Goal: Task Accomplishment & Management: Use online tool/utility

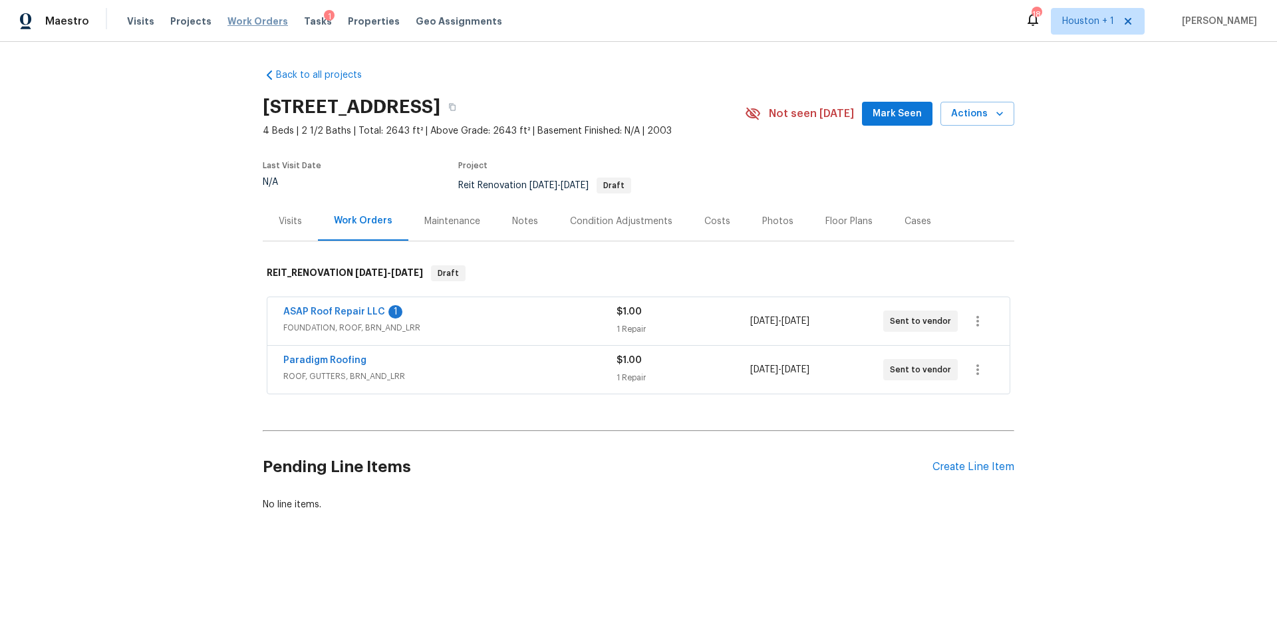
click at [240, 22] on span "Work Orders" at bounding box center [258, 21] width 61 height 13
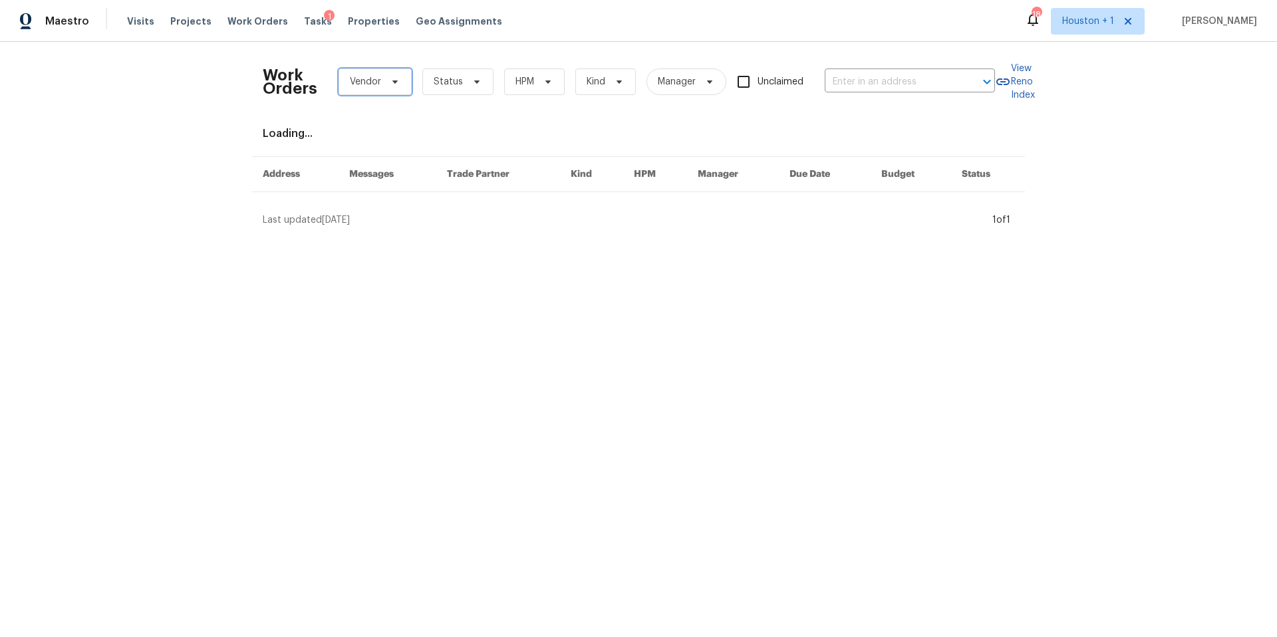
click at [379, 92] on span "Vendor" at bounding box center [375, 82] width 73 height 27
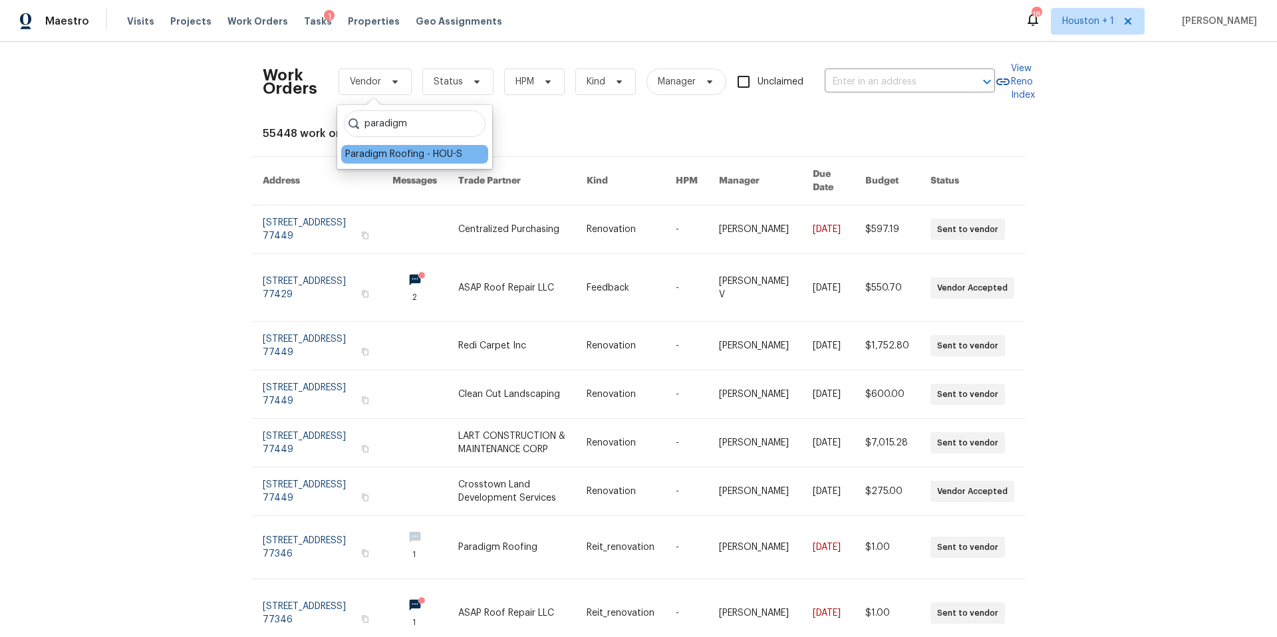
type input "paradigm"
click at [355, 146] on div "Paradigm Roofing - HOU-S" at bounding box center [414, 154] width 147 height 19
click at [350, 154] on div "Paradigm Roofing - HOU-S" at bounding box center [403, 154] width 117 height 13
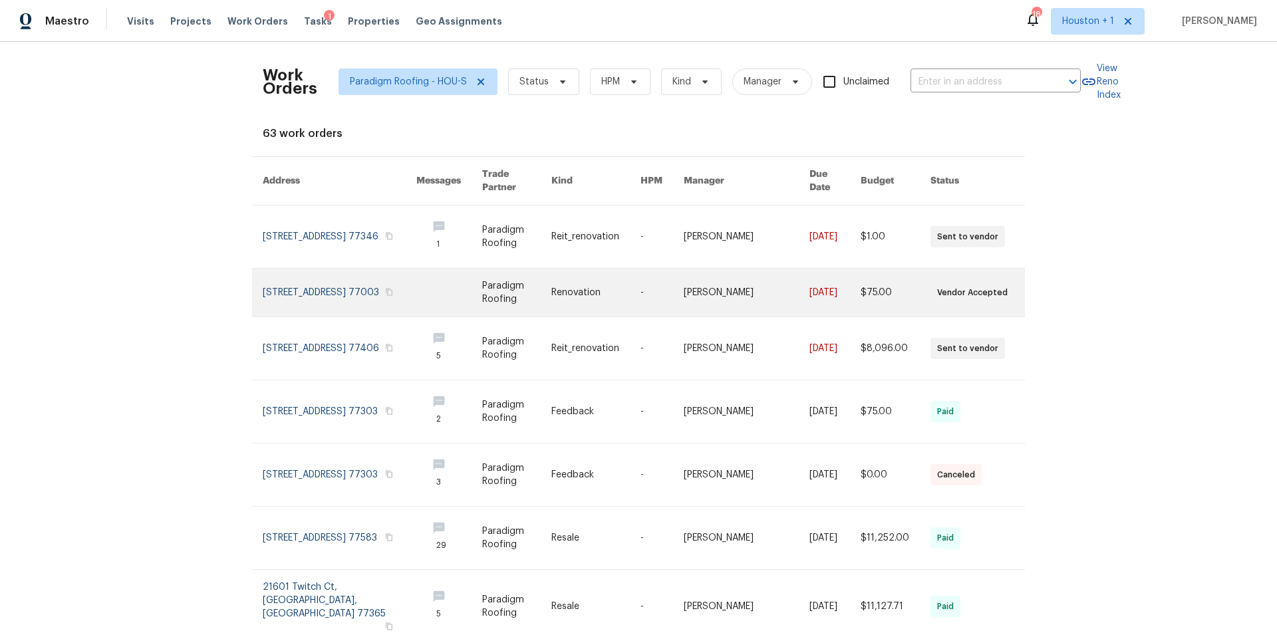
click at [311, 285] on link at bounding box center [340, 293] width 154 height 48
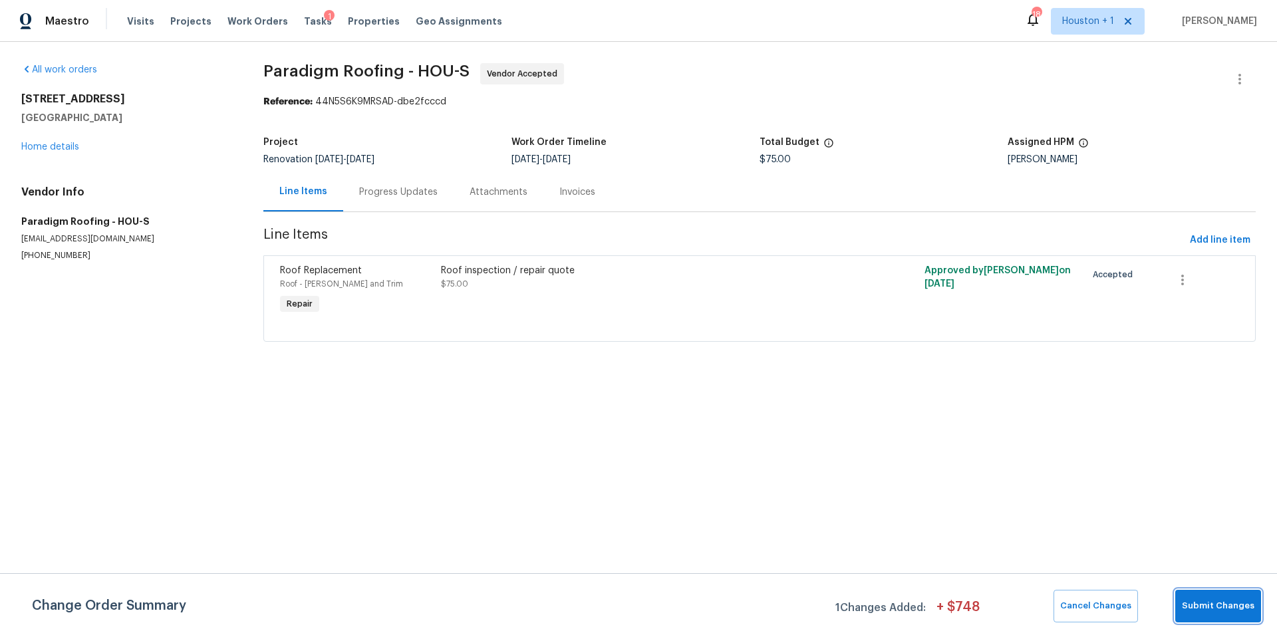
click at [1195, 603] on span "Submit Changes" at bounding box center [1218, 606] width 73 height 15
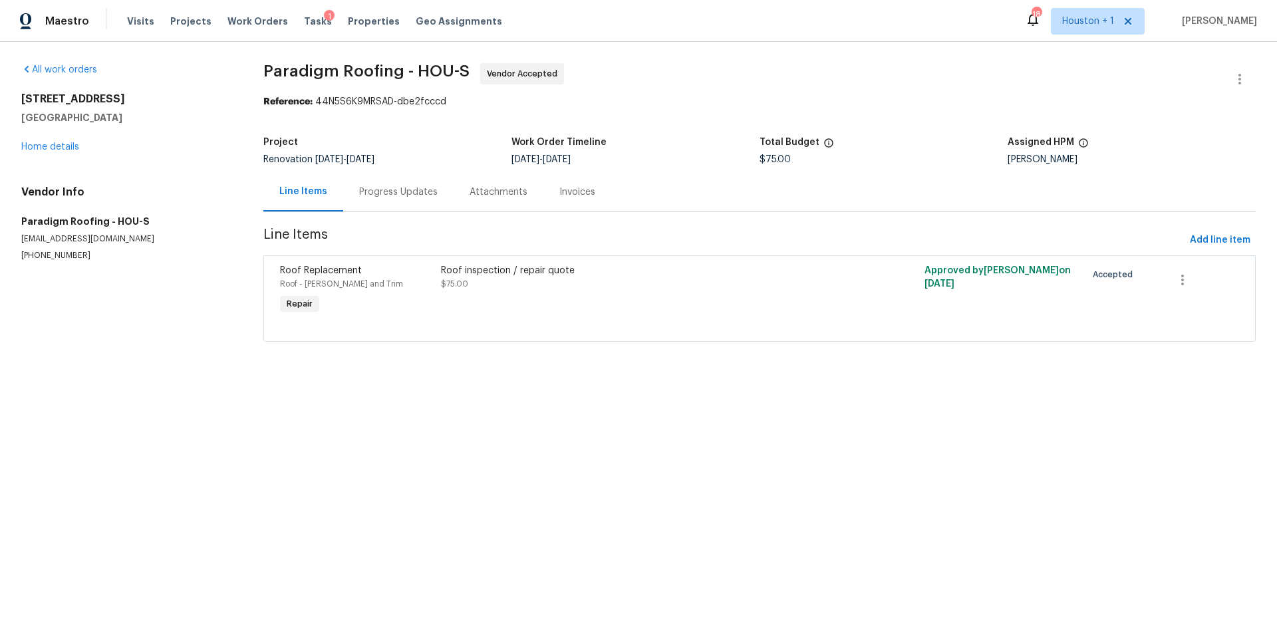
click at [410, 188] on div "Progress Updates" at bounding box center [398, 192] width 78 height 13
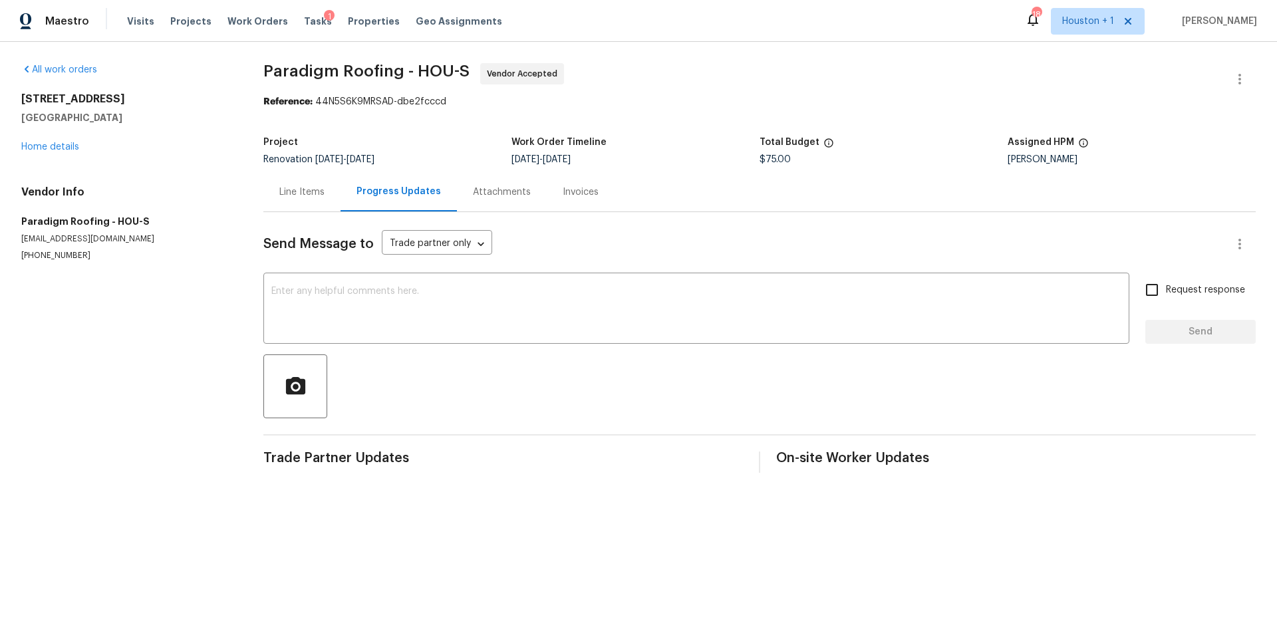
click at [303, 192] on div "Line Items" at bounding box center [301, 192] width 45 height 13
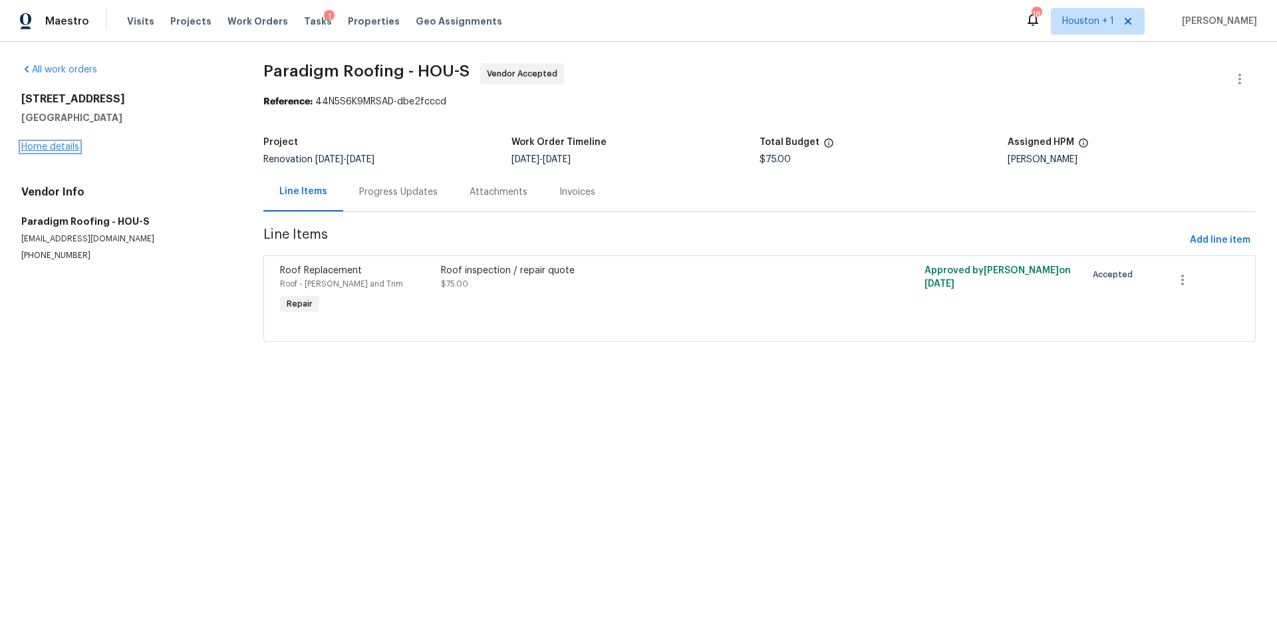
click at [63, 148] on link "Home details" at bounding box center [50, 146] width 58 height 9
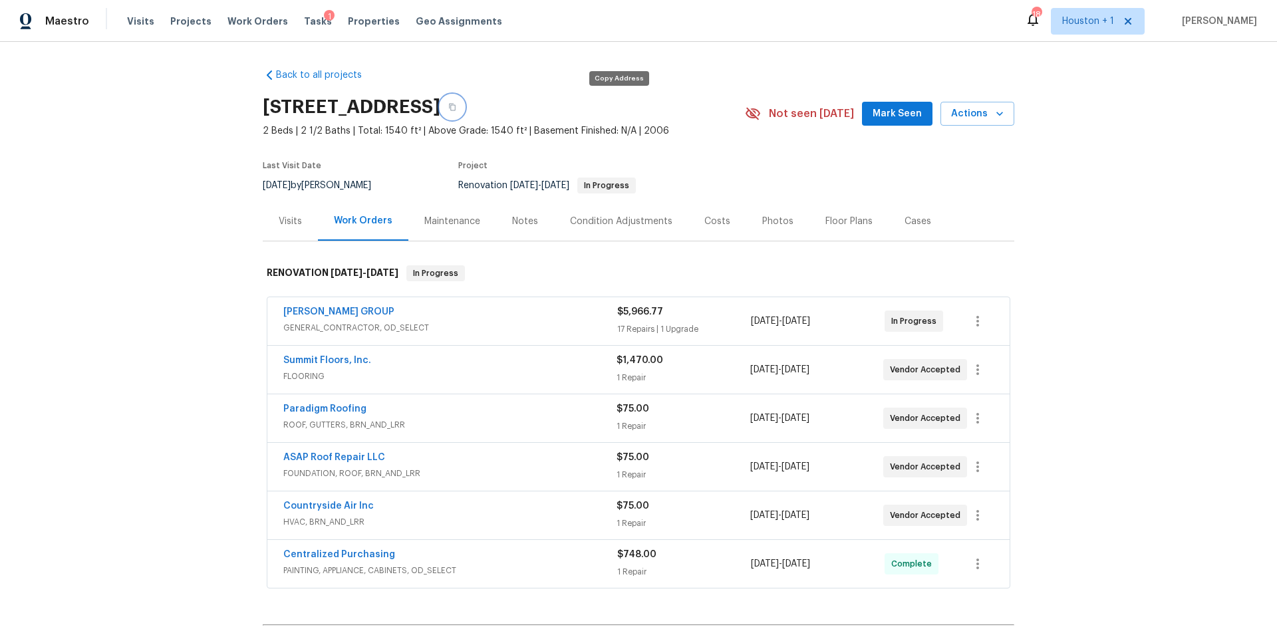
click at [456, 105] on icon "button" at bounding box center [452, 107] width 7 height 7
click at [518, 219] on div "Notes" at bounding box center [525, 221] width 26 height 13
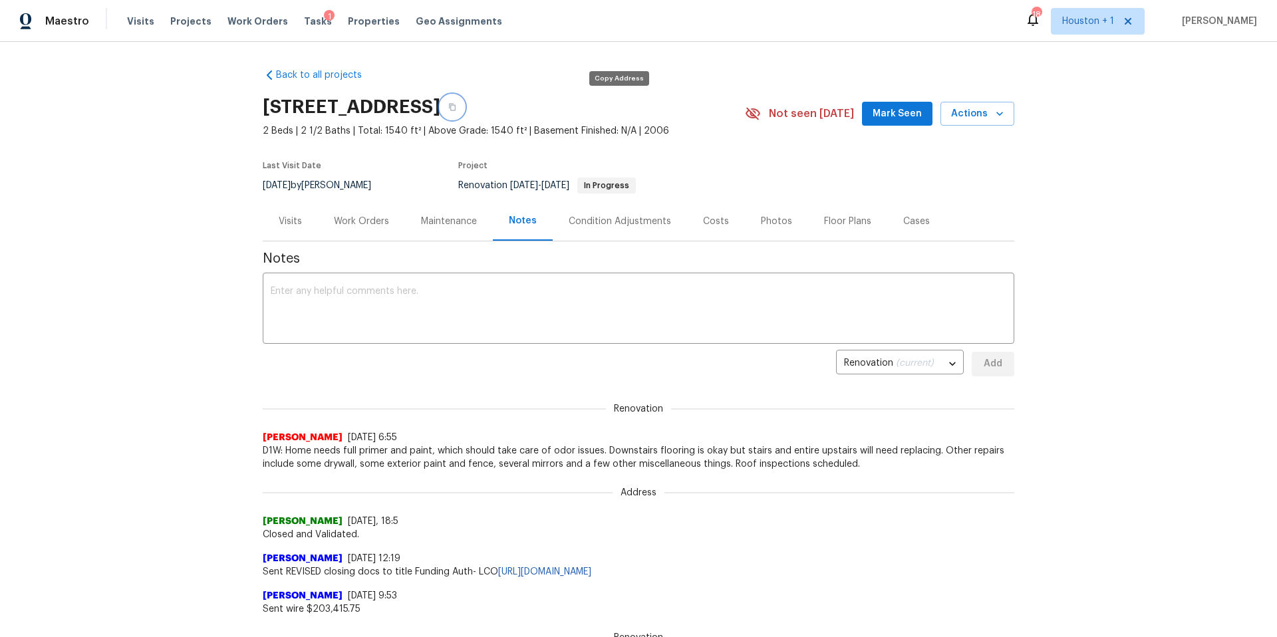
click at [456, 110] on icon "button" at bounding box center [452, 107] width 8 height 8
click at [456, 107] on icon "button" at bounding box center [452, 107] width 8 height 8
click at [239, 23] on span "Work Orders" at bounding box center [258, 21] width 61 height 13
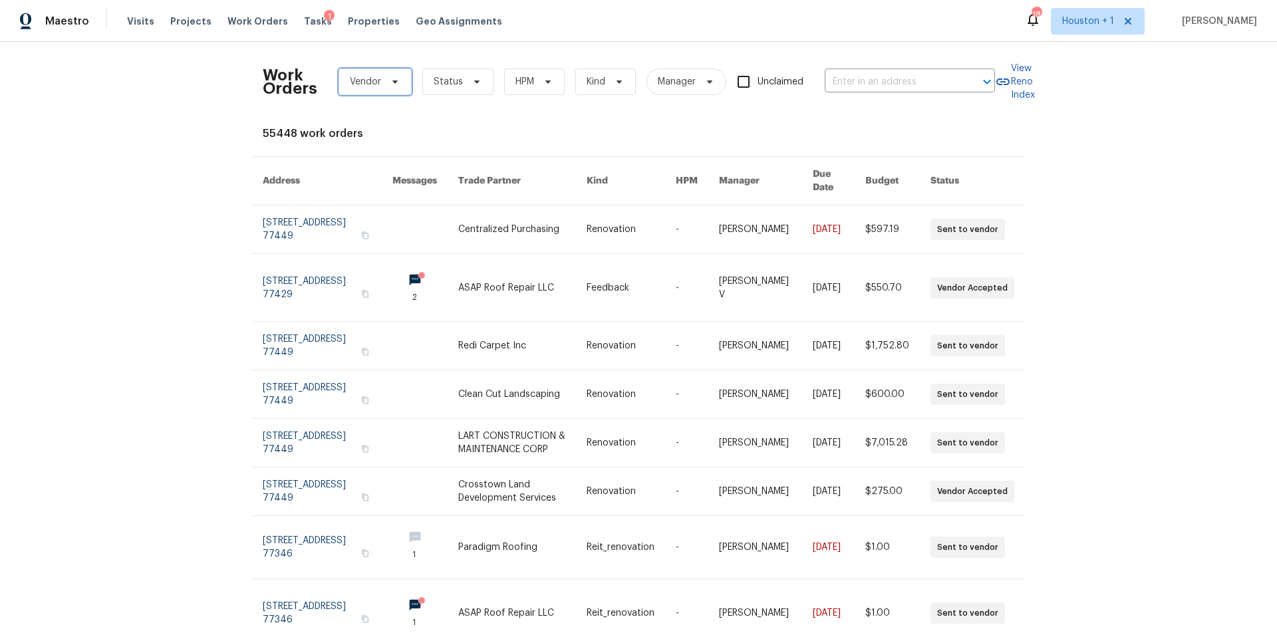
click at [361, 90] on span "Vendor" at bounding box center [375, 82] width 73 height 27
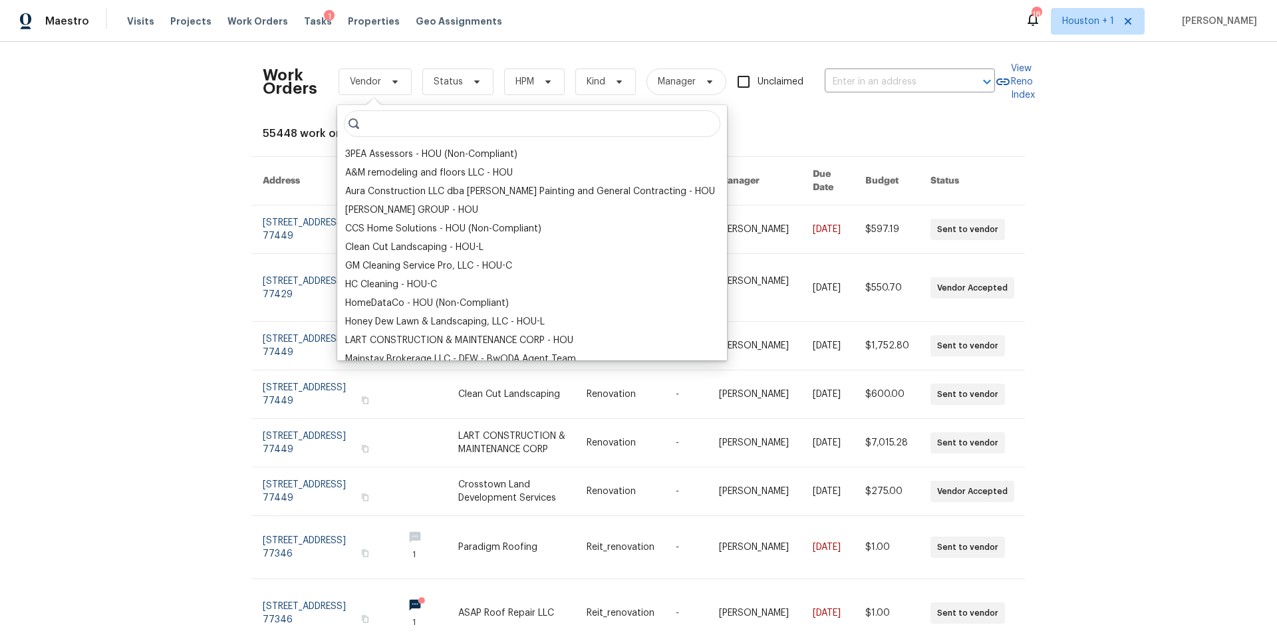
type input "a"
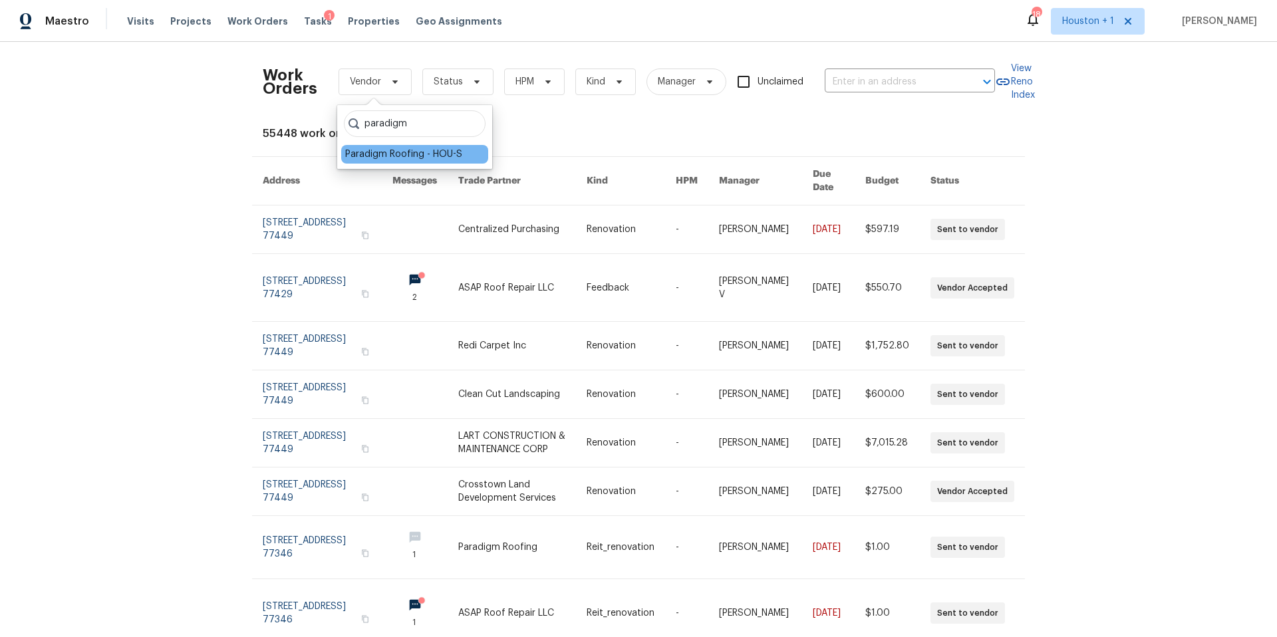
type input "paradigm"
click at [363, 150] on div "Paradigm Roofing - HOU-S" at bounding box center [403, 154] width 117 height 13
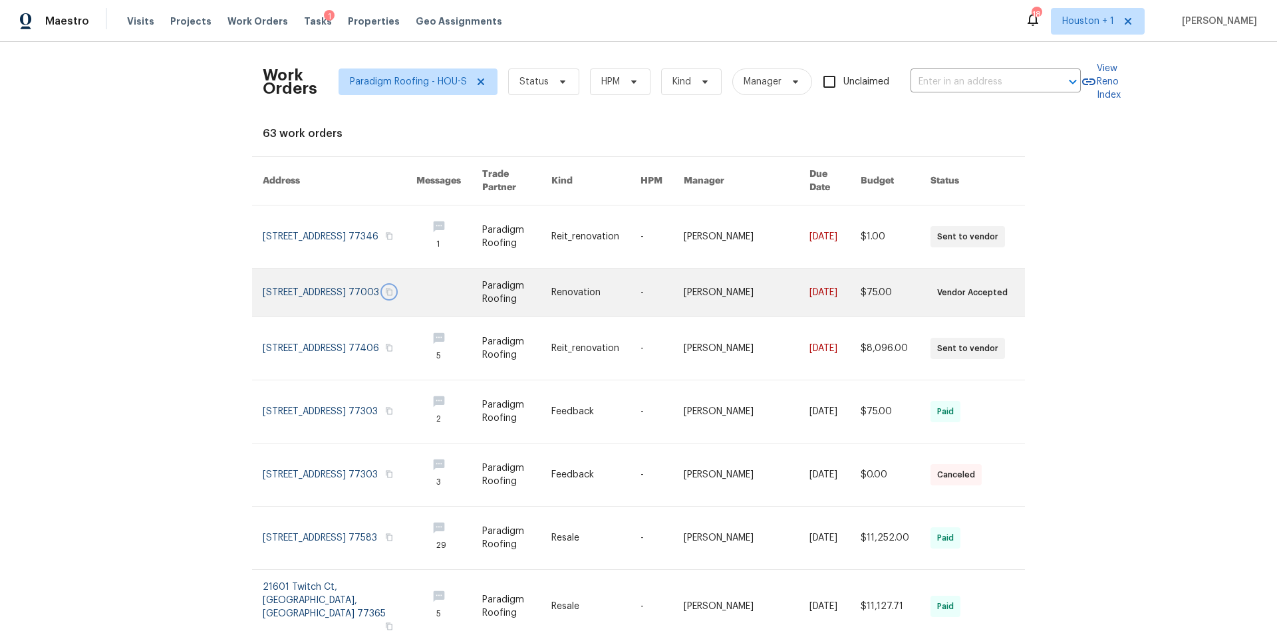
click at [390, 296] on icon "button" at bounding box center [389, 292] width 8 height 8
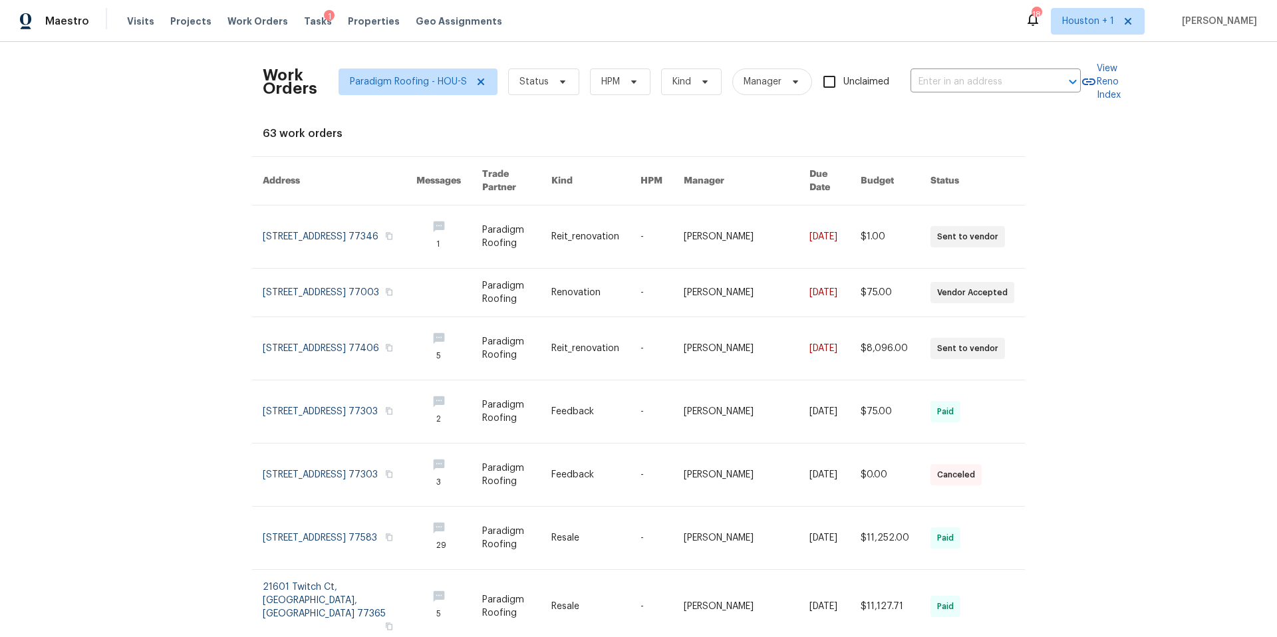
click at [345, 30] on div "Visits Projects Work Orders Tasks 1 Properties Geo Assignments" at bounding box center [322, 21] width 391 height 27
click at [350, 24] on span "Properties" at bounding box center [374, 21] width 52 height 13
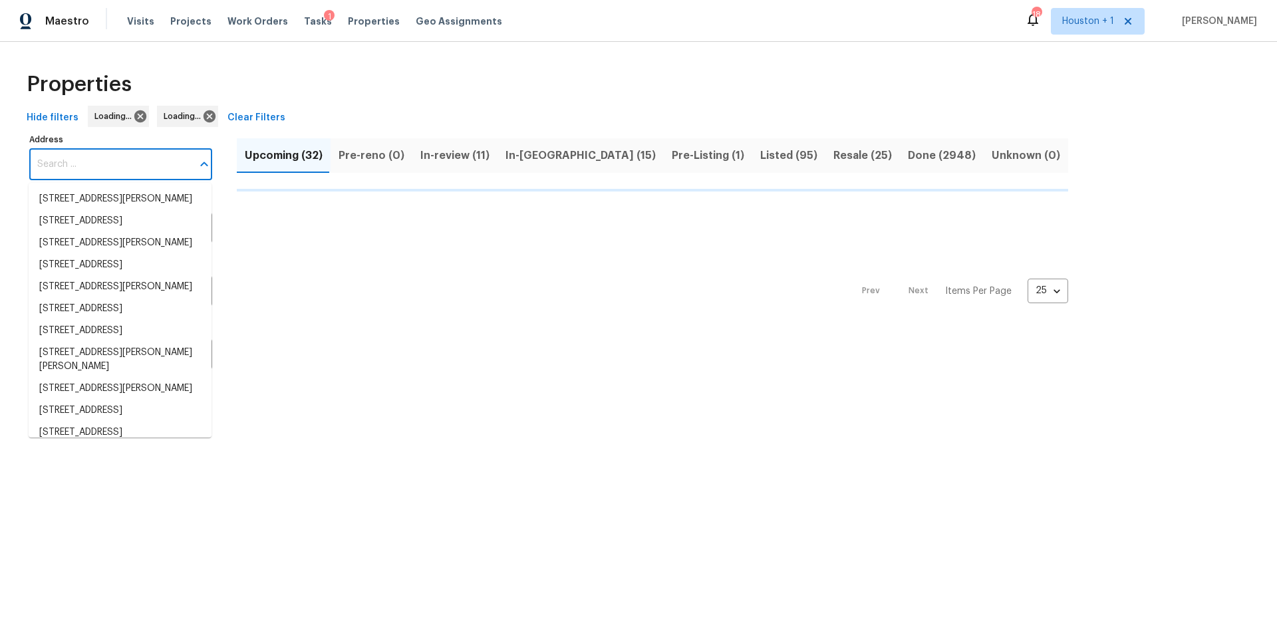
click at [63, 171] on input "Address" at bounding box center [110, 164] width 163 height 31
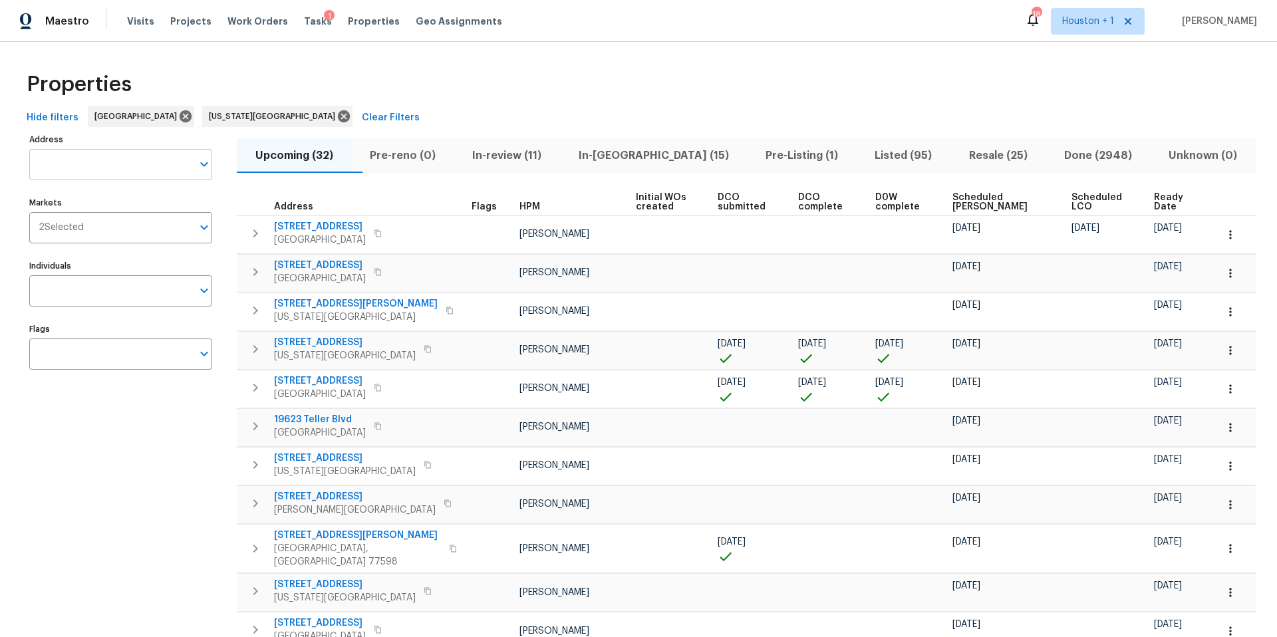
click at [84, 170] on input "Address" at bounding box center [110, 164] width 163 height 31
paste input "[STREET_ADDRESS]"
type input "[STREET_ADDRESS]"
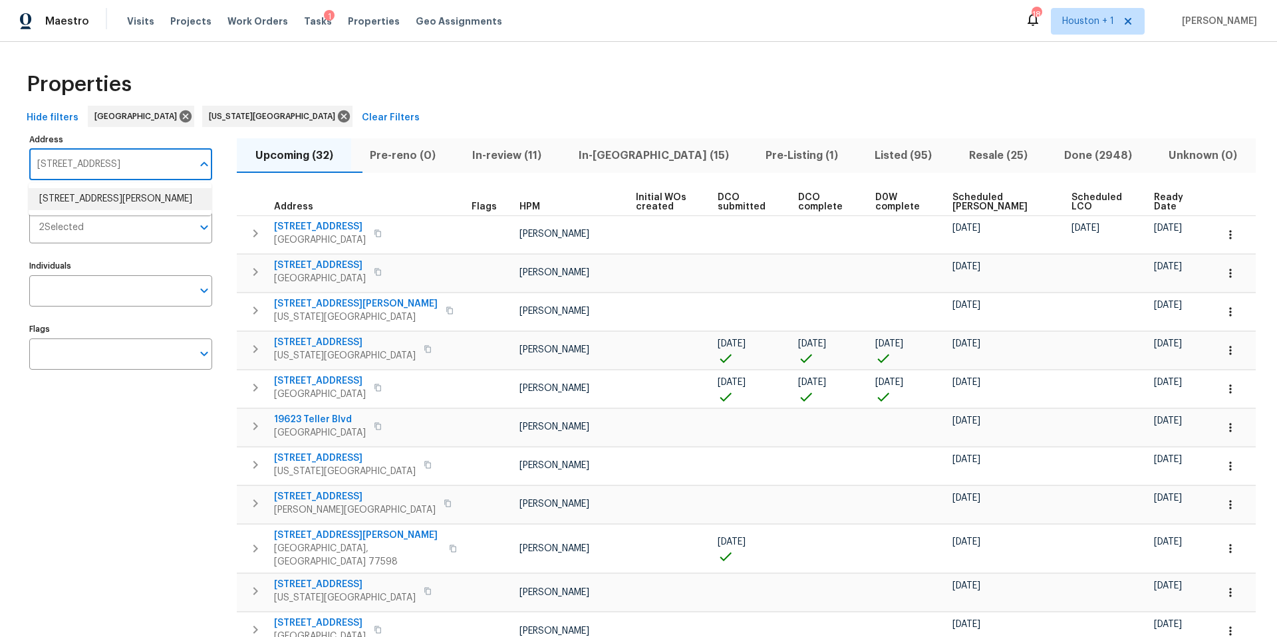
click at [106, 204] on li "2300 NE Silver Spring Ln Lees Summit MO 64086" at bounding box center [120, 199] width 183 height 22
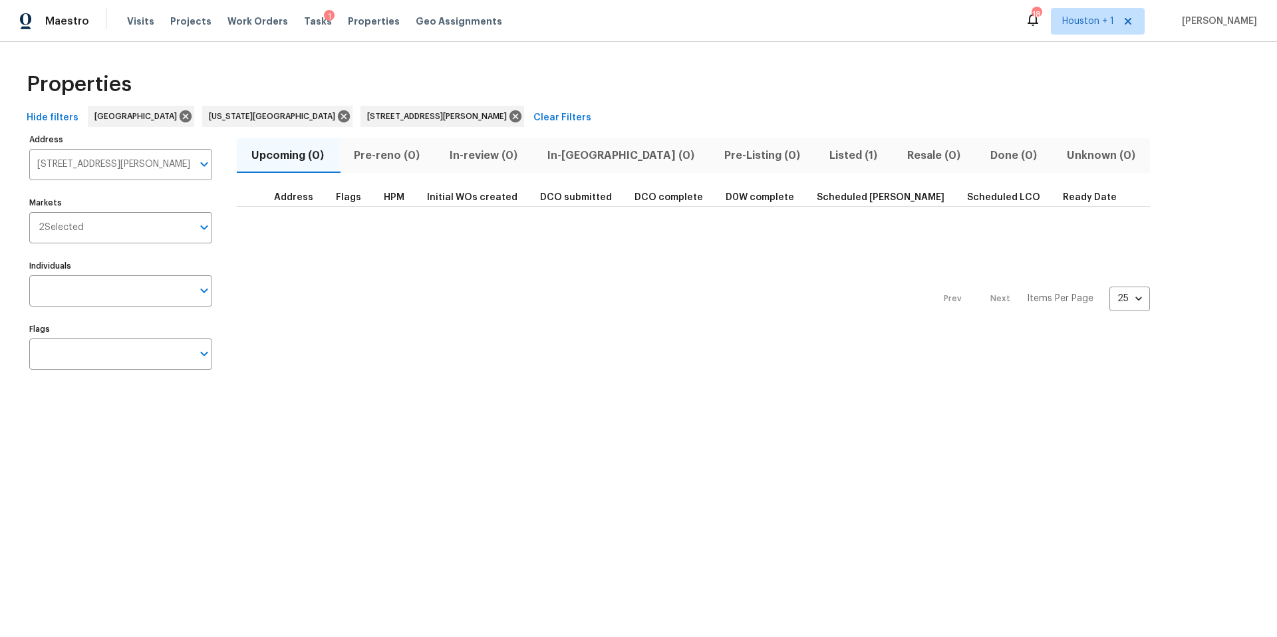
click at [823, 155] on span "Listed (1)" at bounding box center [854, 155] width 62 height 19
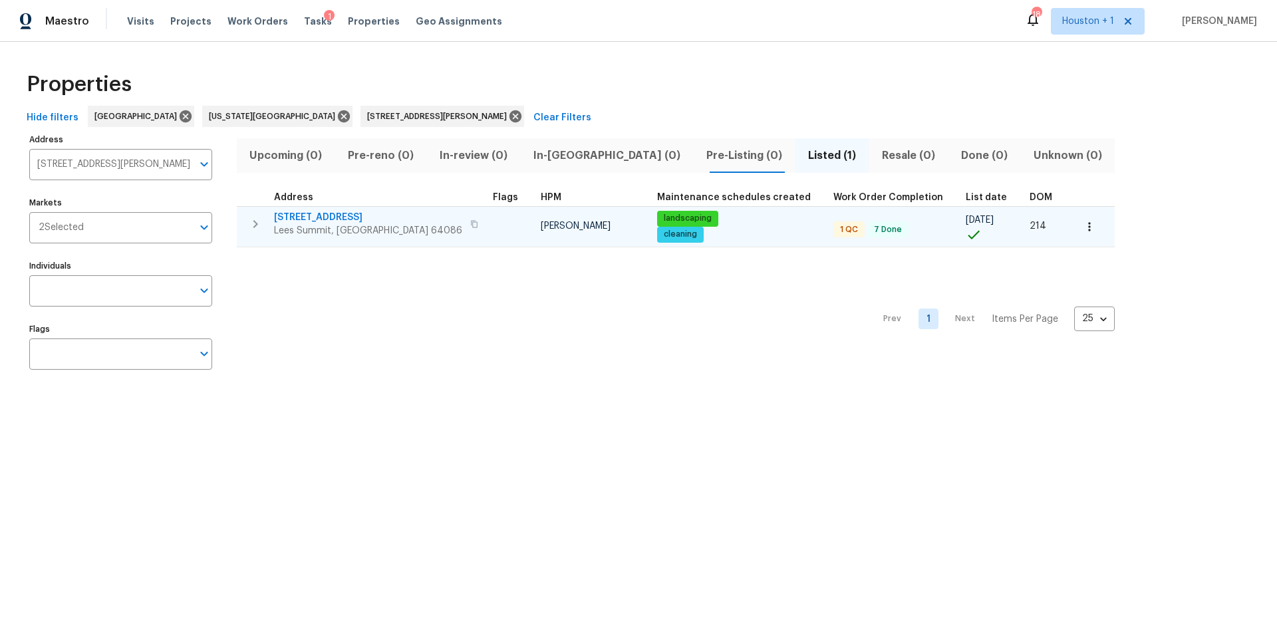
click at [347, 214] on span "[STREET_ADDRESS]" at bounding box center [368, 217] width 188 height 13
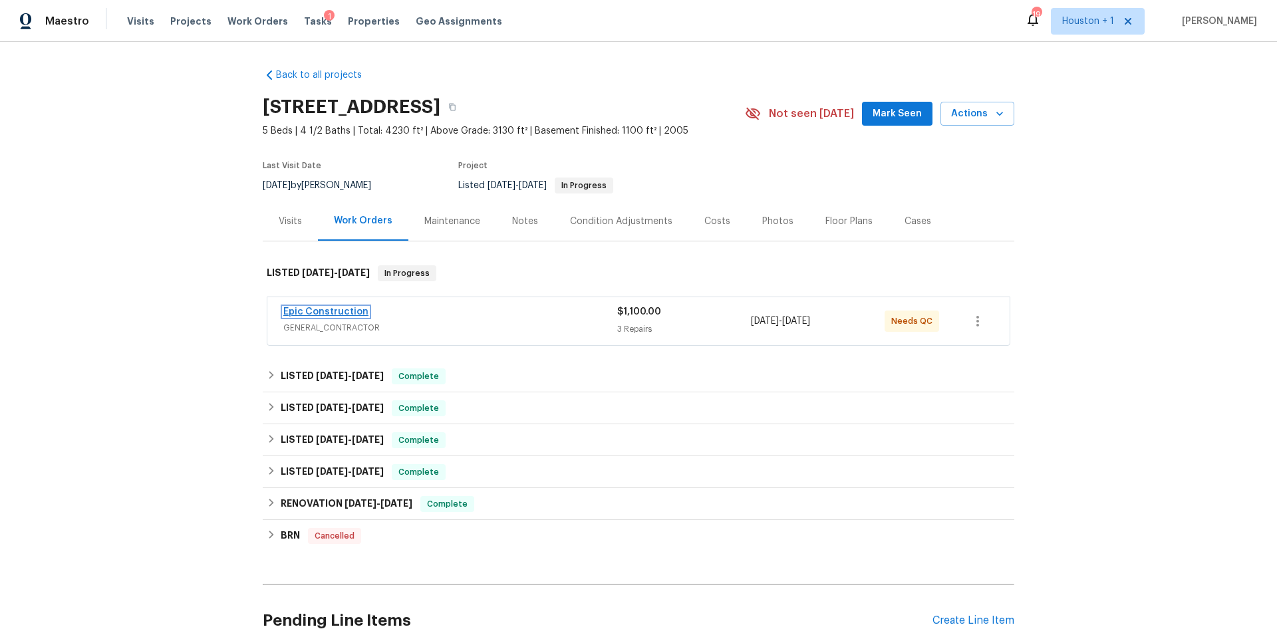
click at [347, 313] on link "Epic Construction" at bounding box center [325, 311] width 85 height 9
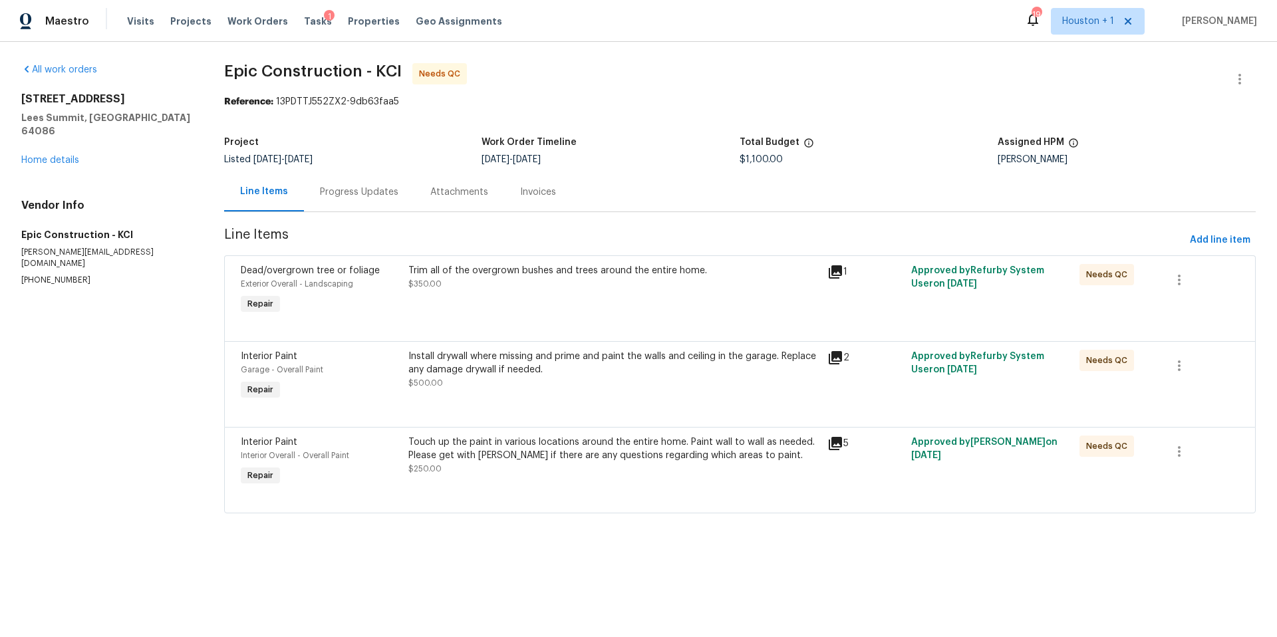
click at [831, 278] on icon at bounding box center [836, 272] width 16 height 16
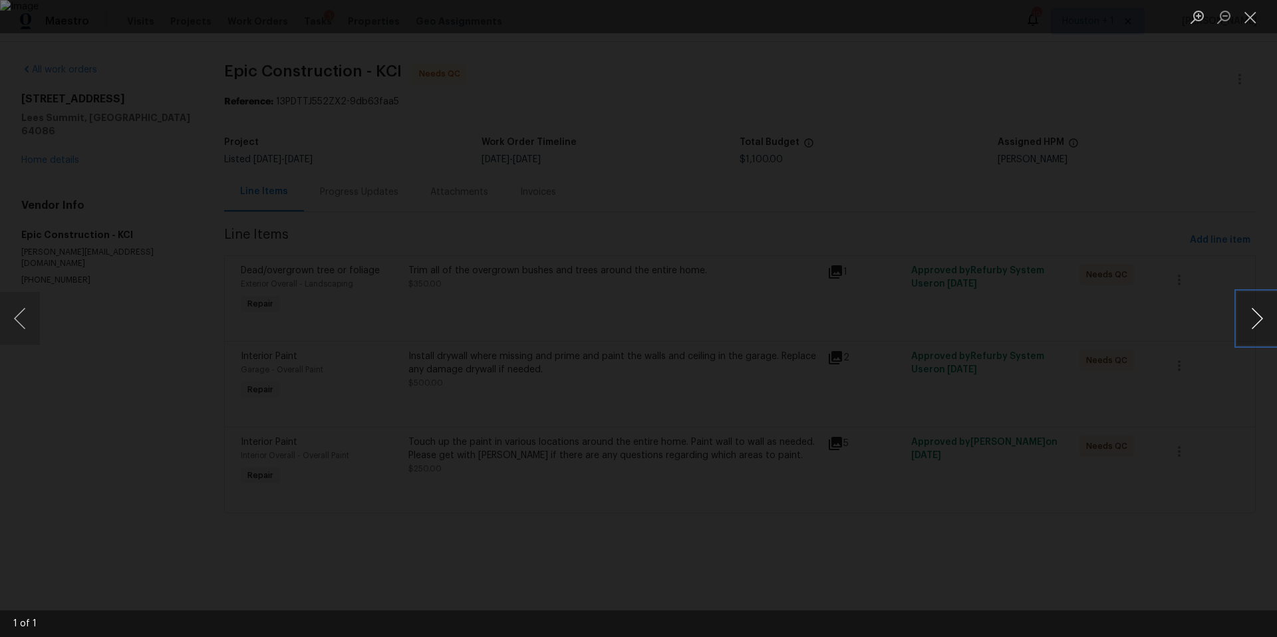
click at [1258, 336] on button "Next image" at bounding box center [1257, 318] width 40 height 53
click at [1175, 340] on div "Lightbox" at bounding box center [638, 318] width 1277 height 637
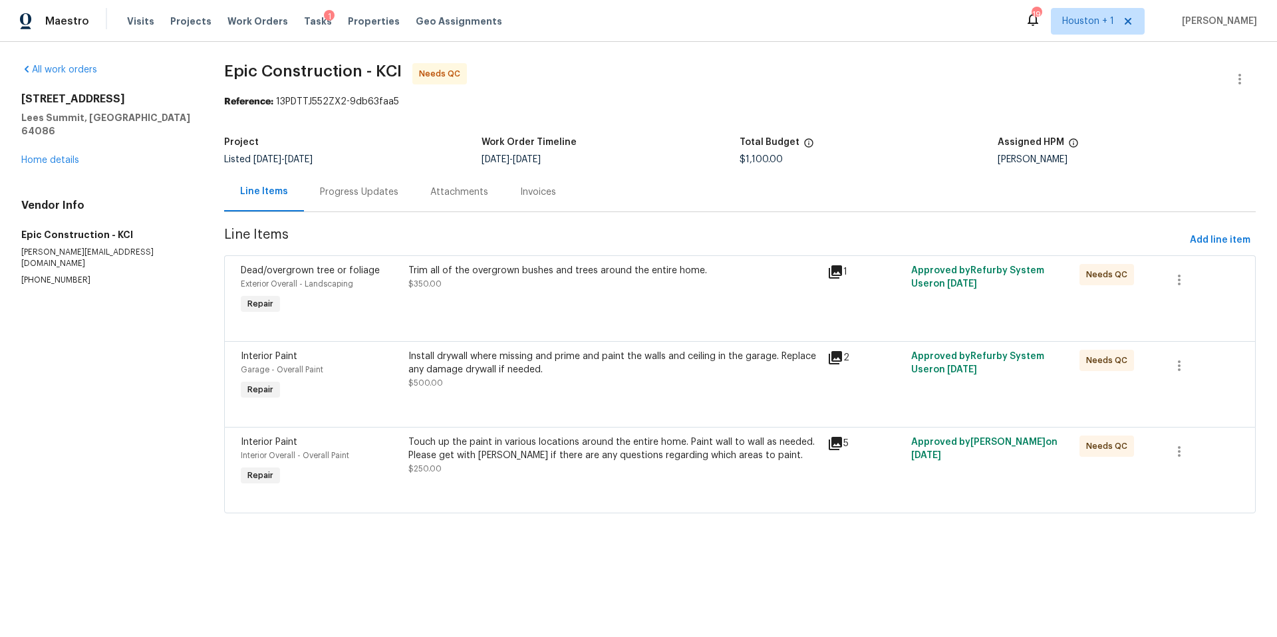
click at [551, 279] on div "Trim all of the overgrown bushes and trees around the entire home. $350.00" at bounding box center [614, 277] width 412 height 27
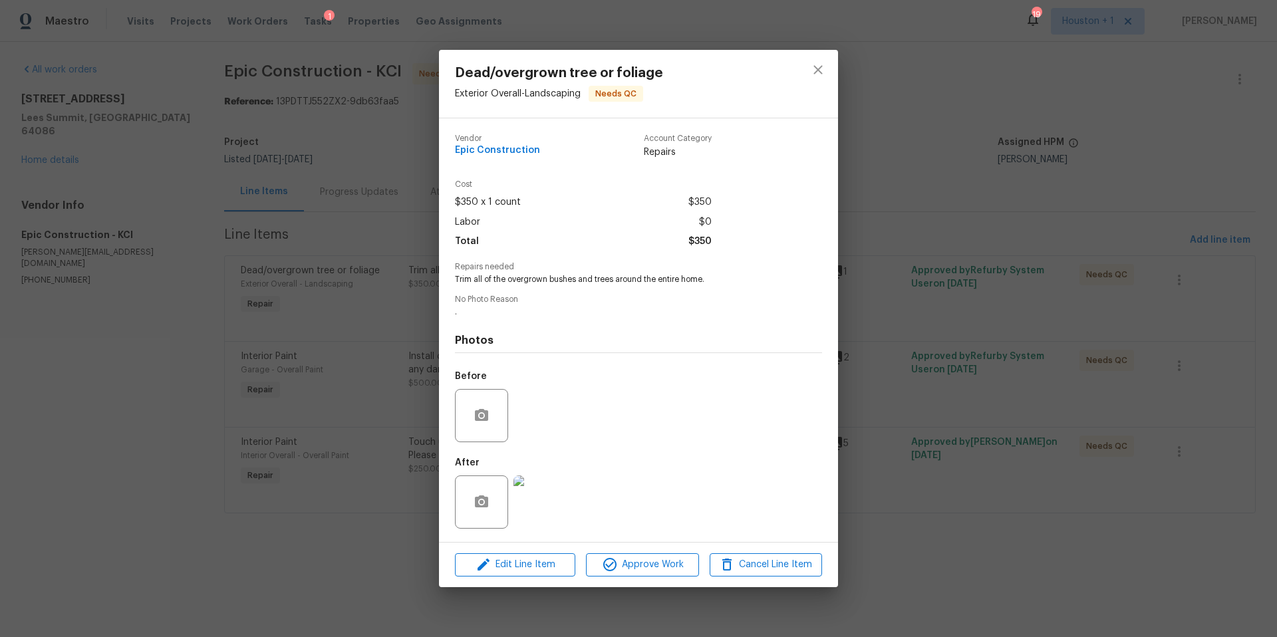
click at [534, 496] on img at bounding box center [540, 502] width 53 height 53
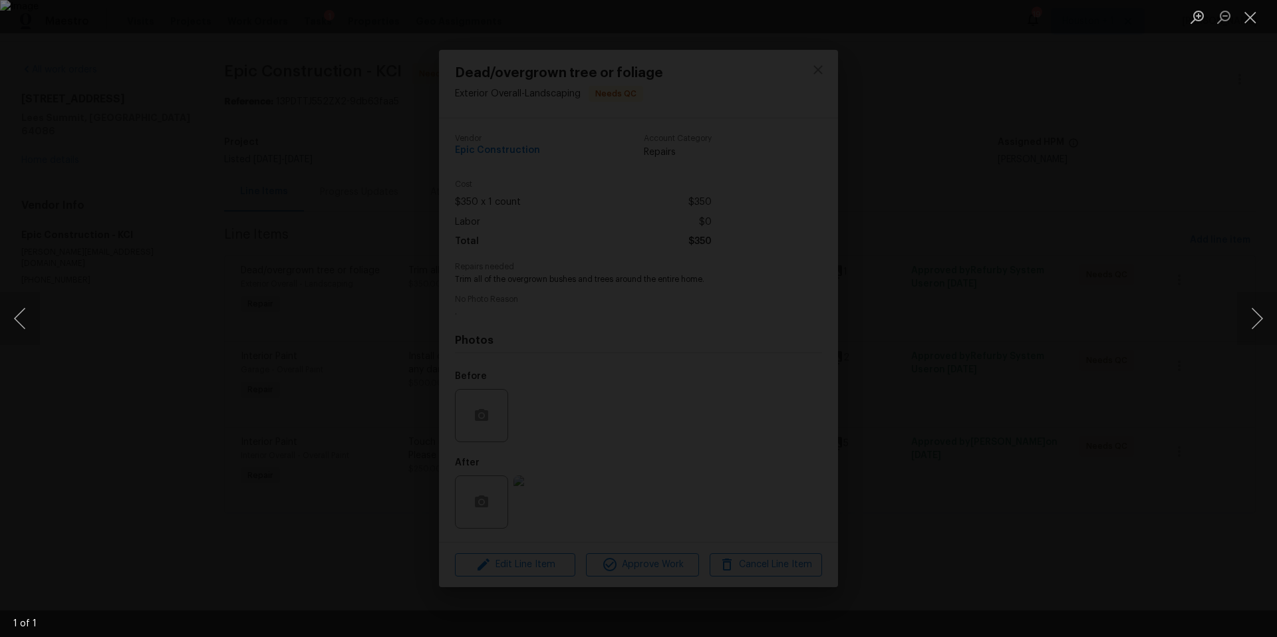
click at [1084, 209] on div "Lightbox" at bounding box center [638, 318] width 1277 height 637
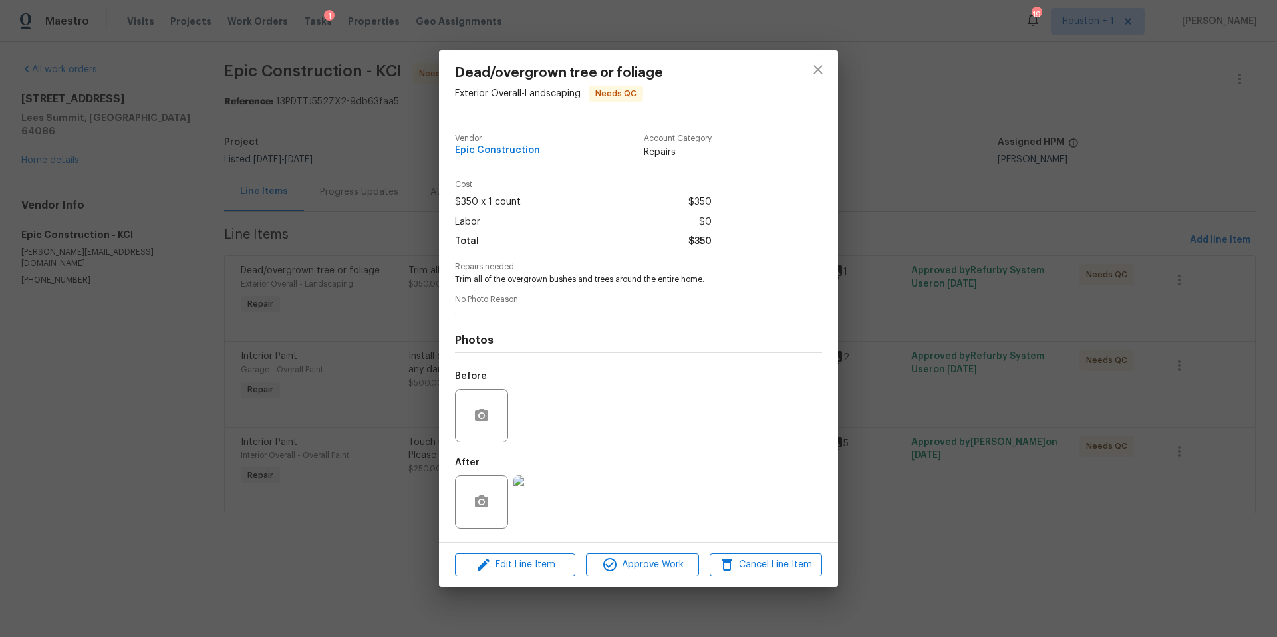
click at [890, 204] on div "Dead/overgrown tree or foliage Exterior Overall - Landscaping Needs QC Vendor E…" at bounding box center [638, 318] width 1277 height 637
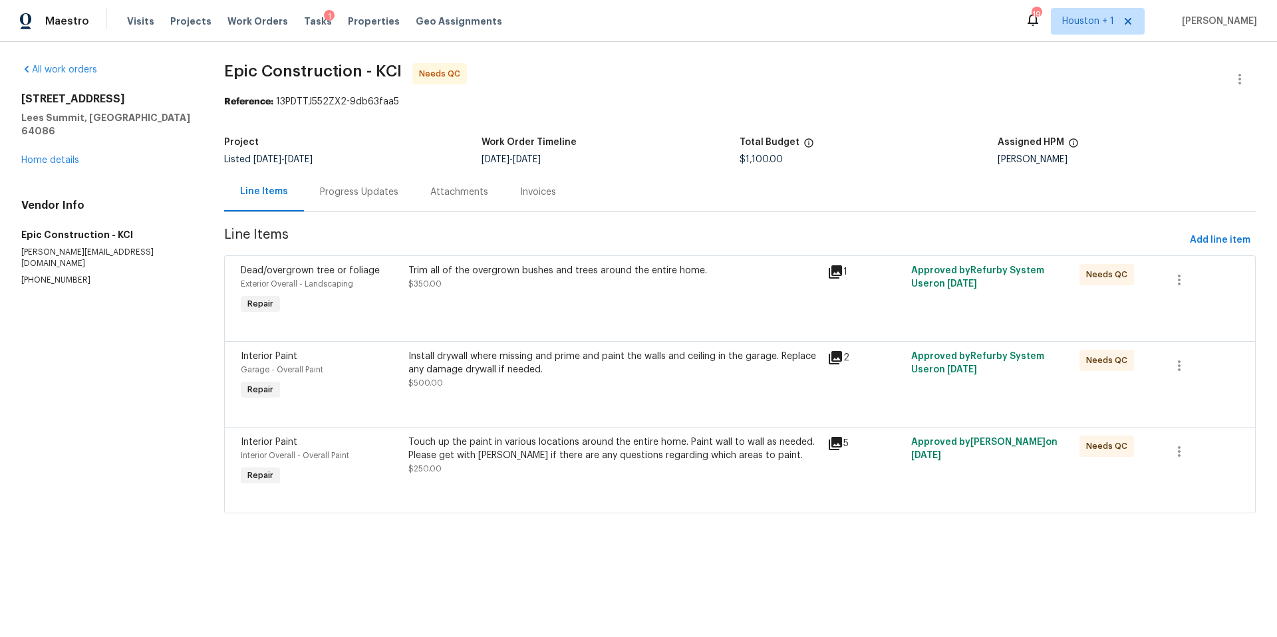
click at [536, 368] on div "Install drywall where missing and prime and paint the walls and ceiling in the …" at bounding box center [614, 363] width 412 height 27
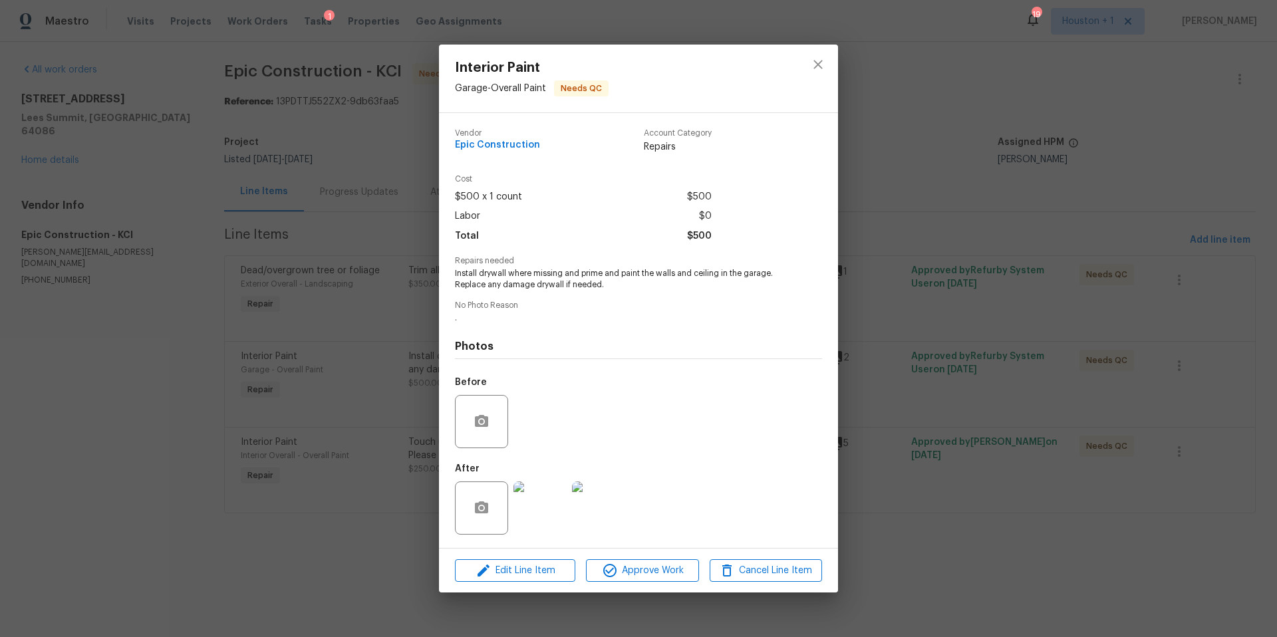
click at [539, 505] on img at bounding box center [540, 508] width 53 height 53
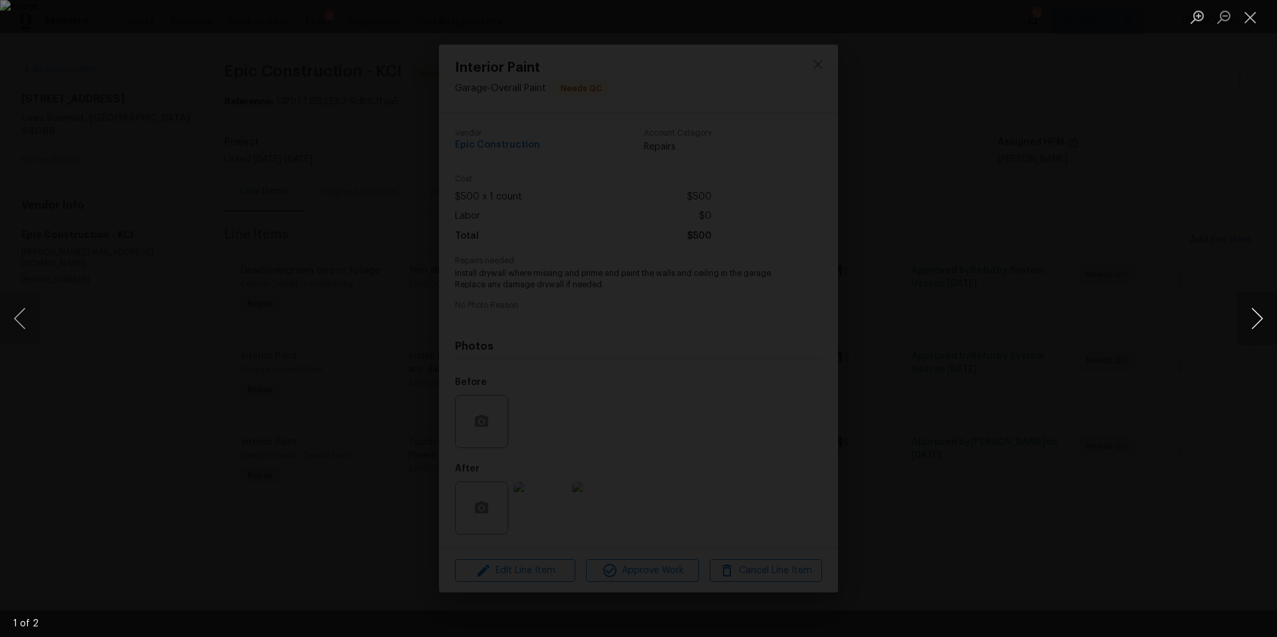
click at [1257, 324] on button "Next image" at bounding box center [1257, 318] width 40 height 53
click at [1144, 327] on div "Lightbox" at bounding box center [638, 318] width 1277 height 637
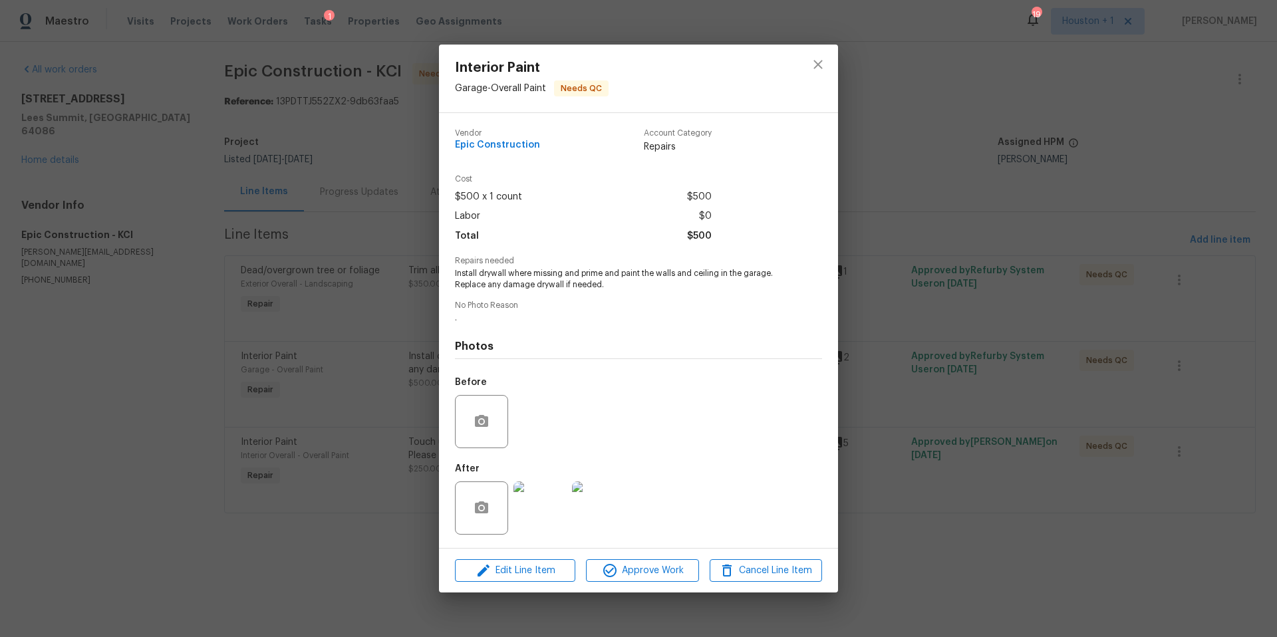
click at [941, 198] on div "Interior Paint Garage - Overall Paint Needs QC Vendor Epic Construction Account…" at bounding box center [638, 318] width 1277 height 637
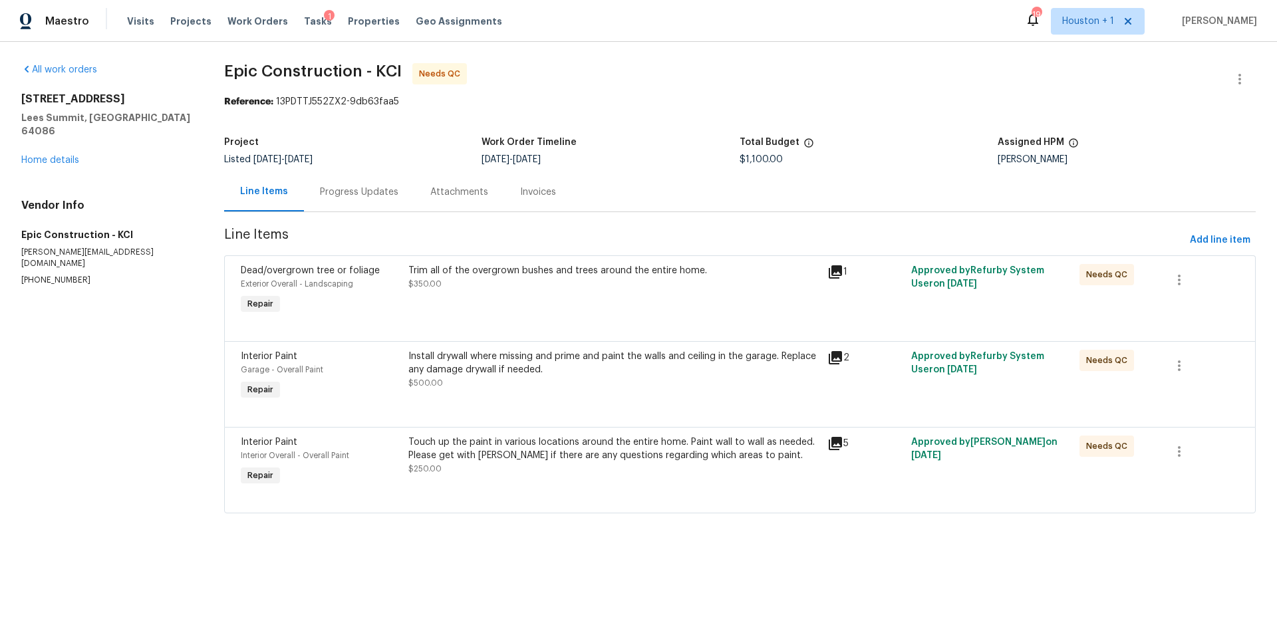
click at [762, 446] on div "Touch up the paint in various locations around the entire home. Paint wall to w…" at bounding box center [614, 449] width 412 height 27
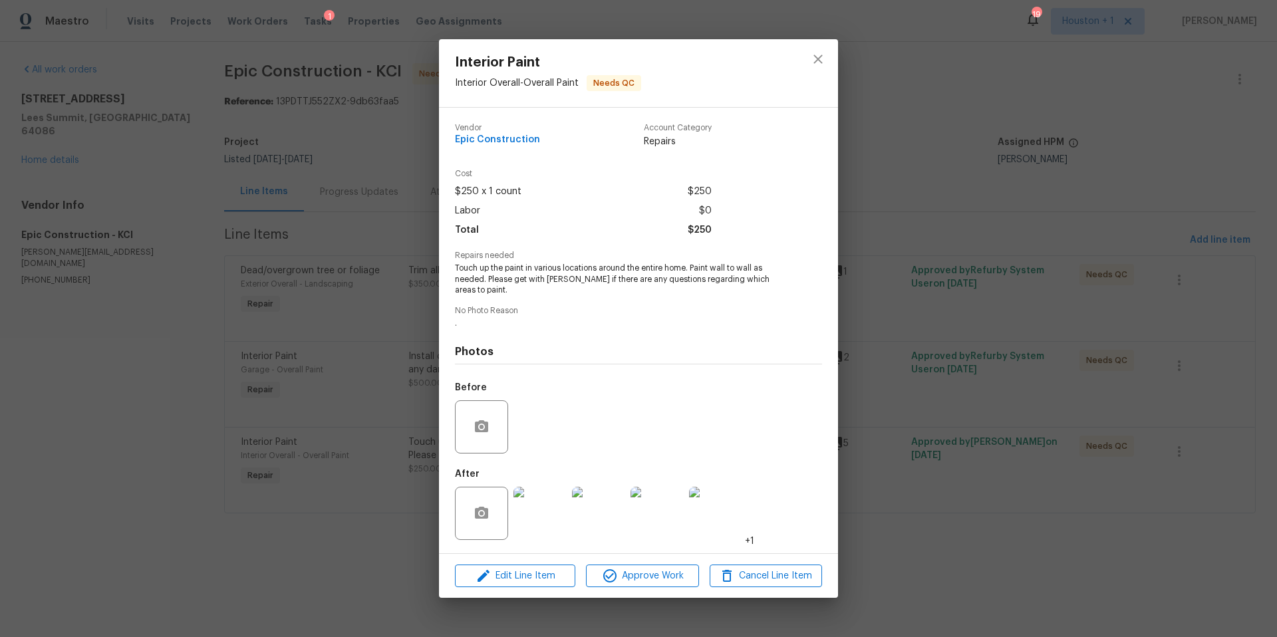
click at [551, 518] on img at bounding box center [540, 513] width 53 height 53
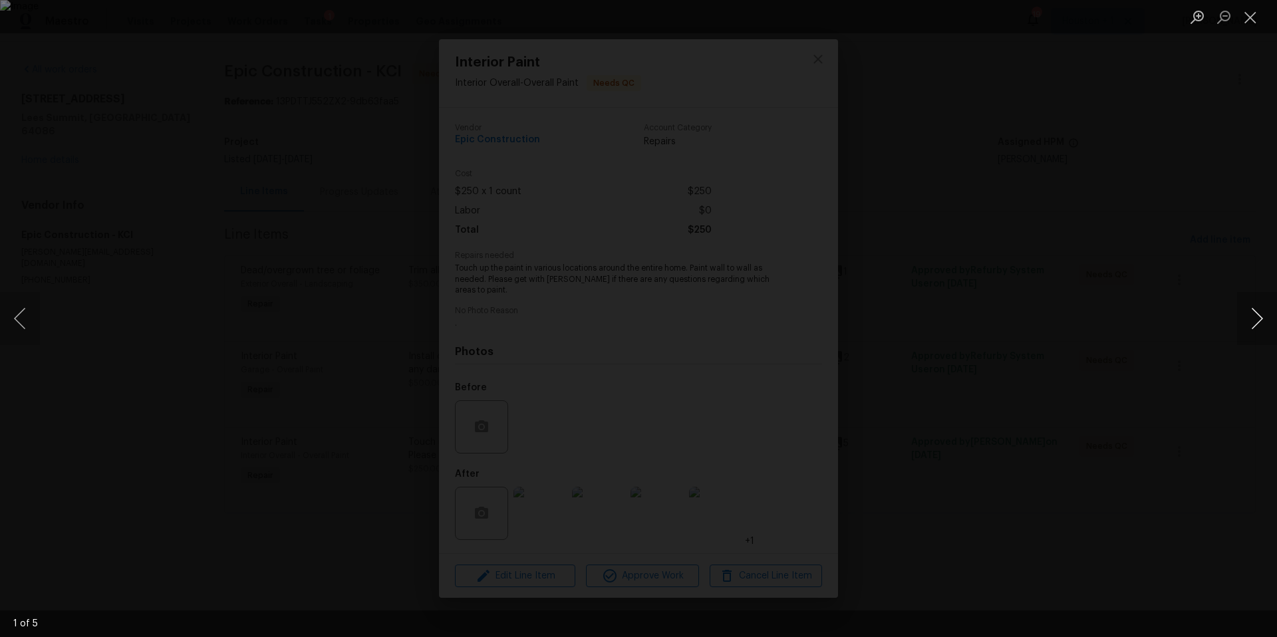
click at [1257, 312] on button "Next image" at bounding box center [1257, 318] width 40 height 53
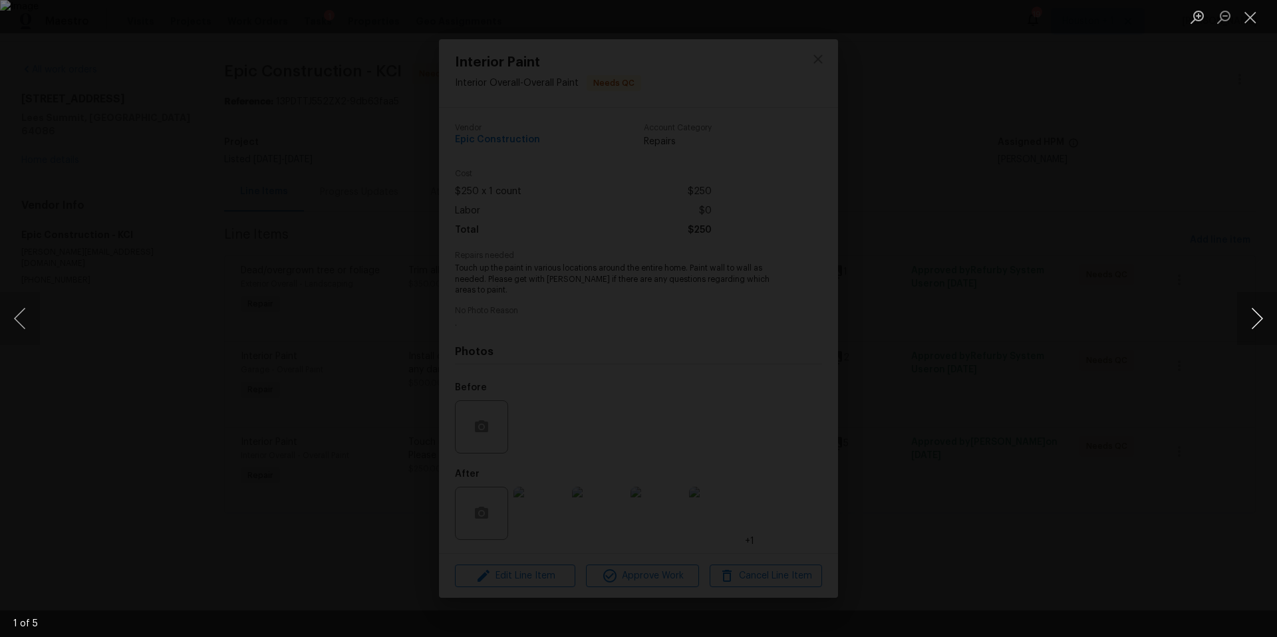
click at [1257, 312] on button "Next image" at bounding box center [1257, 318] width 40 height 53
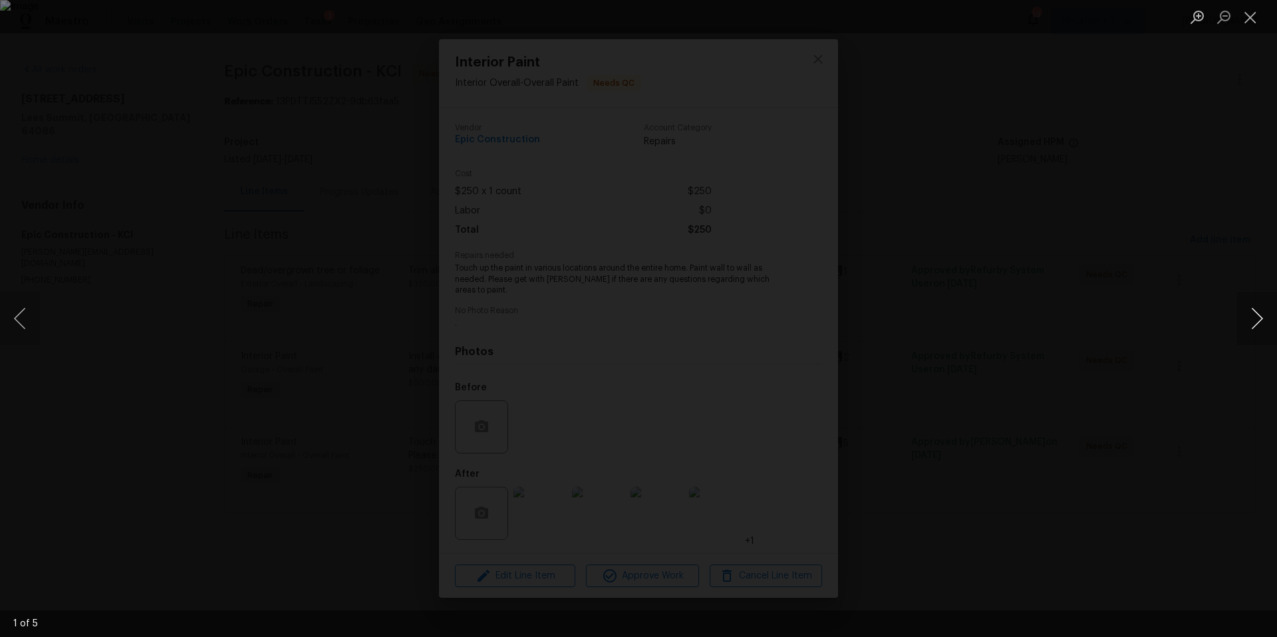
click at [1257, 312] on button "Next image" at bounding box center [1257, 318] width 40 height 53
click at [1257, 311] on button "Next image" at bounding box center [1257, 318] width 40 height 53
click at [1137, 284] on div "Lightbox" at bounding box center [638, 318] width 1277 height 637
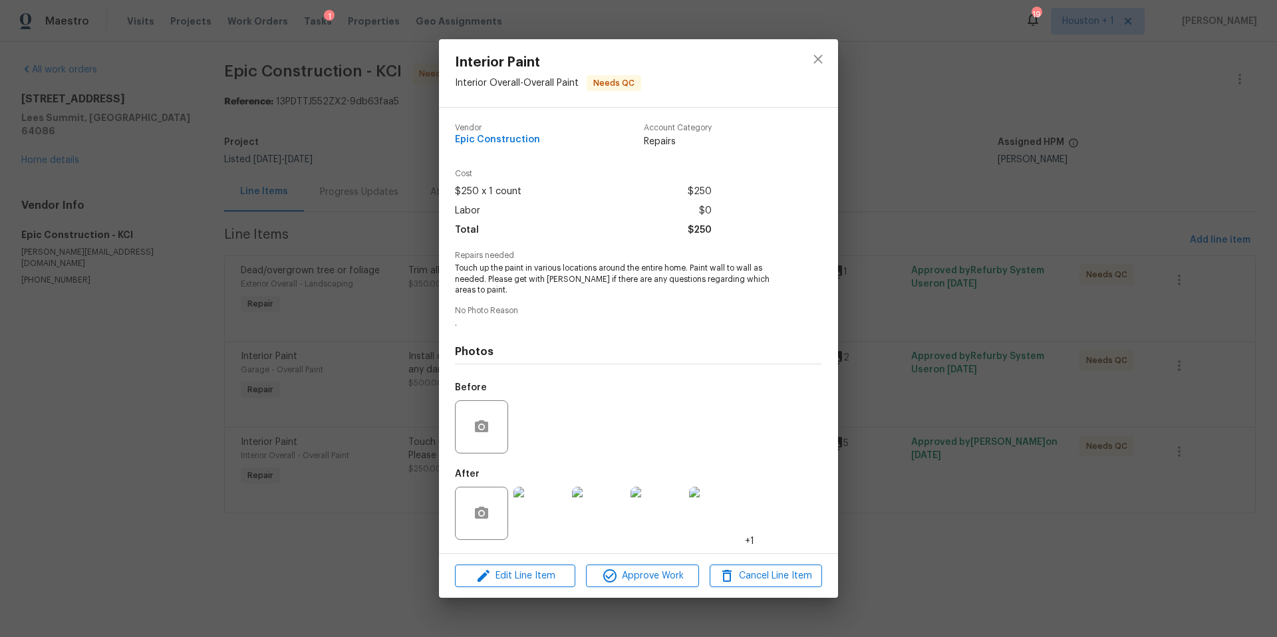
click at [885, 202] on div "Interior Paint Interior Overall - Overall Paint Needs QC Vendor Epic Constructi…" at bounding box center [638, 318] width 1277 height 637
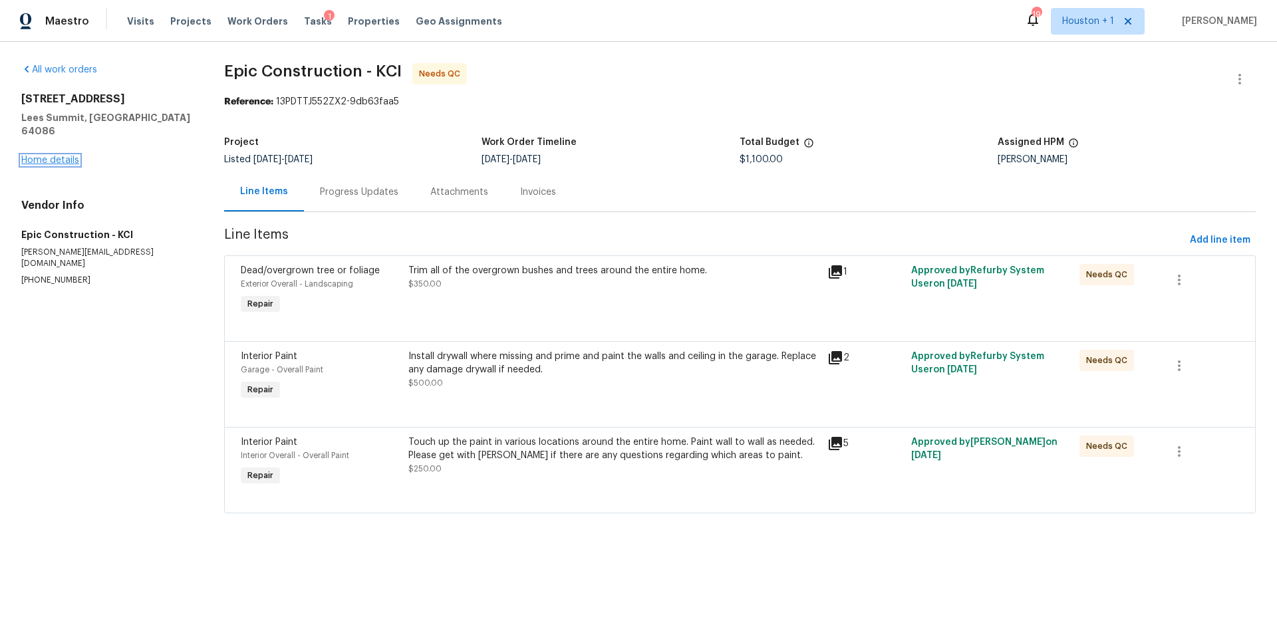
click at [73, 156] on link "Home details" at bounding box center [50, 160] width 58 height 9
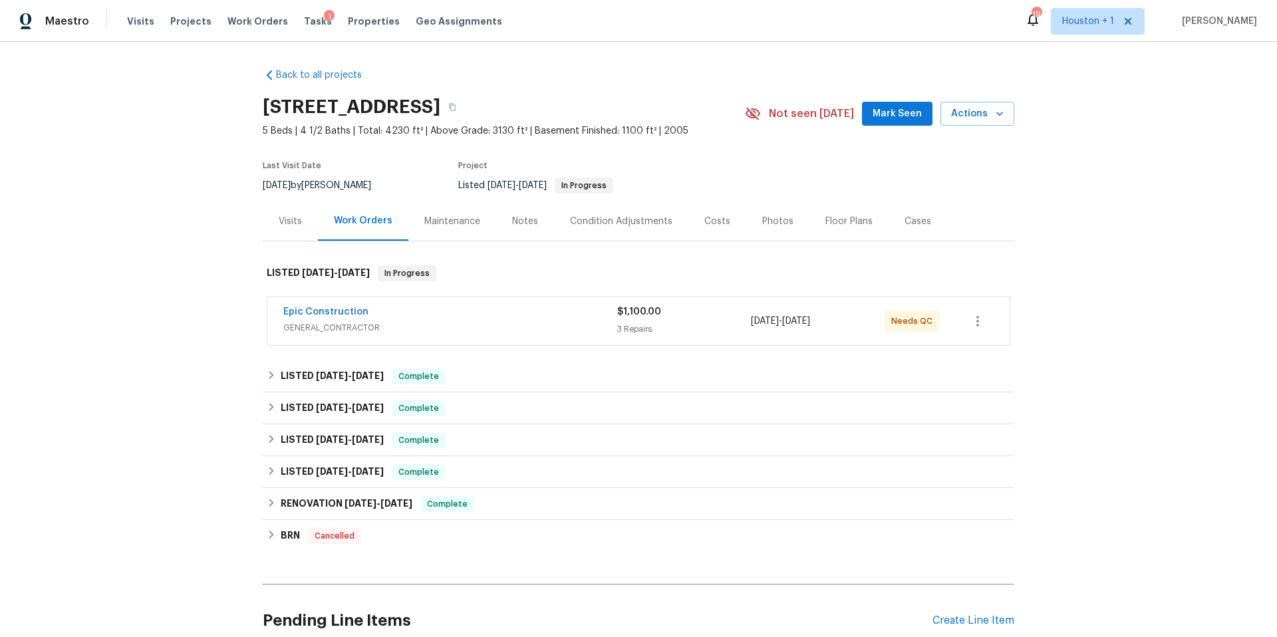
click at [436, 220] on div "Maintenance" at bounding box center [452, 221] width 56 height 13
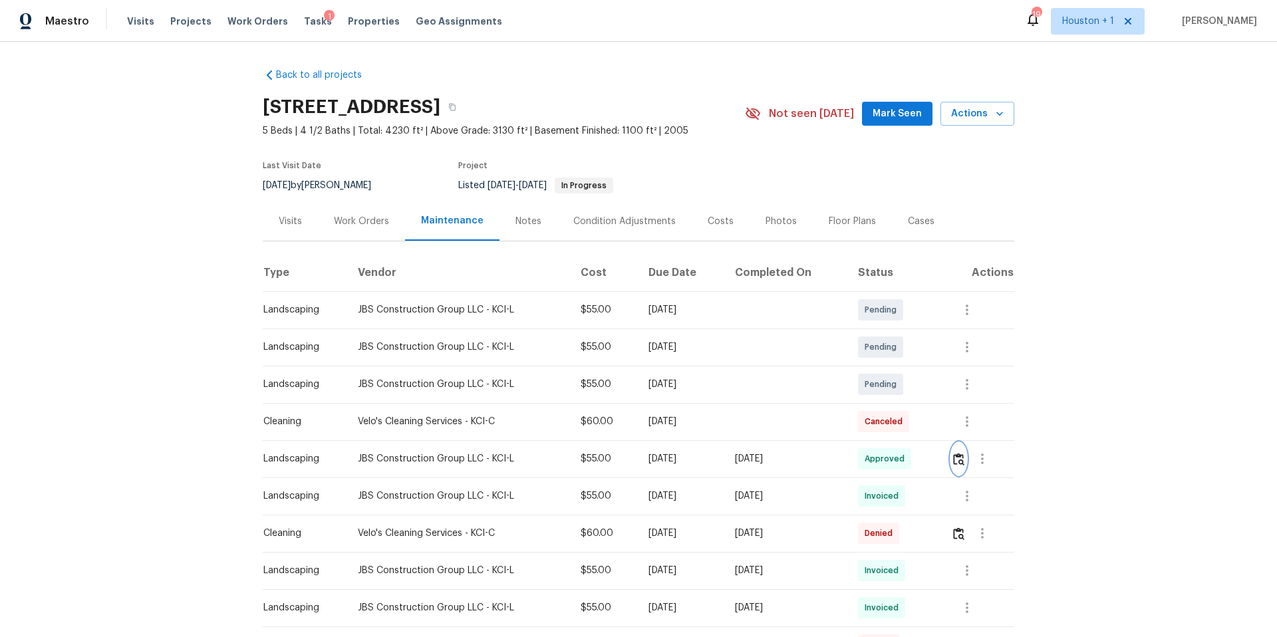
click at [965, 464] on img "button" at bounding box center [958, 459] width 11 height 13
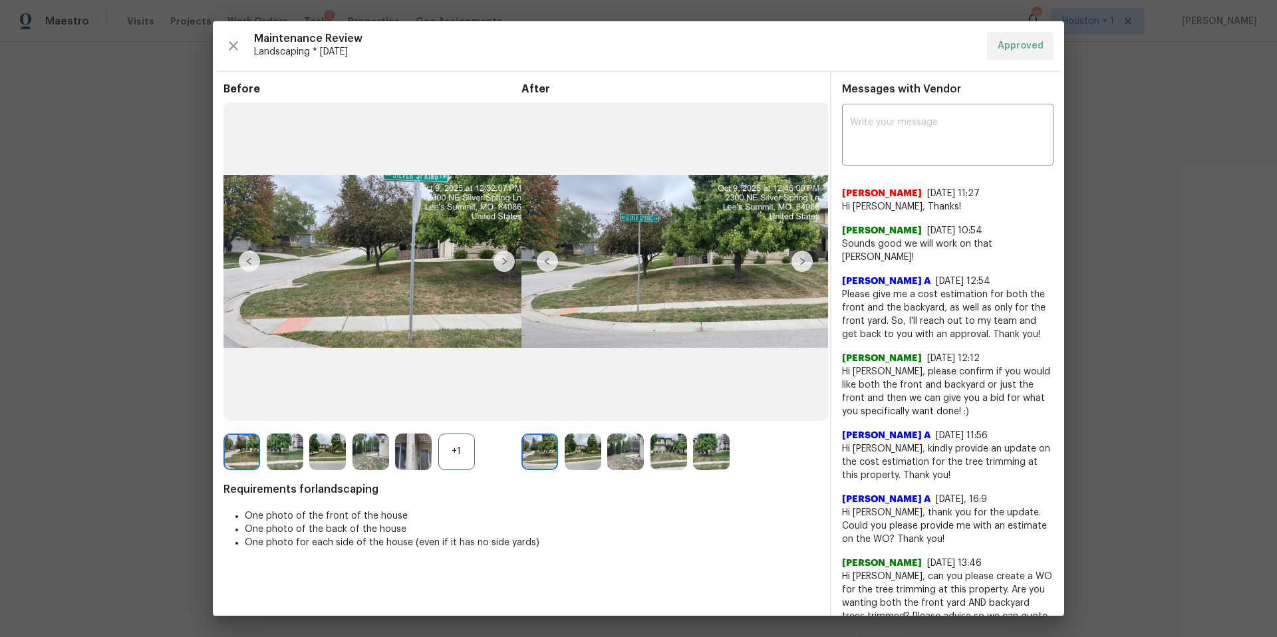
click at [799, 266] on img at bounding box center [802, 261] width 21 height 21
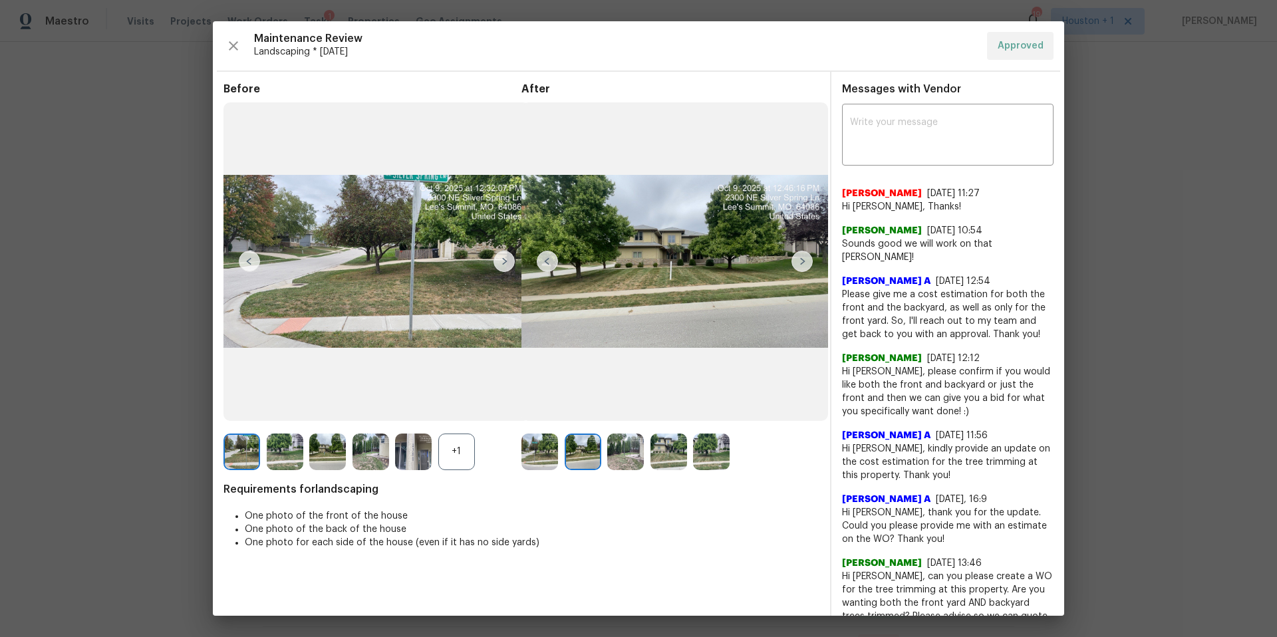
click at [801, 265] on img at bounding box center [802, 261] width 21 height 21
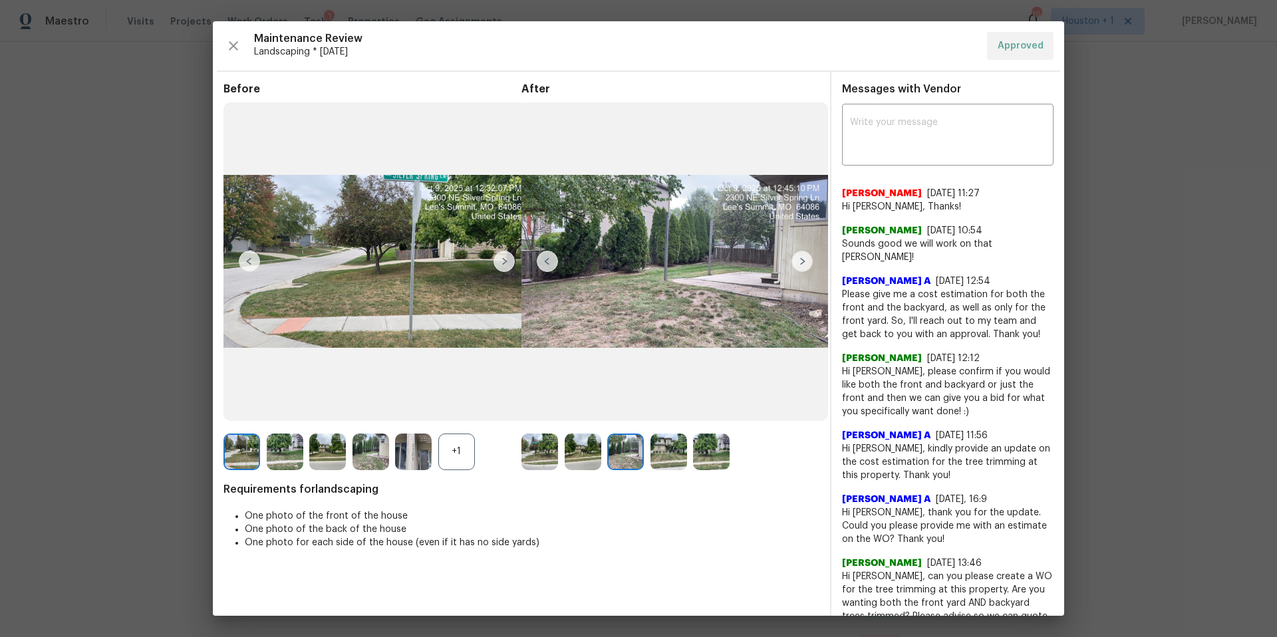
click at [801, 265] on img at bounding box center [802, 261] width 21 height 21
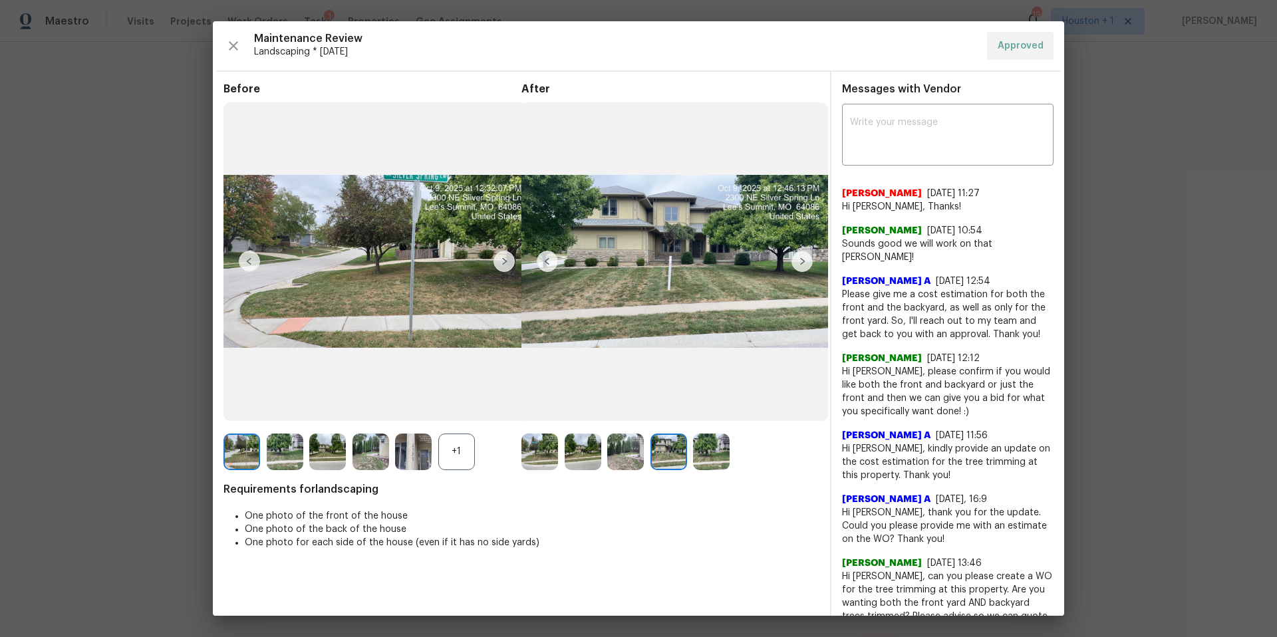
click at [801, 265] on img at bounding box center [802, 261] width 21 height 21
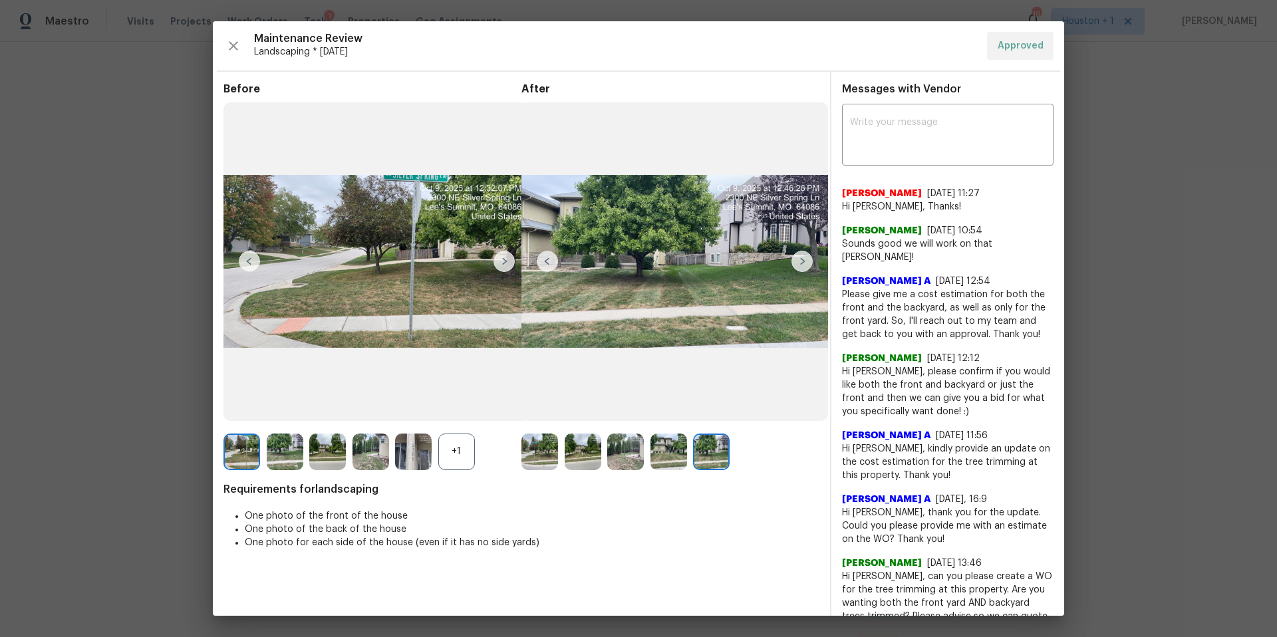
click at [801, 265] on img at bounding box center [802, 261] width 21 height 21
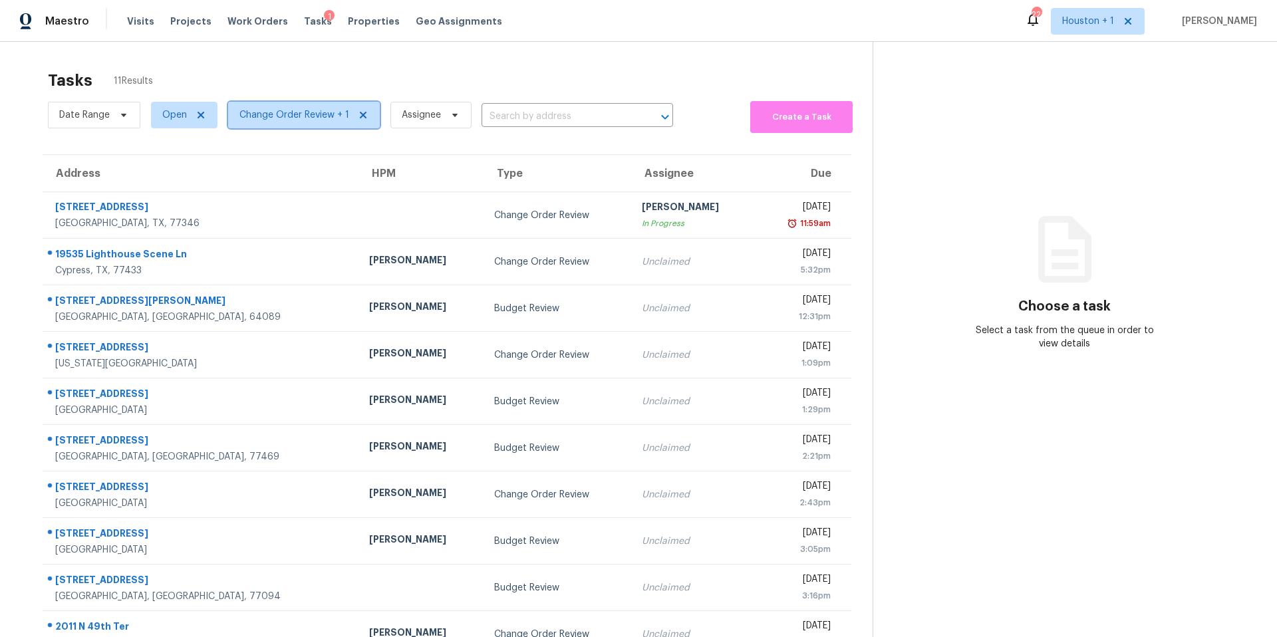
click at [310, 112] on span "Change Order Review + 1" at bounding box center [294, 114] width 110 height 13
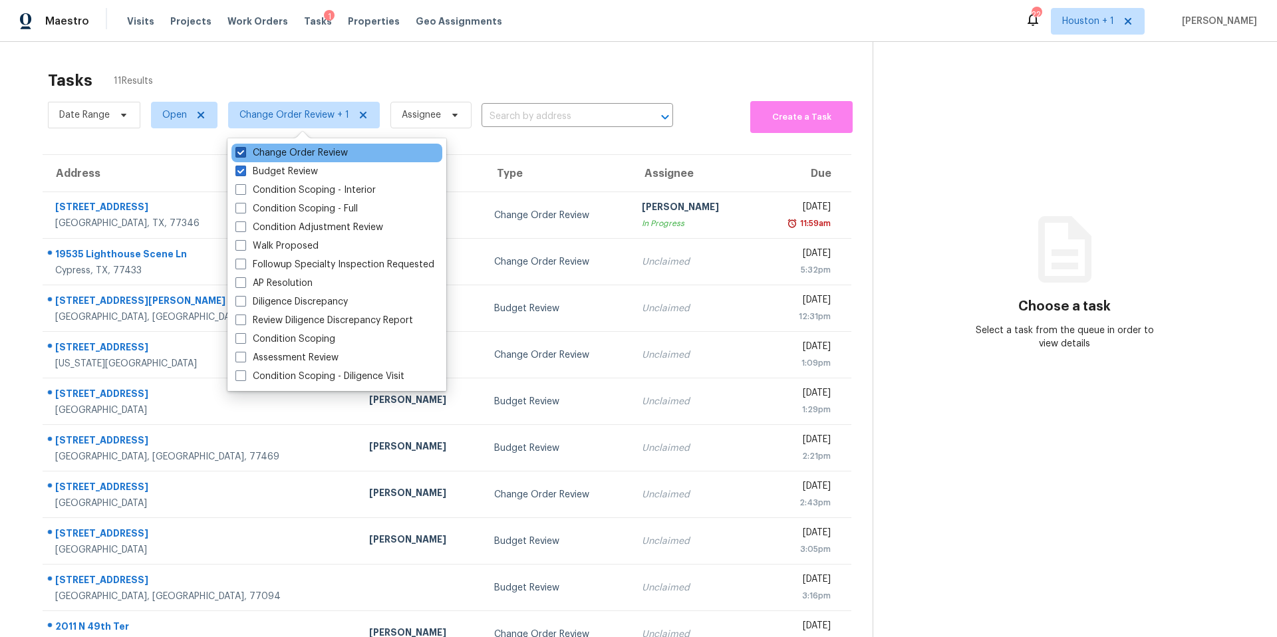
click at [293, 153] on label "Change Order Review" at bounding box center [291, 152] width 112 height 13
click at [244, 153] on input "Change Order Review" at bounding box center [239, 150] width 9 height 9
checkbox input "false"
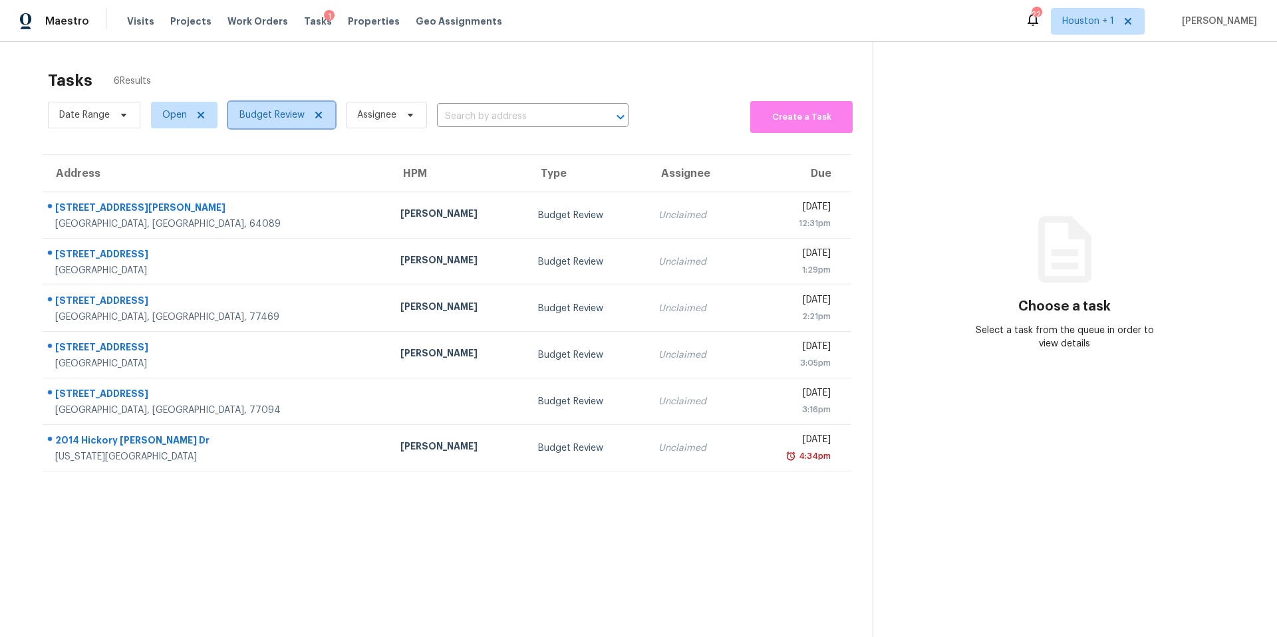
click at [285, 124] on span "Budget Review" at bounding box center [281, 115] width 107 height 27
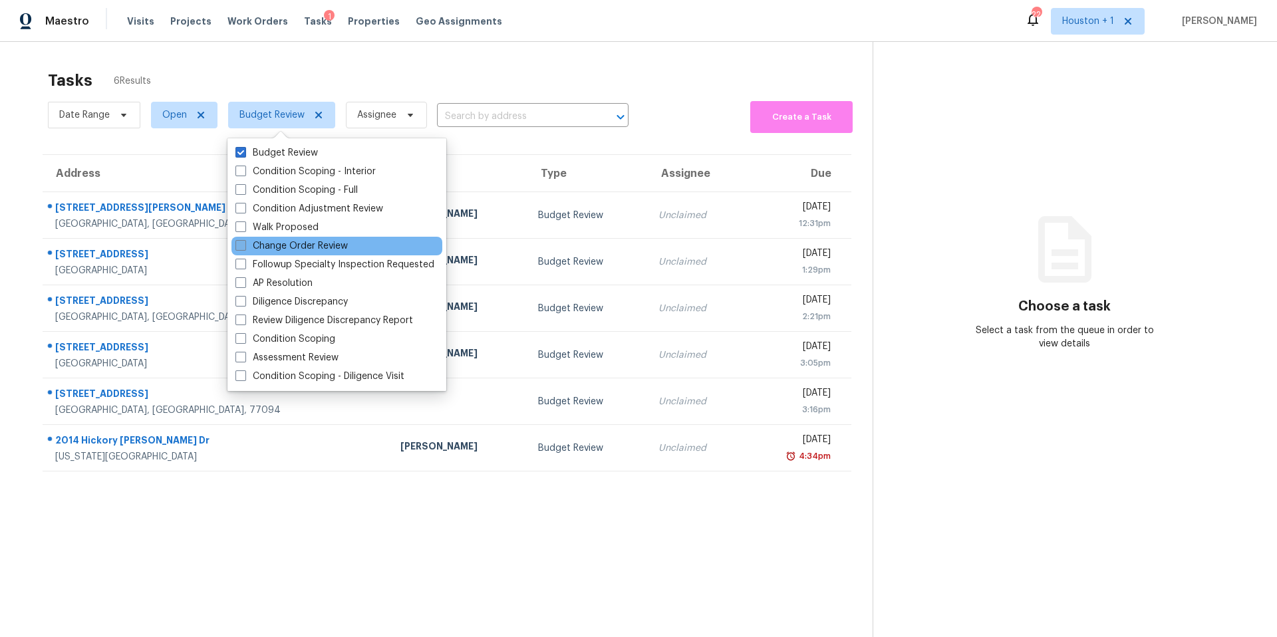
click at [249, 250] on label "Change Order Review" at bounding box center [291, 245] width 112 height 13
click at [244, 248] on input "Change Order Review" at bounding box center [239, 243] width 9 height 9
checkbox input "true"
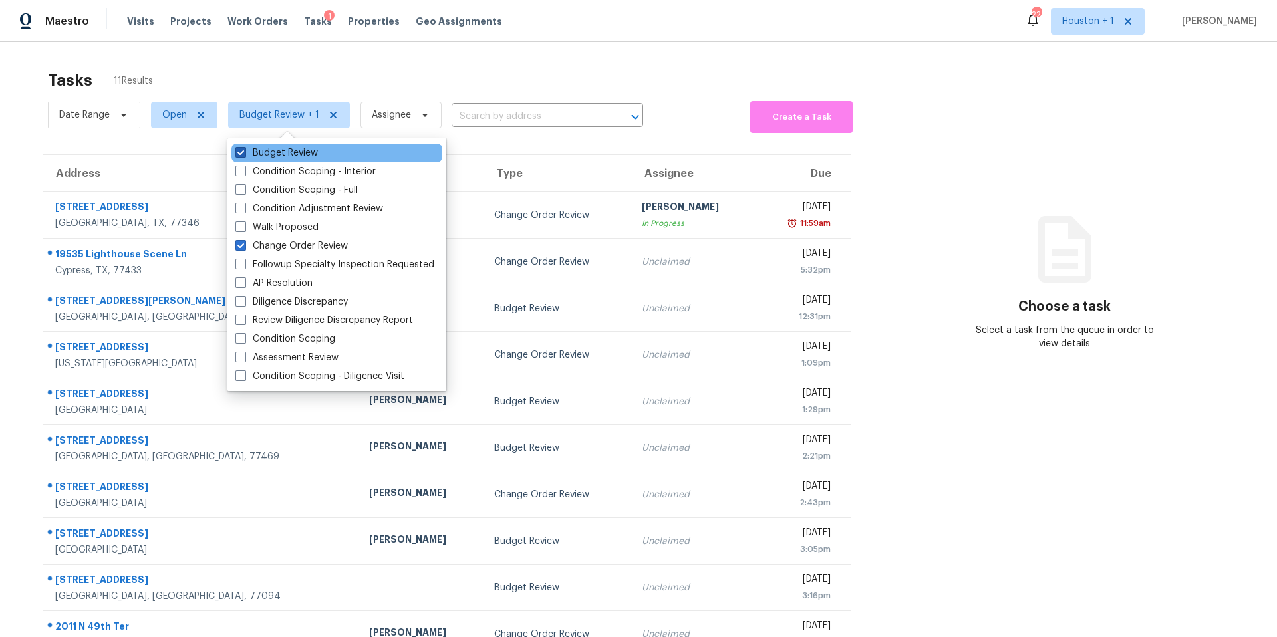
click at [260, 155] on label "Budget Review" at bounding box center [276, 152] width 82 height 13
click at [244, 155] on input "Budget Review" at bounding box center [239, 150] width 9 height 9
checkbox input "false"
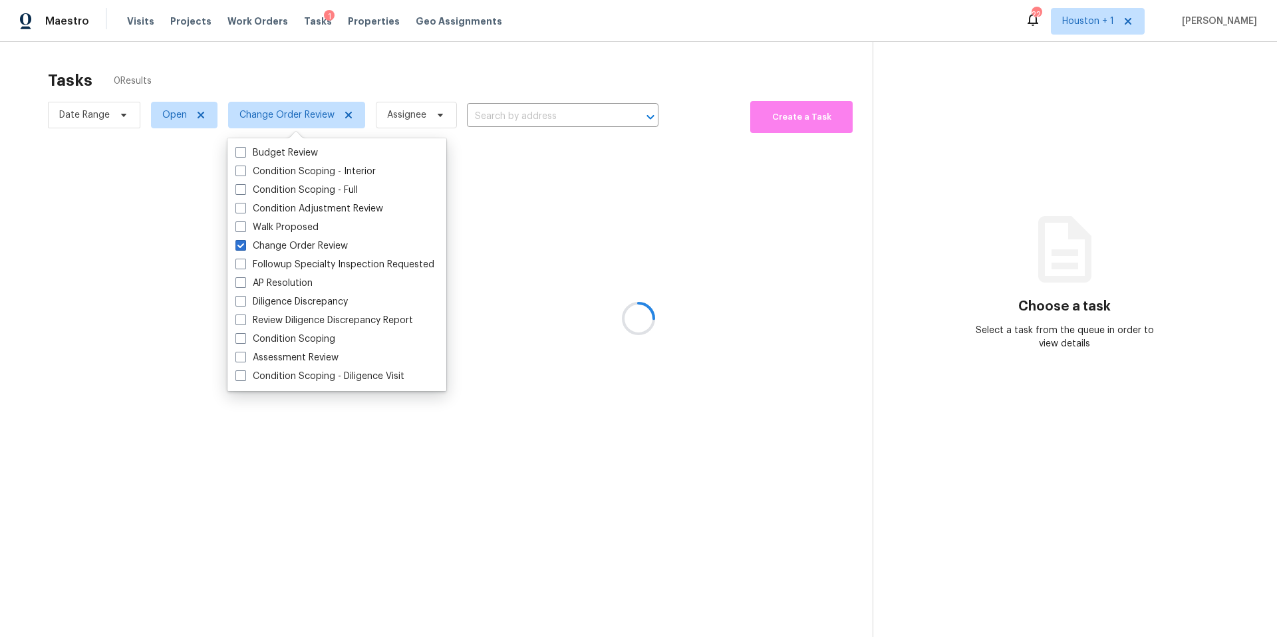
click at [271, 68] on div at bounding box center [638, 318] width 1277 height 637
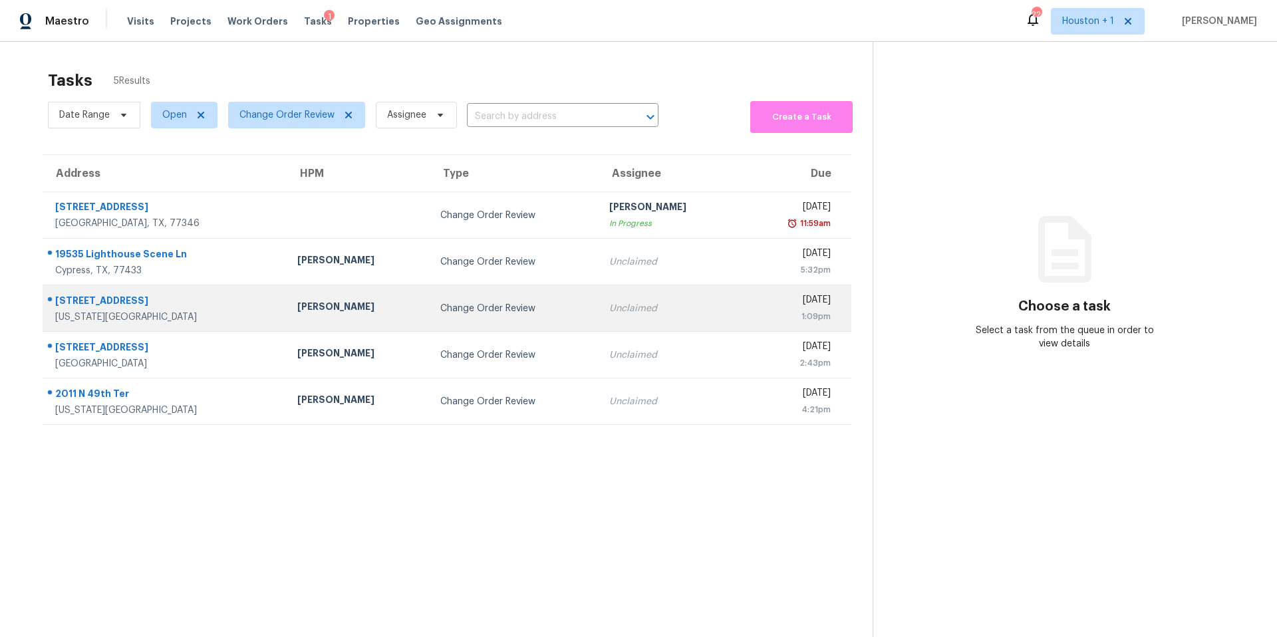
click at [287, 325] on td "[PERSON_NAME]" at bounding box center [358, 308] width 143 height 47
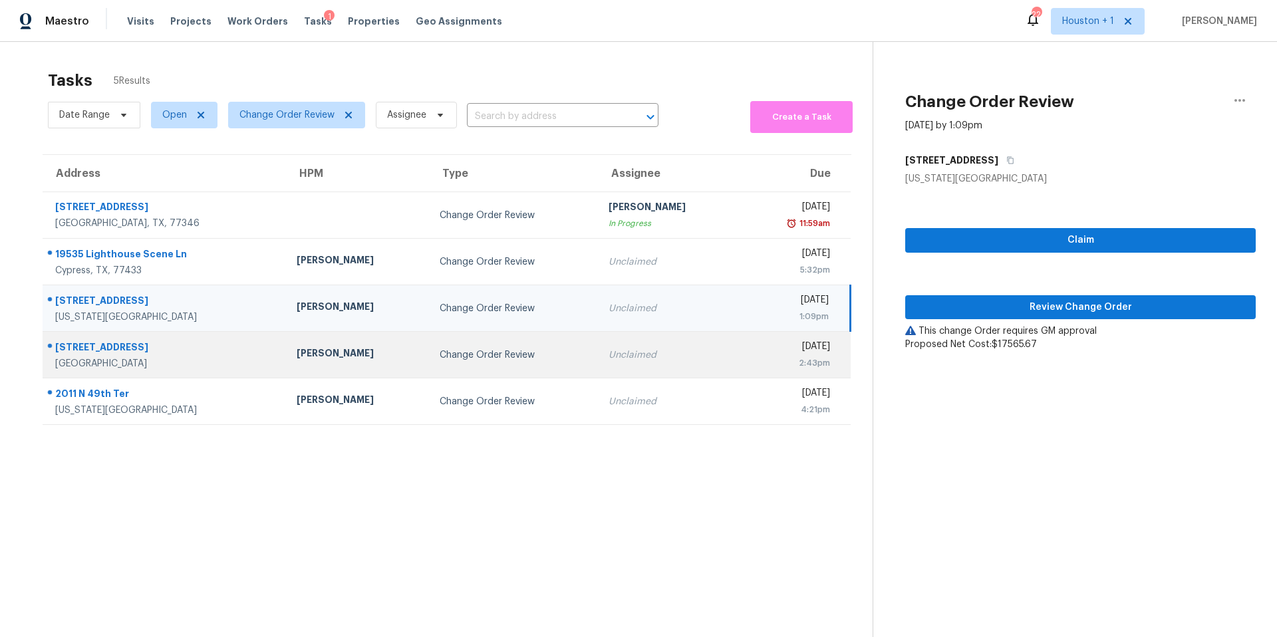
click at [297, 352] on div "[PERSON_NAME]" at bounding box center [358, 355] width 122 height 17
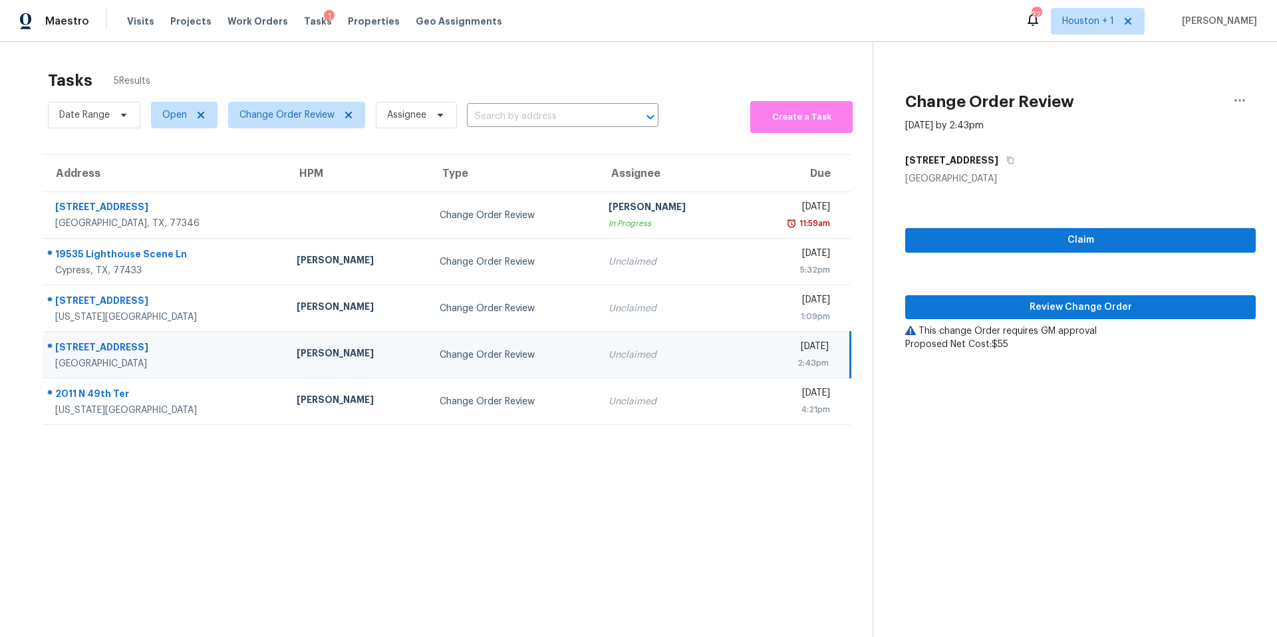
click at [969, 319] on div "Claim Review Change Order This change Order requires GM approval Proposed Net C…" at bounding box center [1080, 269] width 351 height 166
click at [971, 300] on span "Review Change Order" at bounding box center [1080, 307] width 329 height 17
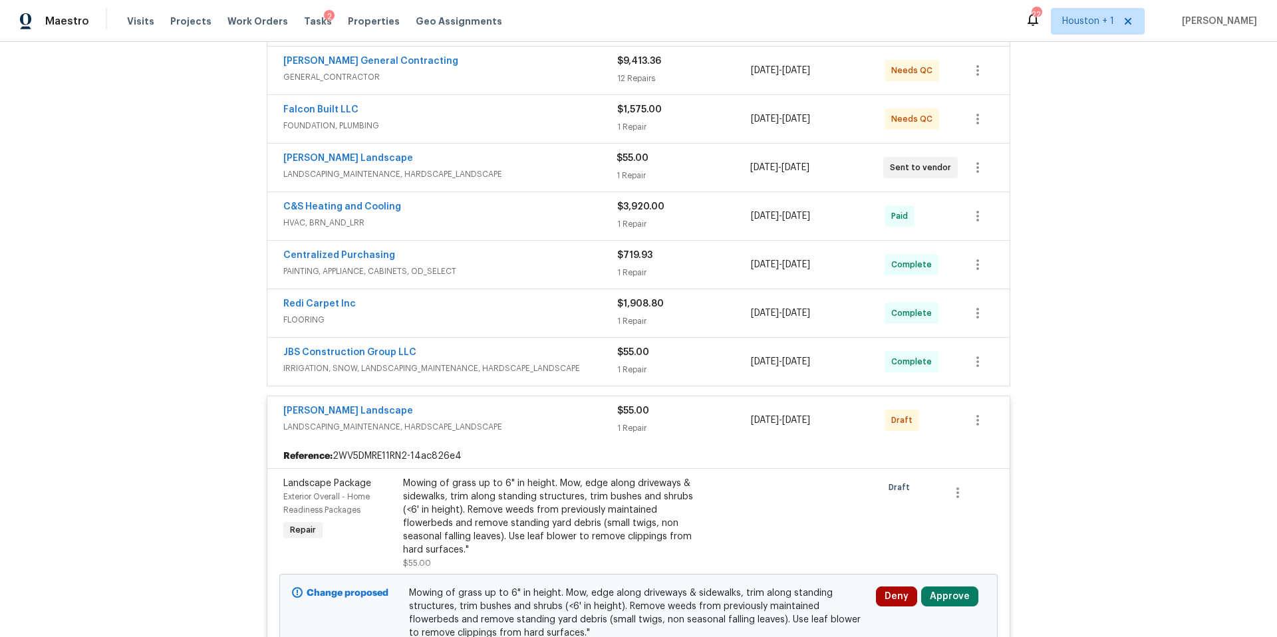
scroll to position [303, 0]
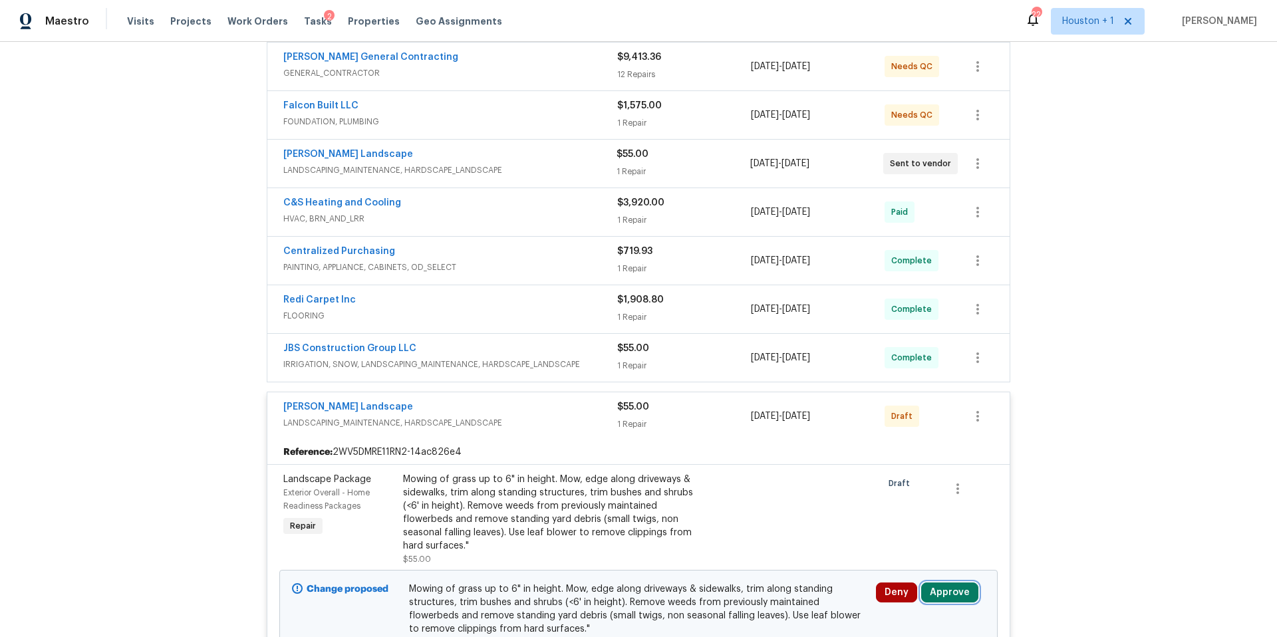
click at [952, 600] on button "Approve" at bounding box center [949, 593] width 57 height 20
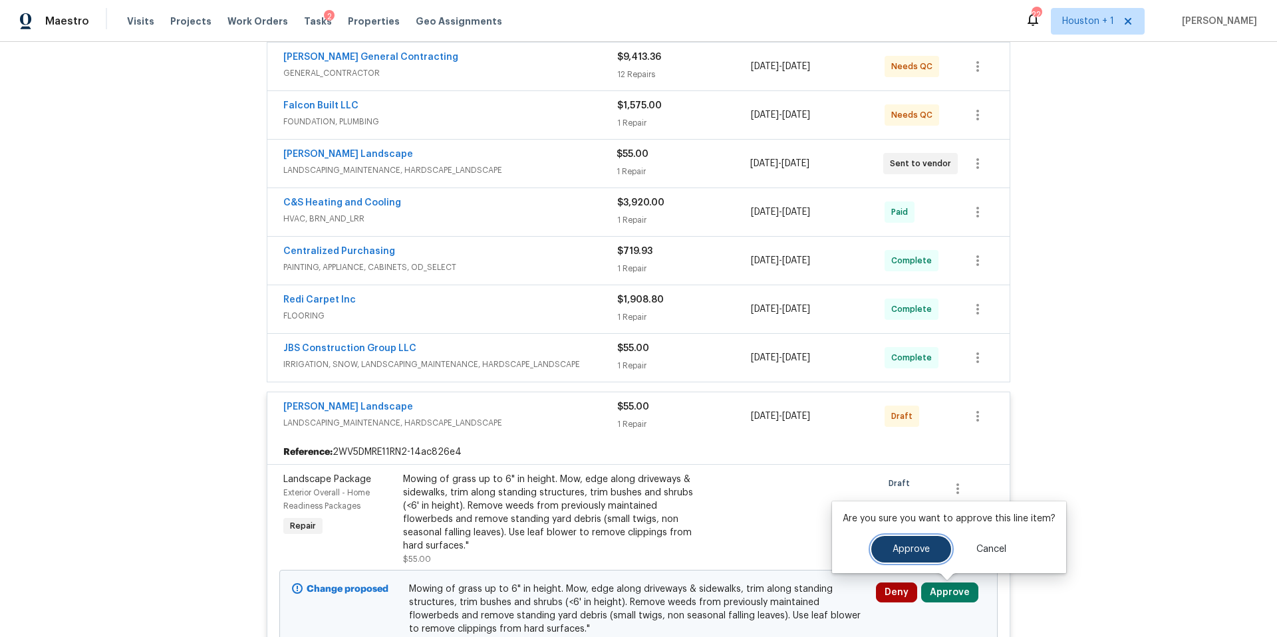
click at [893, 551] on span "Approve" at bounding box center [911, 550] width 37 height 10
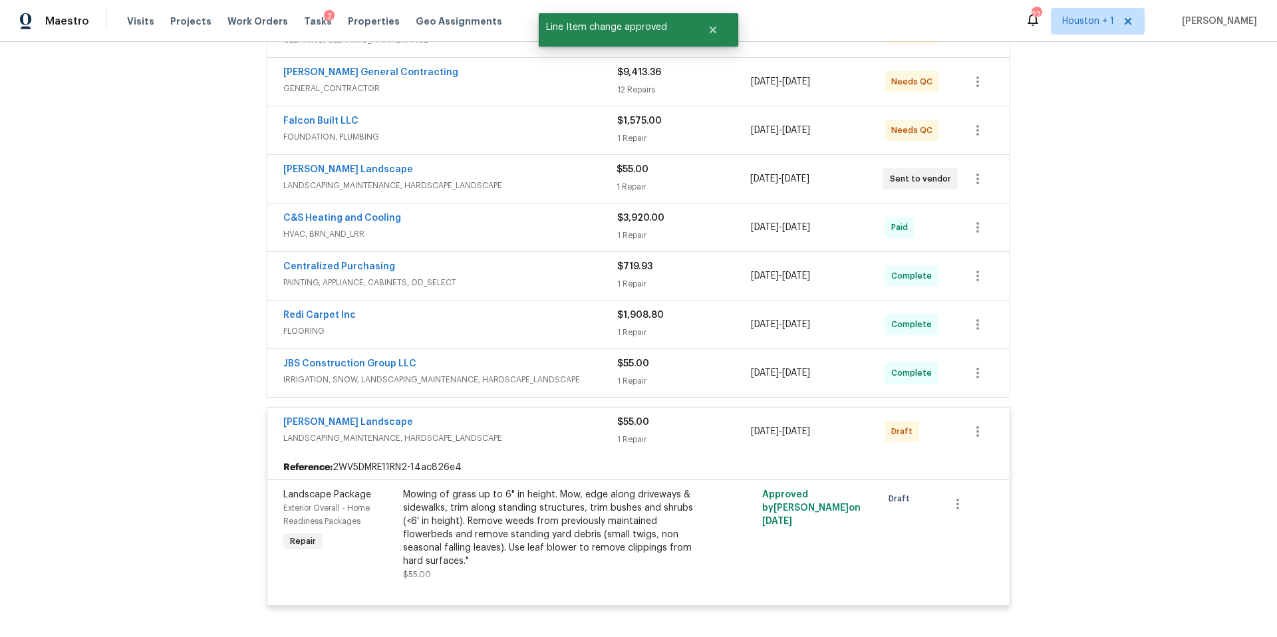
scroll to position [283, 0]
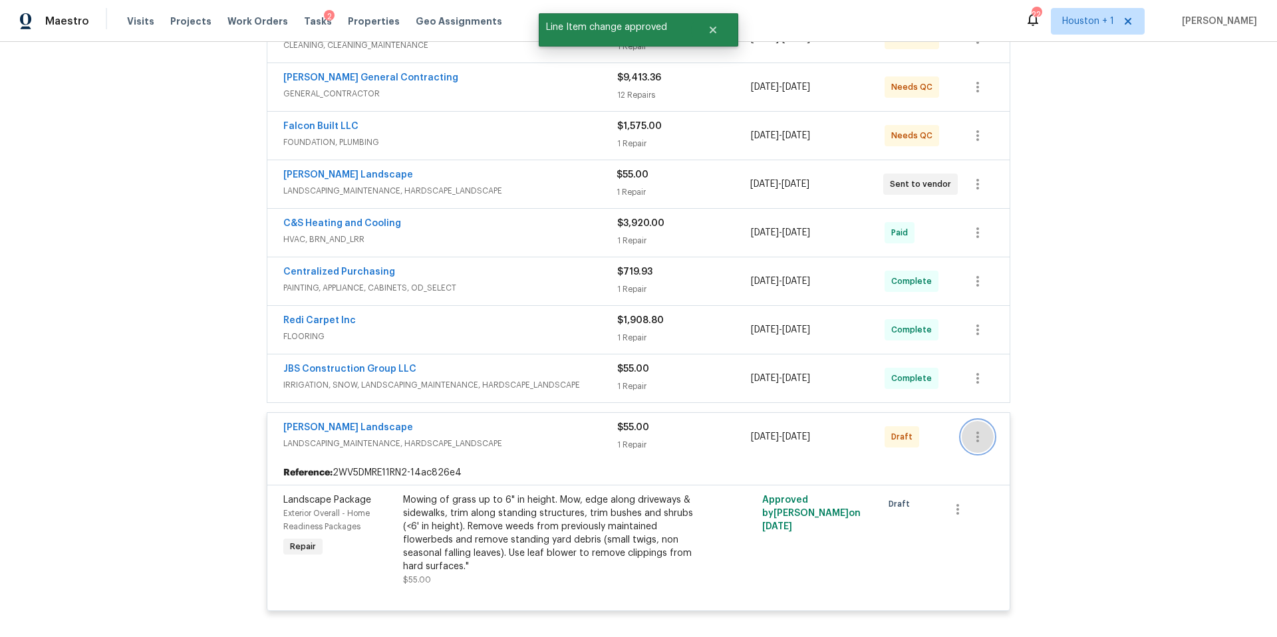
click at [981, 429] on icon "button" at bounding box center [978, 437] width 16 height 16
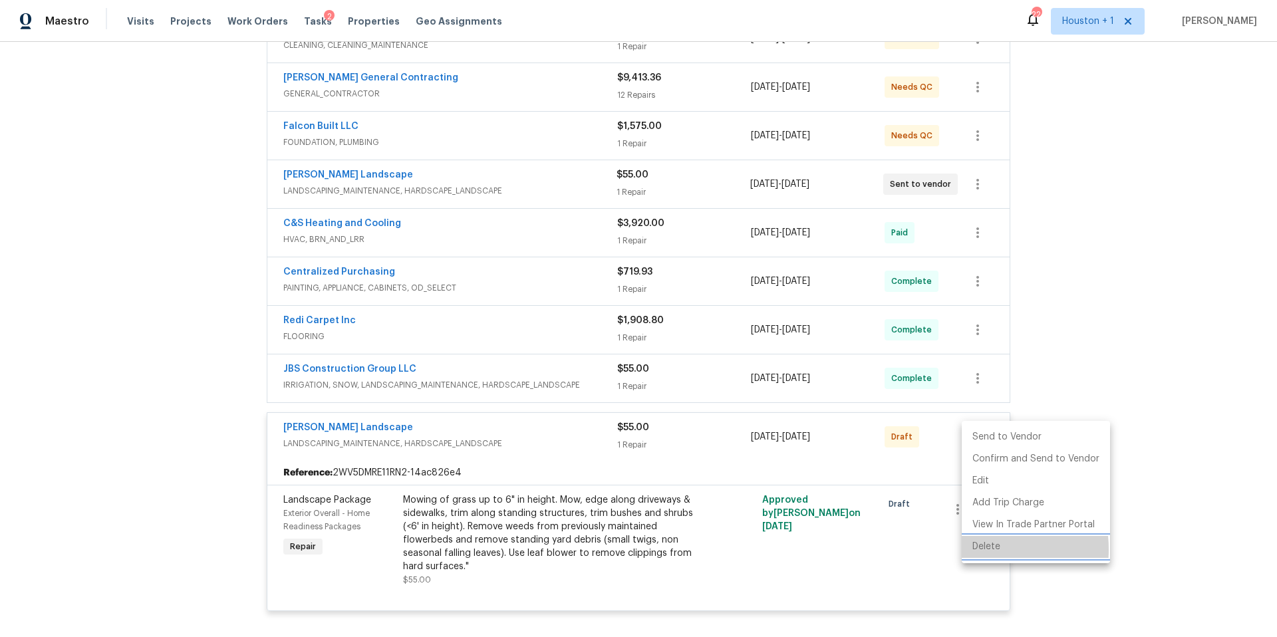
click at [980, 549] on li "Delete" at bounding box center [1036, 547] width 148 height 22
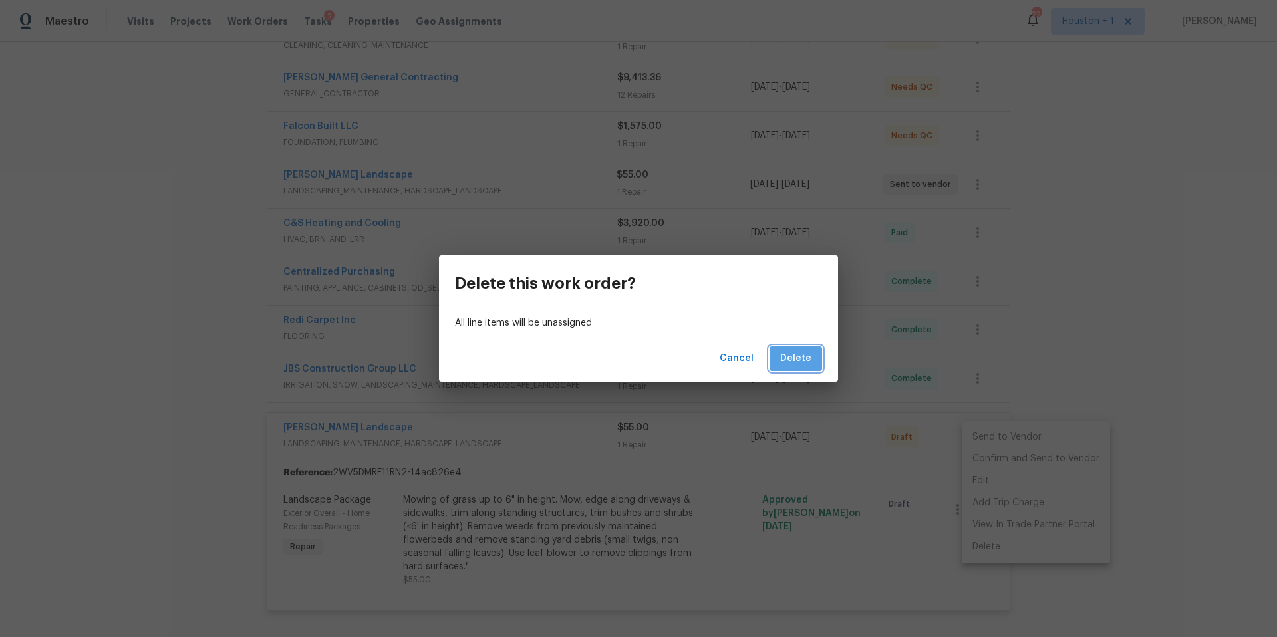
click at [798, 365] on span "Delete" at bounding box center [795, 359] width 31 height 17
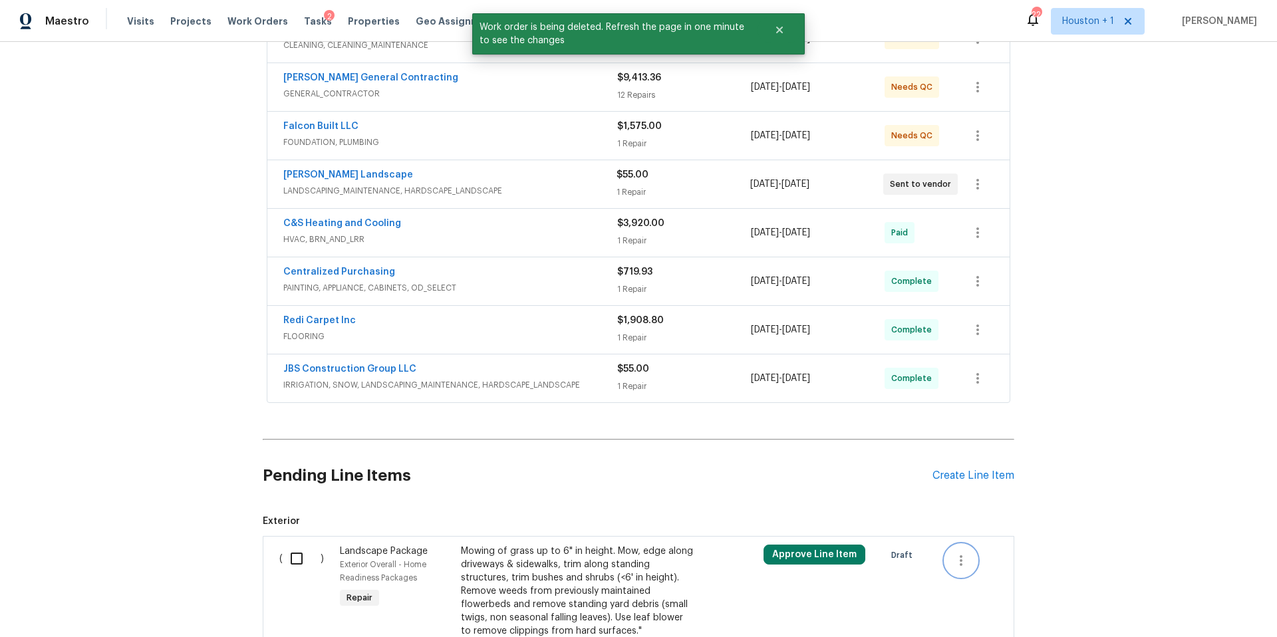
click at [960, 561] on icon "button" at bounding box center [961, 561] width 16 height 16
click at [960, 561] on li "Cancel" at bounding box center [970, 560] width 51 height 22
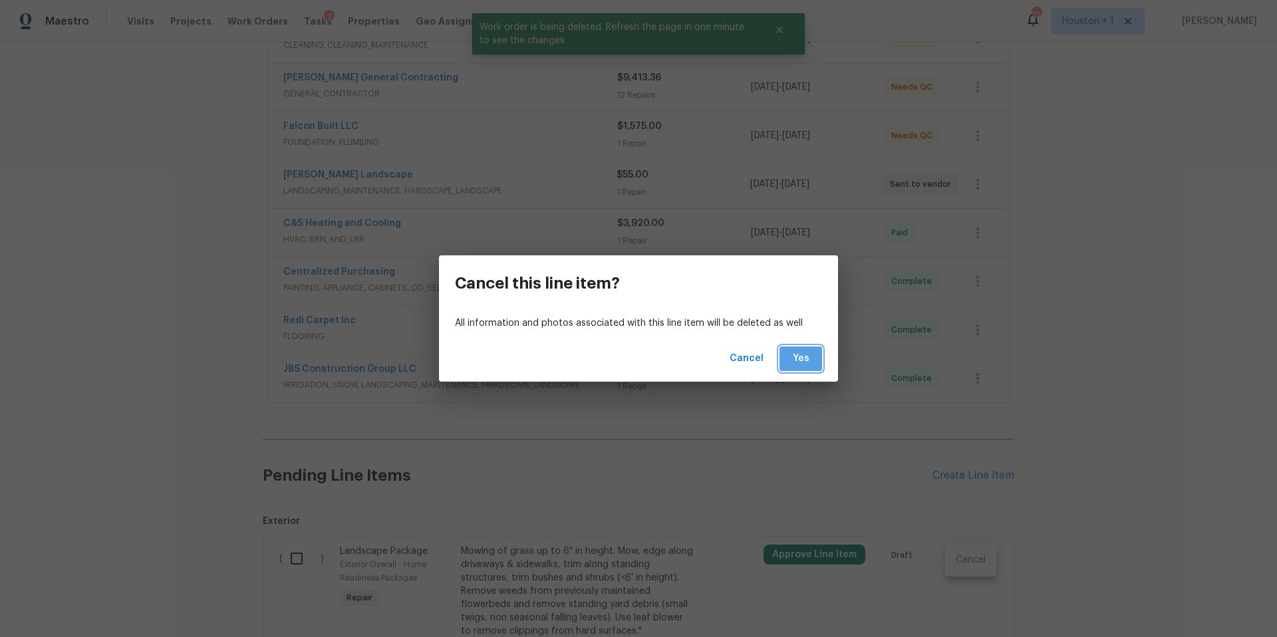
click at [800, 362] on span "Yes" at bounding box center [800, 359] width 21 height 17
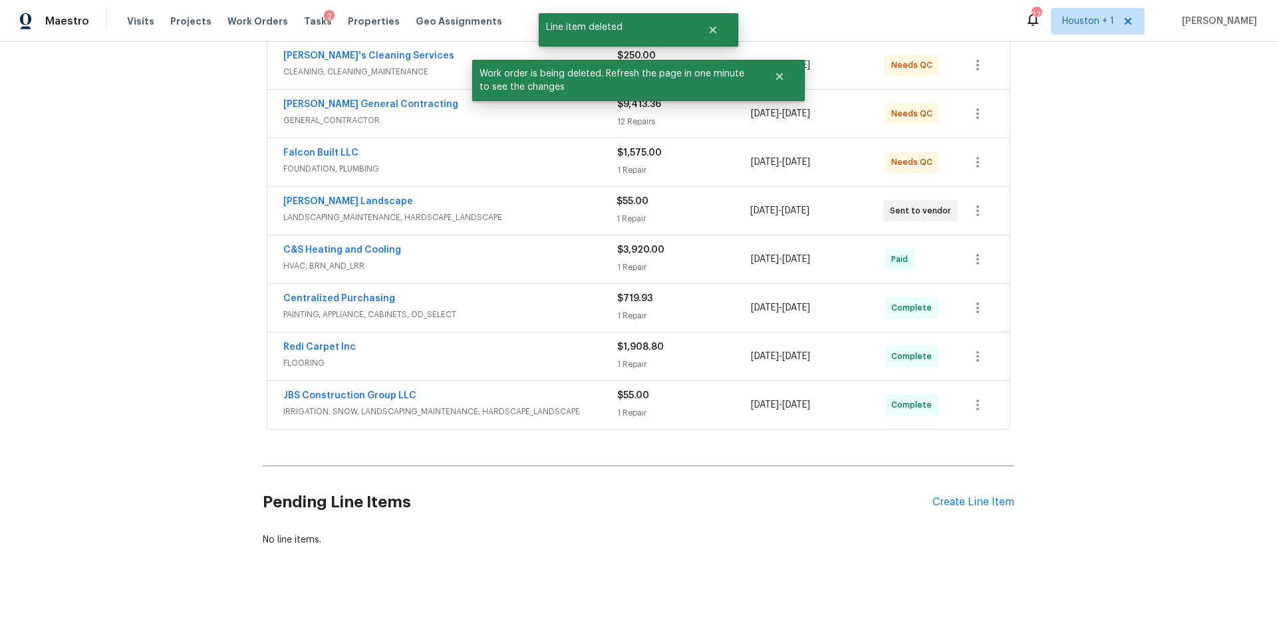
scroll to position [256, 0]
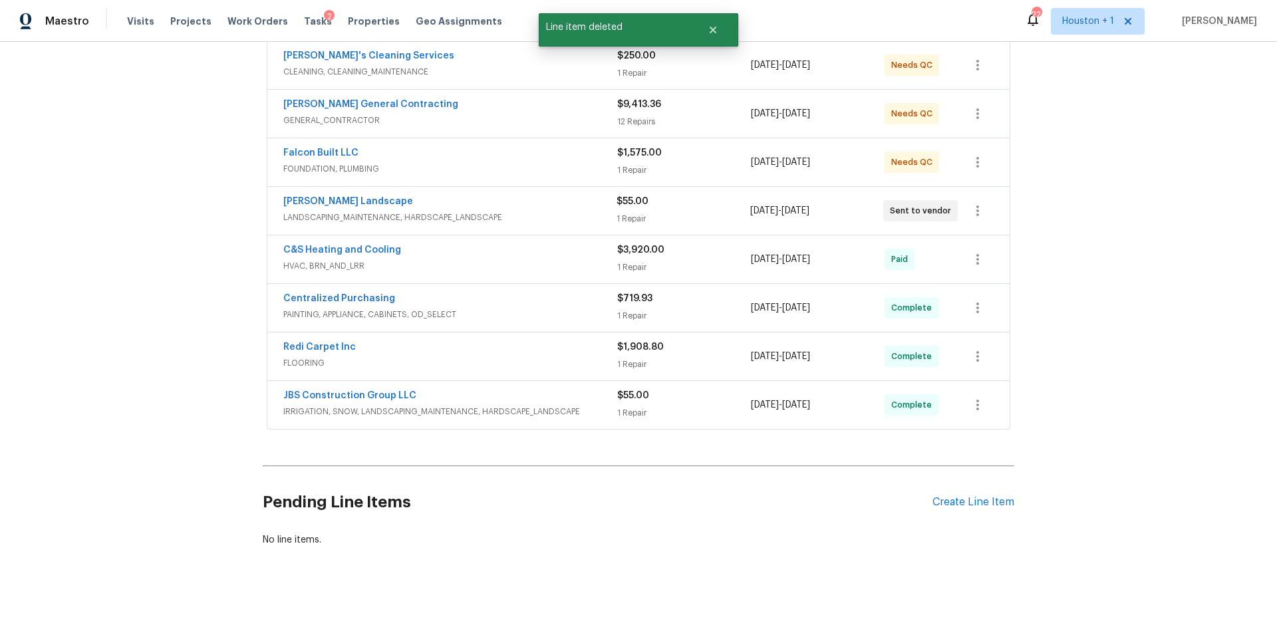
click at [531, 204] on div "Burton Landscape" at bounding box center [449, 203] width 333 height 16
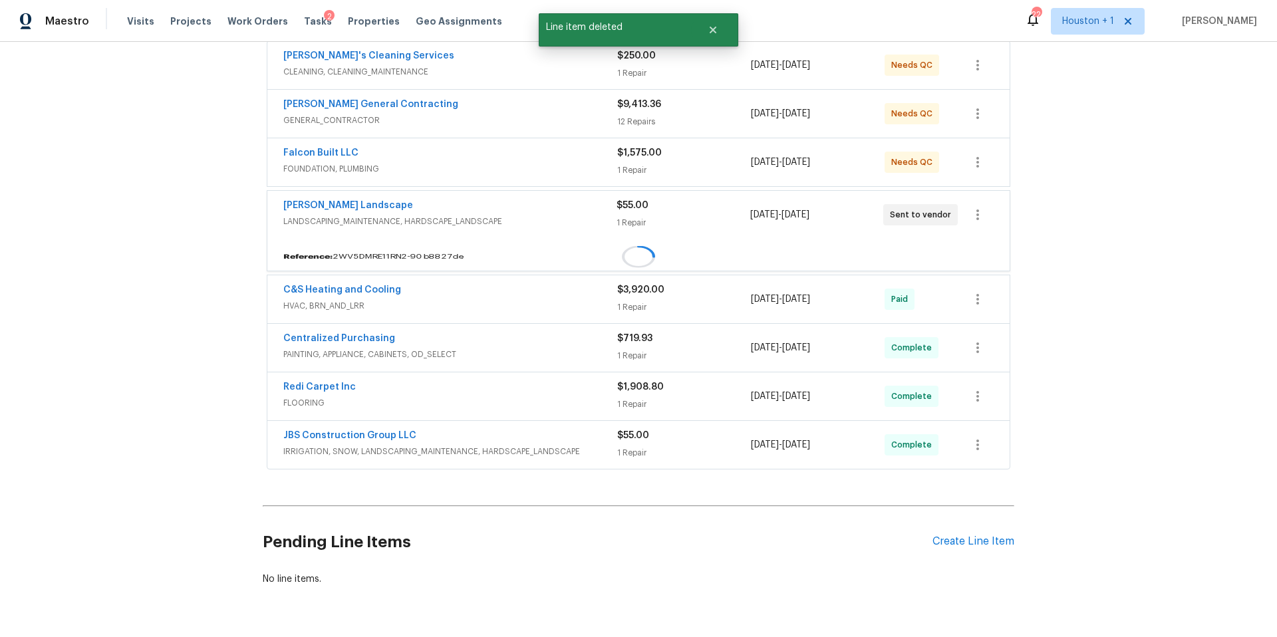
scroll to position [283, 0]
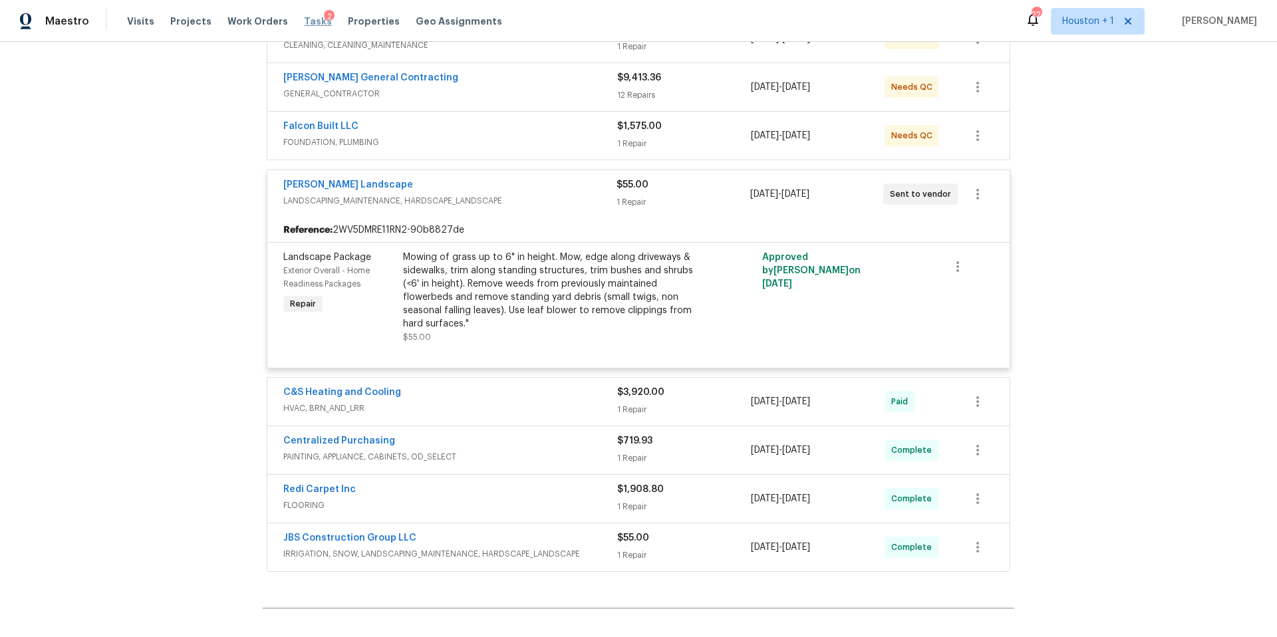
click at [304, 19] on span "Tasks" at bounding box center [318, 21] width 28 height 9
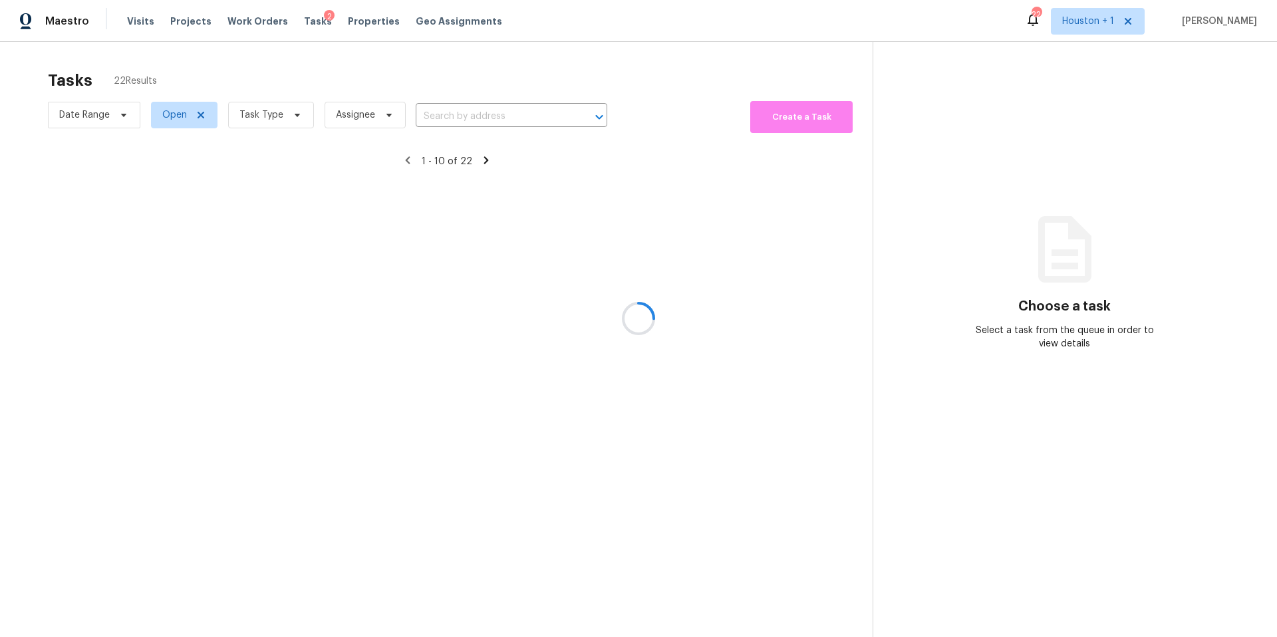
click at [267, 122] on div at bounding box center [638, 318] width 1277 height 637
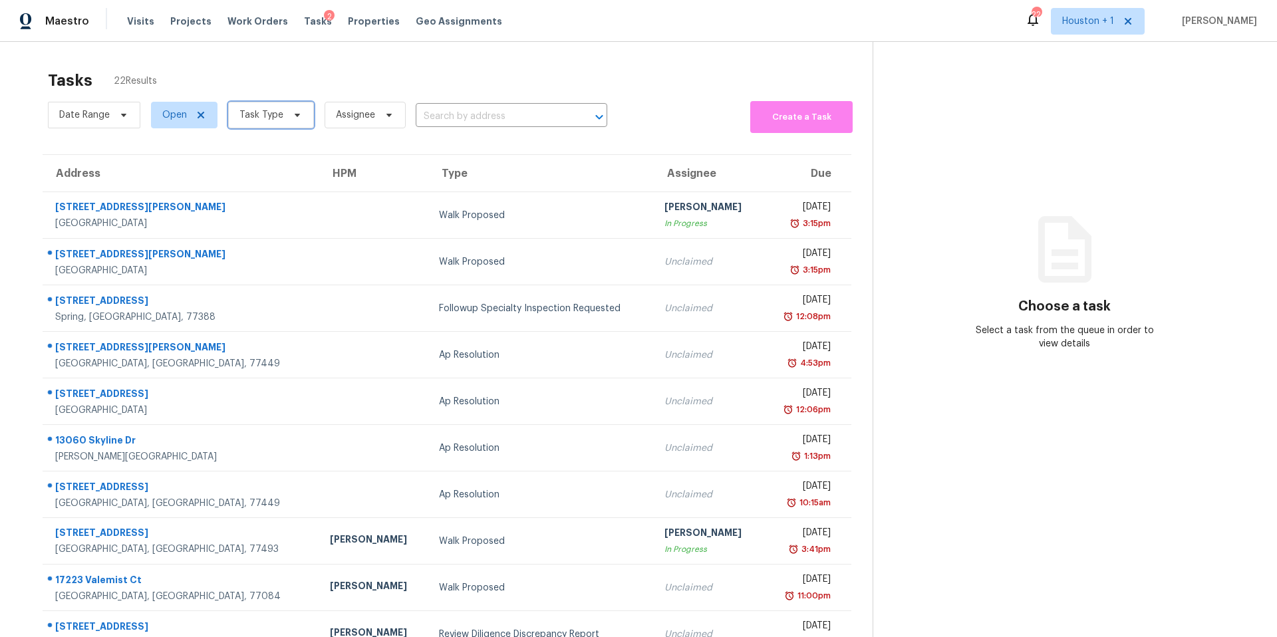
click at [267, 122] on span "Task Type" at bounding box center [271, 115] width 86 height 27
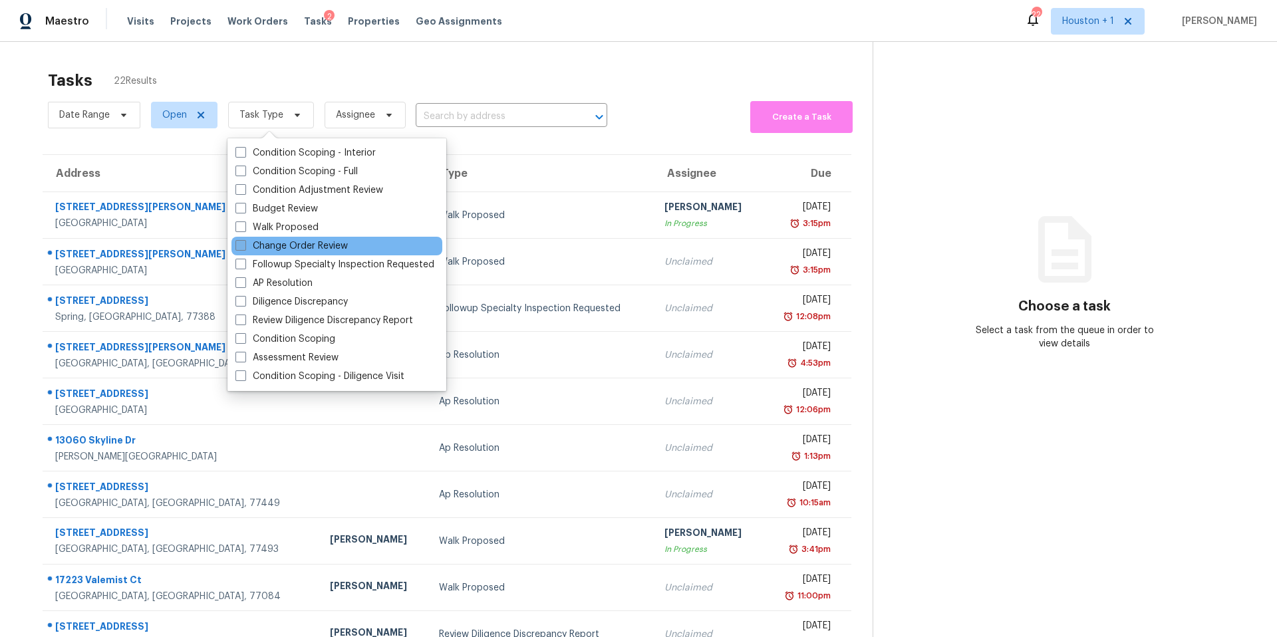
click at [257, 239] on label "Change Order Review" at bounding box center [291, 245] width 112 height 13
click at [244, 239] on input "Change Order Review" at bounding box center [239, 243] width 9 height 9
checkbox input "true"
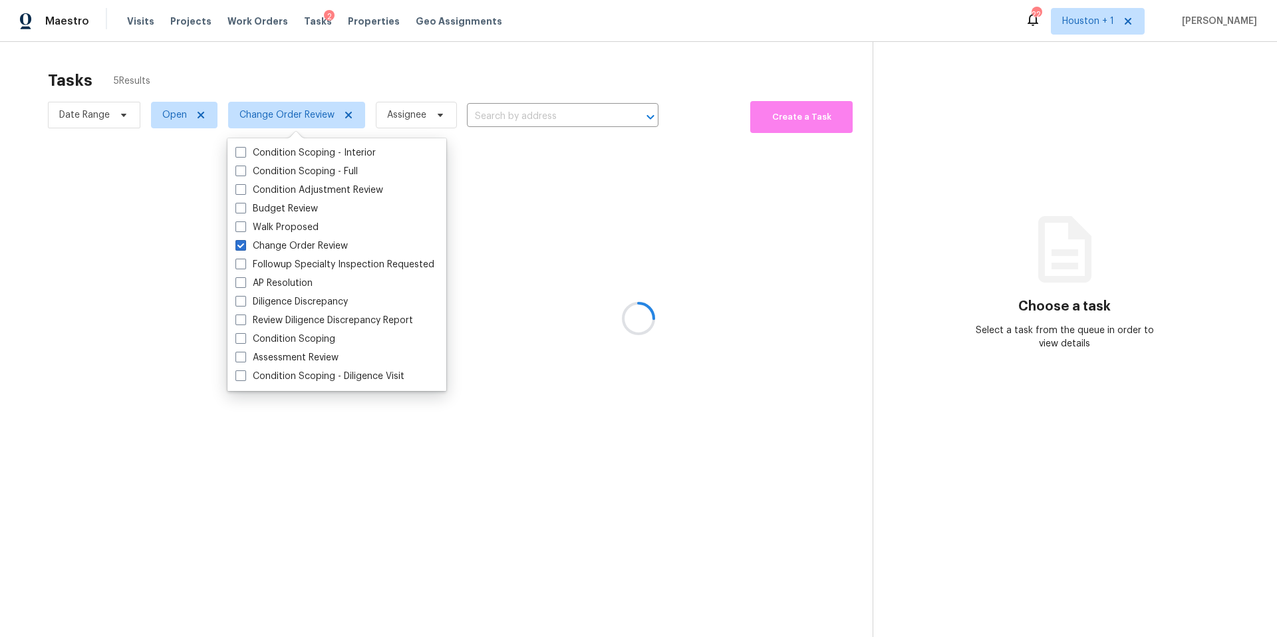
click at [293, 77] on div at bounding box center [638, 318] width 1277 height 637
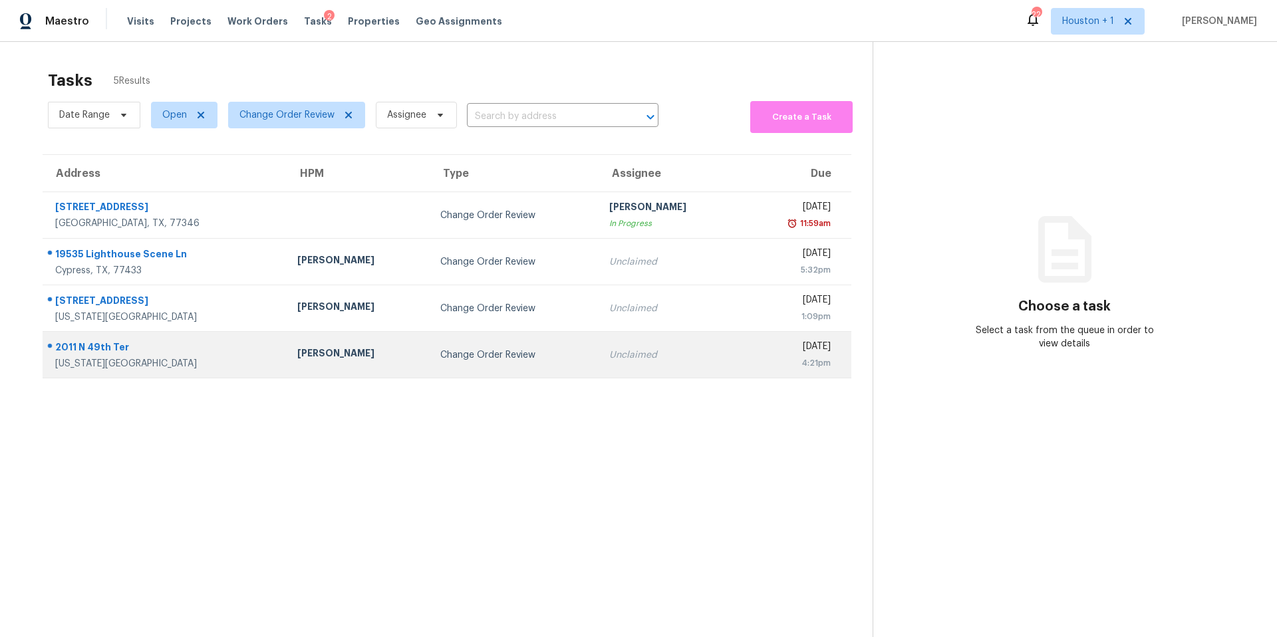
click at [297, 359] on div "[PERSON_NAME]" at bounding box center [358, 355] width 122 height 17
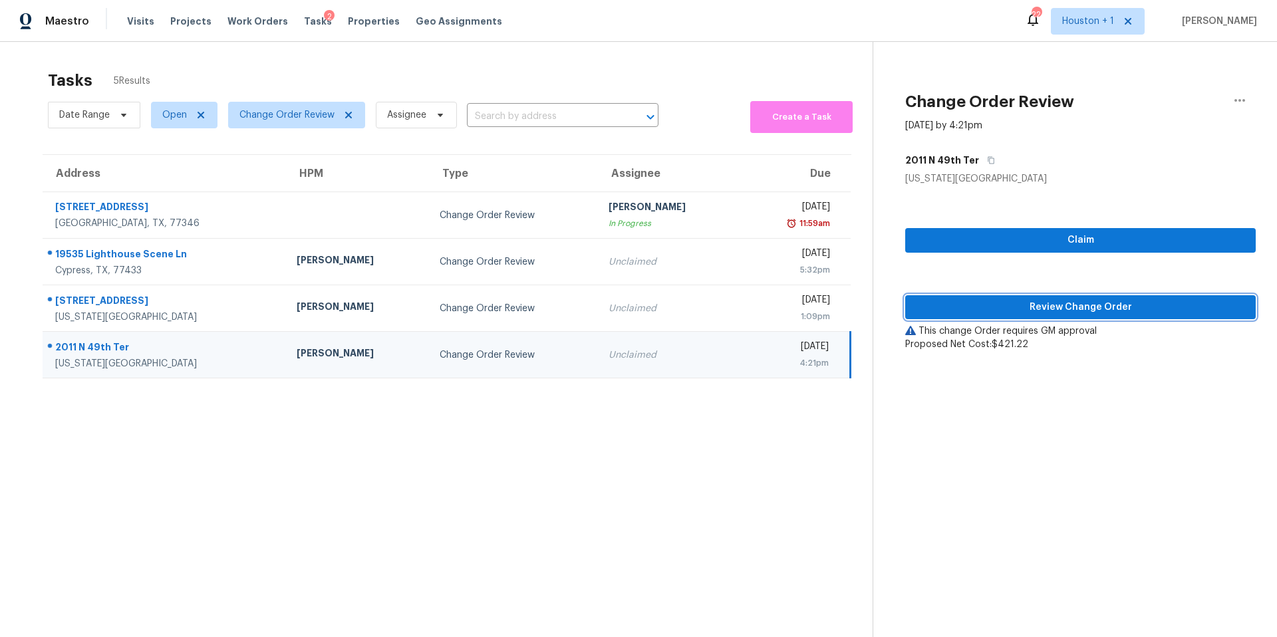
click at [942, 314] on span "Review Change Order" at bounding box center [1080, 307] width 329 height 17
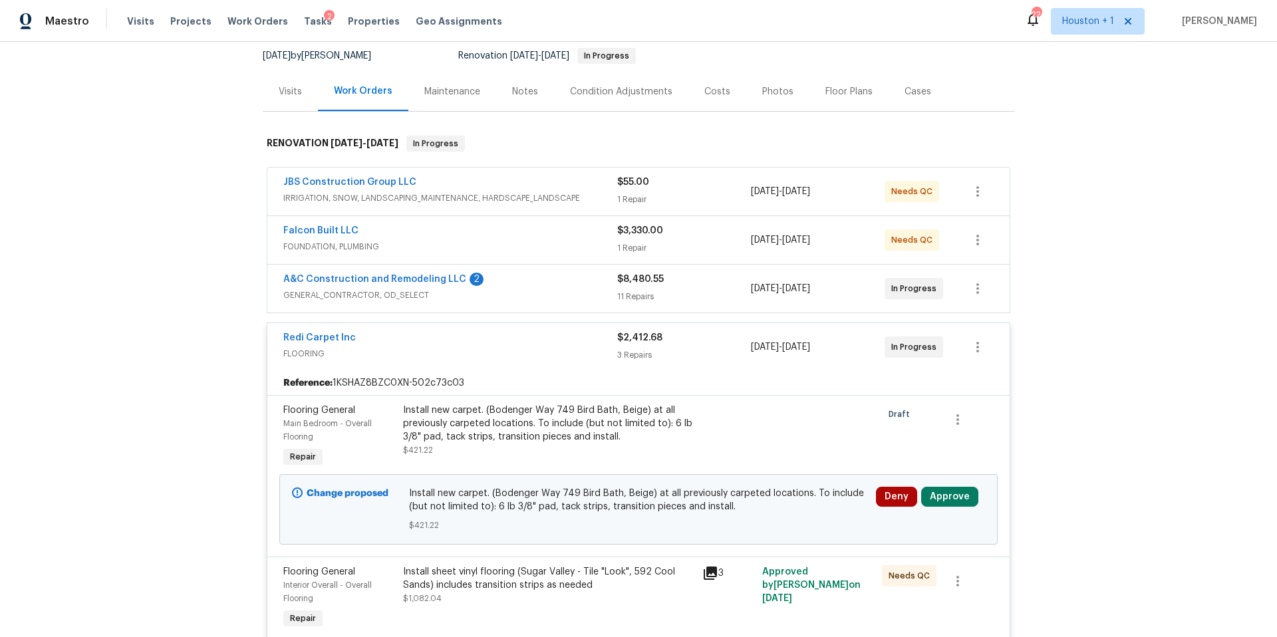
scroll to position [160, 0]
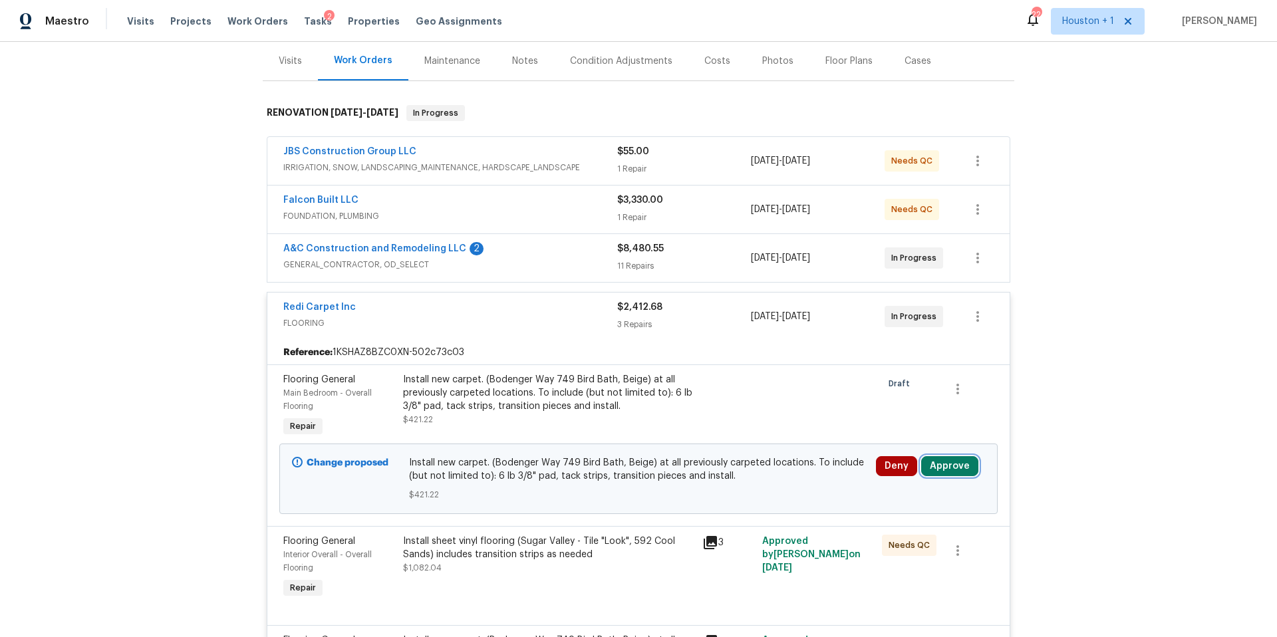
click at [938, 464] on button "Approve" at bounding box center [949, 466] width 57 height 20
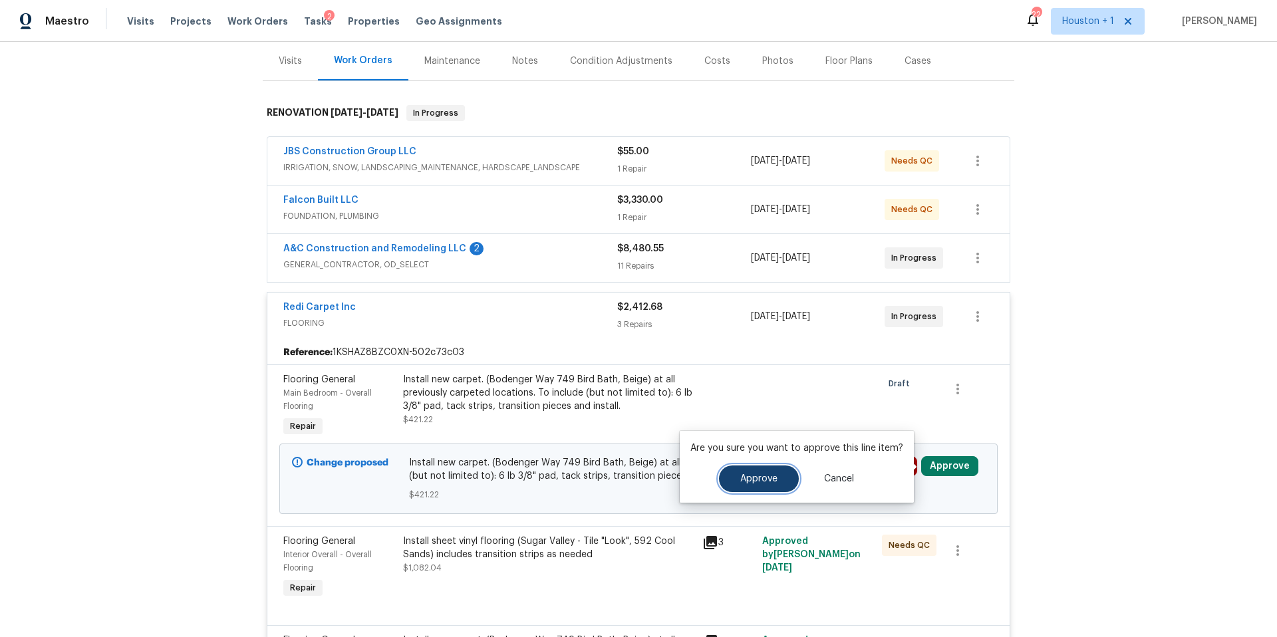
click at [760, 478] on span "Approve" at bounding box center [758, 479] width 37 height 10
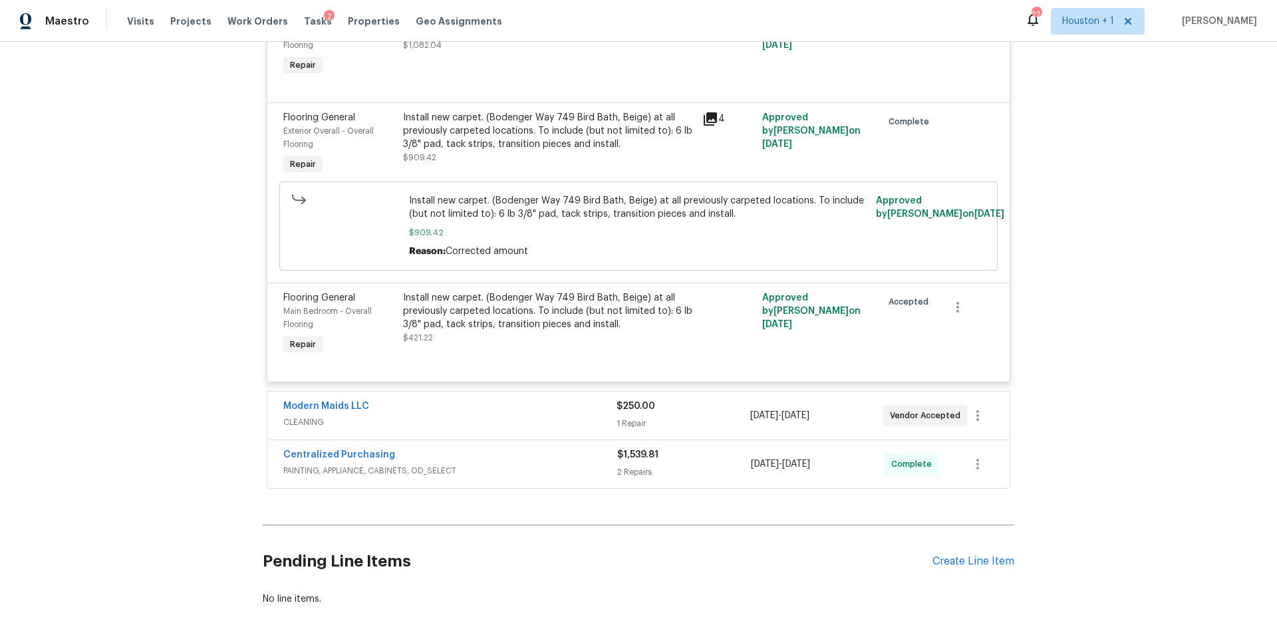
scroll to position [583, 0]
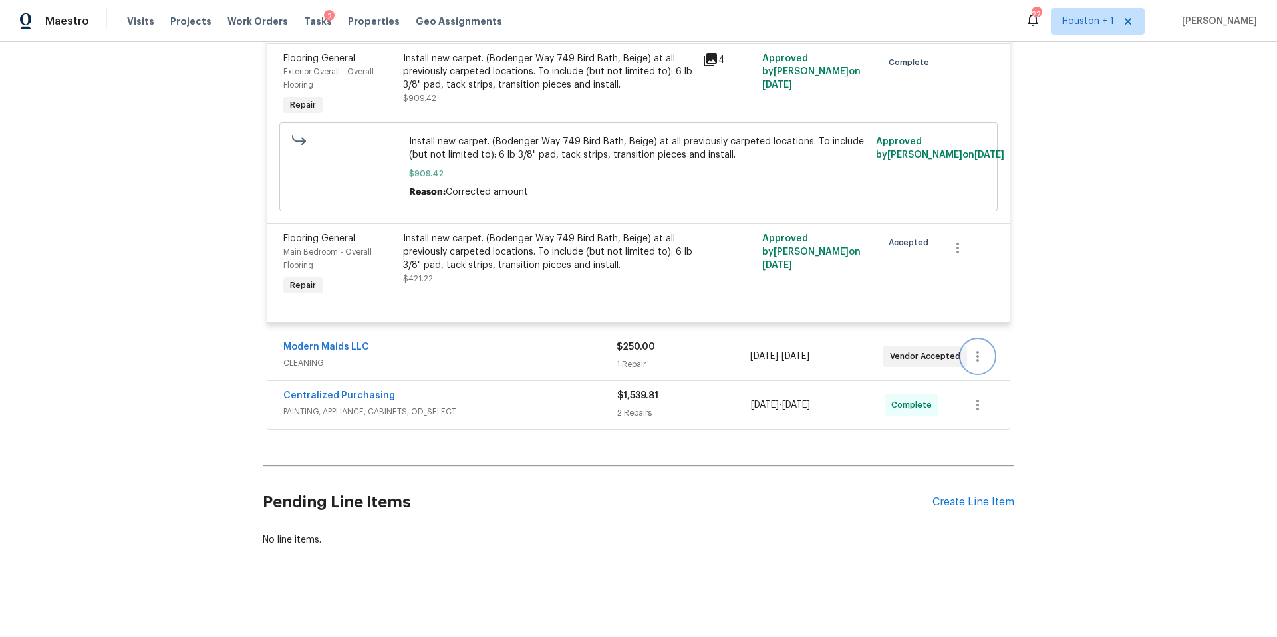
click at [981, 359] on icon "button" at bounding box center [978, 357] width 16 height 16
click at [980, 361] on li "Edit" at bounding box center [1034, 357] width 144 height 22
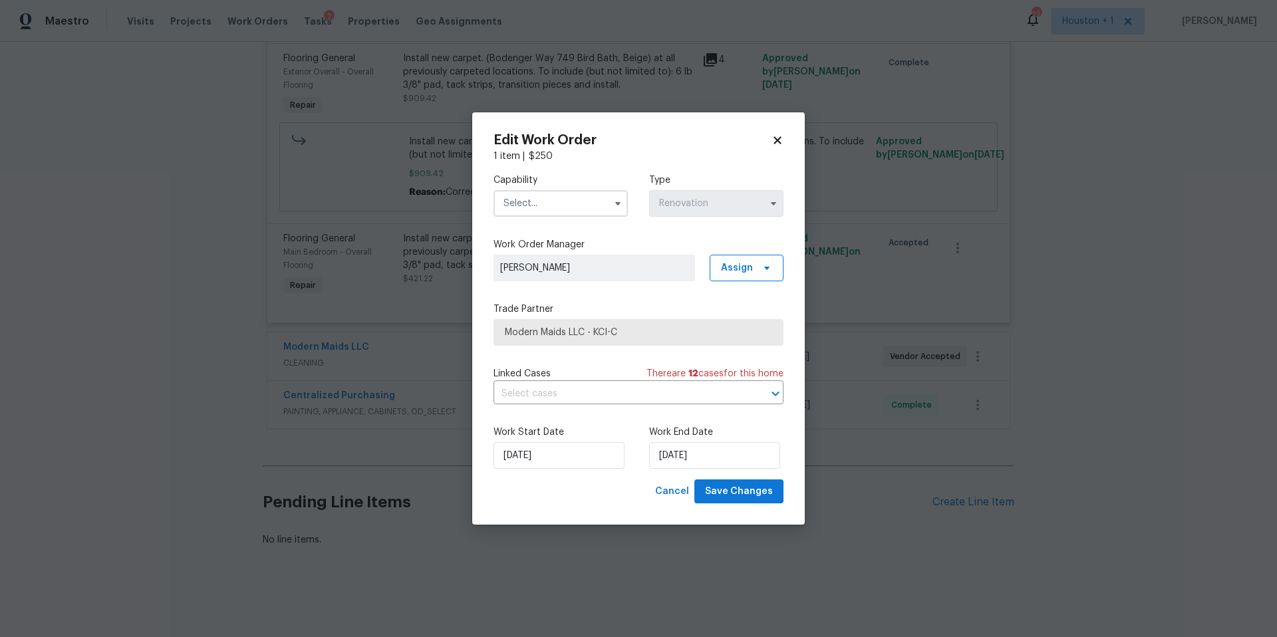
click at [547, 200] on input "text" at bounding box center [561, 203] width 134 height 27
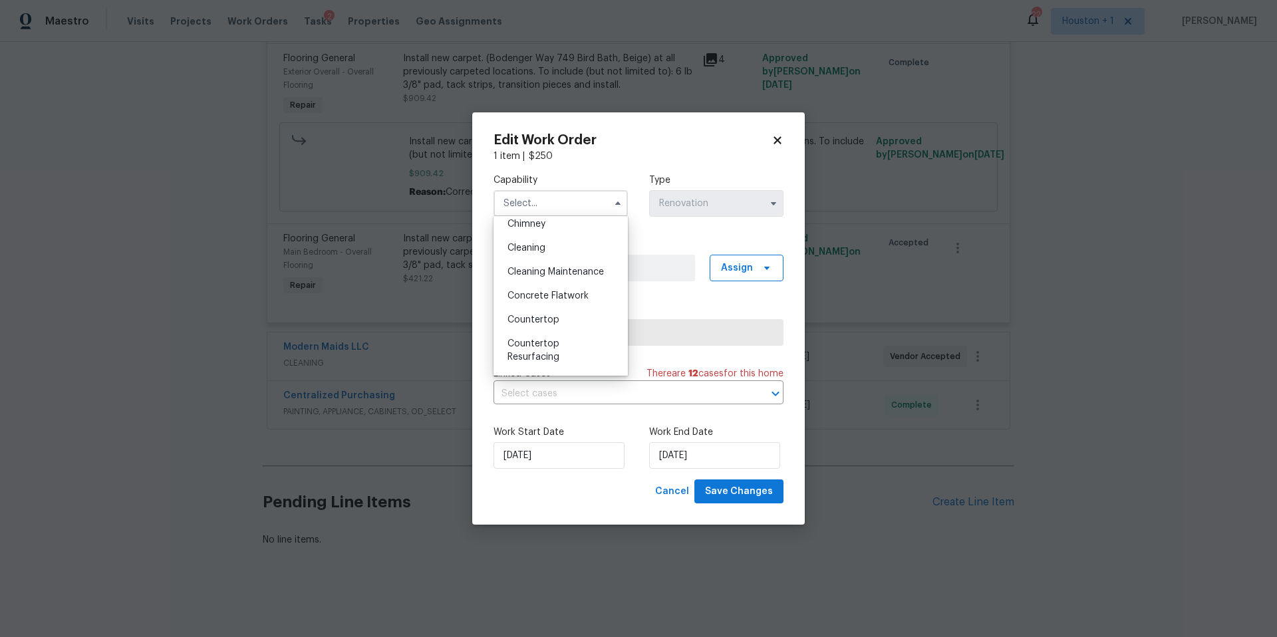
scroll to position [182, 0]
click at [528, 270] on div "Cleaning Maintenance" at bounding box center [561, 265] width 128 height 24
type input "Cleaning Maintenance"
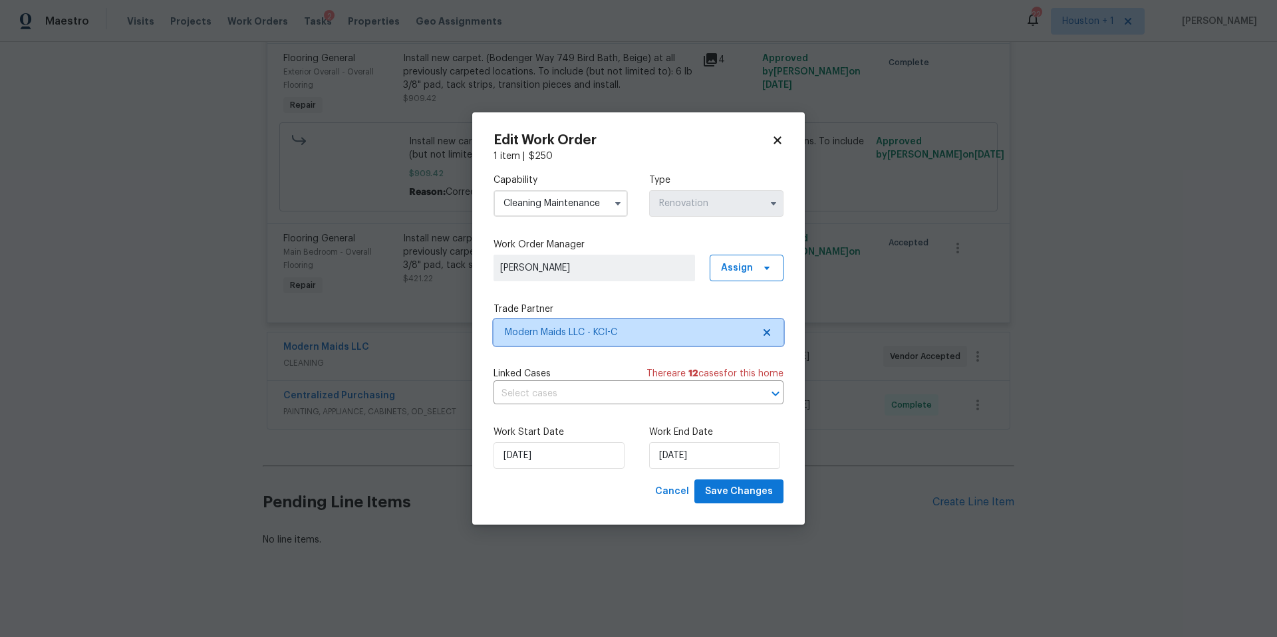
click at [549, 342] on span "Modern Maids LLC - KCI-C" at bounding box center [639, 332] width 290 height 27
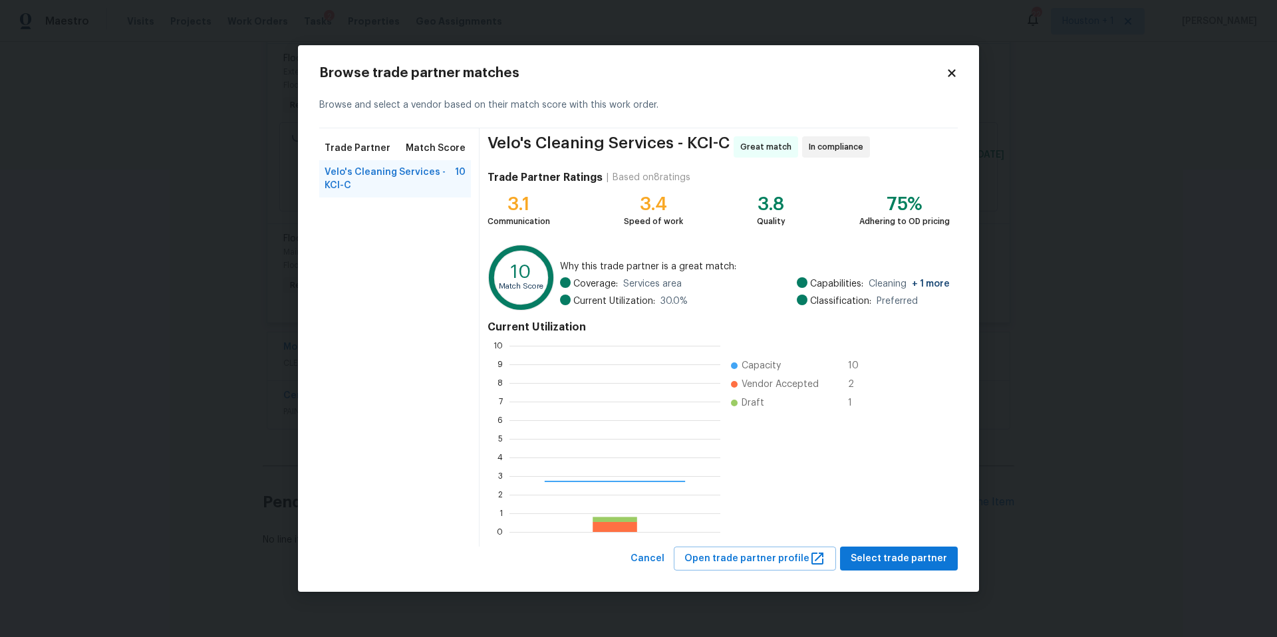
scroll to position [186, 211]
click at [385, 177] on span "Velo's Cleaning Services - KCI-C" at bounding box center [390, 179] width 130 height 27
click at [877, 563] on span "Select trade partner" at bounding box center [899, 559] width 96 height 17
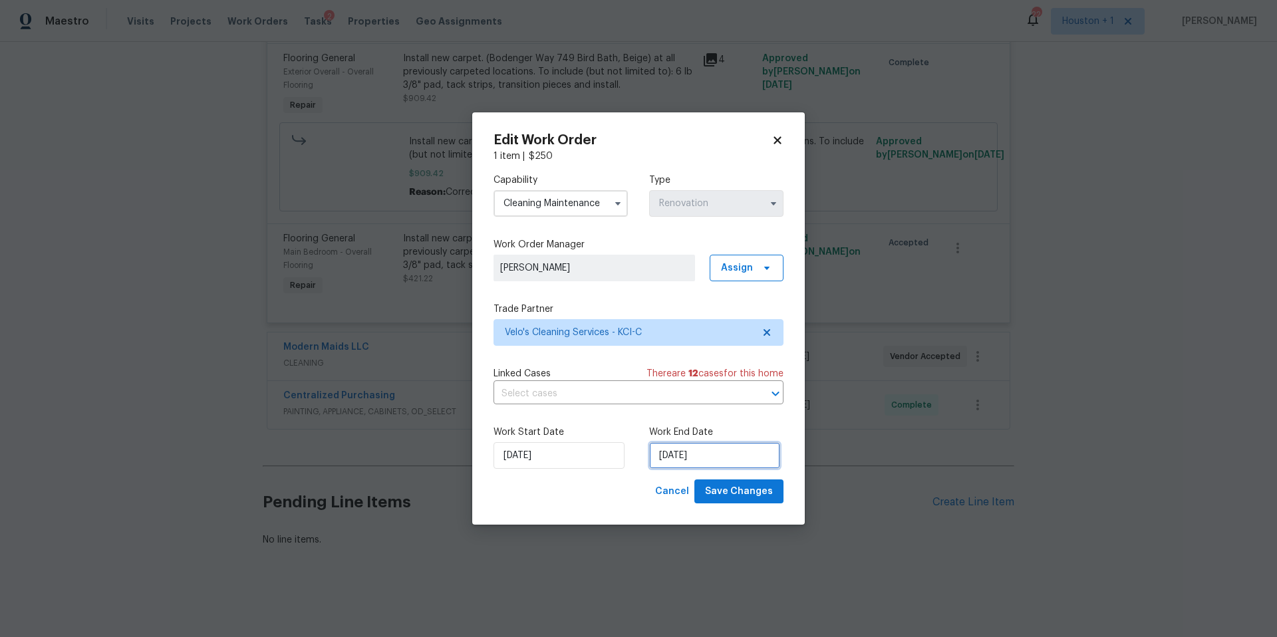
click at [722, 454] on input "8/26/2025" at bounding box center [714, 455] width 131 height 27
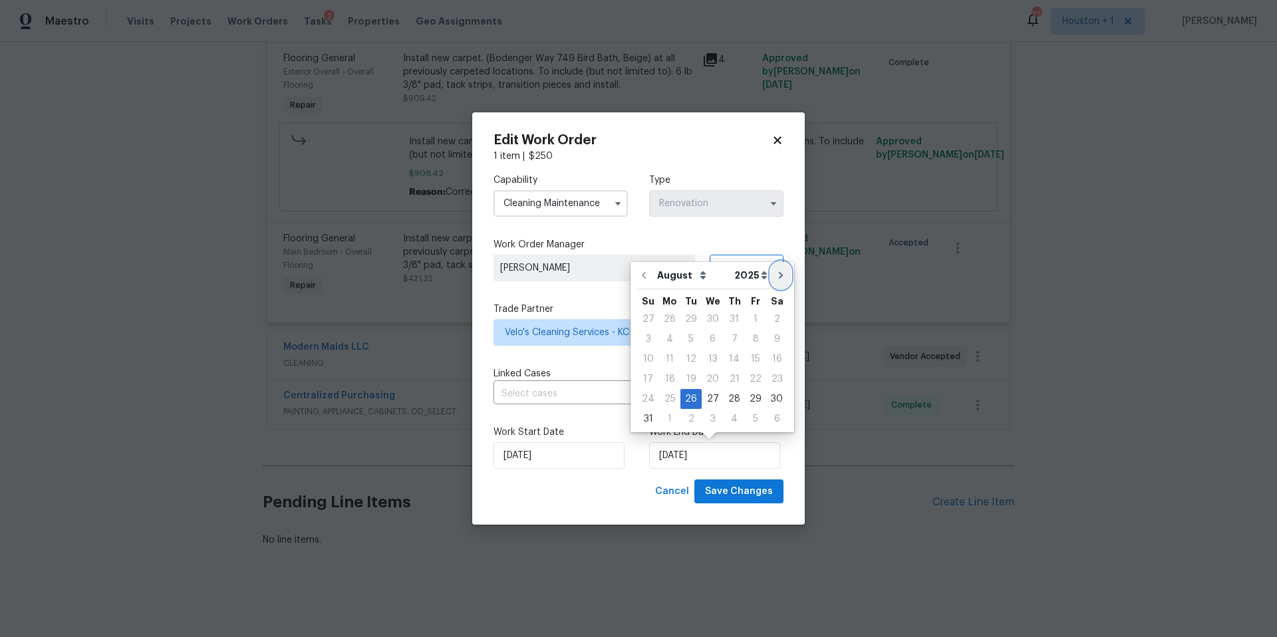
click at [779, 277] on icon "Go to next month" at bounding box center [781, 275] width 4 height 7
type input "9/26/2025"
select select "8"
click at [676, 398] on div "22" at bounding box center [669, 399] width 21 height 19
type input "9/22/2025"
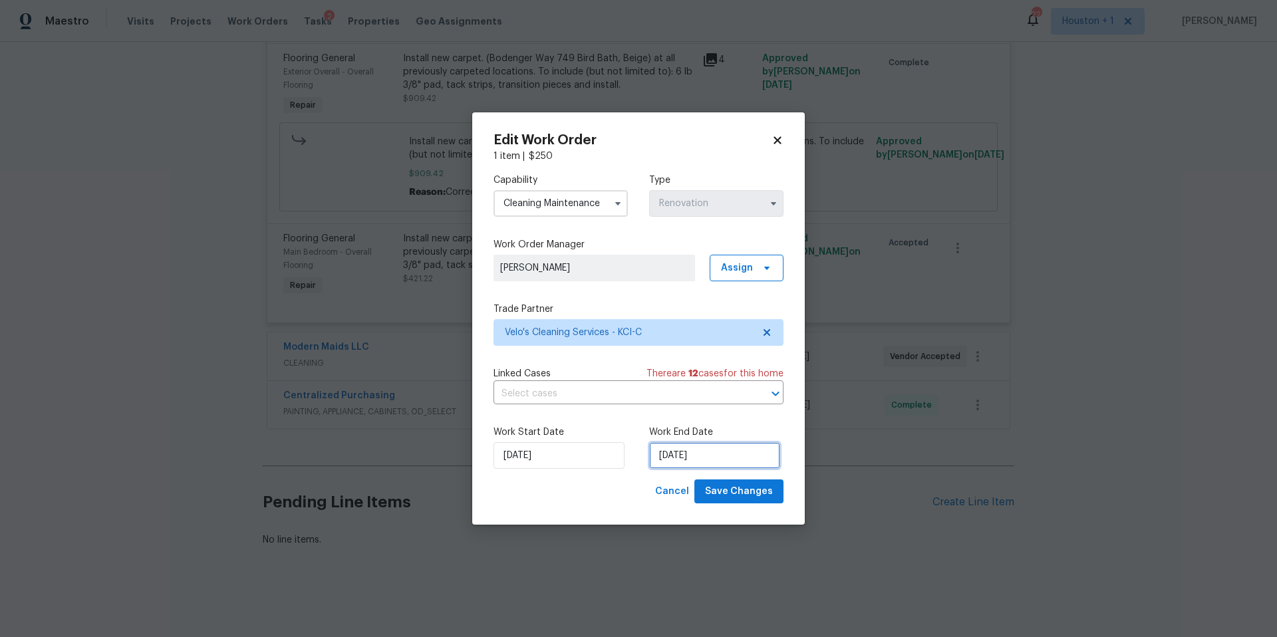
click at [715, 458] on input "9/22/2025" at bounding box center [714, 455] width 131 height 27
select select "8"
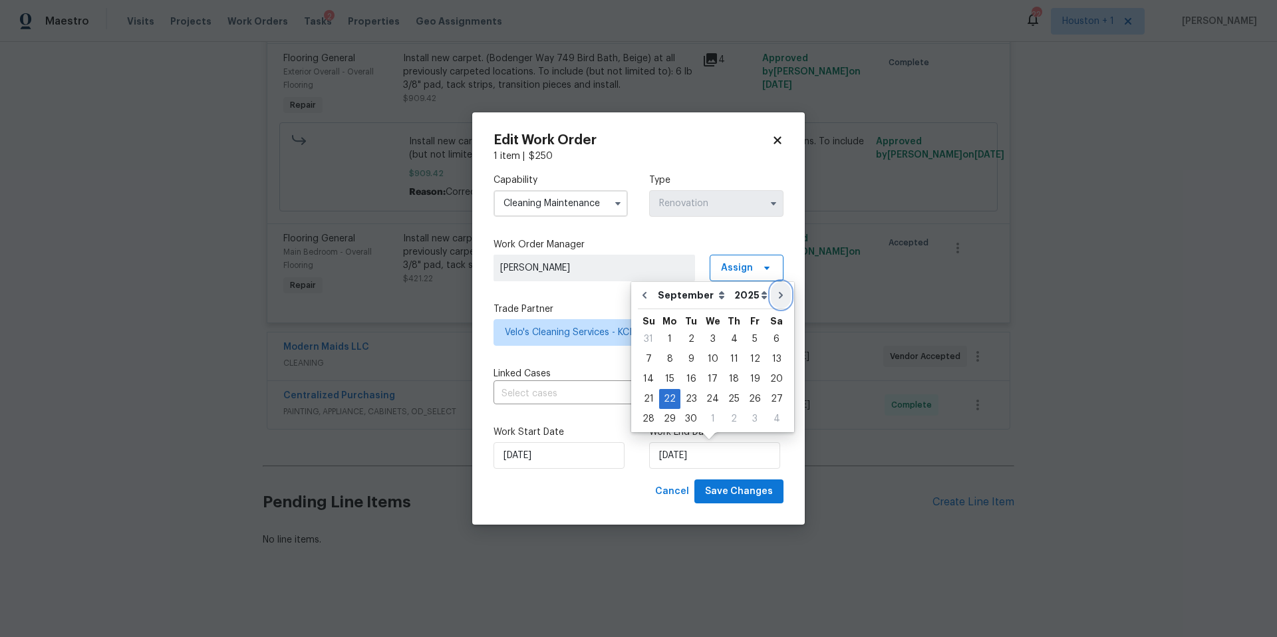
click at [776, 293] on icon "Go to next month" at bounding box center [781, 295] width 11 height 11
type input "10/22/2025"
select select "9"
click at [751, 381] on div "17" at bounding box center [755, 379] width 22 height 19
type input "10/17/2025"
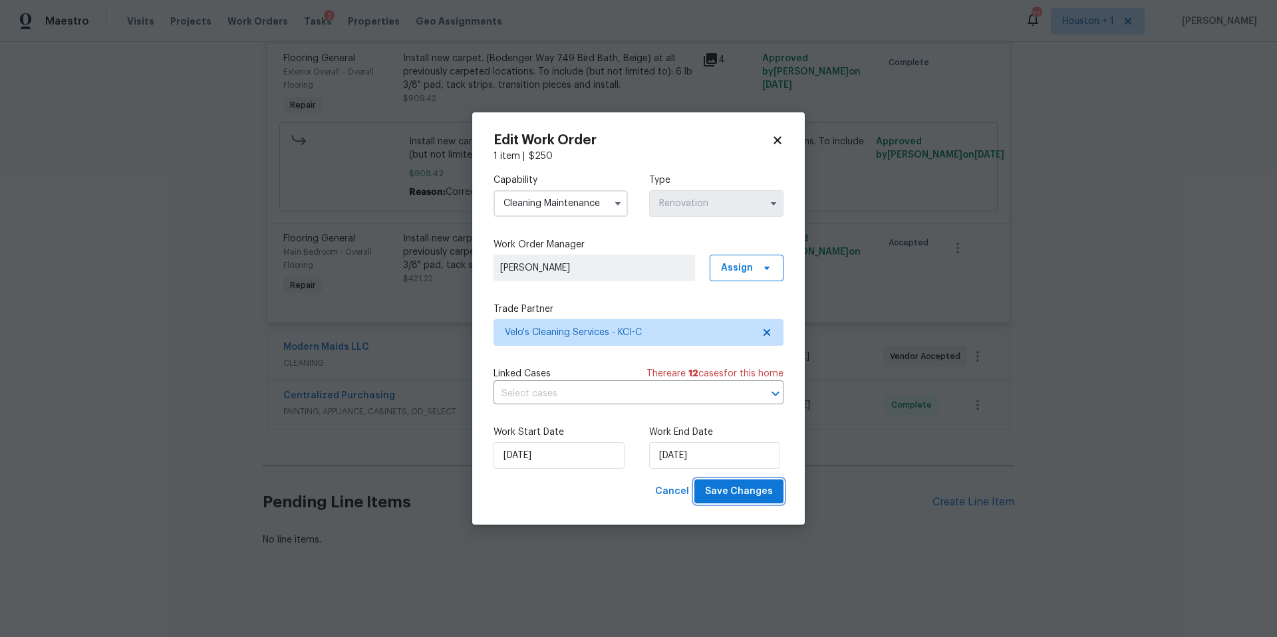
click at [732, 497] on span "Save Changes" at bounding box center [739, 492] width 68 height 17
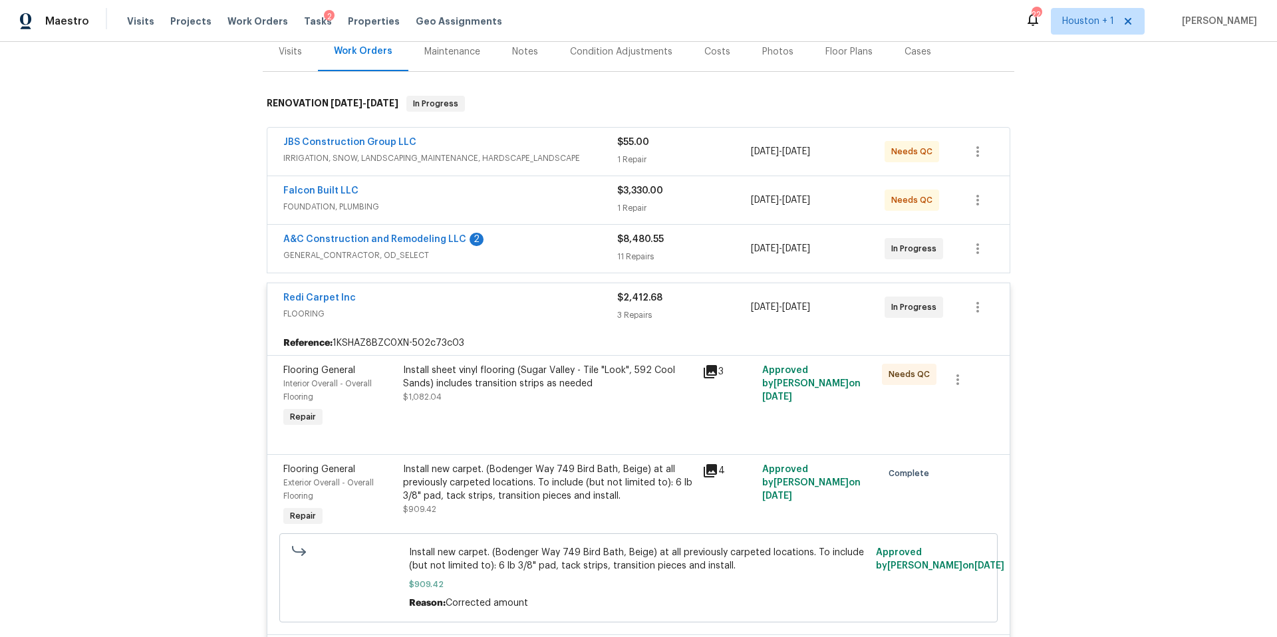
scroll to position [168, 0]
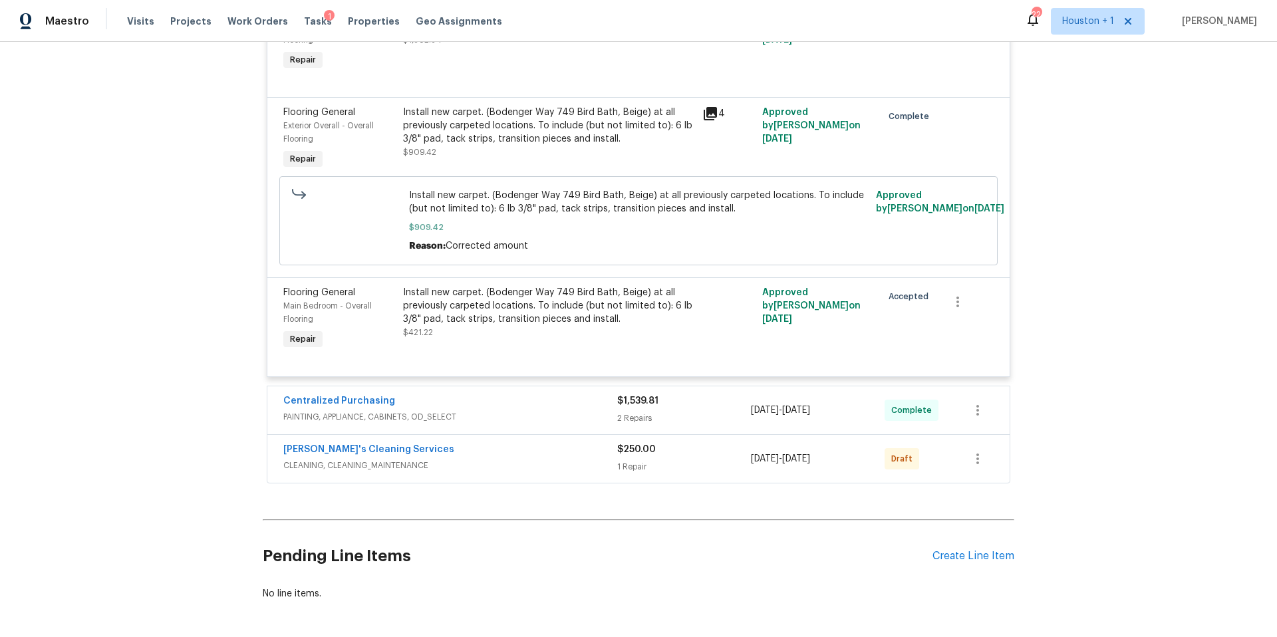
scroll to position [583, 0]
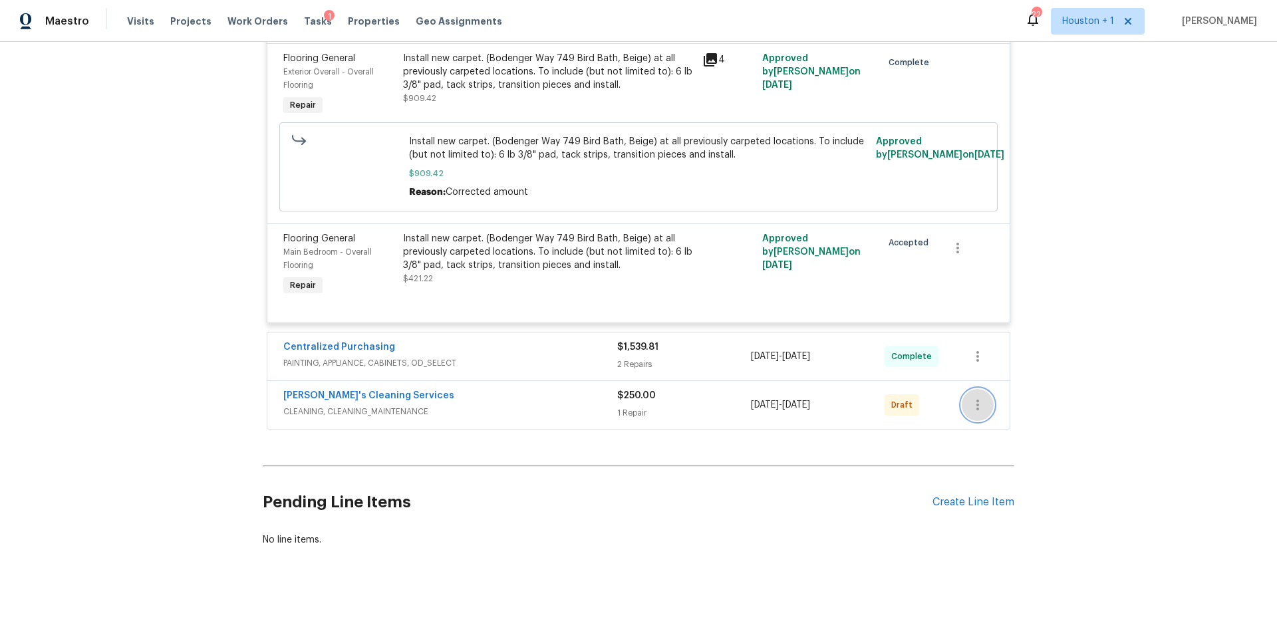
click at [971, 407] on icon "button" at bounding box center [978, 405] width 16 height 16
click at [974, 406] on li "Send to Vendor" at bounding box center [1036, 405] width 148 height 22
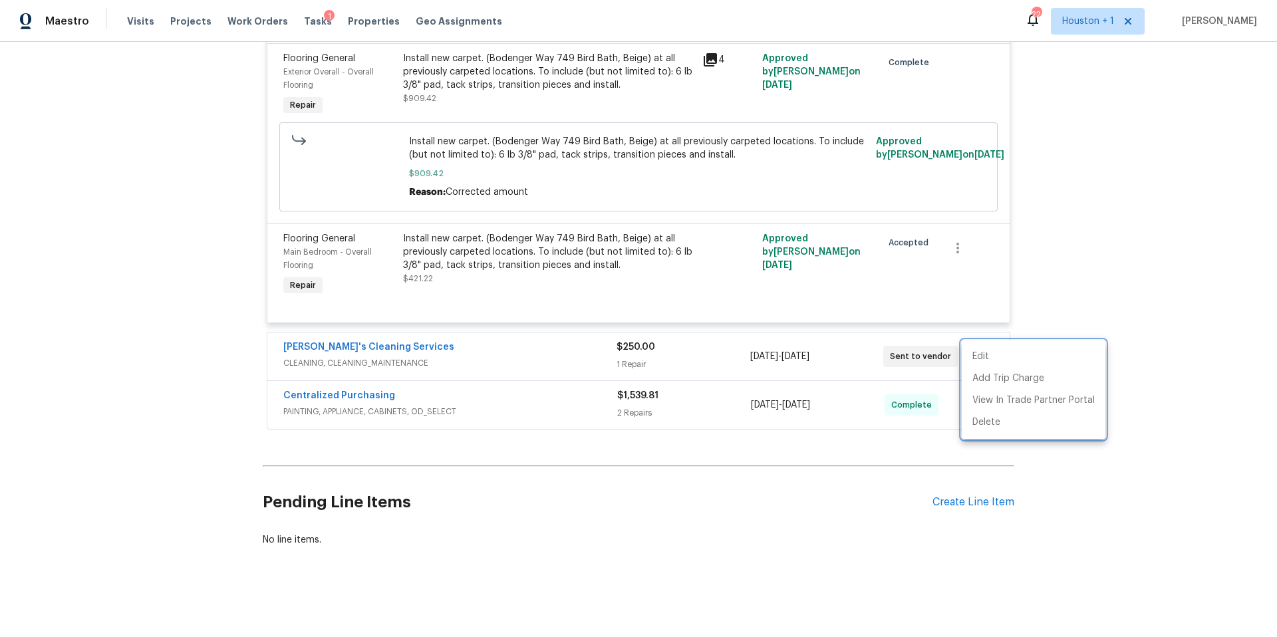
click at [301, 19] on div at bounding box center [638, 318] width 1277 height 637
click at [304, 20] on span "Tasks" at bounding box center [318, 21] width 28 height 9
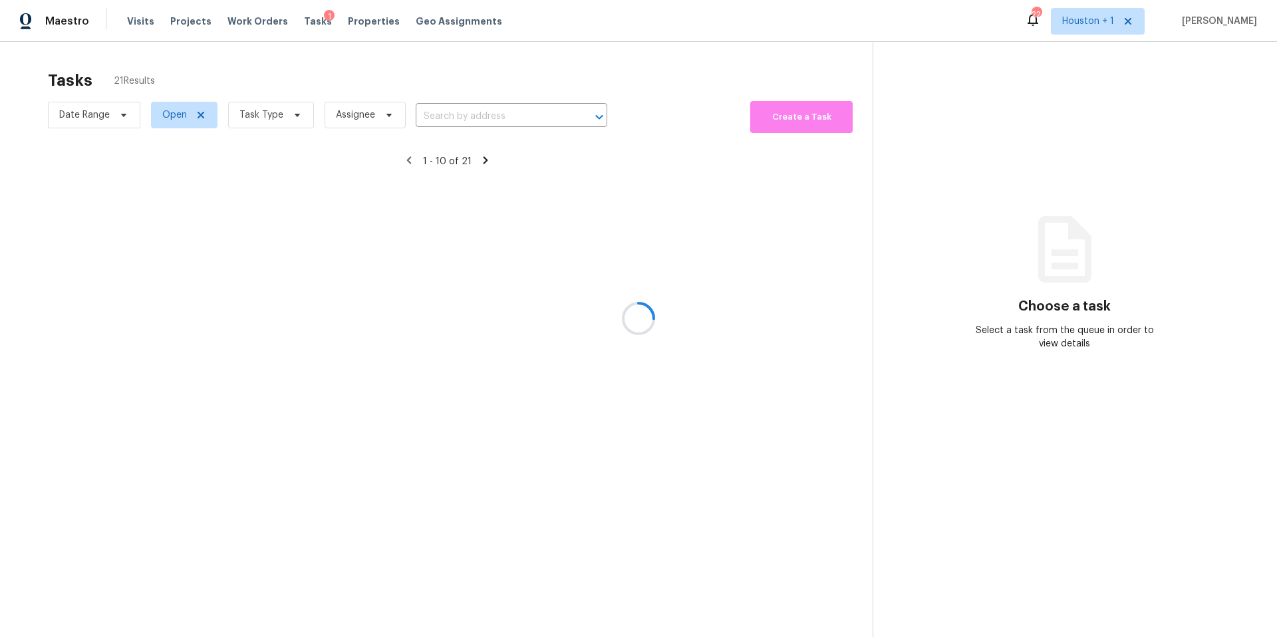
click at [271, 110] on div at bounding box center [638, 318] width 1277 height 637
click at [270, 117] on div at bounding box center [638, 318] width 1277 height 637
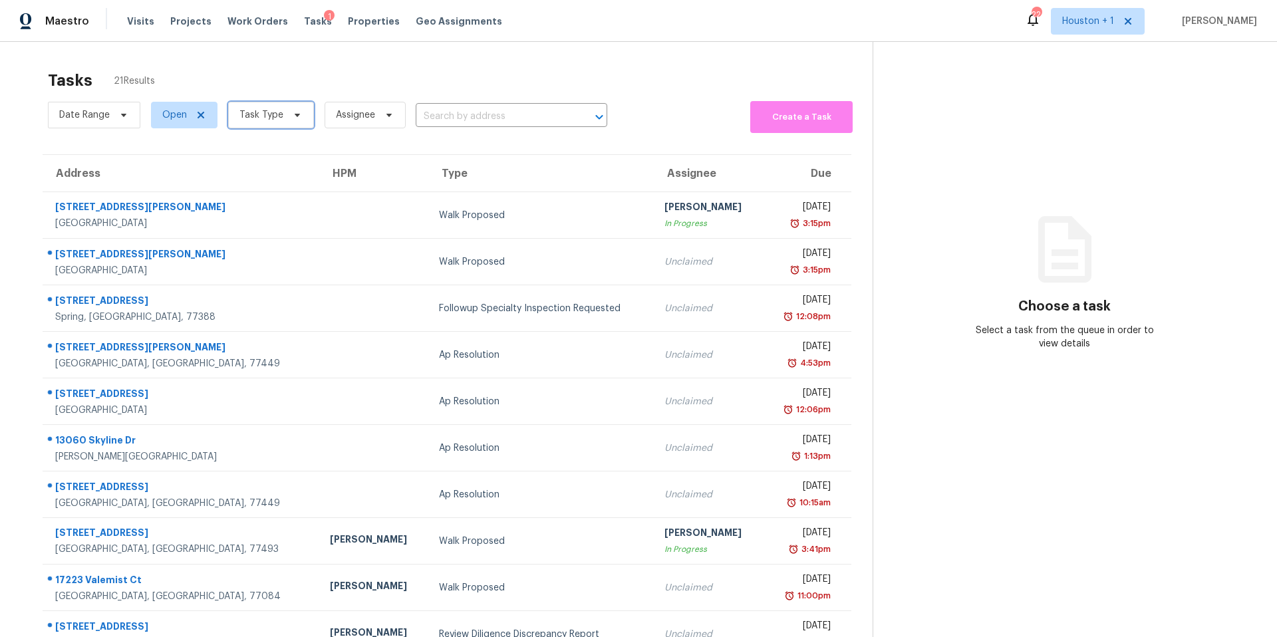
click at [270, 117] on span "Task Type" at bounding box center [261, 114] width 44 height 13
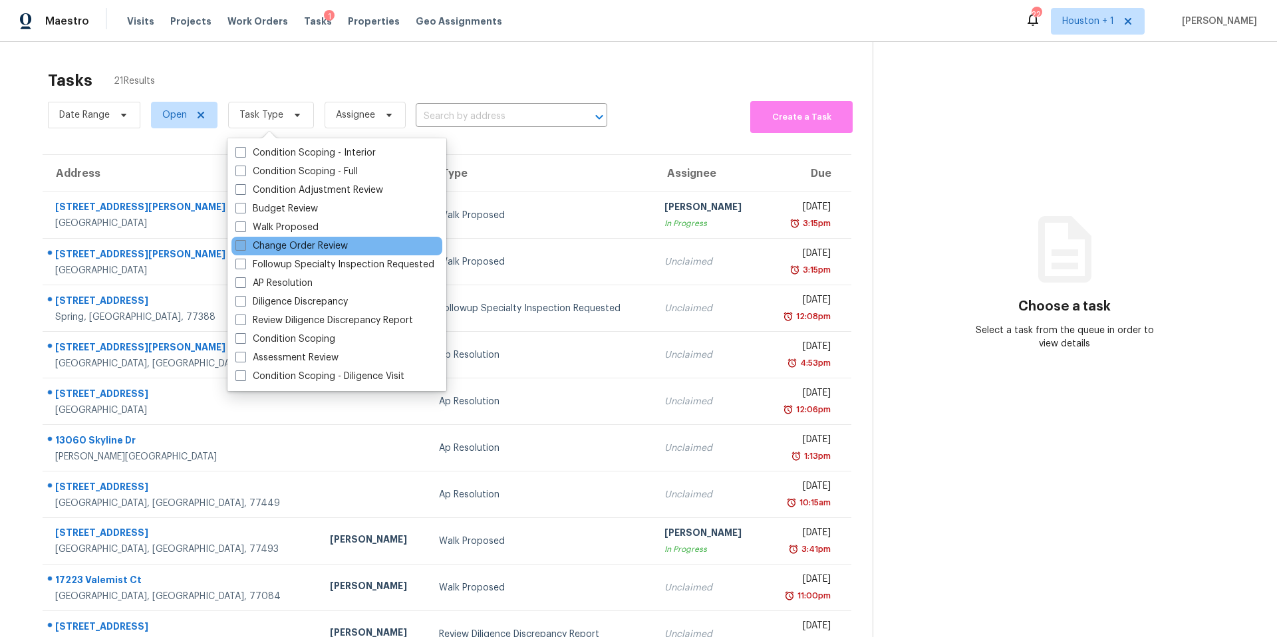
click at [257, 240] on label "Change Order Review" at bounding box center [291, 245] width 112 height 13
click at [244, 240] on input "Change Order Review" at bounding box center [239, 243] width 9 height 9
checkbox input "true"
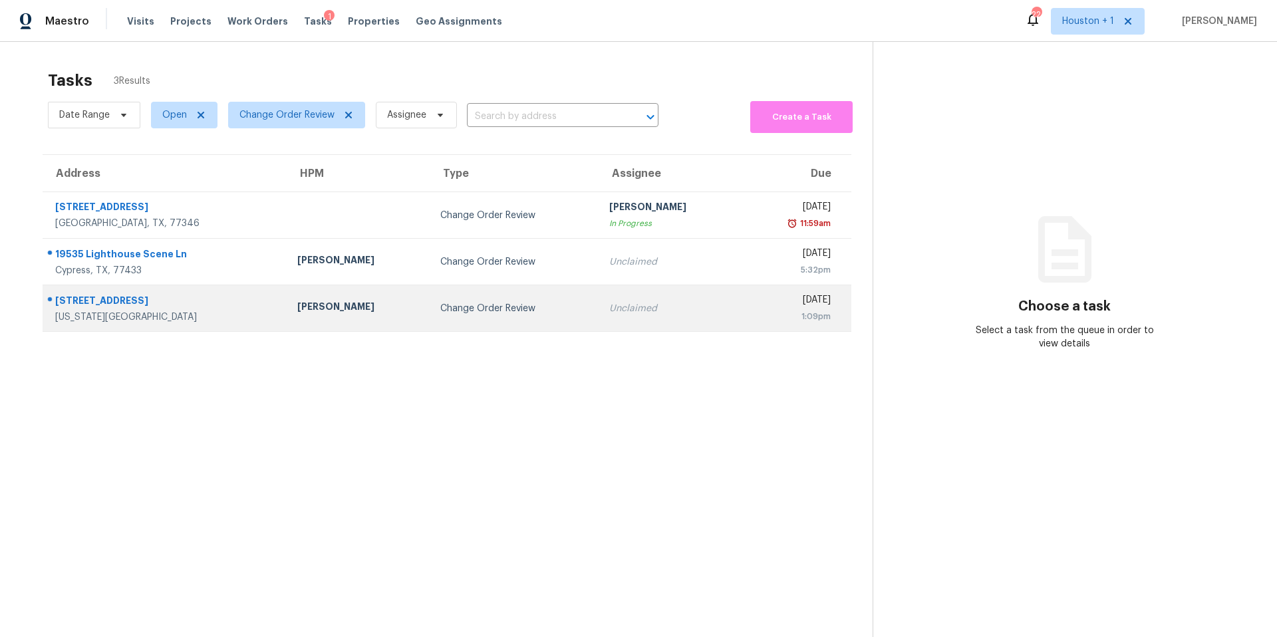
click at [297, 315] on div "[PERSON_NAME]" at bounding box center [358, 308] width 122 height 17
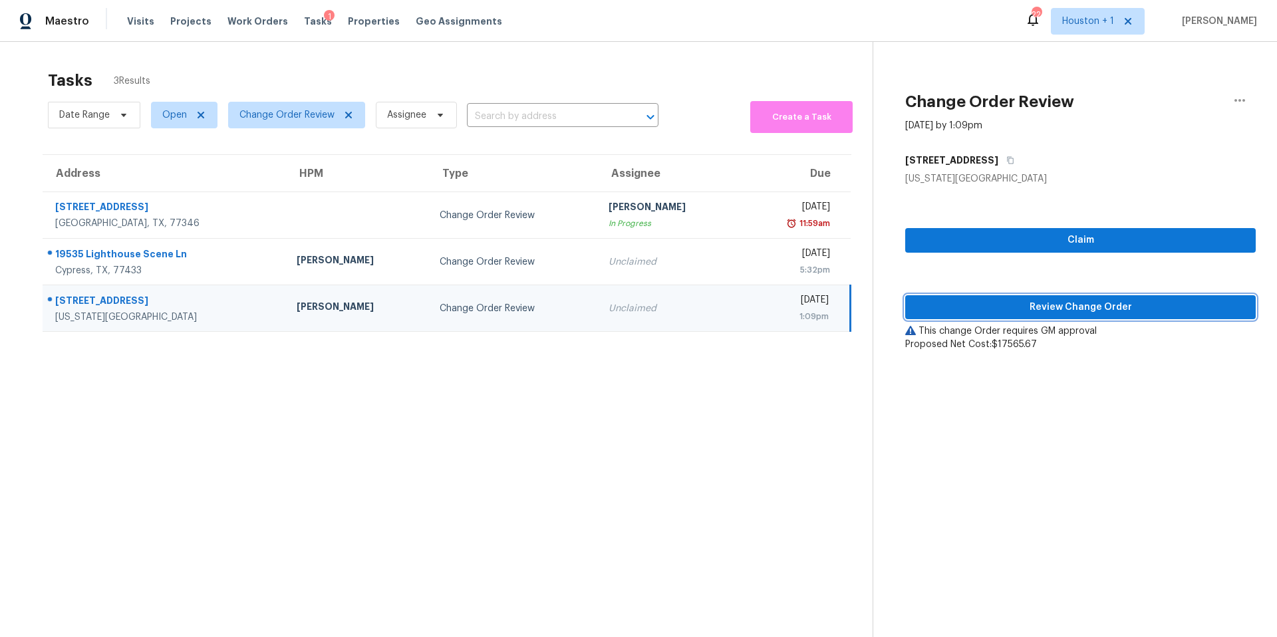
click at [947, 311] on span "Review Change Order" at bounding box center [1080, 307] width 329 height 17
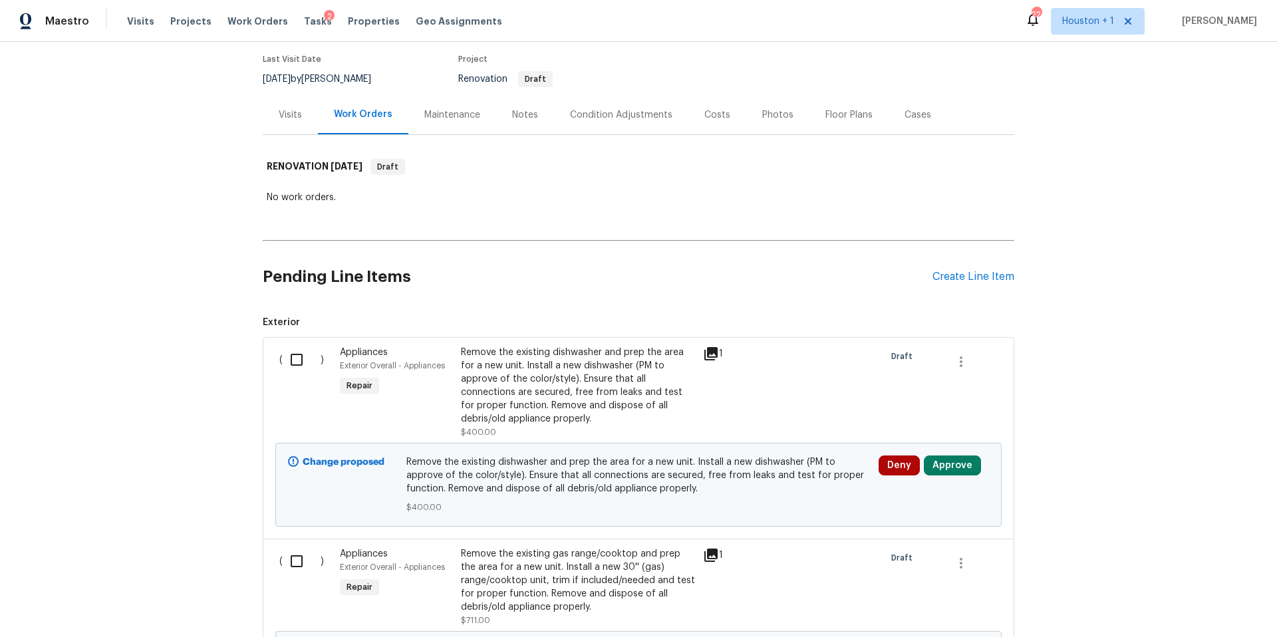
scroll to position [234, 0]
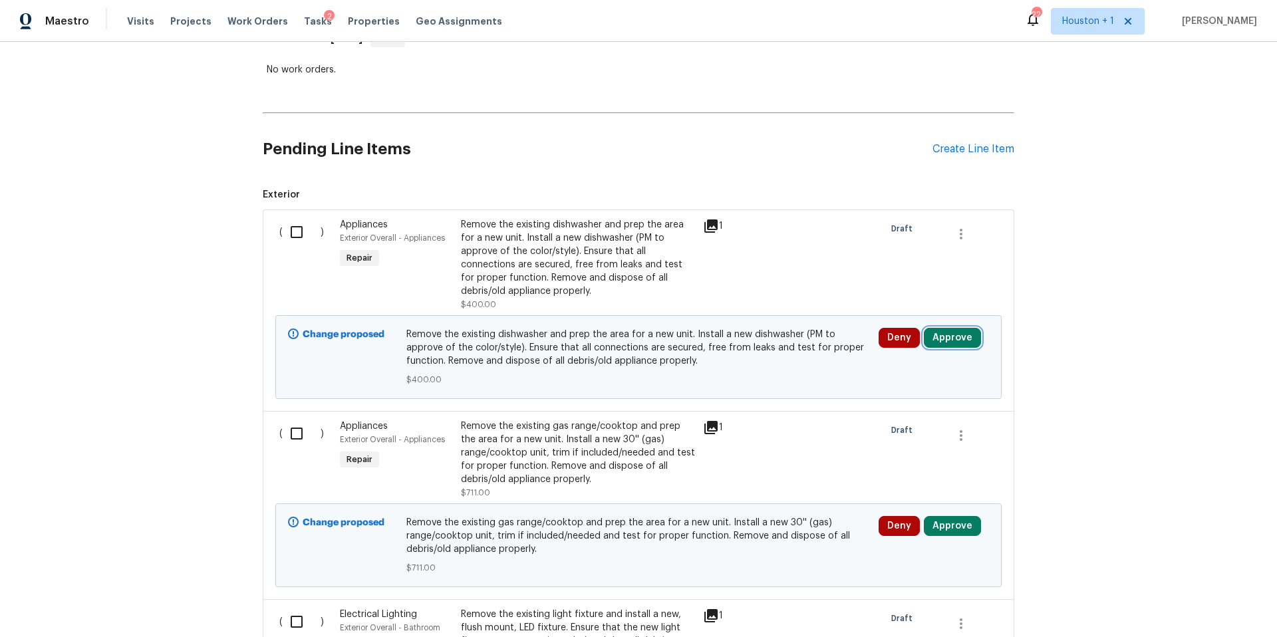
click at [949, 342] on button "Approve" at bounding box center [952, 338] width 57 height 20
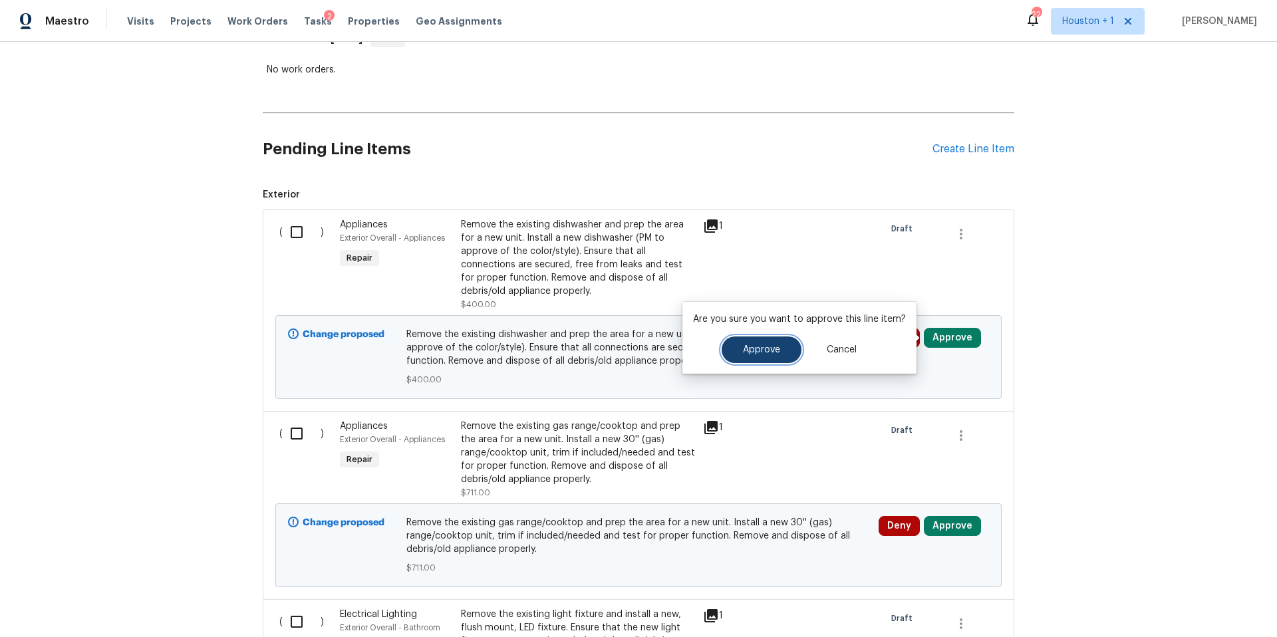
click at [780, 349] on button "Approve" at bounding box center [762, 350] width 80 height 27
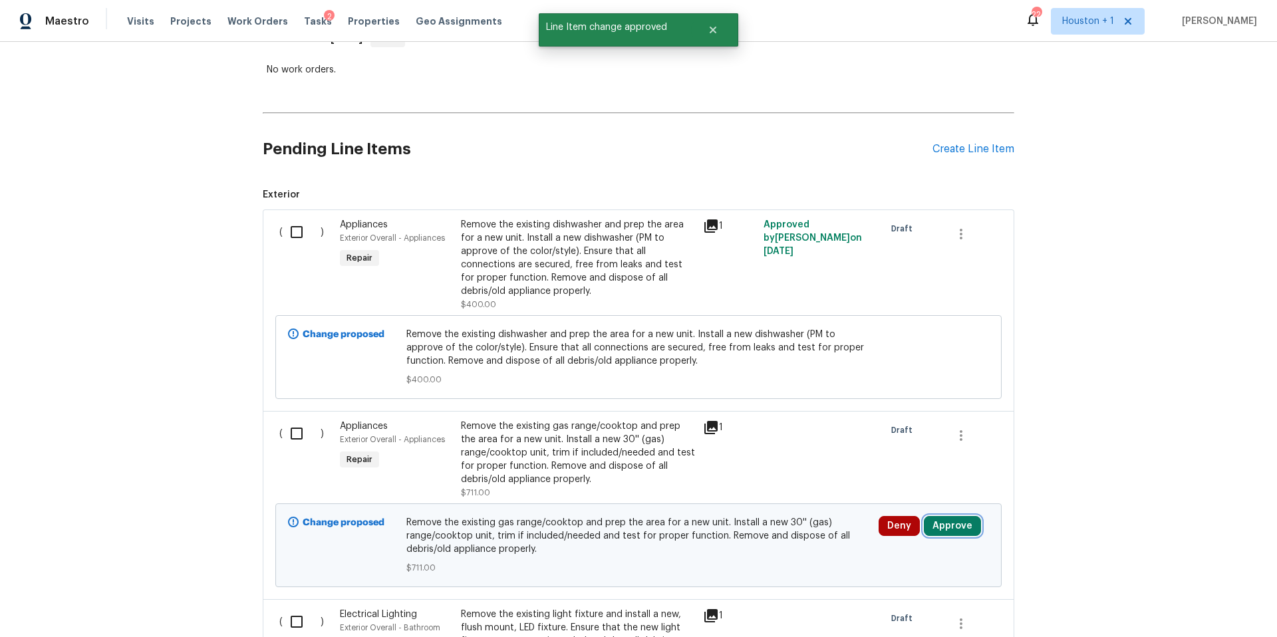
click at [953, 526] on button "Approve" at bounding box center [952, 526] width 57 height 20
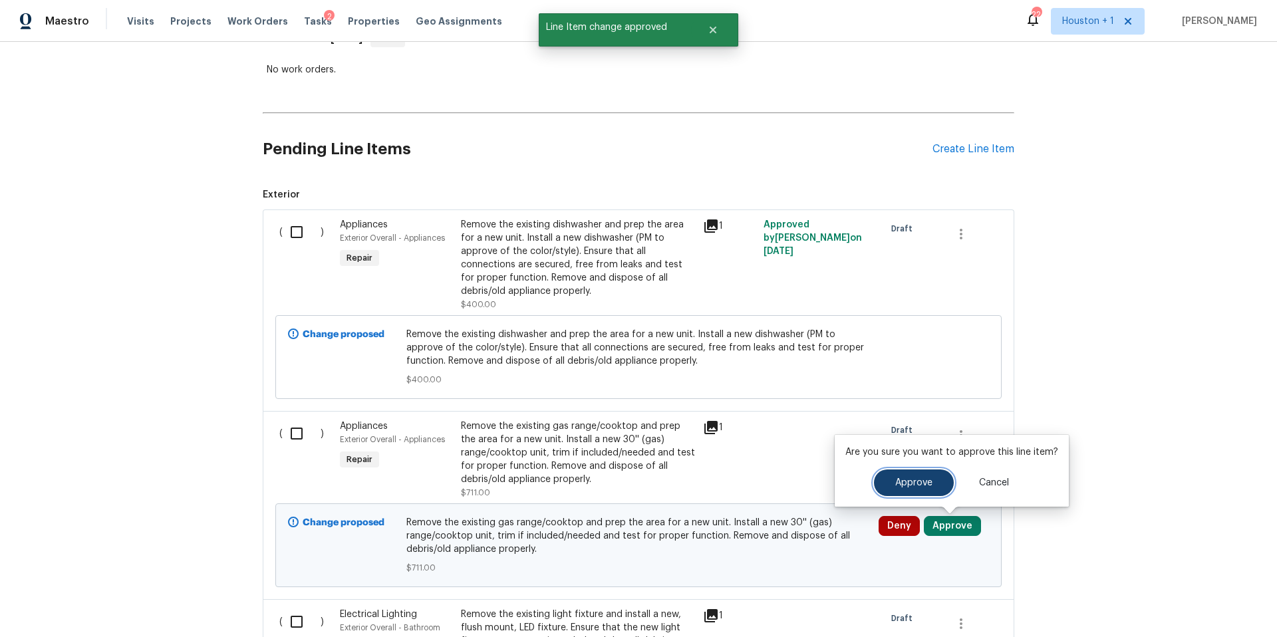
click at [903, 488] on button "Approve" at bounding box center [914, 483] width 80 height 27
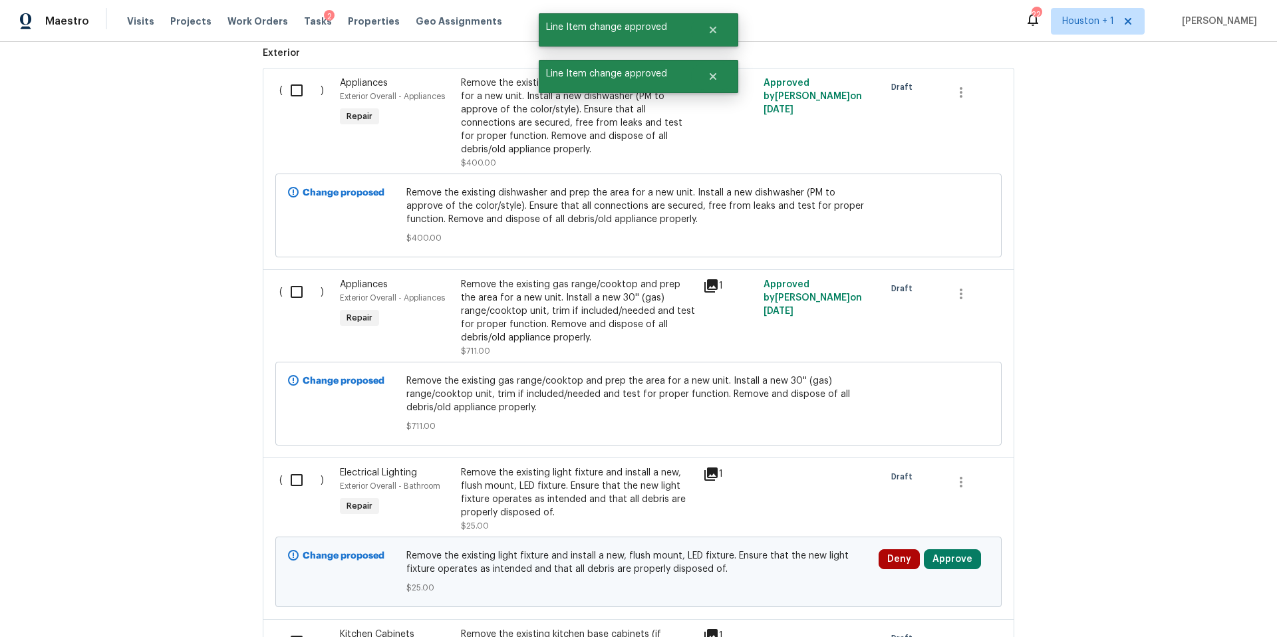
scroll to position [426, 0]
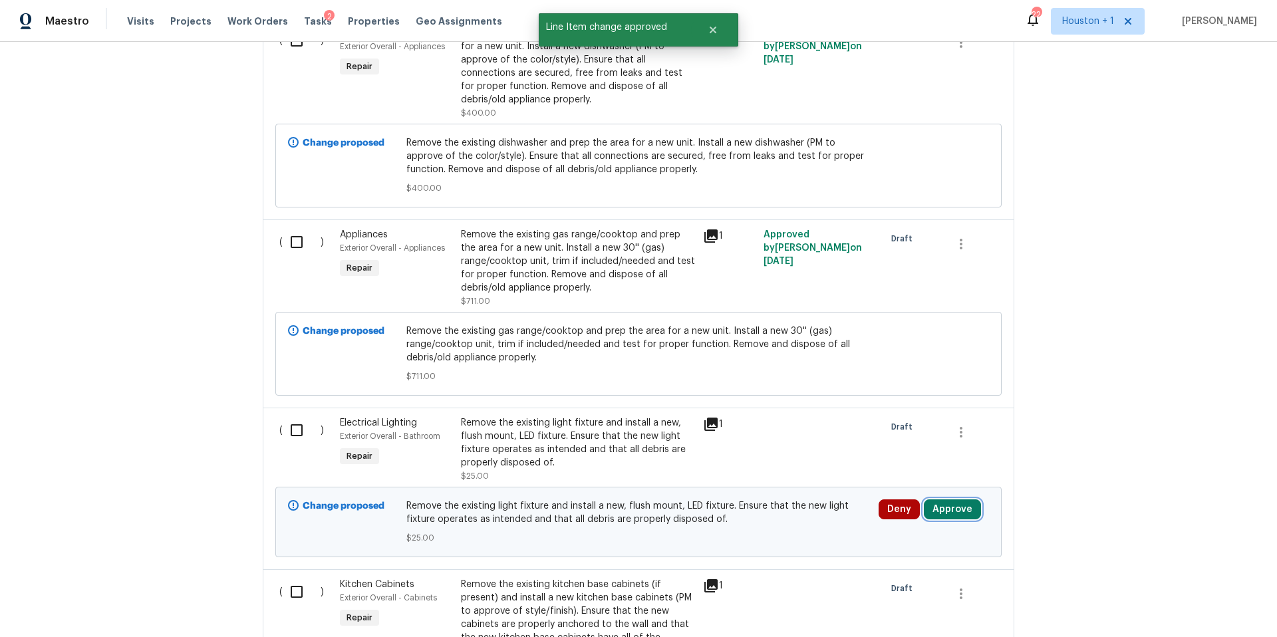
click at [935, 504] on button "Approve" at bounding box center [952, 510] width 57 height 20
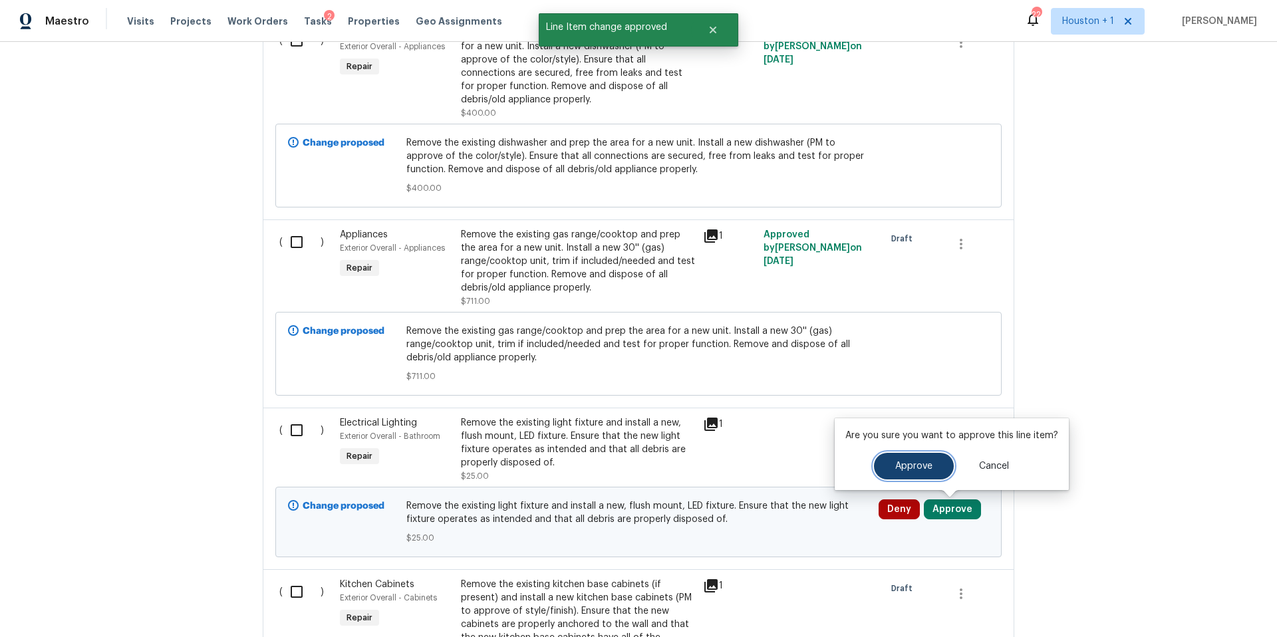
click at [911, 474] on button "Approve" at bounding box center [914, 466] width 80 height 27
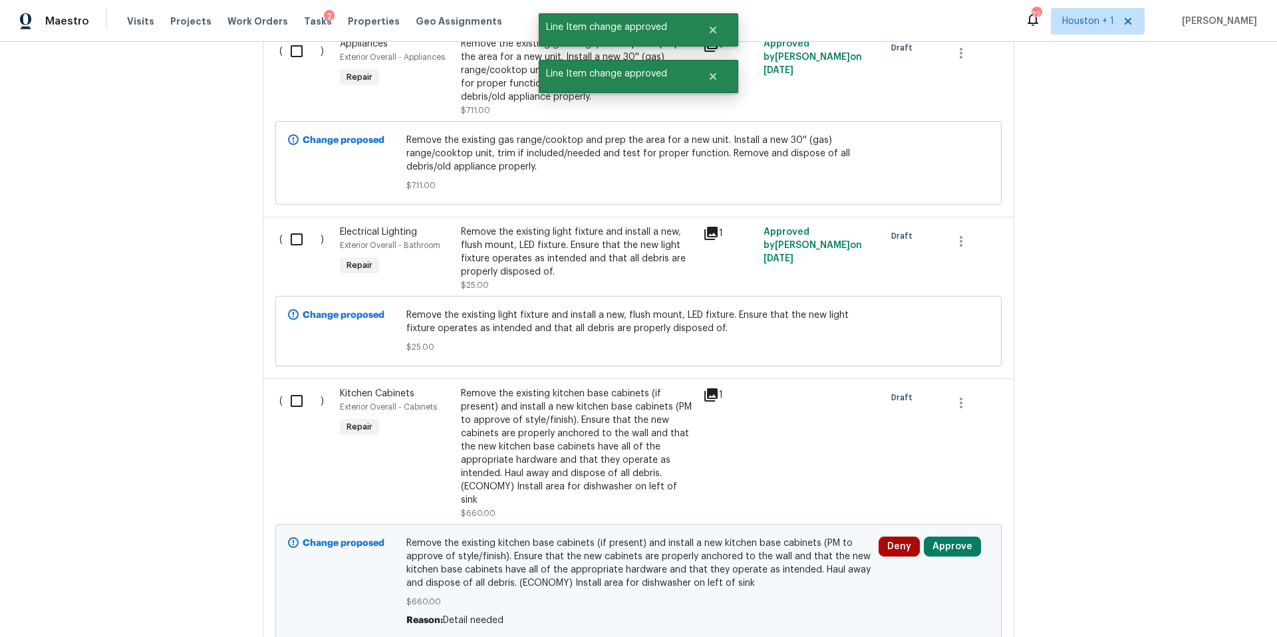
scroll to position [637, 0]
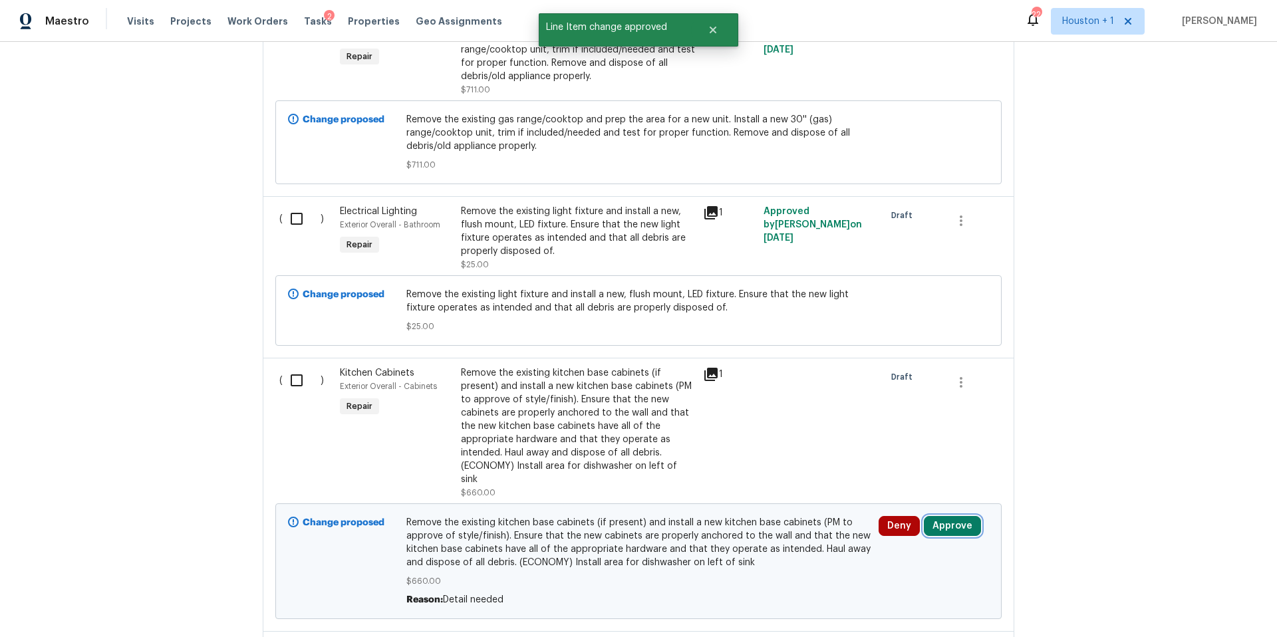
click at [939, 520] on button "Approve" at bounding box center [952, 526] width 57 height 20
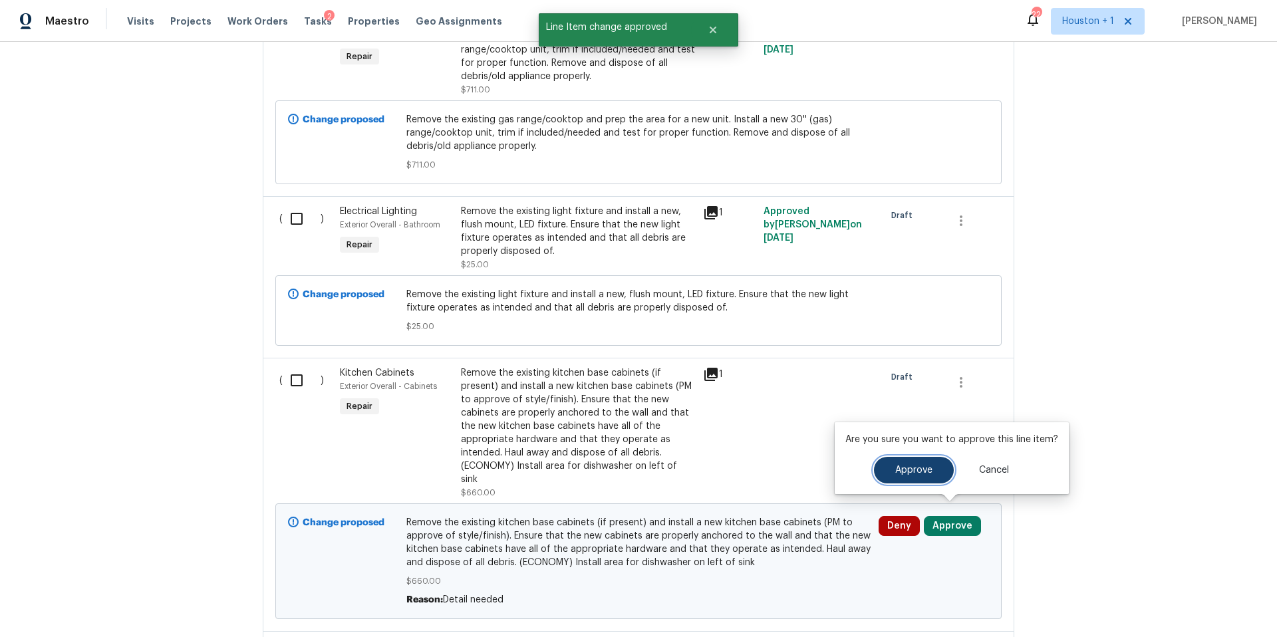
click at [909, 472] on span "Approve" at bounding box center [913, 471] width 37 height 10
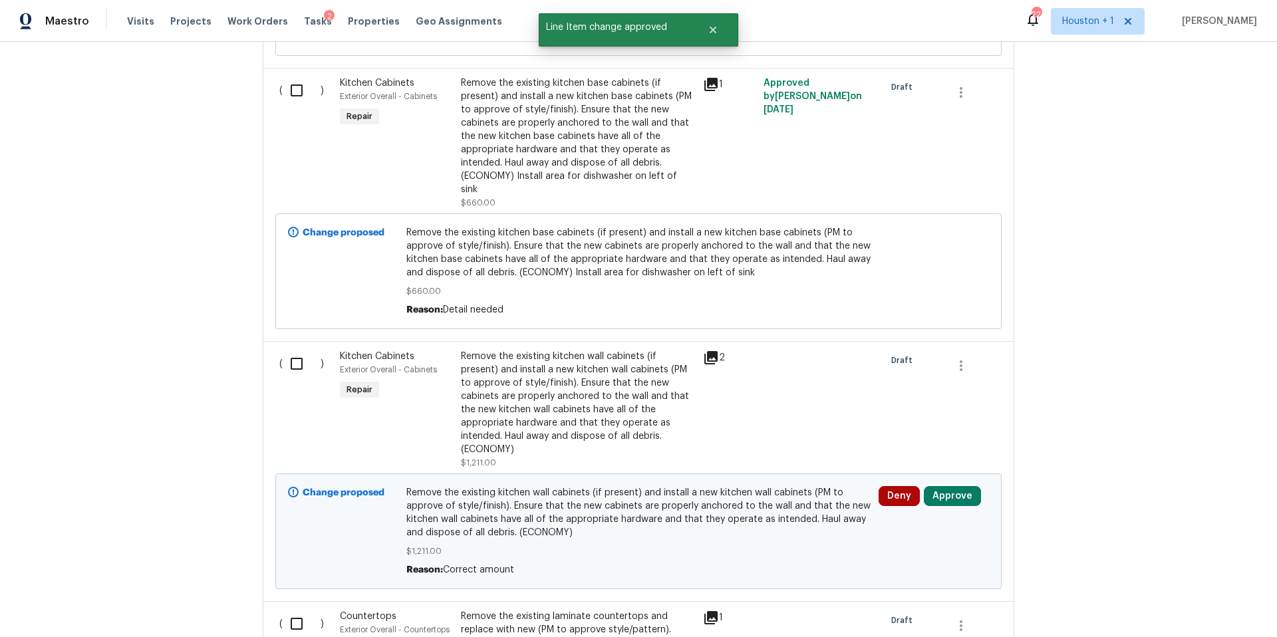
scroll to position [930, 0]
click at [949, 484] on button "Approve" at bounding box center [952, 494] width 57 height 20
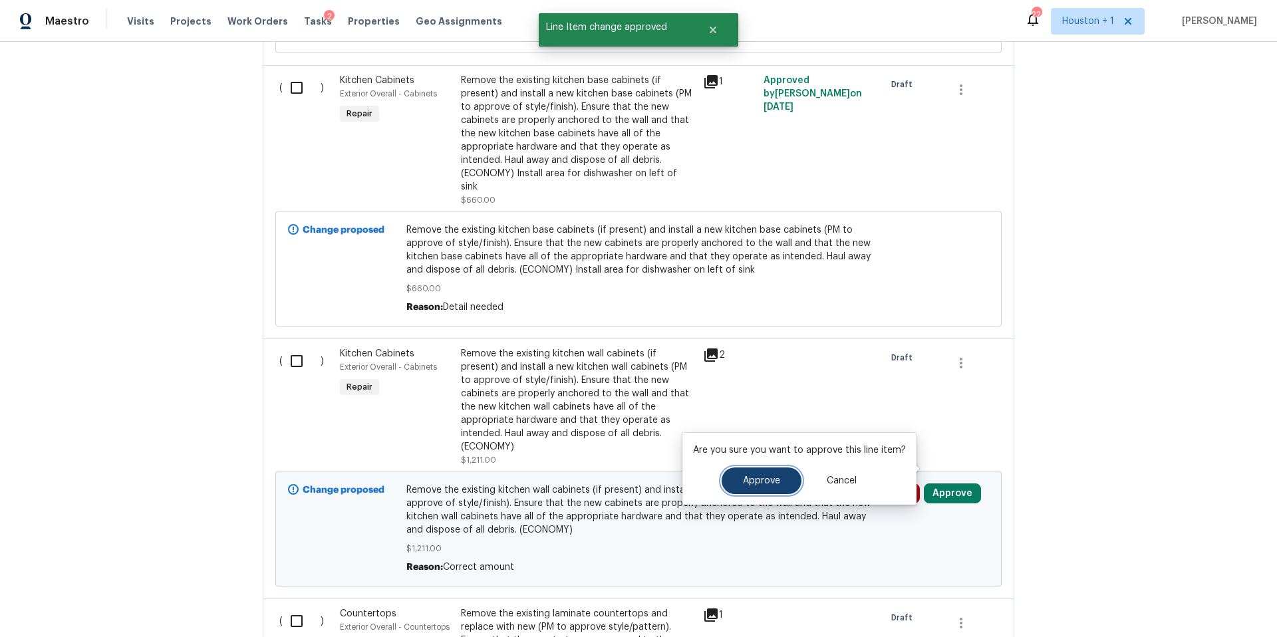
click at [770, 480] on span "Approve" at bounding box center [761, 481] width 37 height 10
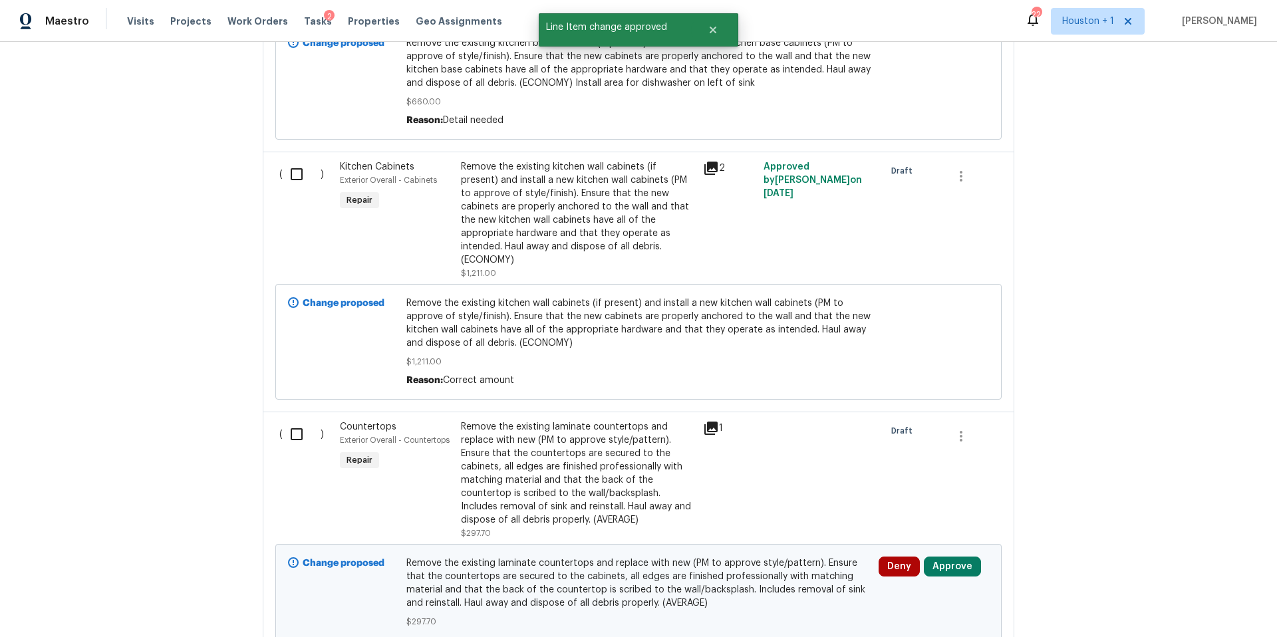
scroll to position [1170, 0]
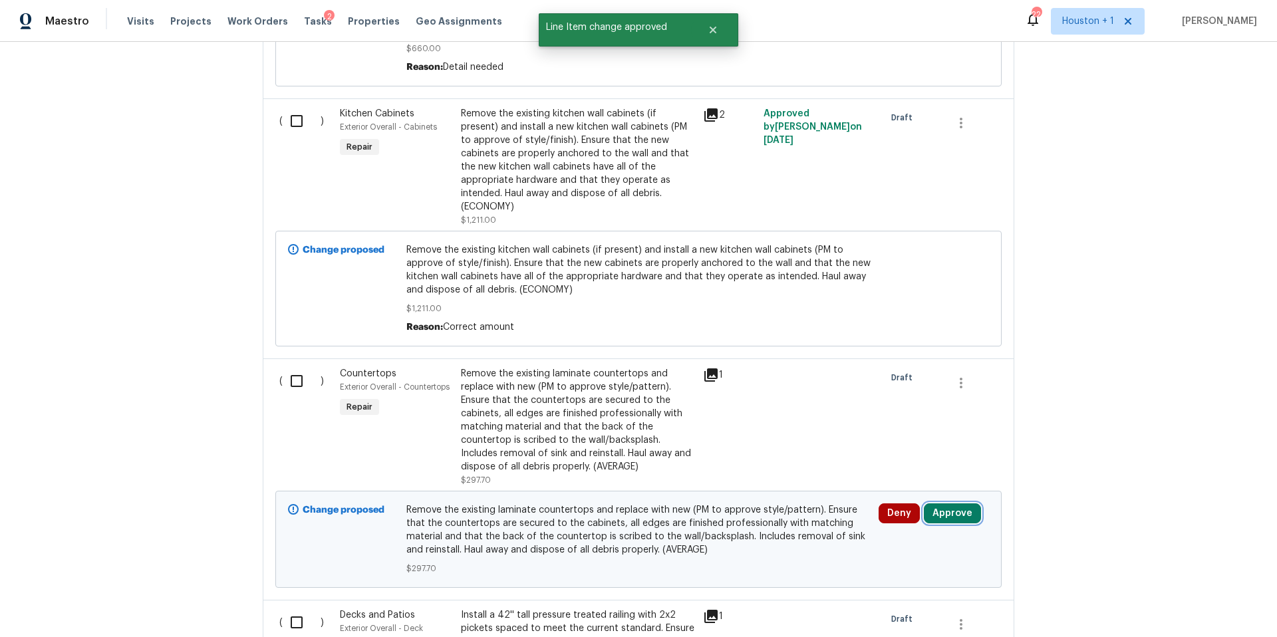
click at [940, 504] on button "Approve" at bounding box center [952, 514] width 57 height 20
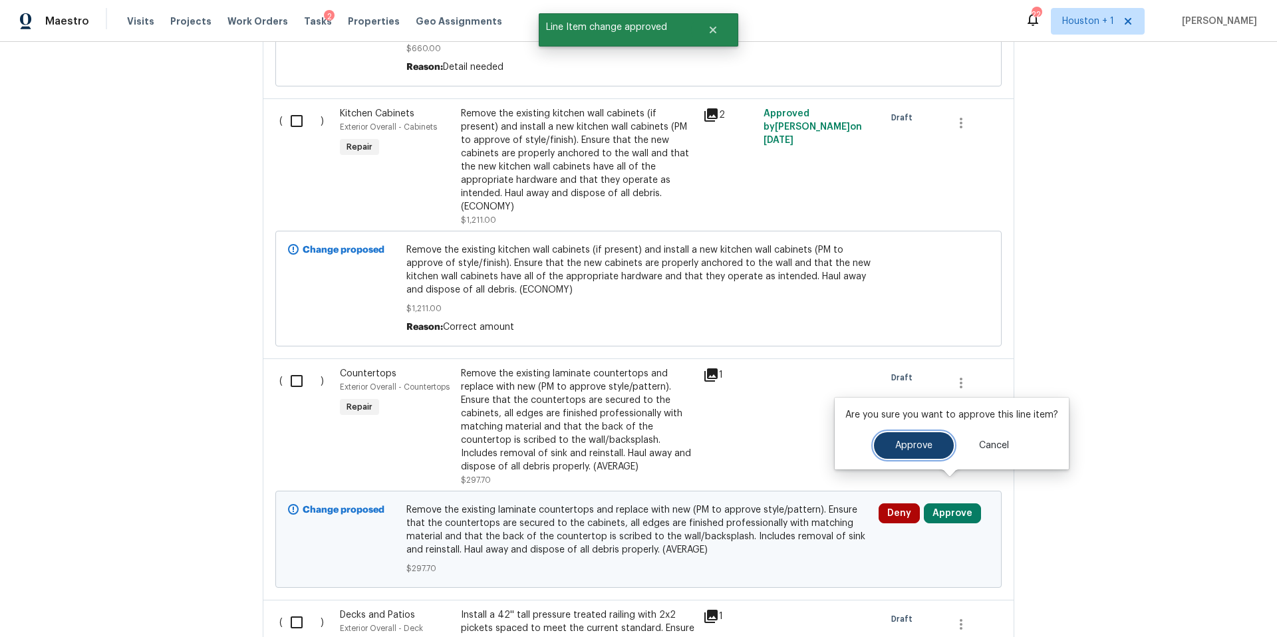
click at [895, 452] on button "Approve" at bounding box center [914, 445] width 80 height 27
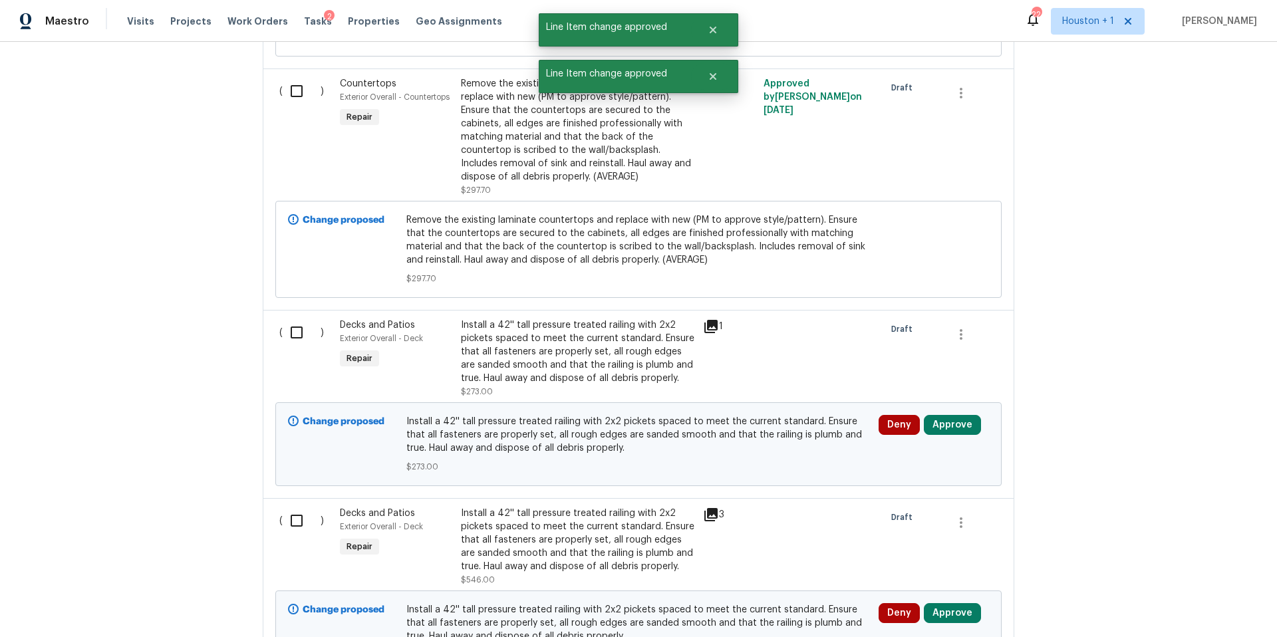
scroll to position [1483, 0]
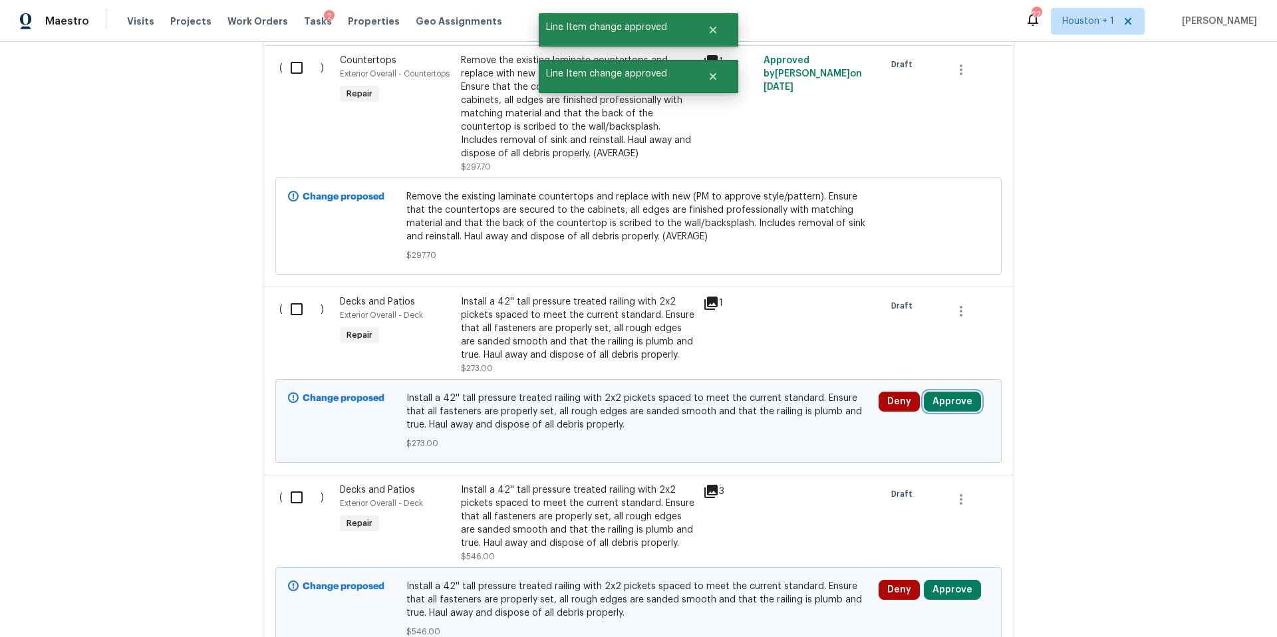
click at [951, 392] on button "Approve" at bounding box center [952, 402] width 57 height 20
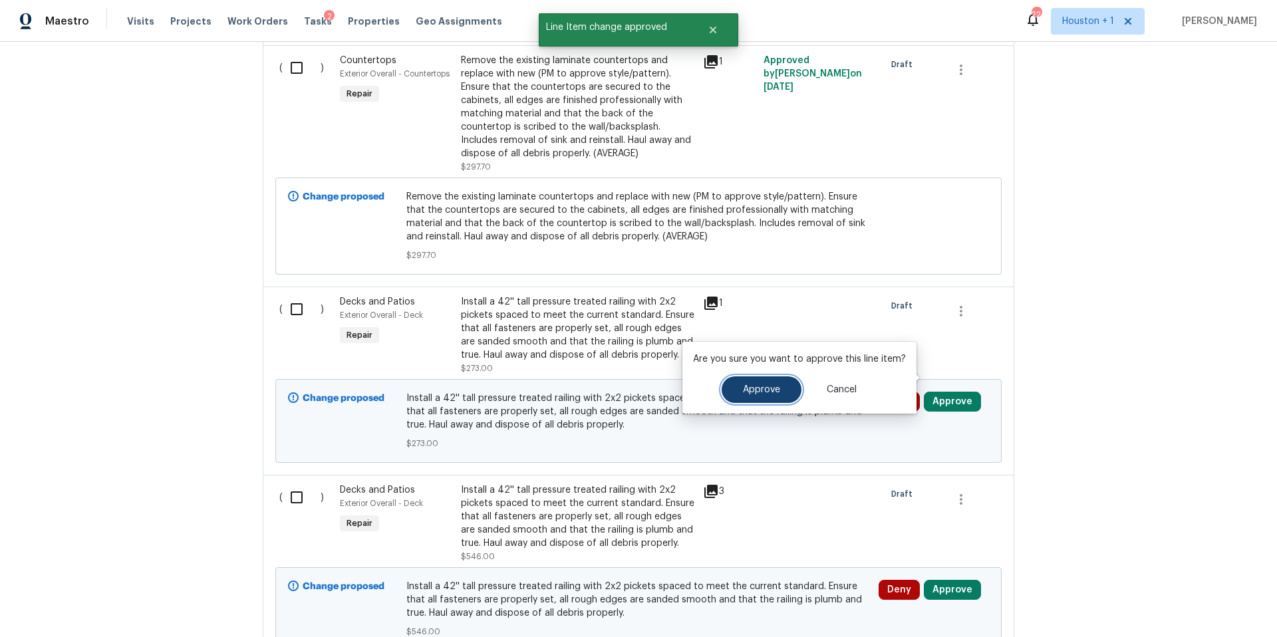
click at [753, 388] on span "Approve" at bounding box center [761, 390] width 37 height 10
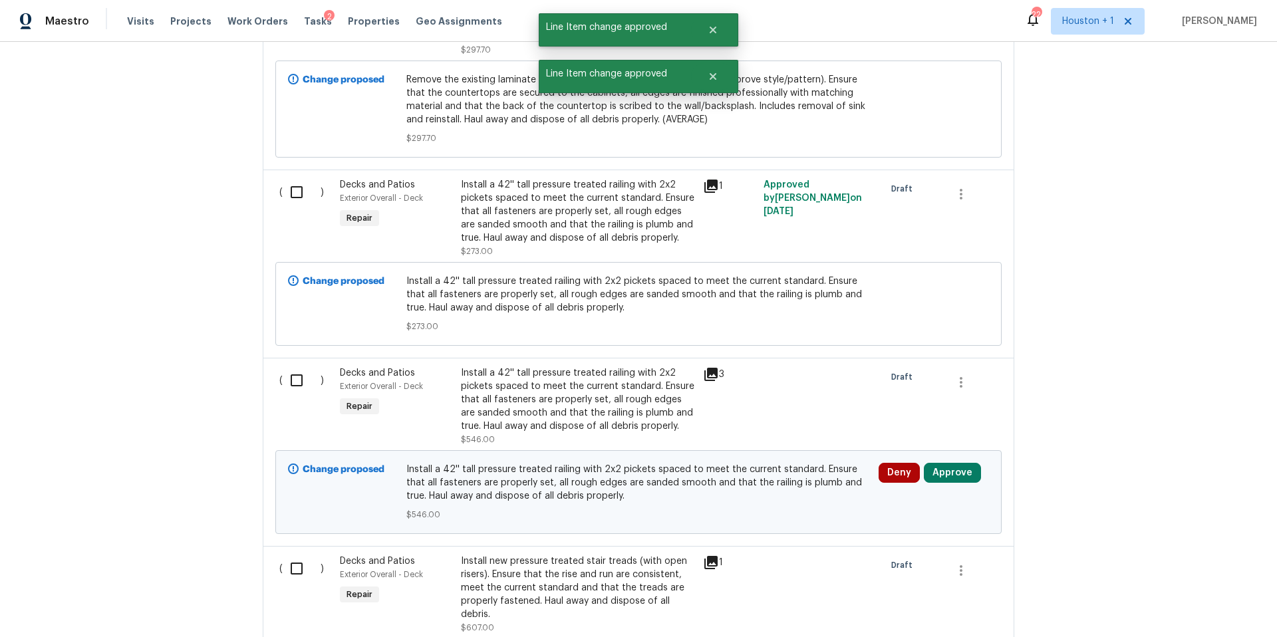
scroll to position [1683, 0]
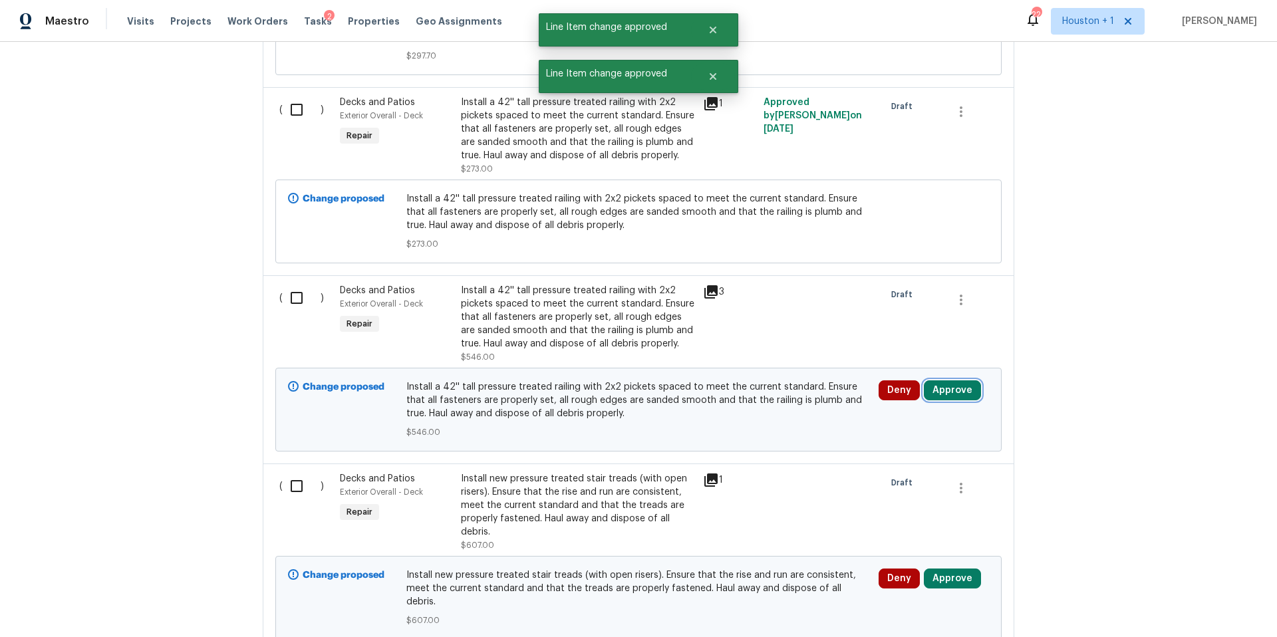
click at [943, 381] on button "Approve" at bounding box center [952, 391] width 57 height 20
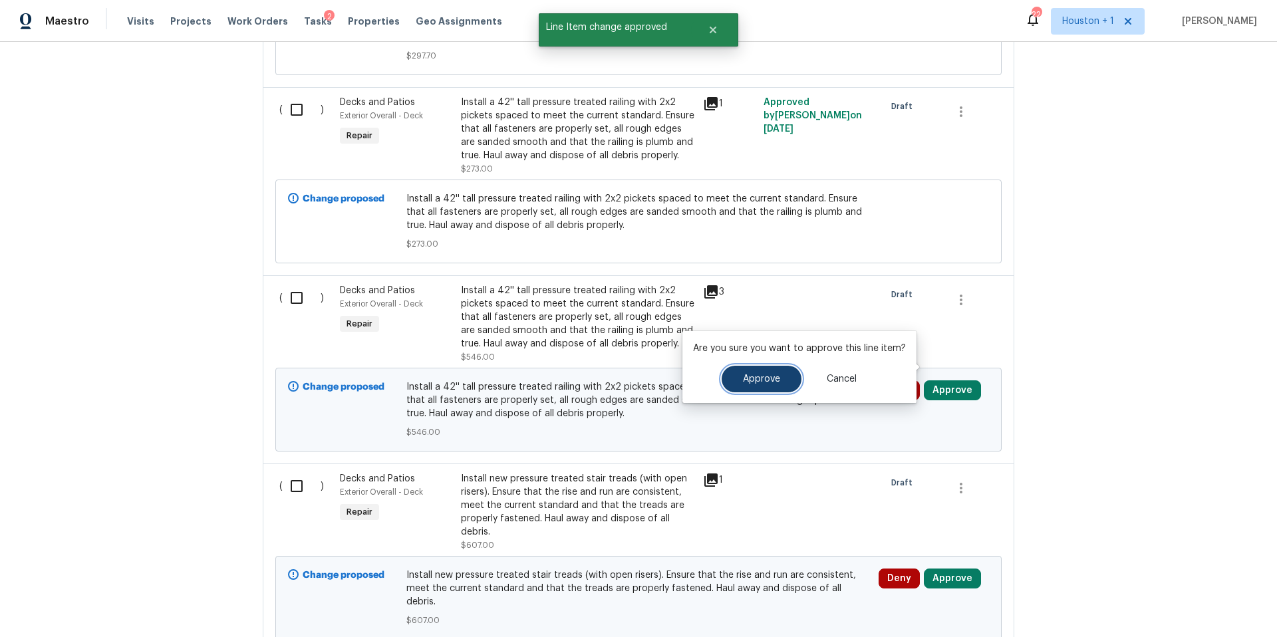
click at [750, 367] on button "Approve" at bounding box center [762, 379] width 80 height 27
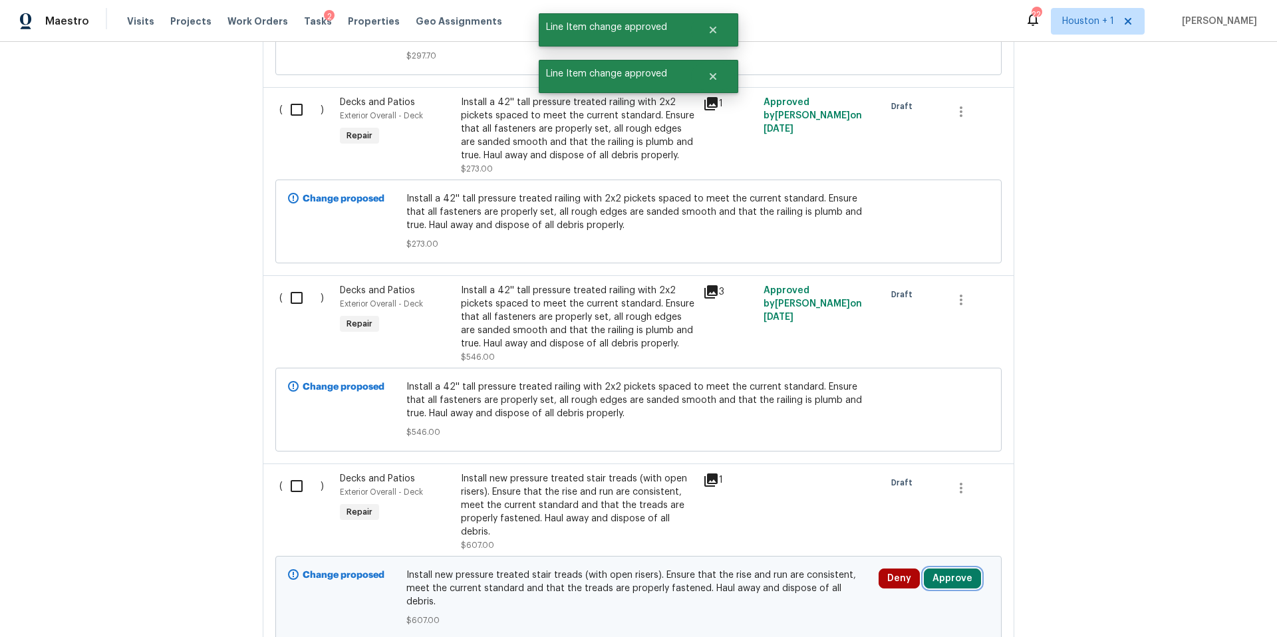
click at [946, 569] on button "Approve" at bounding box center [952, 579] width 57 height 20
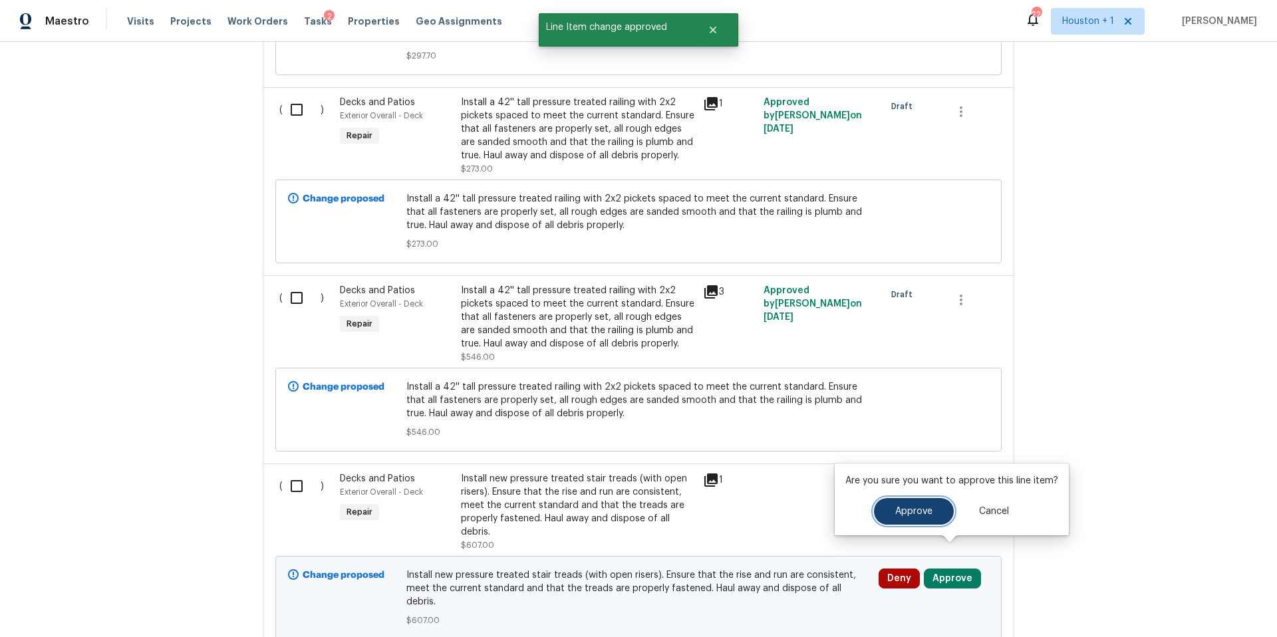
click at [896, 514] on span "Approve" at bounding box center [913, 512] width 37 height 10
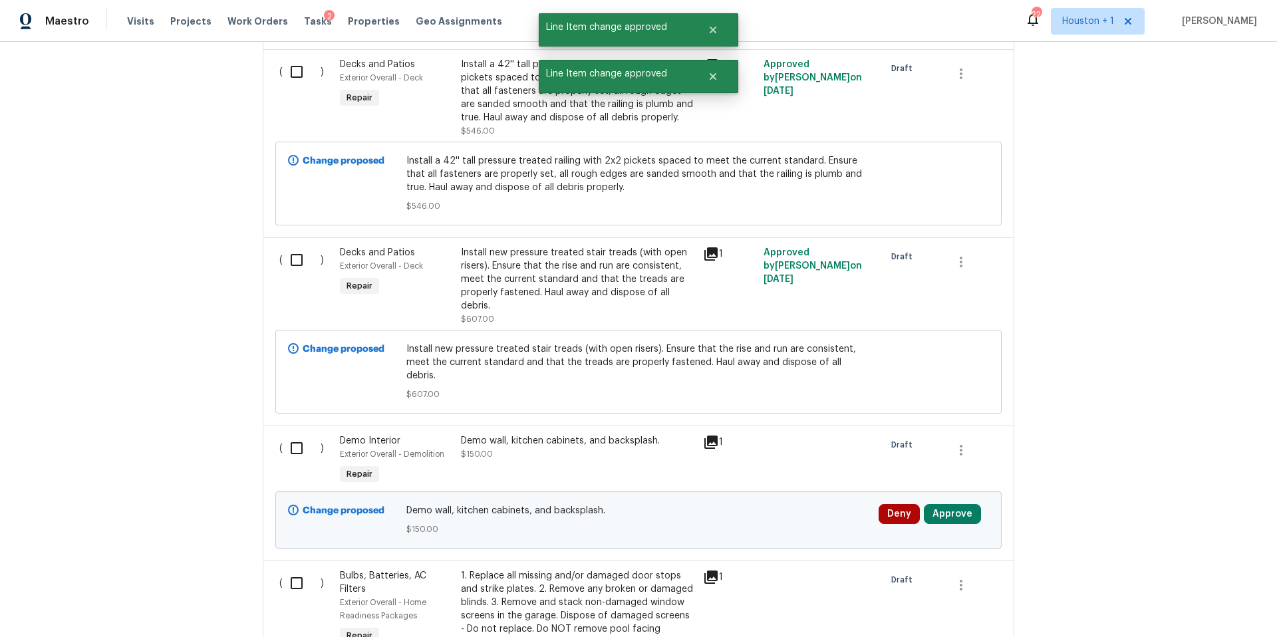
scroll to position [1944, 0]
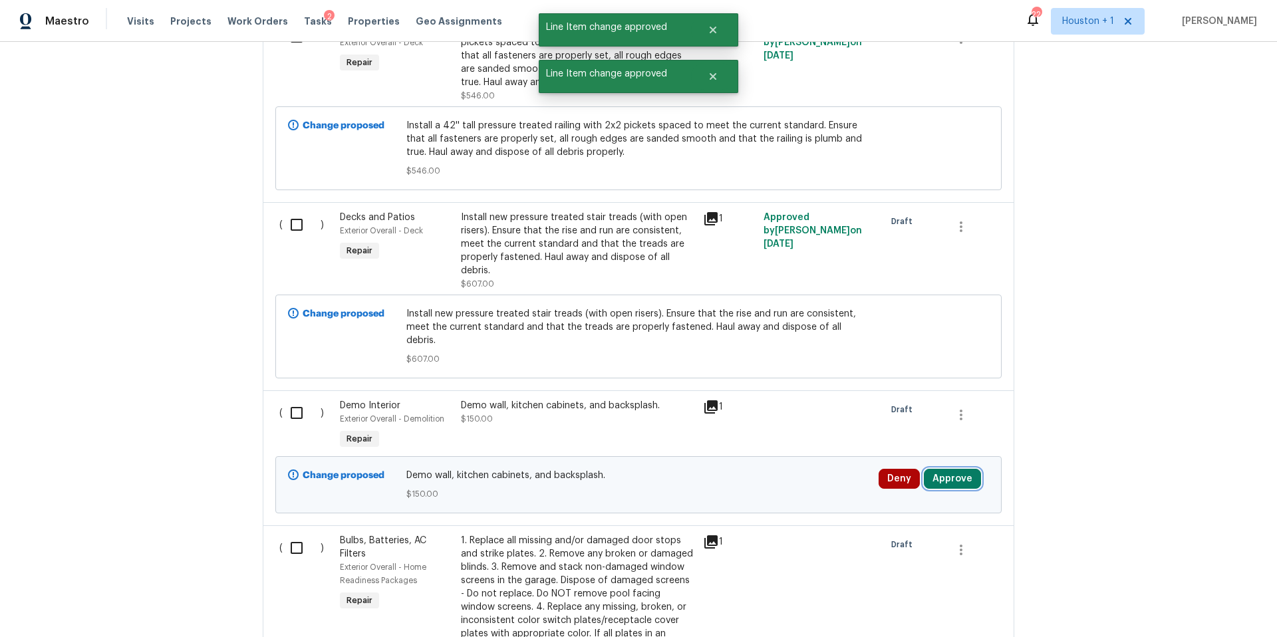
click at [959, 469] on button "Approve" at bounding box center [952, 479] width 57 height 20
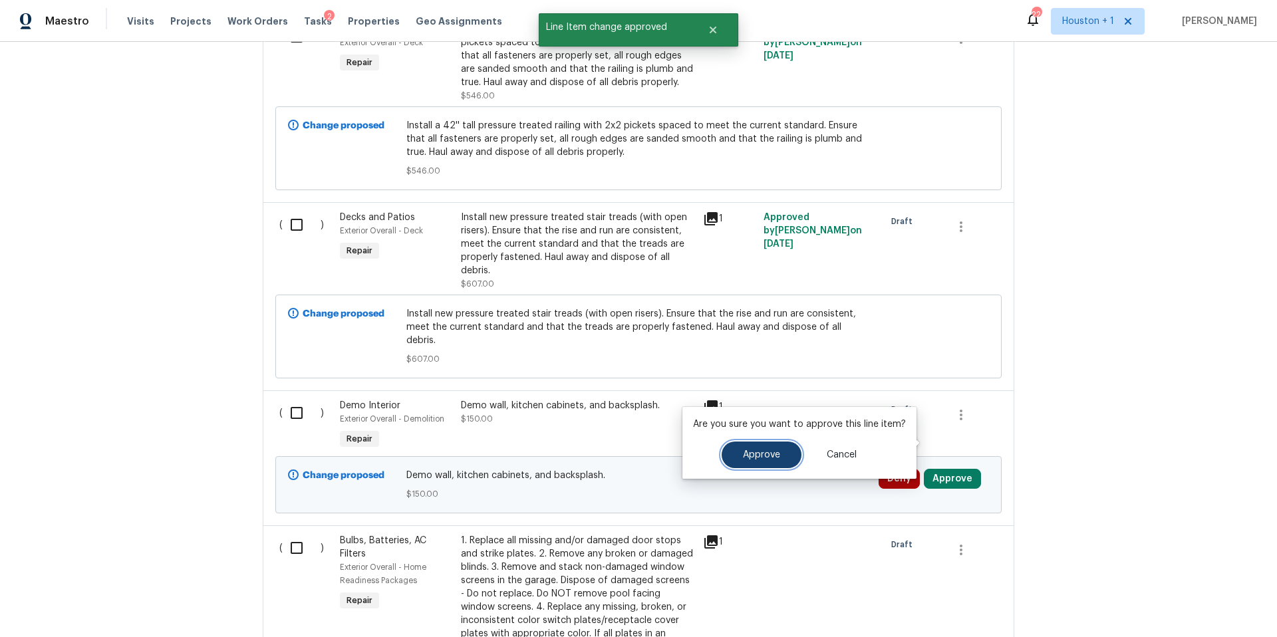
click at [756, 453] on span "Approve" at bounding box center [761, 455] width 37 height 10
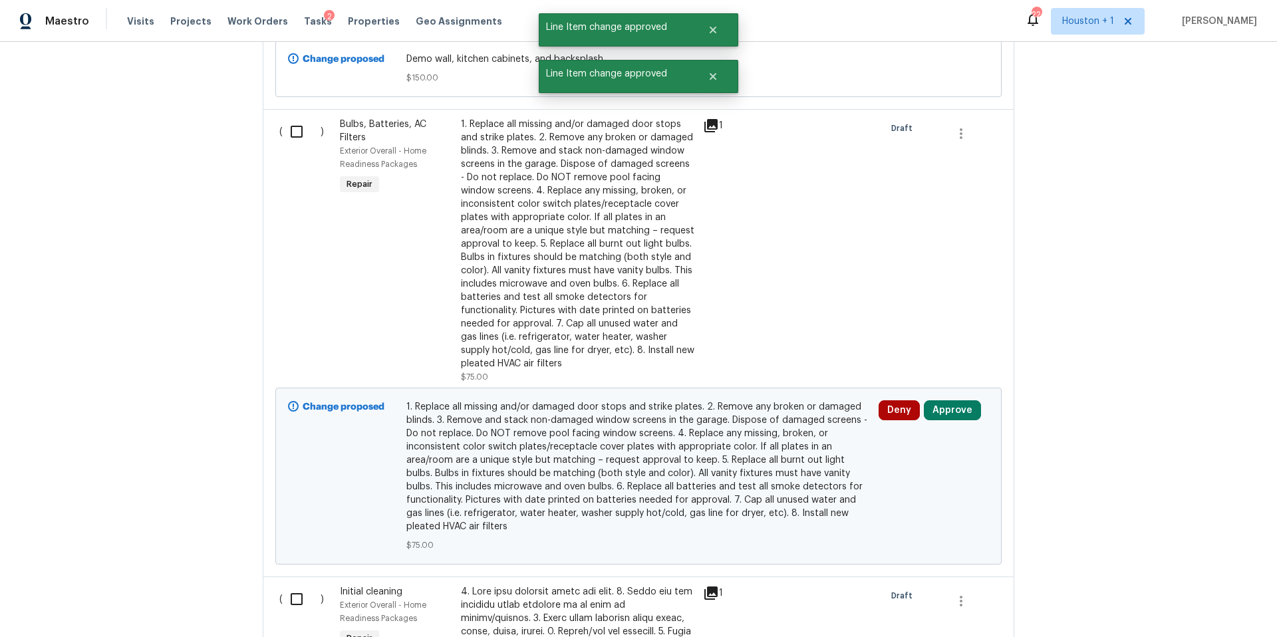
scroll to position [2374, 0]
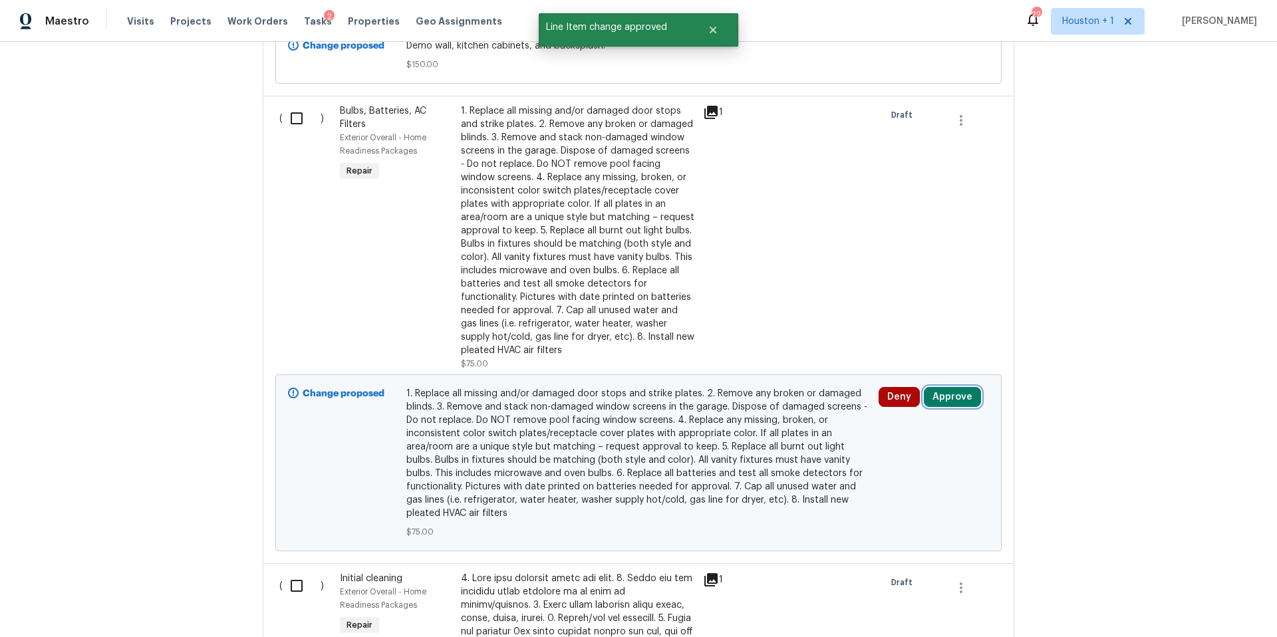
click at [961, 387] on button "Approve" at bounding box center [952, 397] width 57 height 20
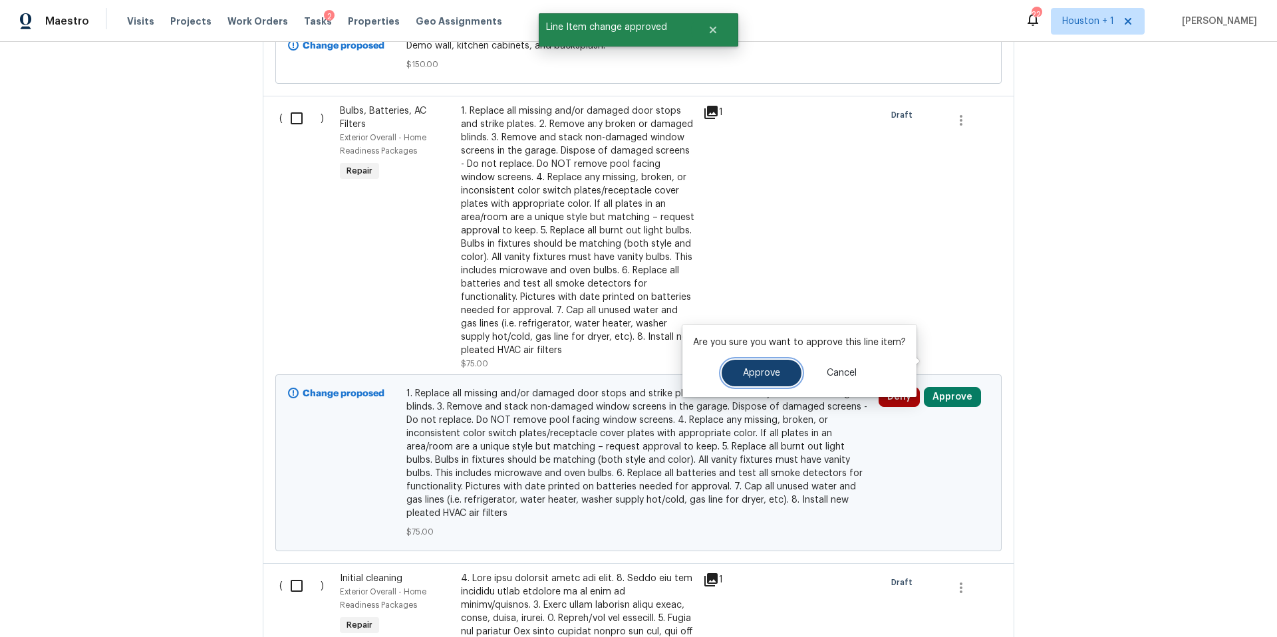
click at [765, 376] on span "Approve" at bounding box center [761, 374] width 37 height 10
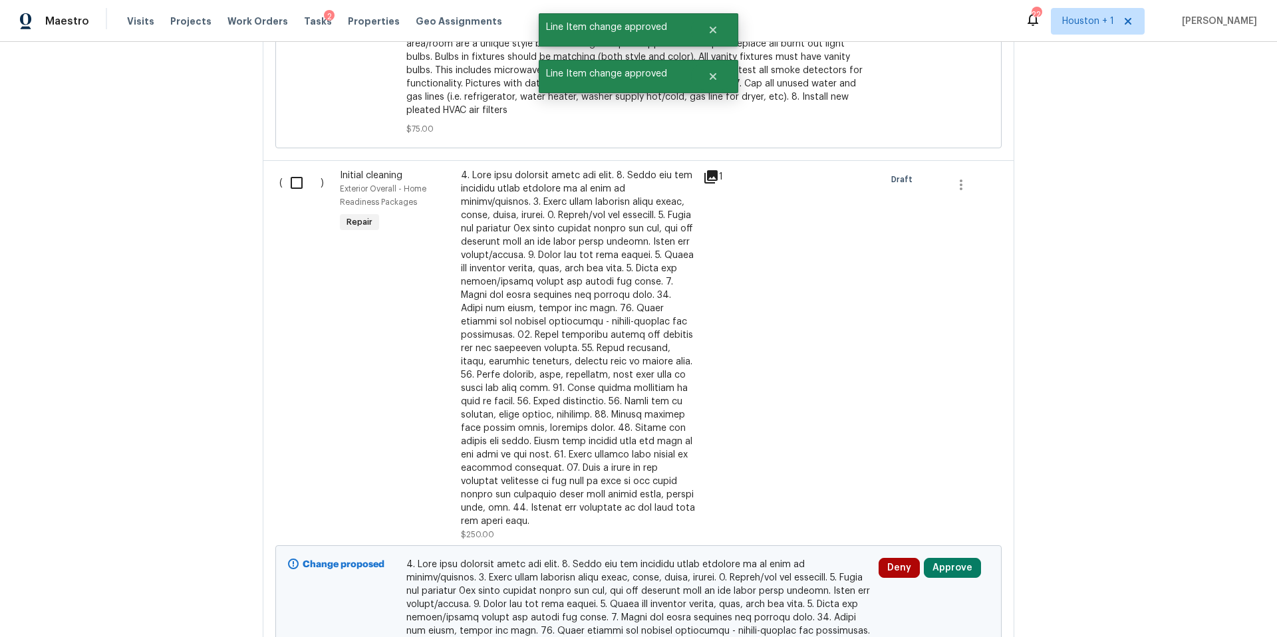
scroll to position [2793, 0]
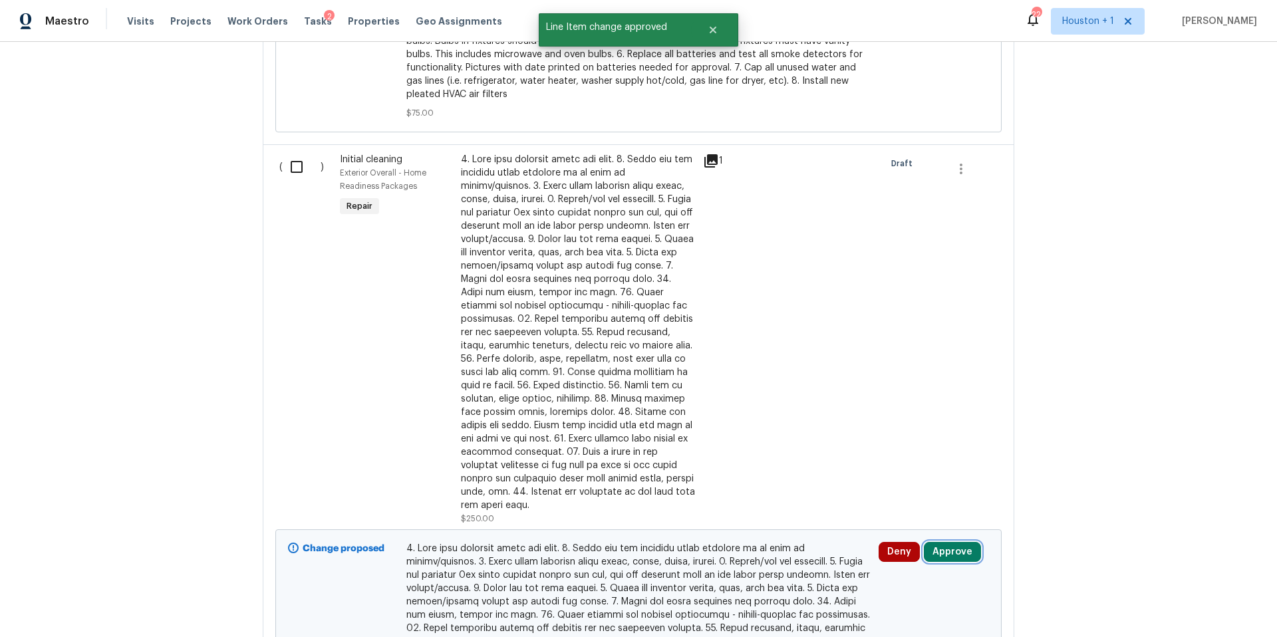
click at [940, 542] on button "Approve" at bounding box center [952, 552] width 57 height 20
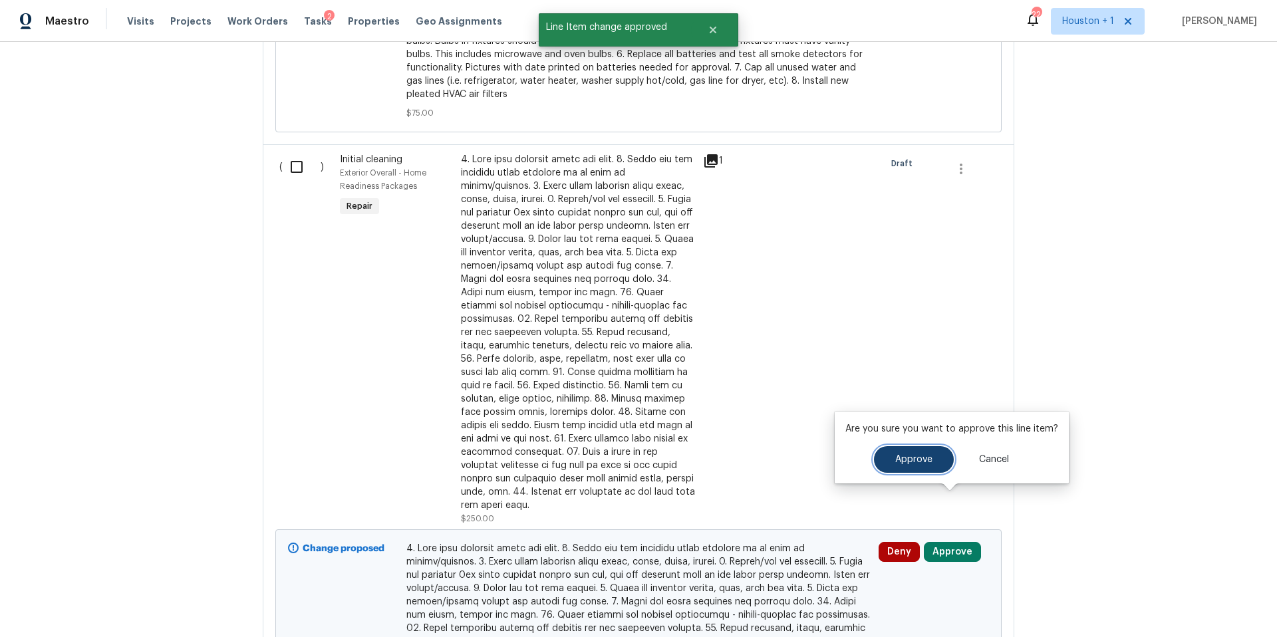
click at [899, 466] on button "Approve" at bounding box center [914, 459] width 80 height 27
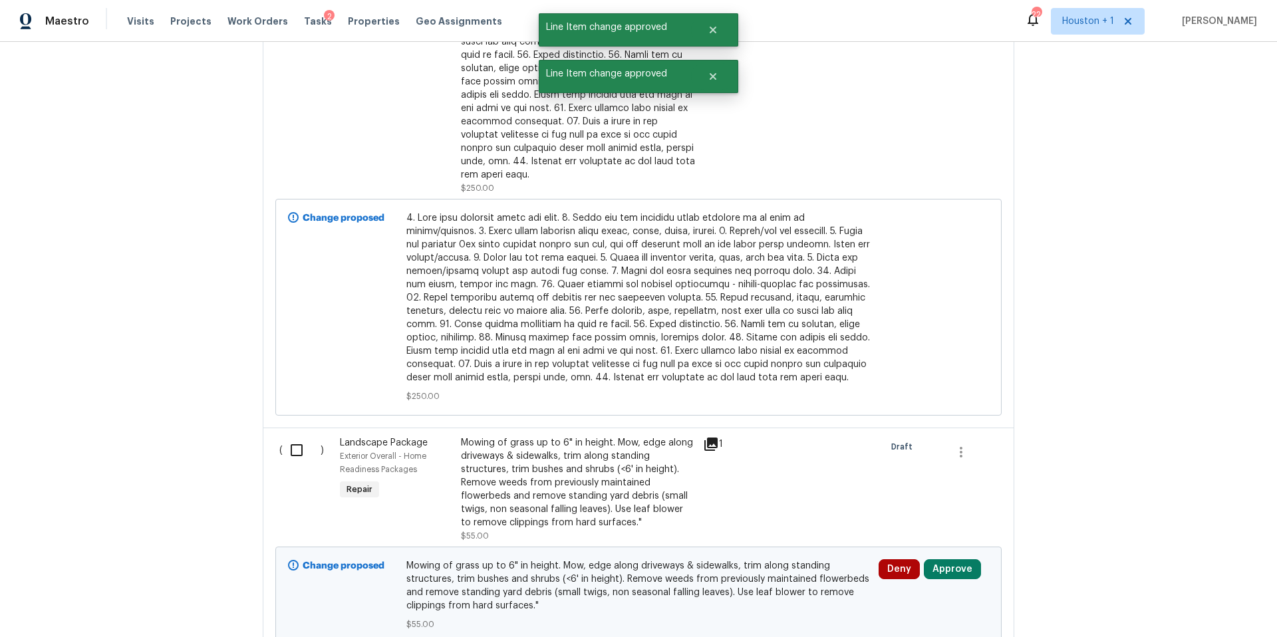
scroll to position [3171, 0]
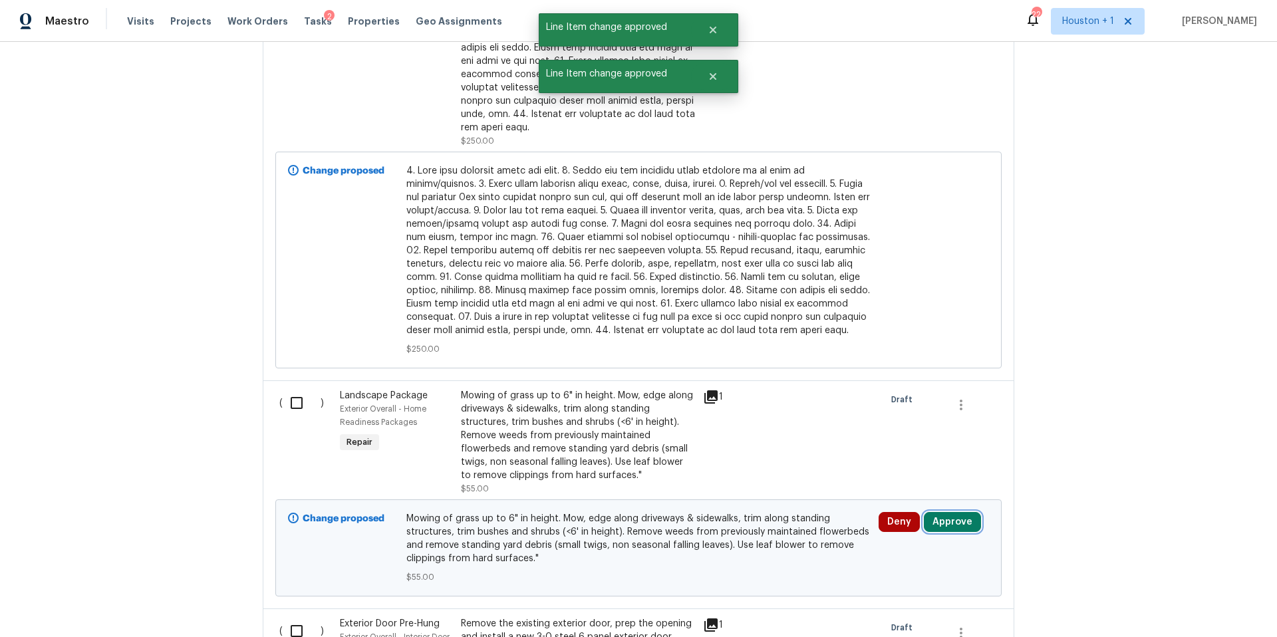
click at [940, 512] on button "Approve" at bounding box center [952, 522] width 57 height 20
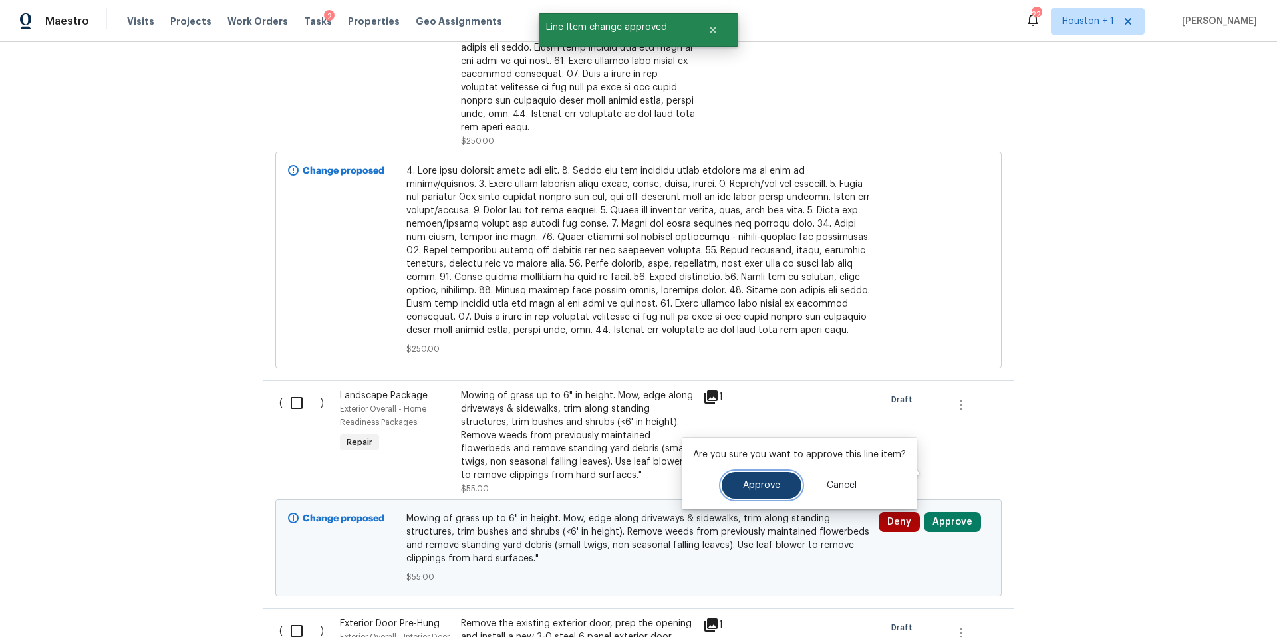
click at [764, 489] on span "Approve" at bounding box center [761, 486] width 37 height 10
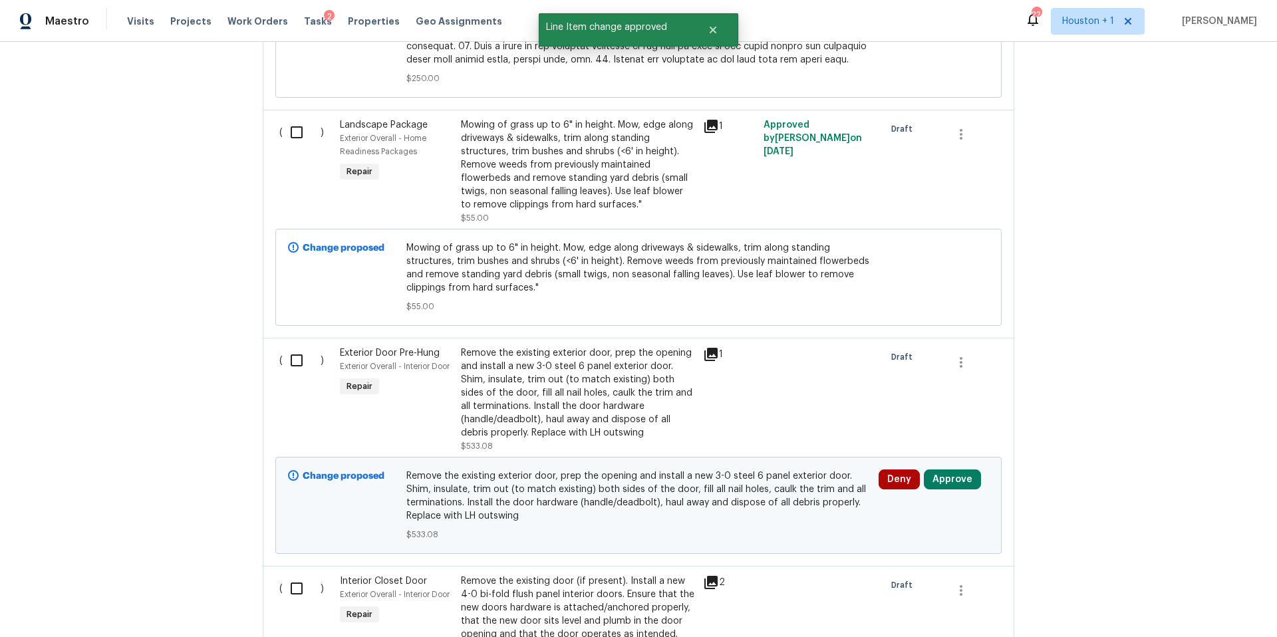
scroll to position [3457, 0]
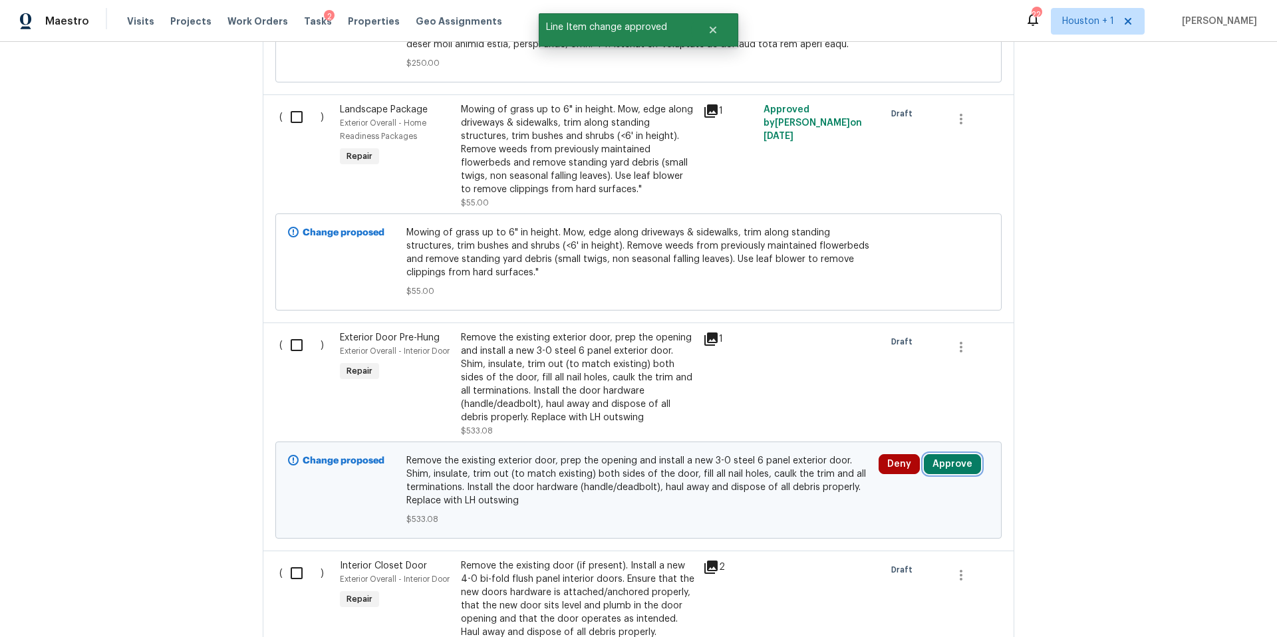
click at [951, 454] on button "Approve" at bounding box center [952, 464] width 57 height 20
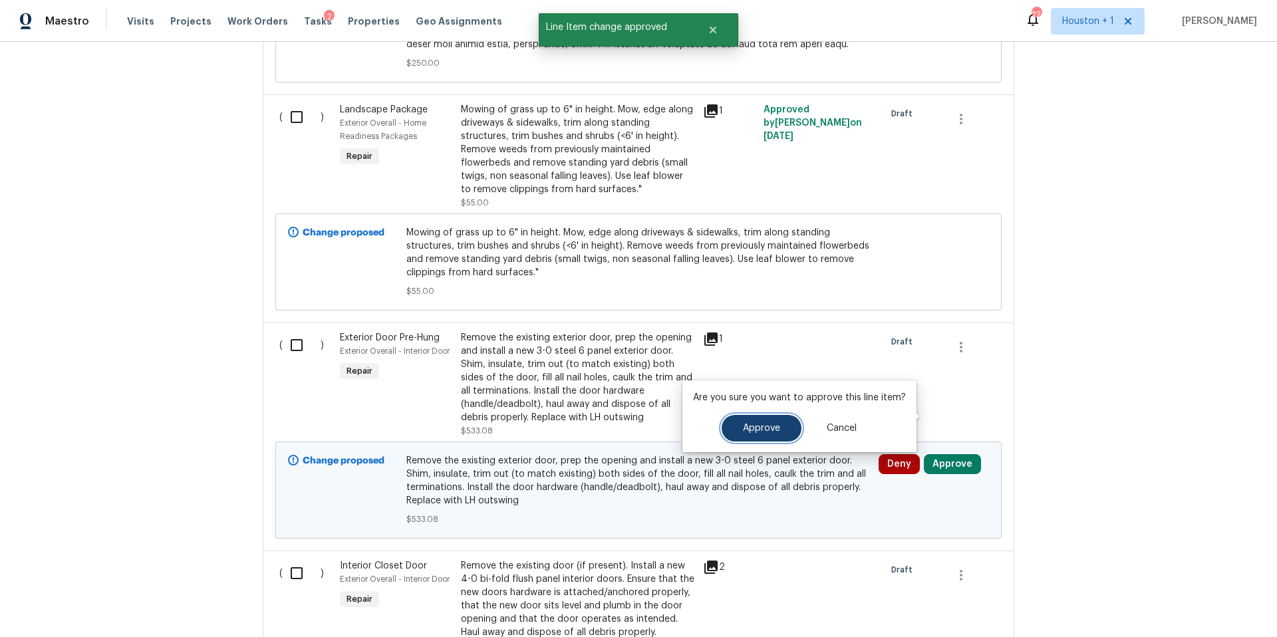
click at [738, 429] on button "Approve" at bounding box center [762, 428] width 80 height 27
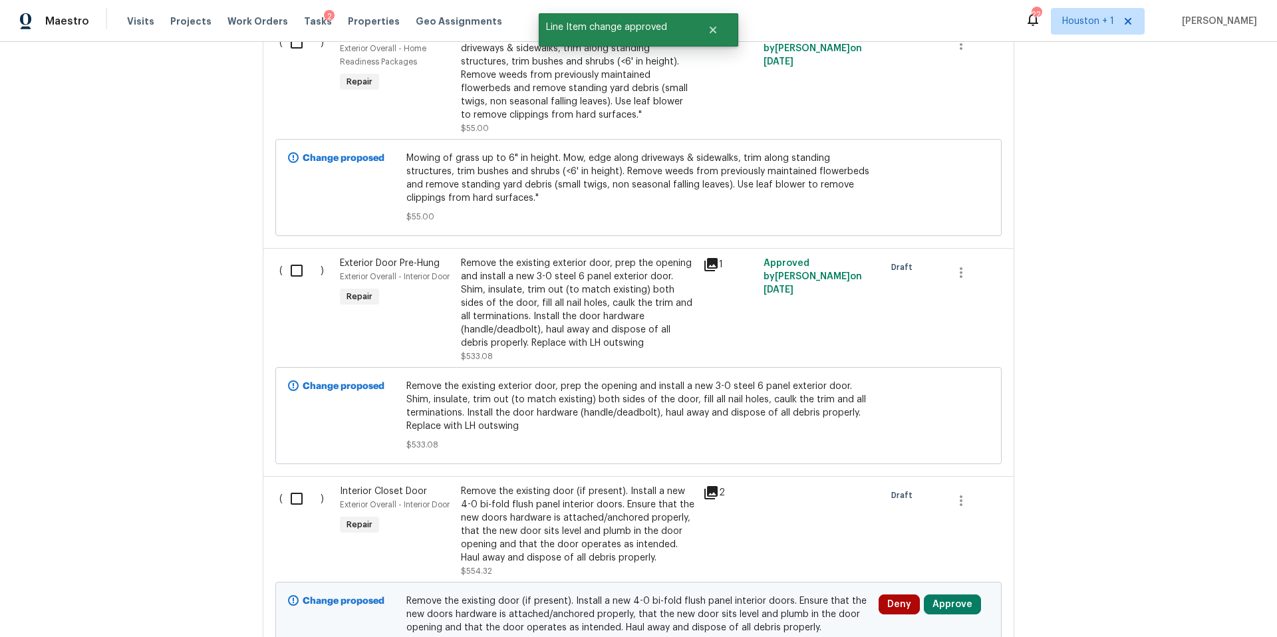
scroll to position [3633, 0]
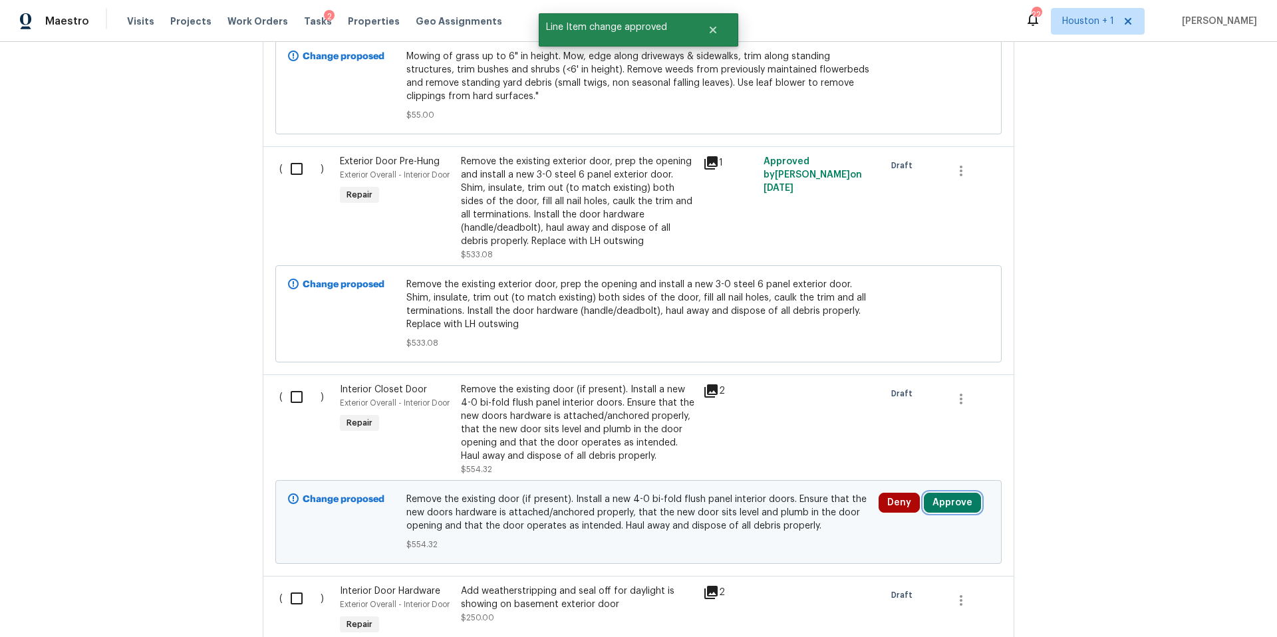
click at [955, 493] on button "Approve" at bounding box center [952, 503] width 57 height 20
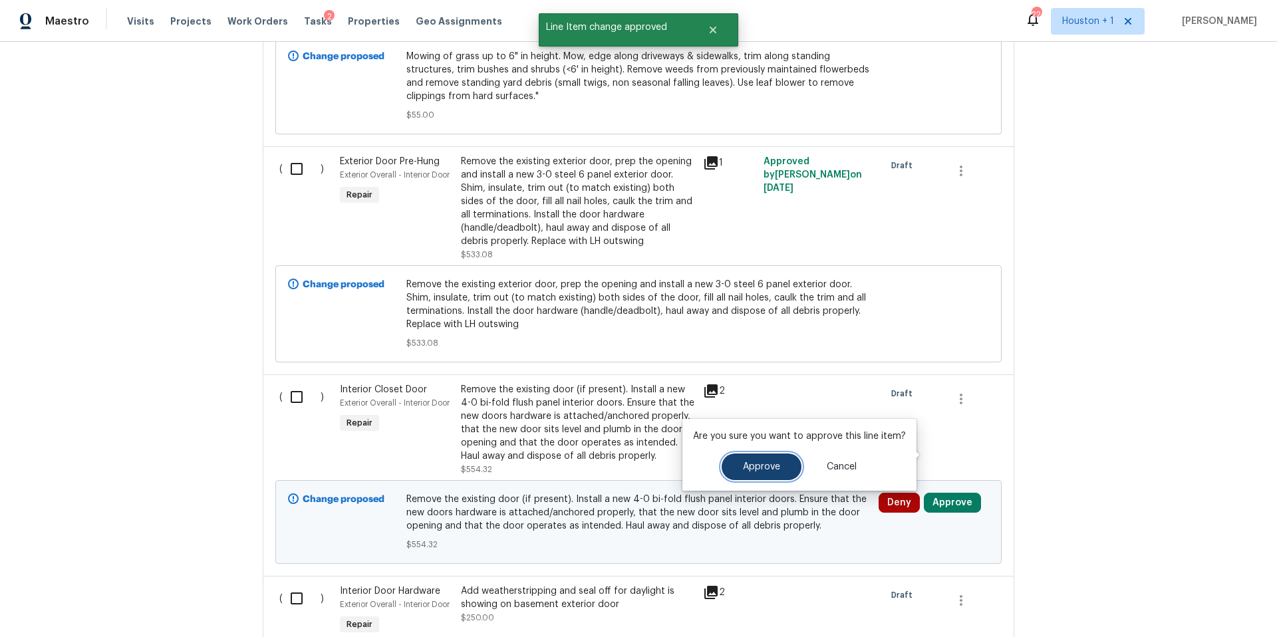
click at [746, 461] on button "Approve" at bounding box center [762, 467] width 80 height 27
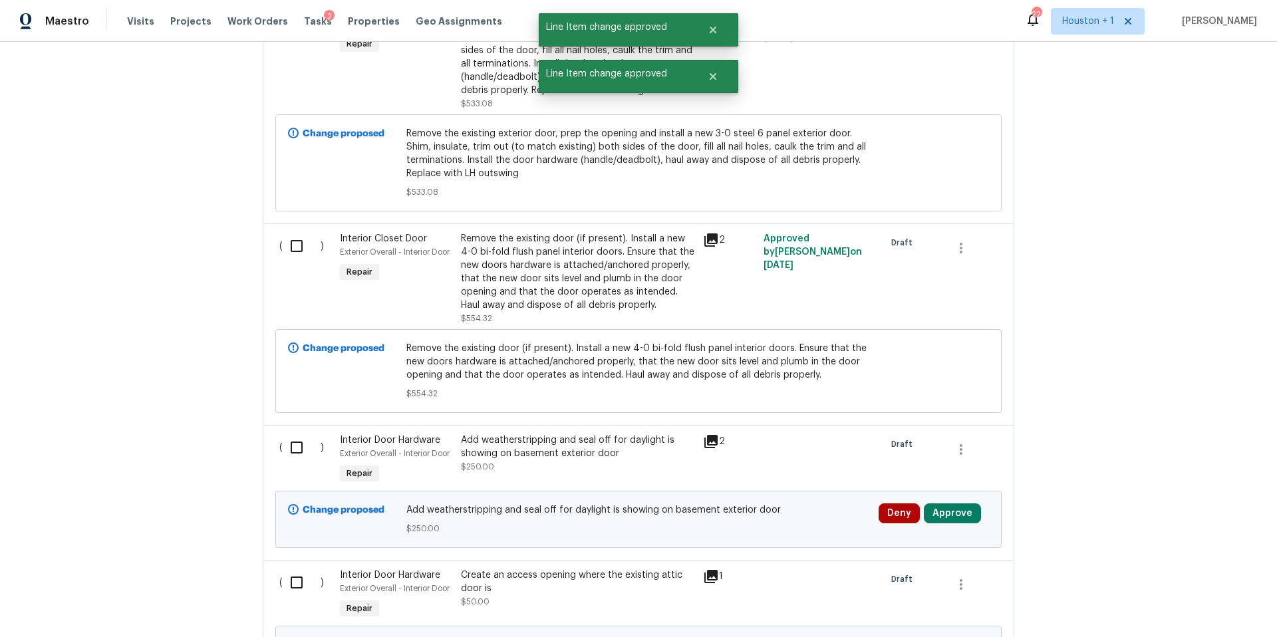
scroll to position [3790, 0]
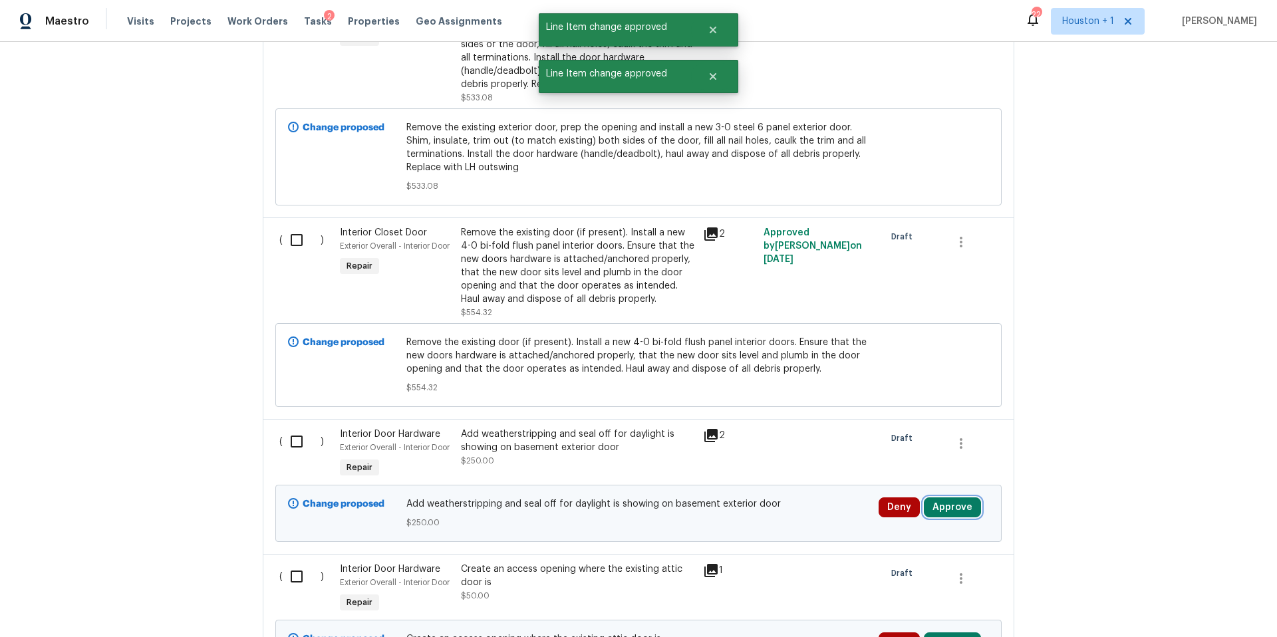
click at [945, 498] on button "Approve" at bounding box center [952, 508] width 57 height 20
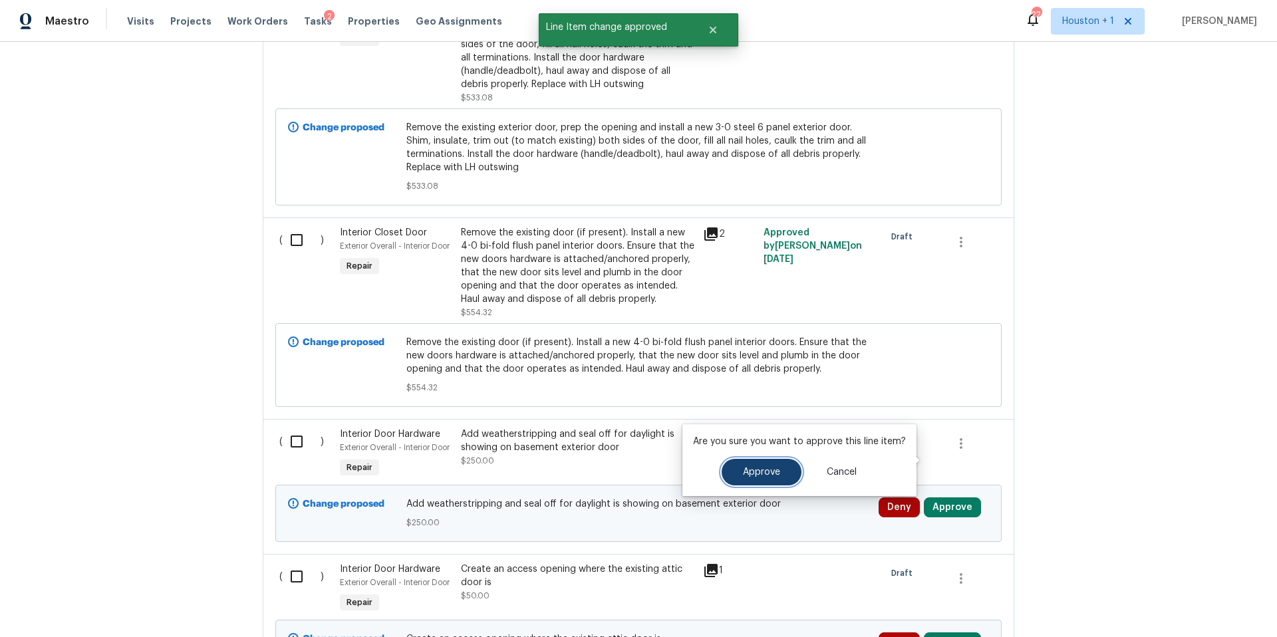
click at [761, 479] on button "Approve" at bounding box center [762, 472] width 80 height 27
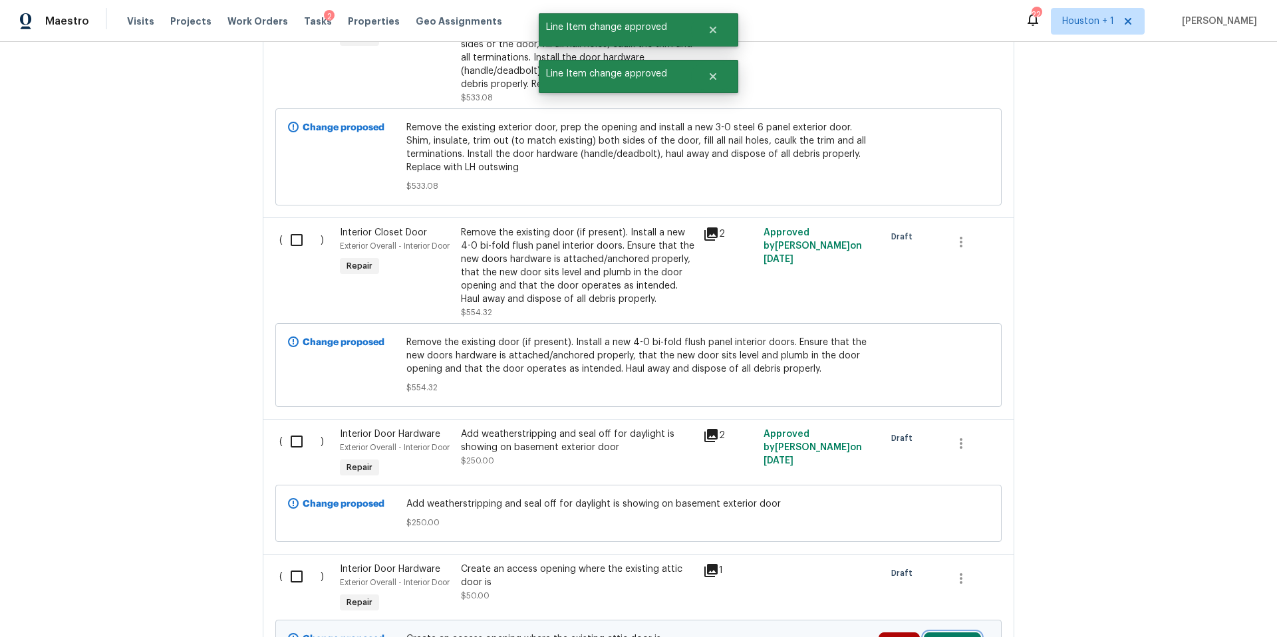
click at [956, 633] on button "Approve" at bounding box center [952, 643] width 57 height 20
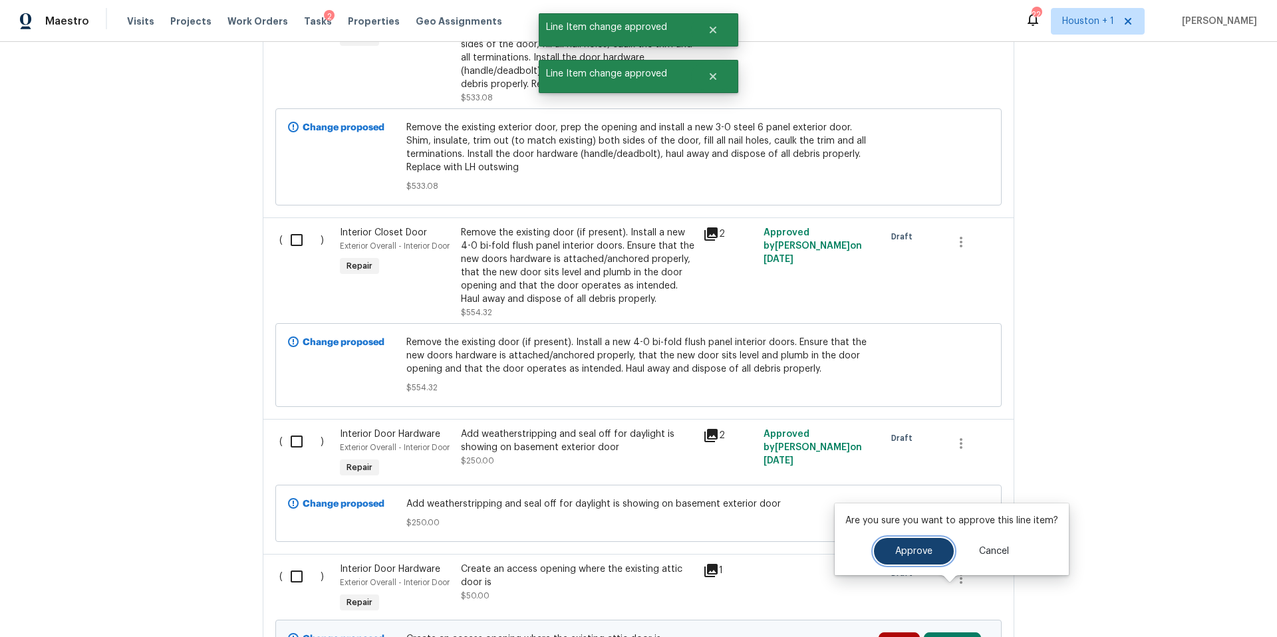
click at [906, 561] on button "Approve" at bounding box center [914, 551] width 80 height 27
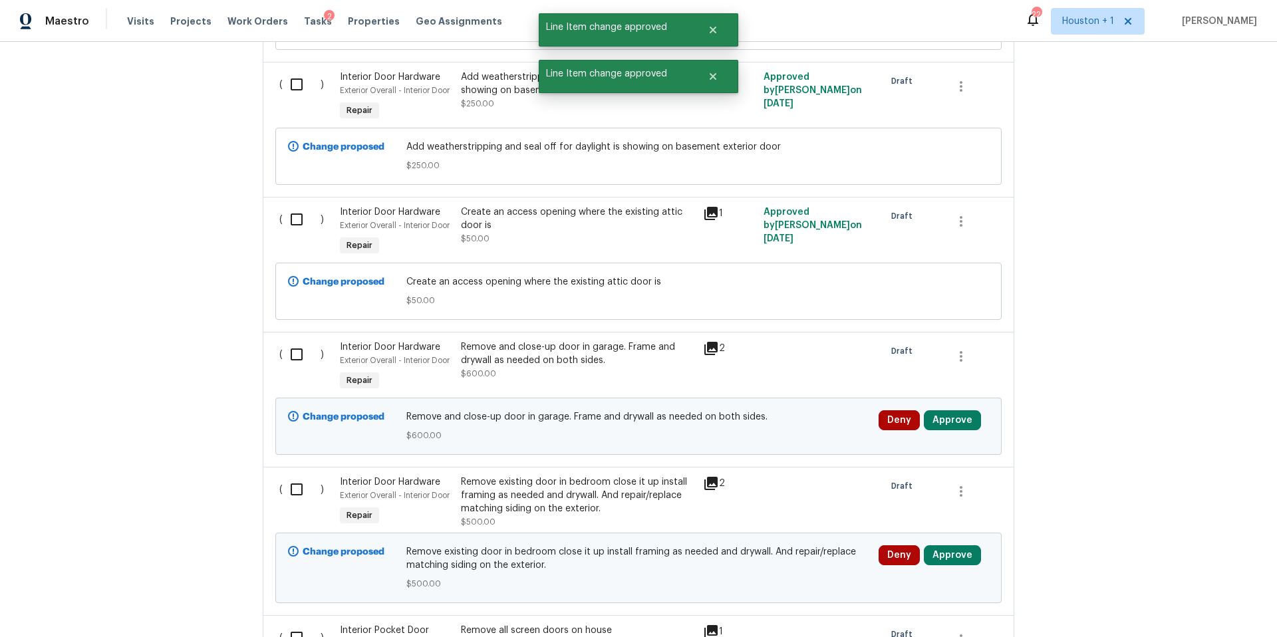
scroll to position [4212, 0]
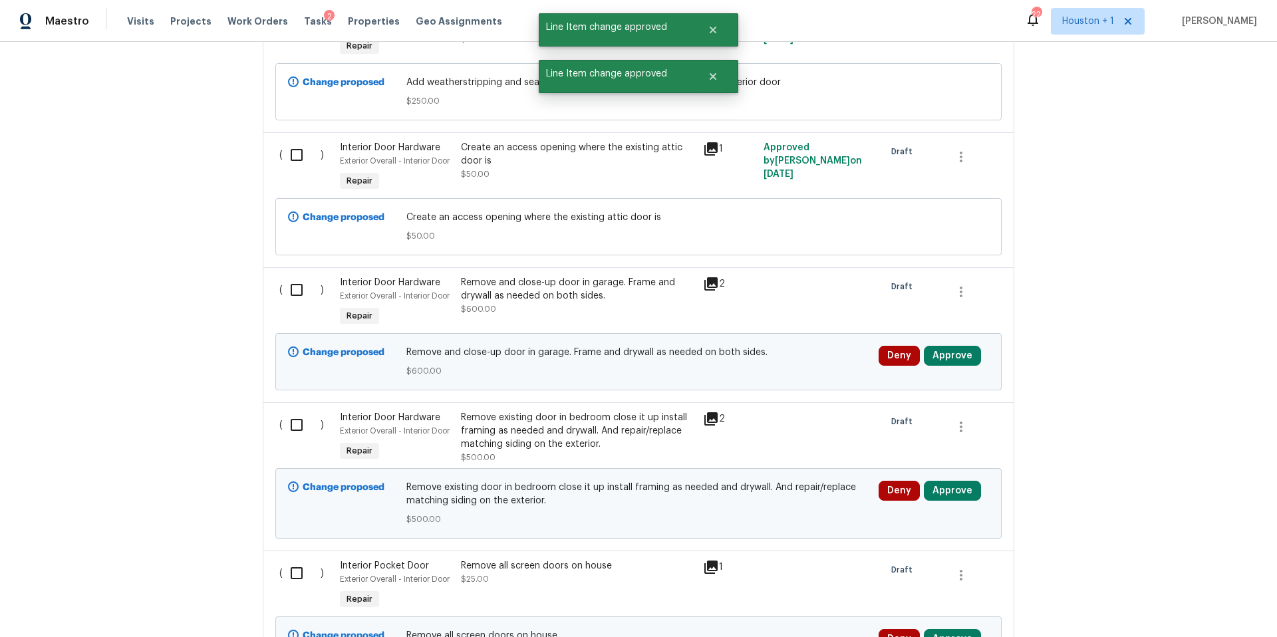
click at [947, 342] on div "Deny Approve" at bounding box center [934, 362] width 118 height 40
click at [947, 346] on button "Approve" at bounding box center [952, 356] width 57 height 20
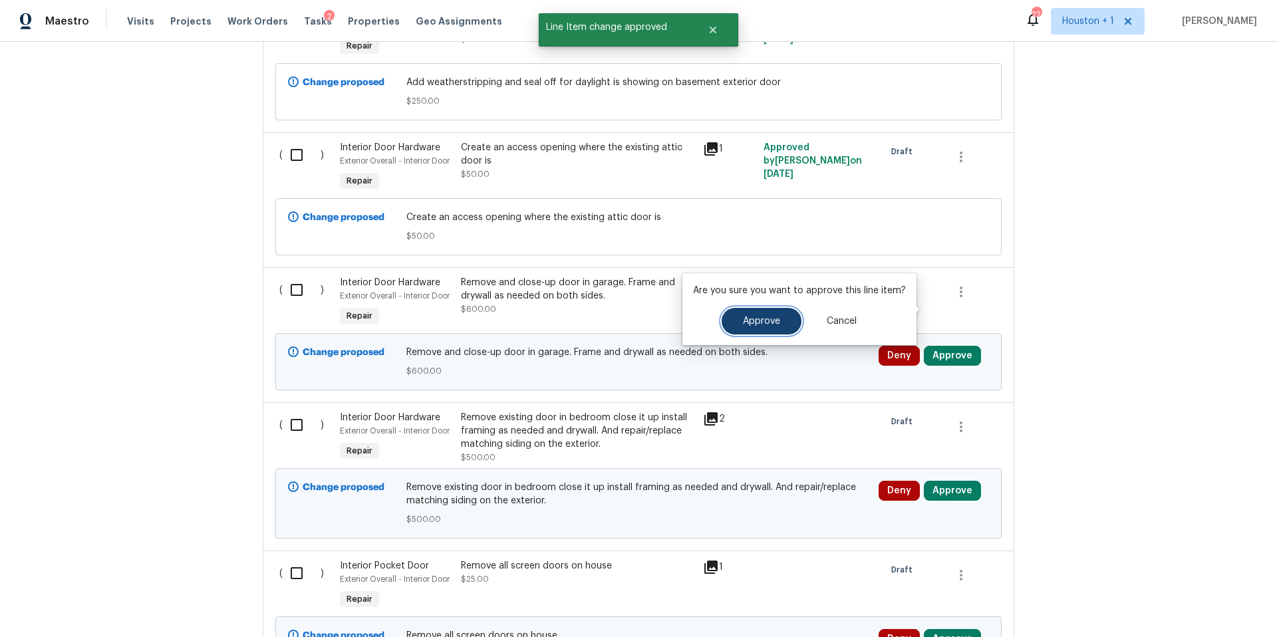
click at [774, 323] on span "Approve" at bounding box center [761, 322] width 37 height 10
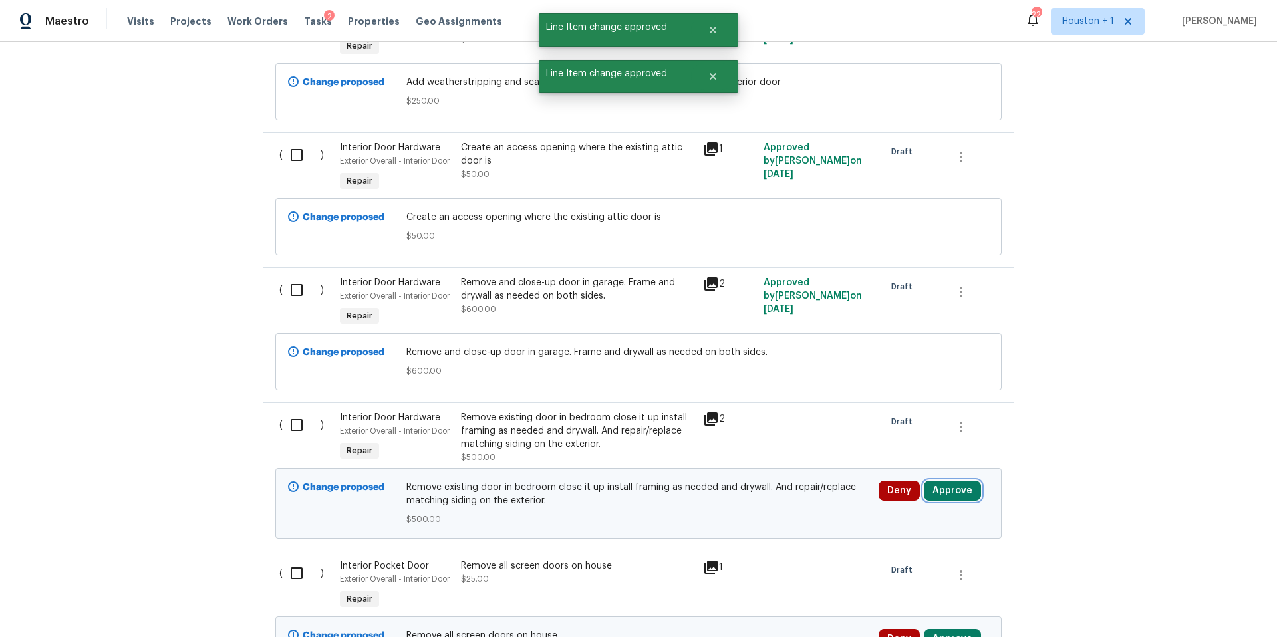
click at [939, 481] on button "Approve" at bounding box center [952, 491] width 57 height 20
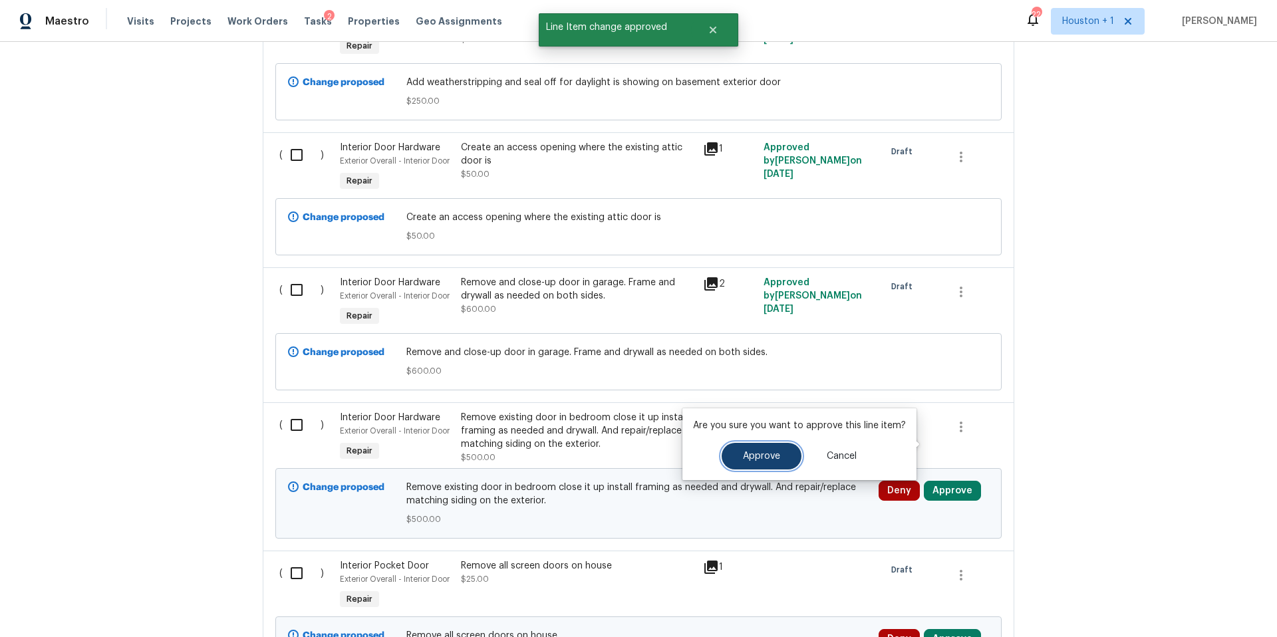
click at [762, 455] on span "Approve" at bounding box center [761, 457] width 37 height 10
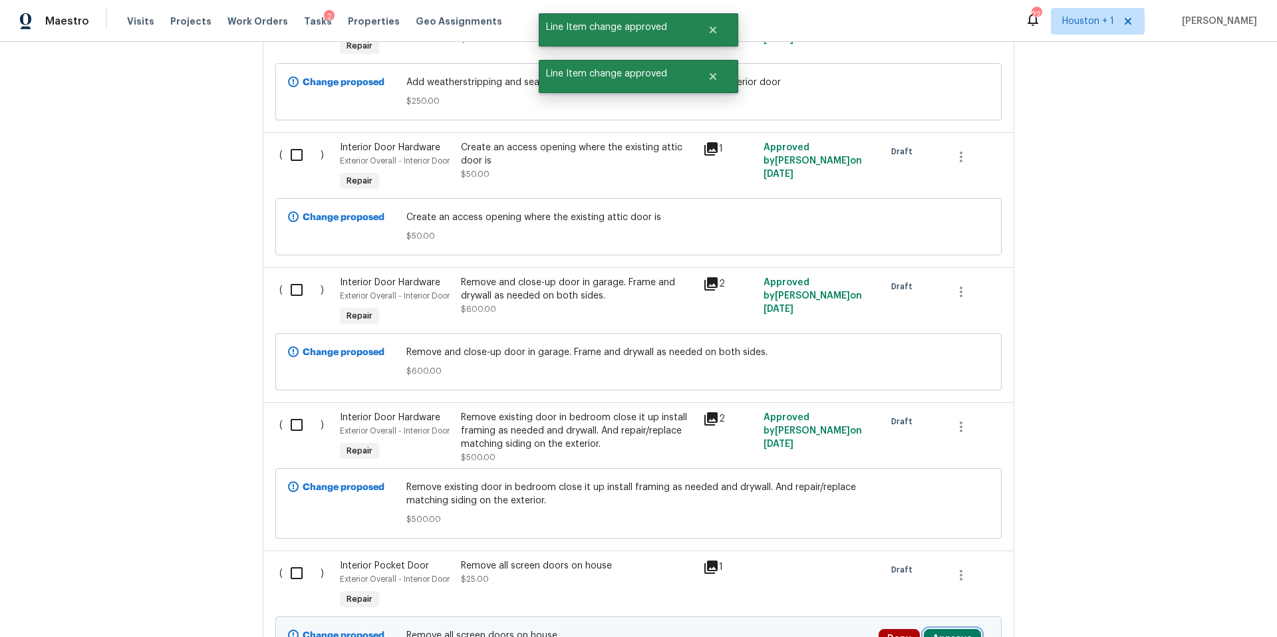
click at [945, 629] on button "Approve" at bounding box center [952, 639] width 57 height 20
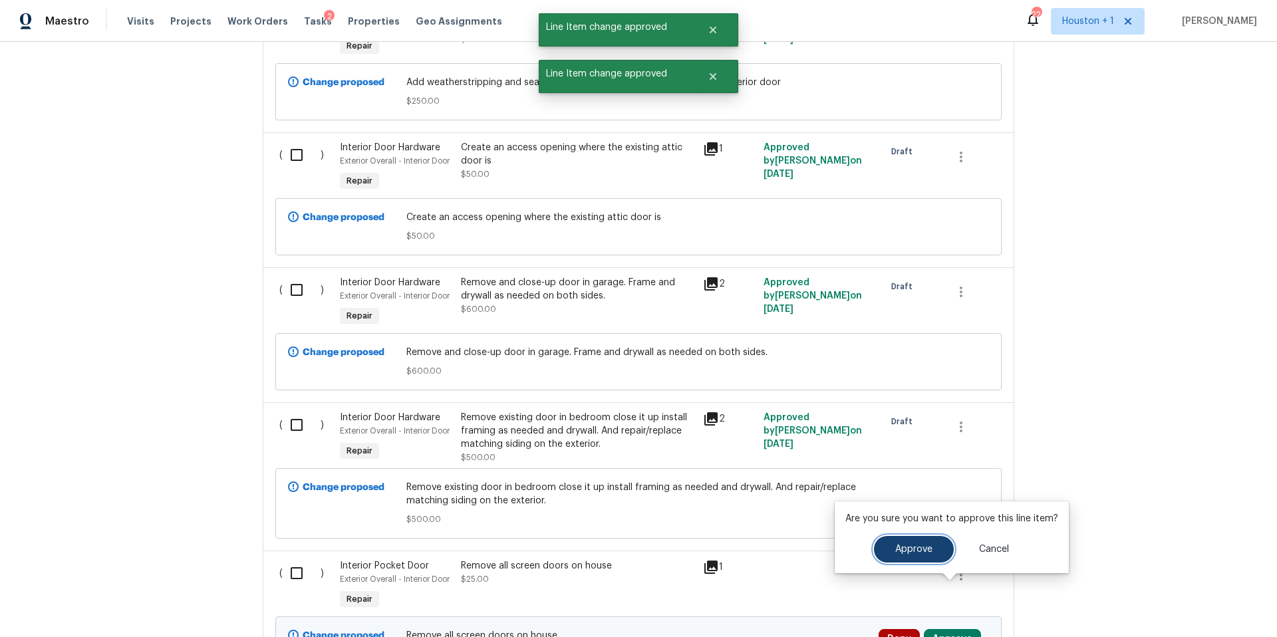
click at [900, 552] on span "Approve" at bounding box center [913, 550] width 37 height 10
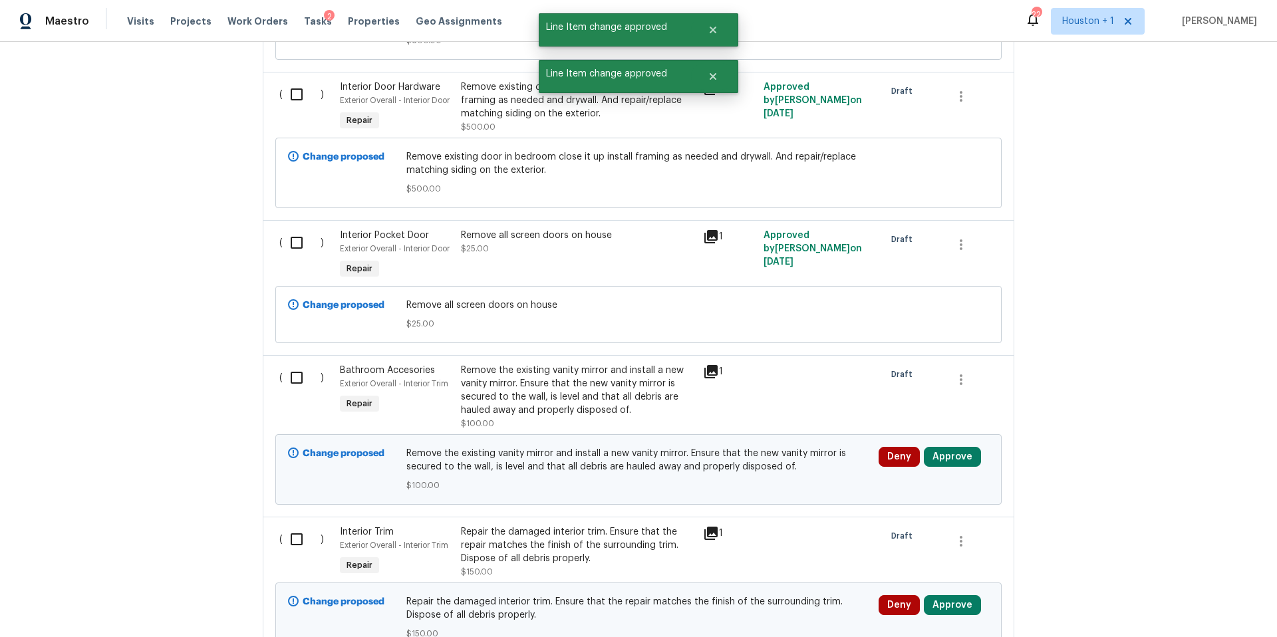
scroll to position [4554, 0]
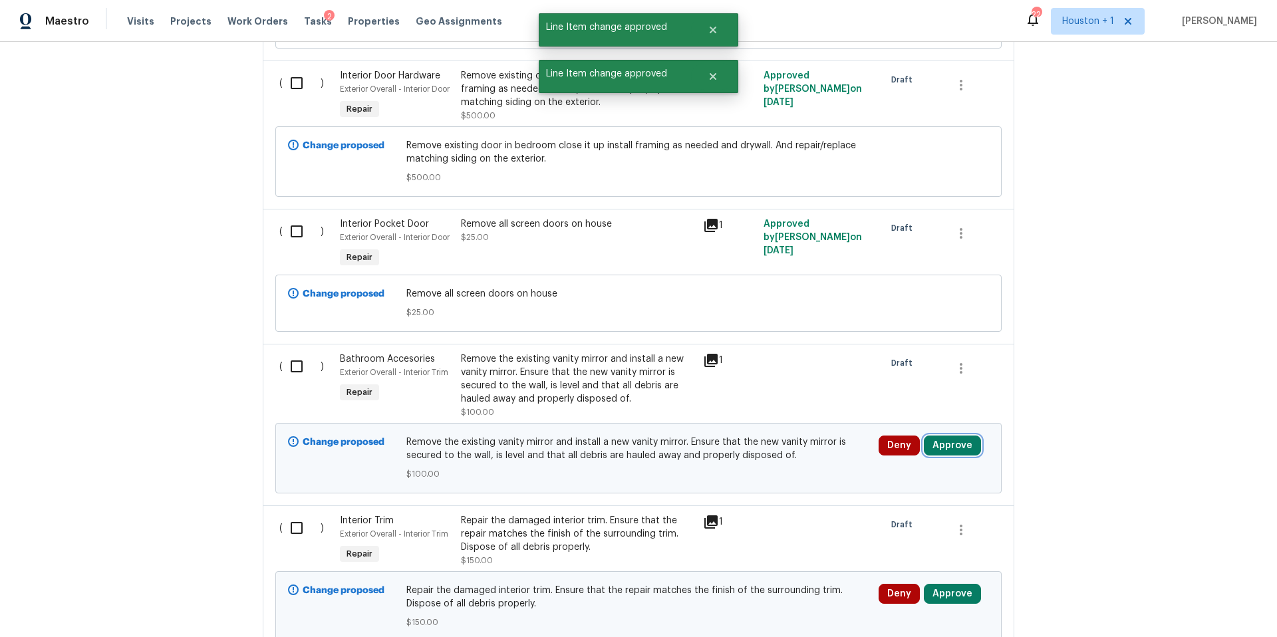
click at [955, 436] on button "Approve" at bounding box center [952, 446] width 57 height 20
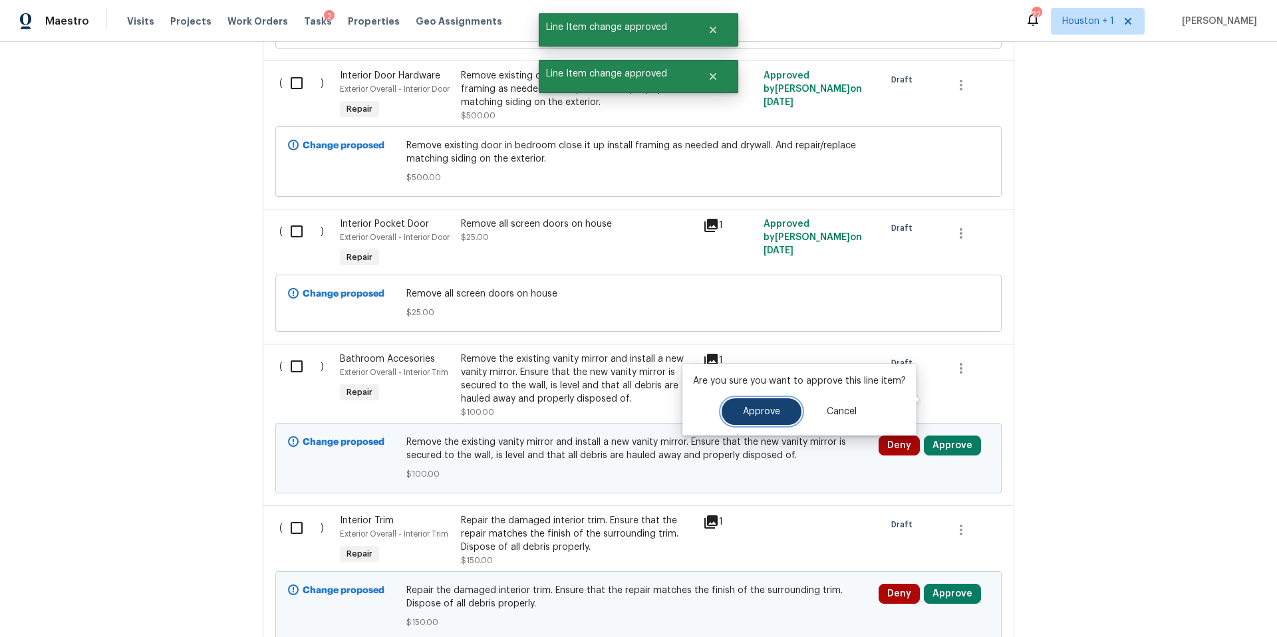
click at [772, 408] on span "Approve" at bounding box center [761, 412] width 37 height 10
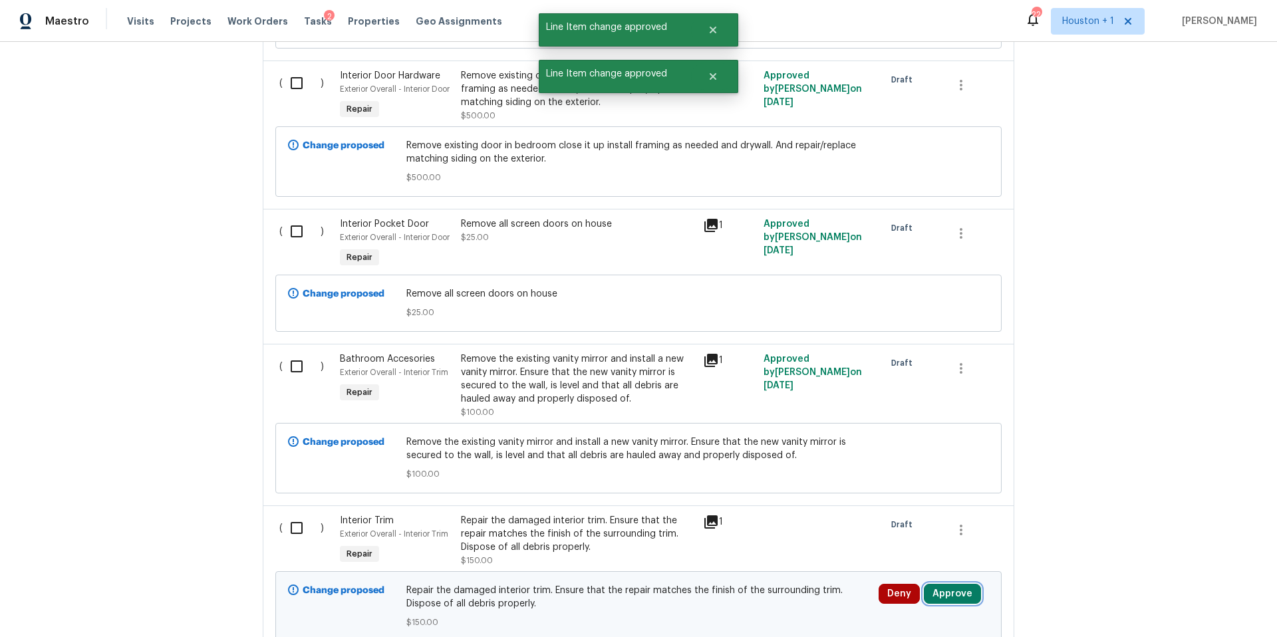
click at [937, 584] on button "Approve" at bounding box center [952, 594] width 57 height 20
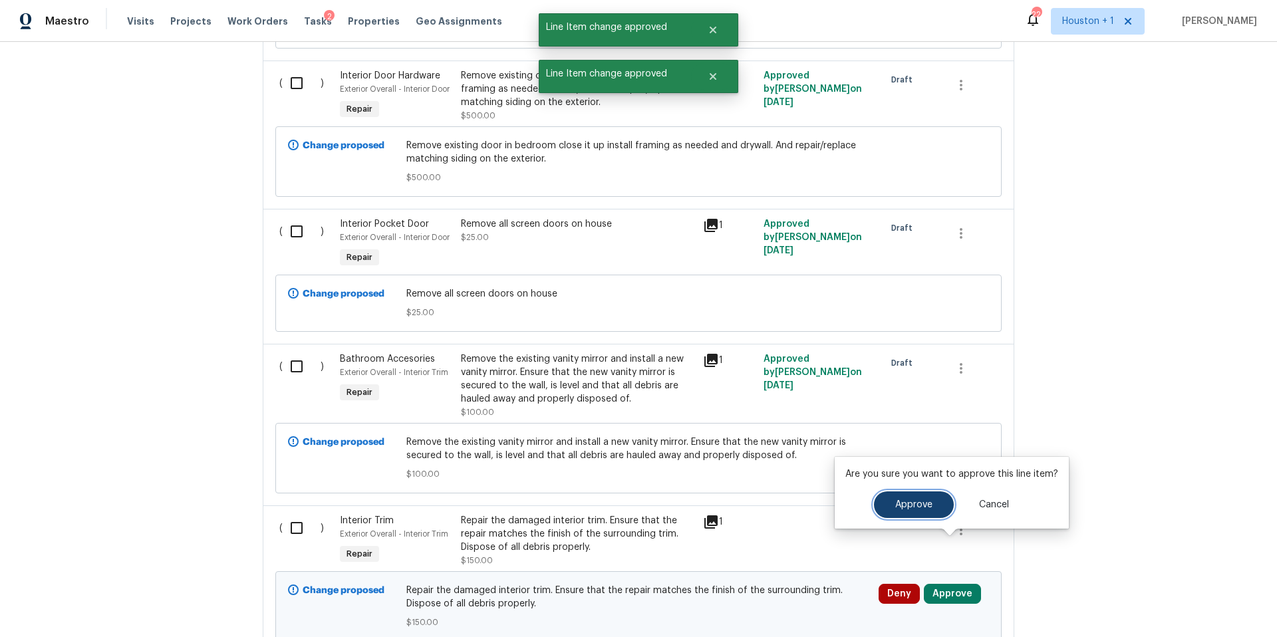
click at [907, 509] on span "Approve" at bounding box center [913, 505] width 37 height 10
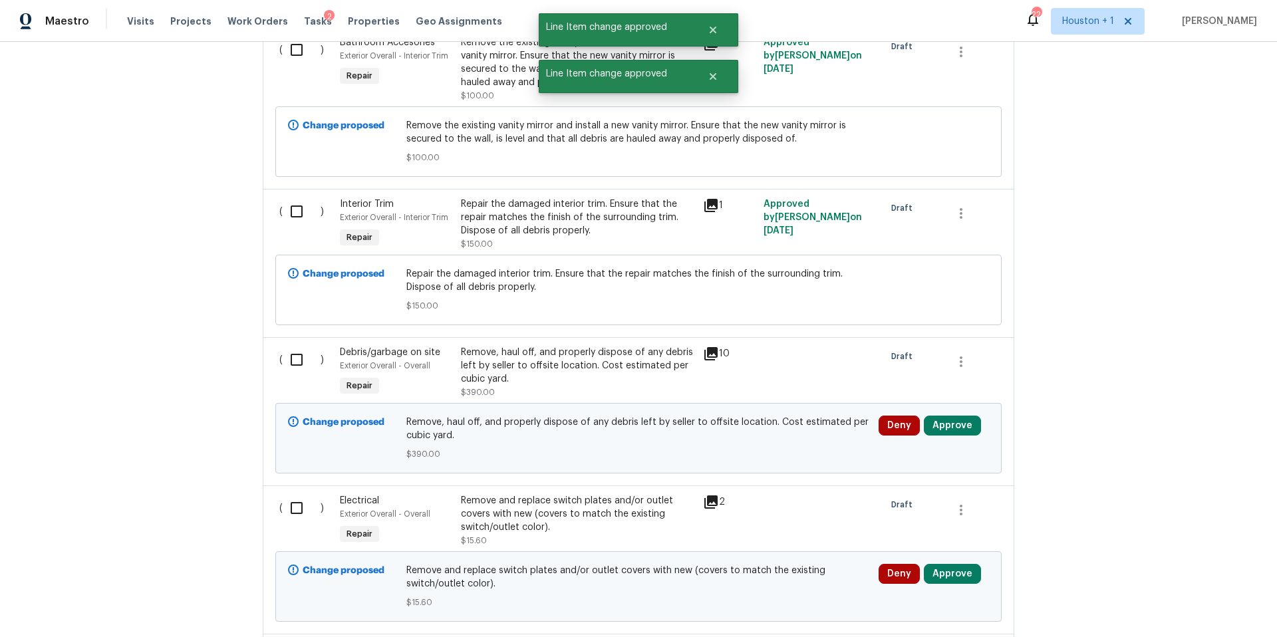
scroll to position [4881, 0]
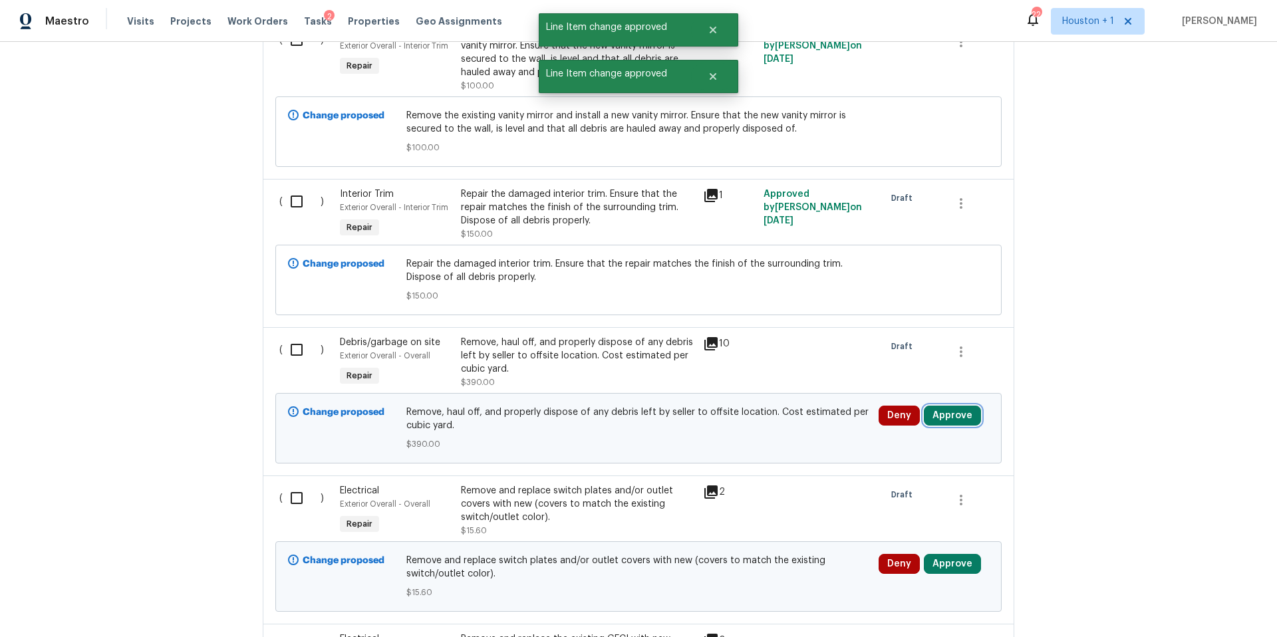
click at [951, 406] on button "Approve" at bounding box center [952, 416] width 57 height 20
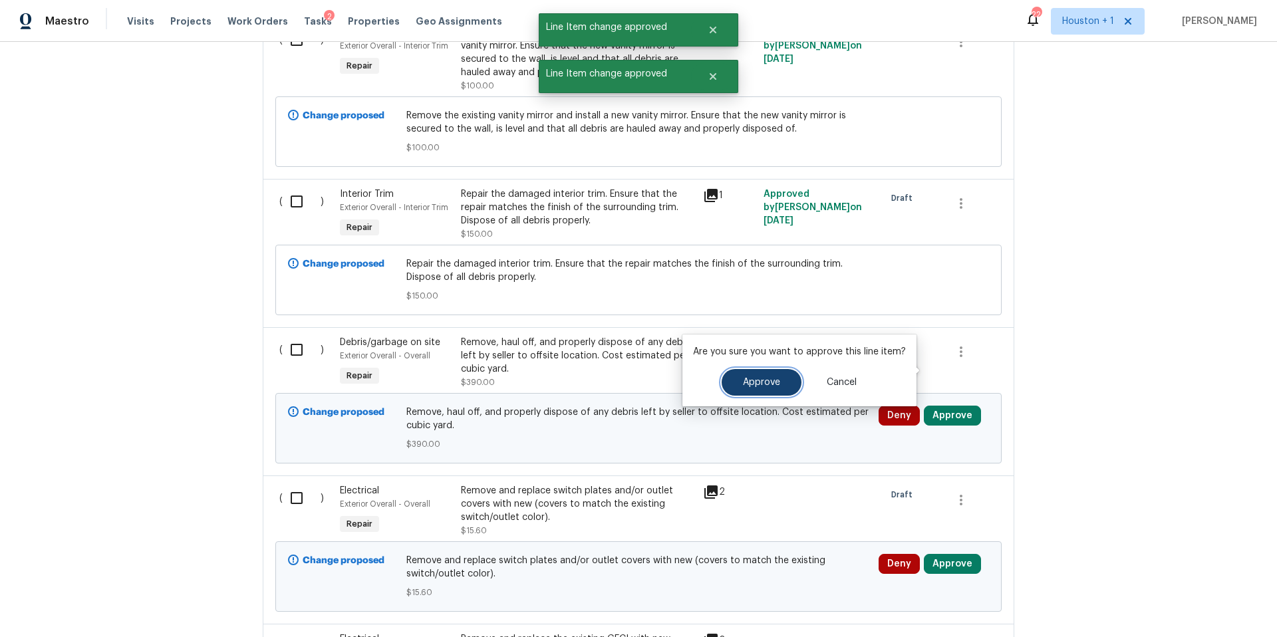
click at [787, 377] on button "Approve" at bounding box center [762, 382] width 80 height 27
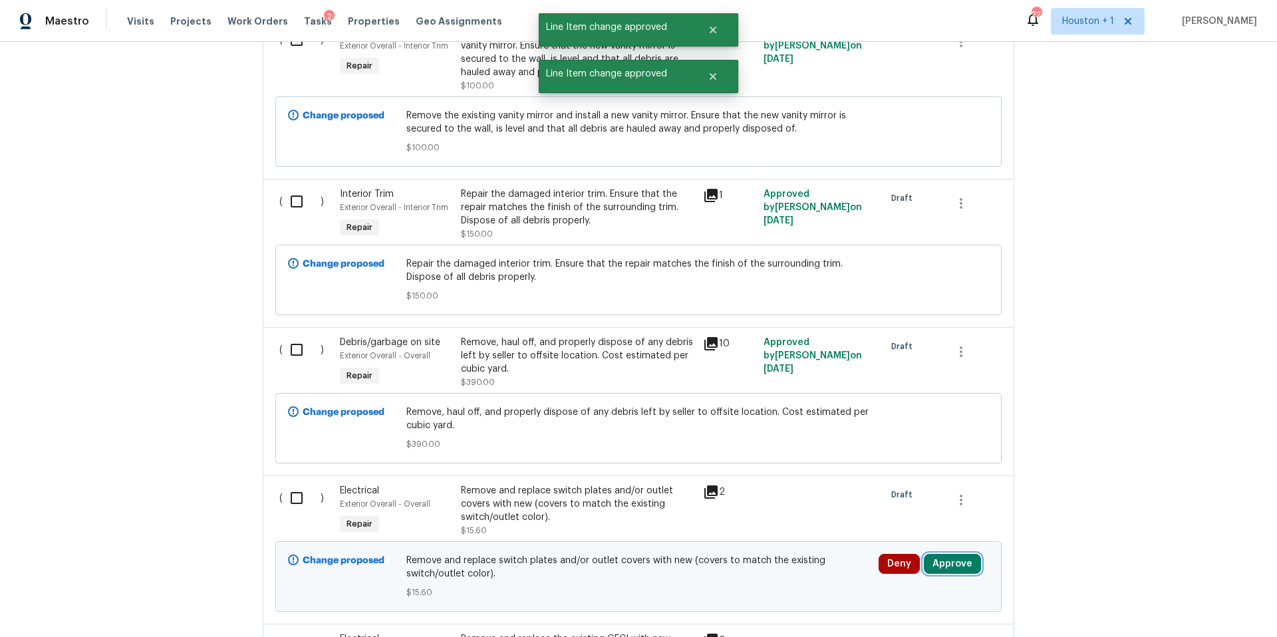
click at [946, 554] on button "Approve" at bounding box center [952, 564] width 57 height 20
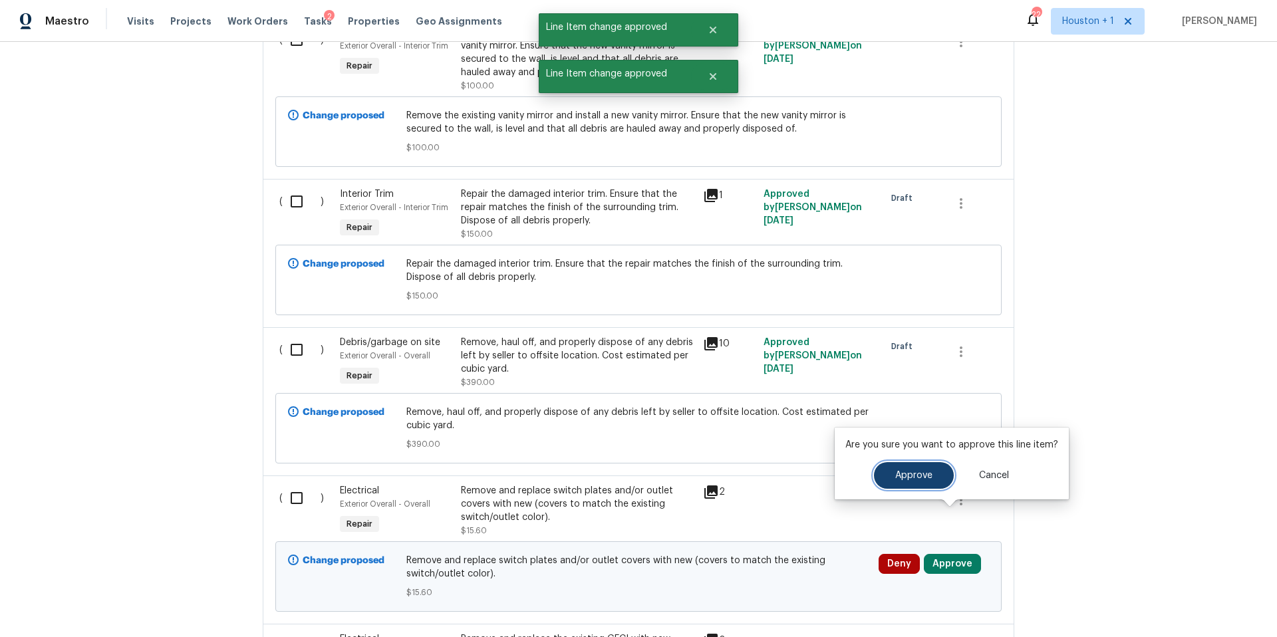
click at [908, 473] on span "Approve" at bounding box center [913, 476] width 37 height 10
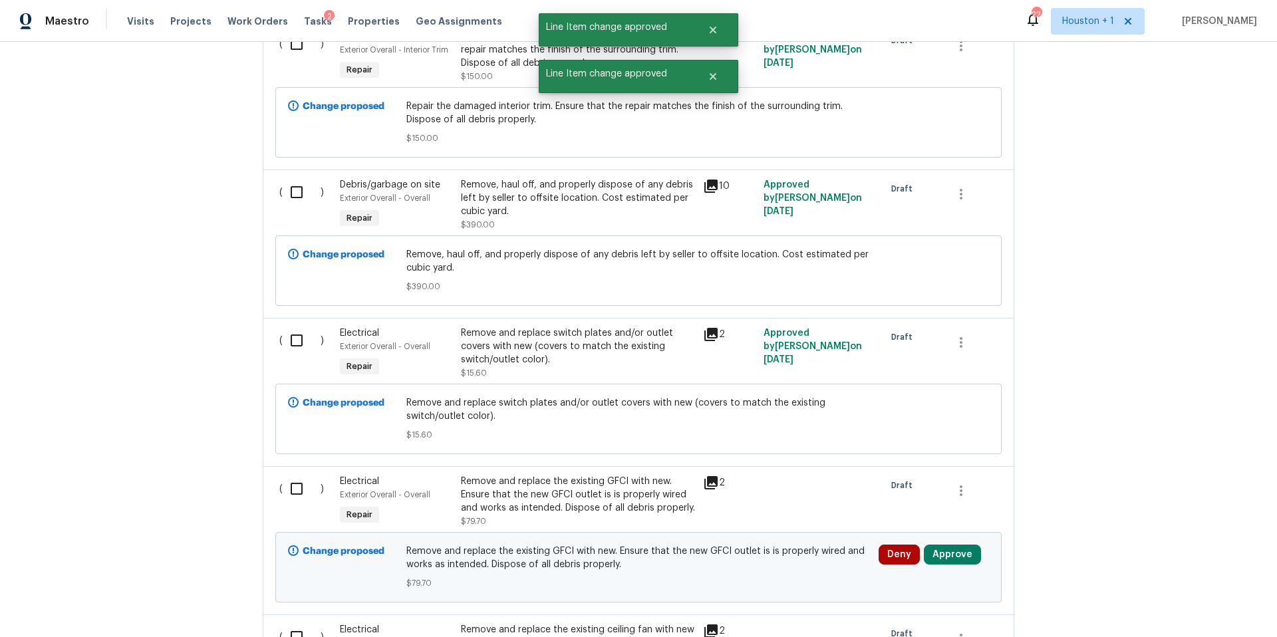
scroll to position [5090, 0]
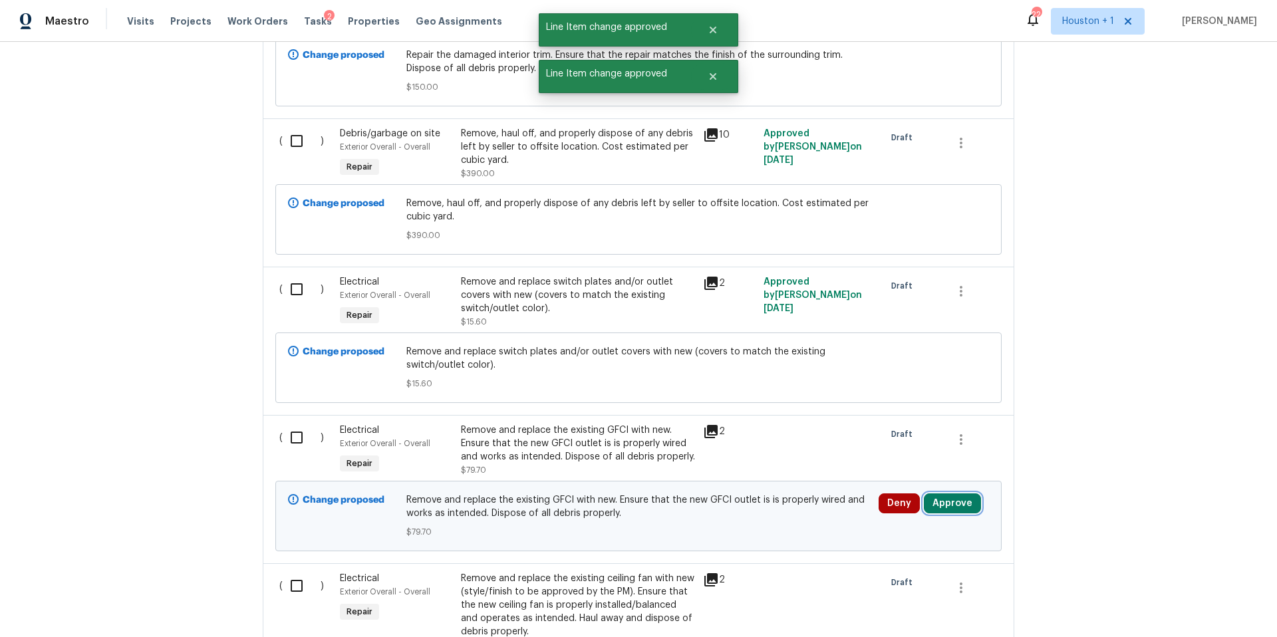
click at [946, 494] on button "Approve" at bounding box center [952, 504] width 57 height 20
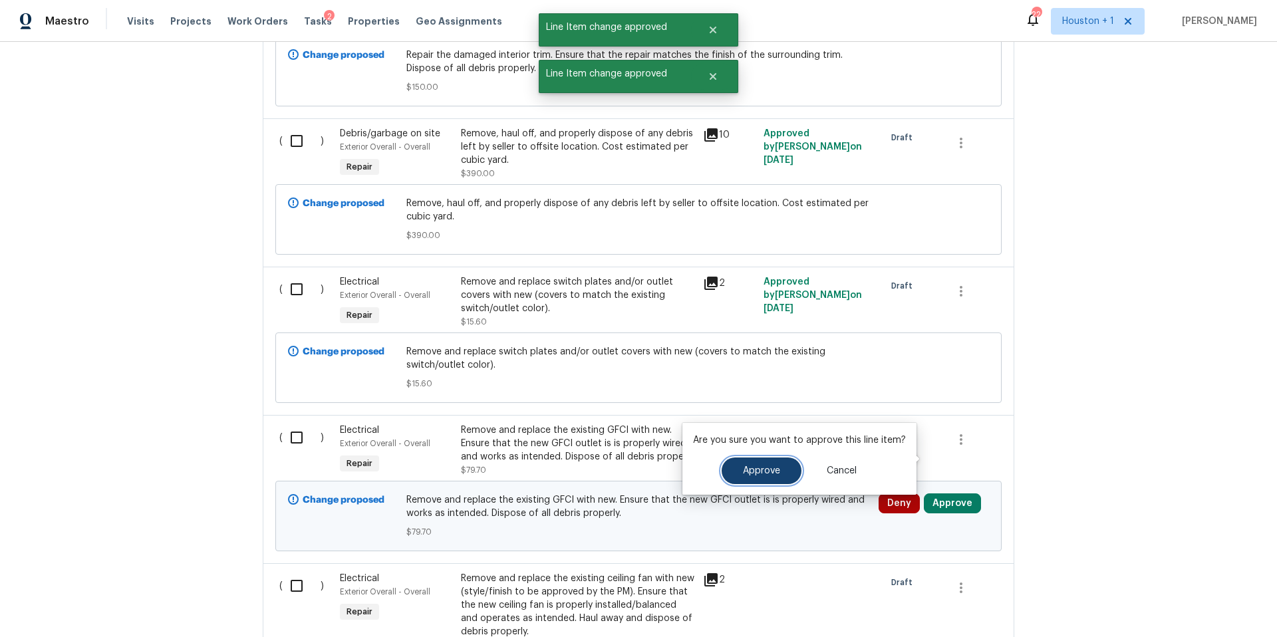
click at [768, 467] on span "Approve" at bounding box center [761, 471] width 37 height 10
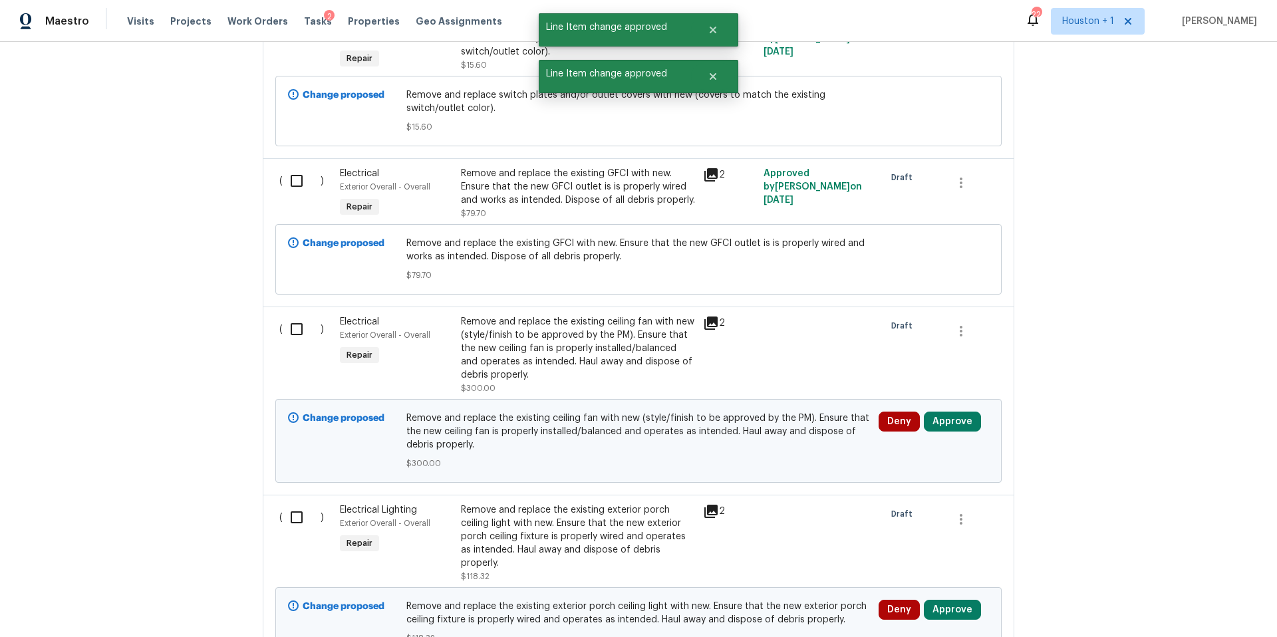
scroll to position [5370, 0]
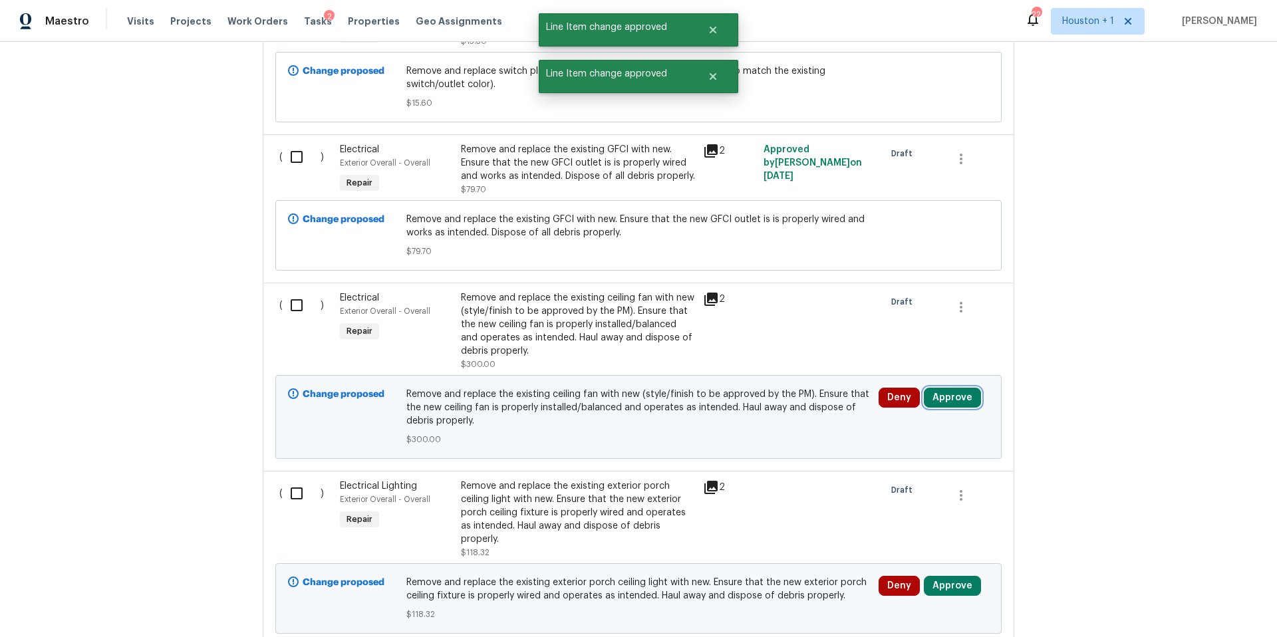
click at [947, 388] on button "Approve" at bounding box center [952, 398] width 57 height 20
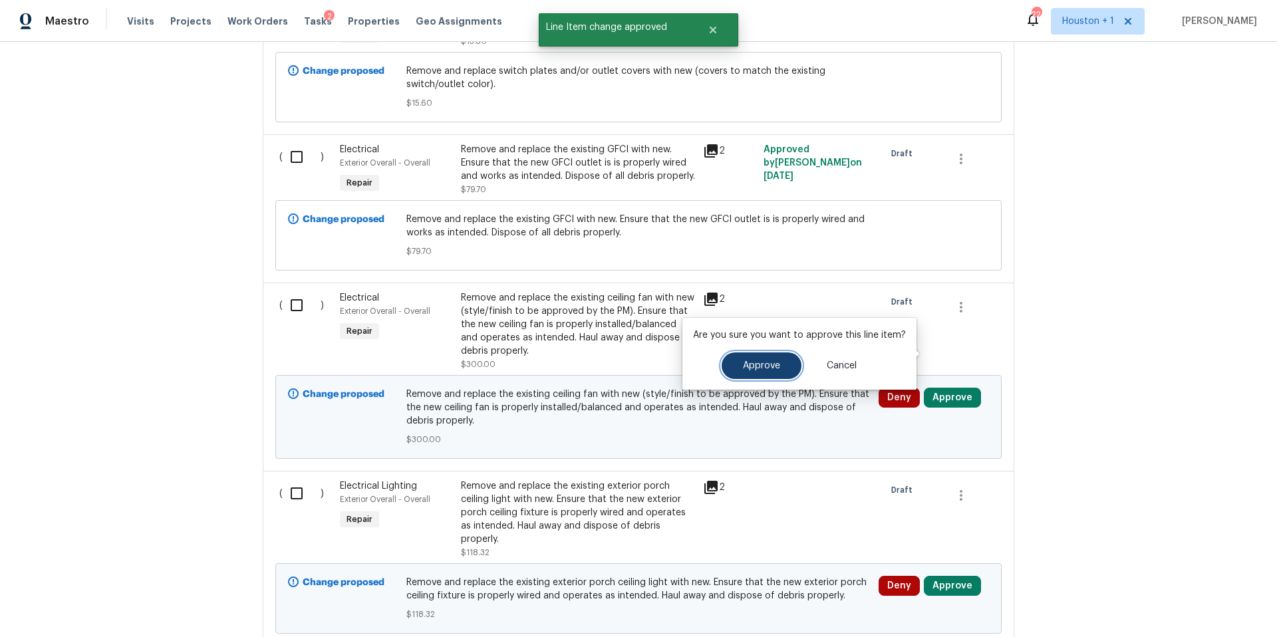
click at [760, 375] on button "Approve" at bounding box center [762, 366] width 80 height 27
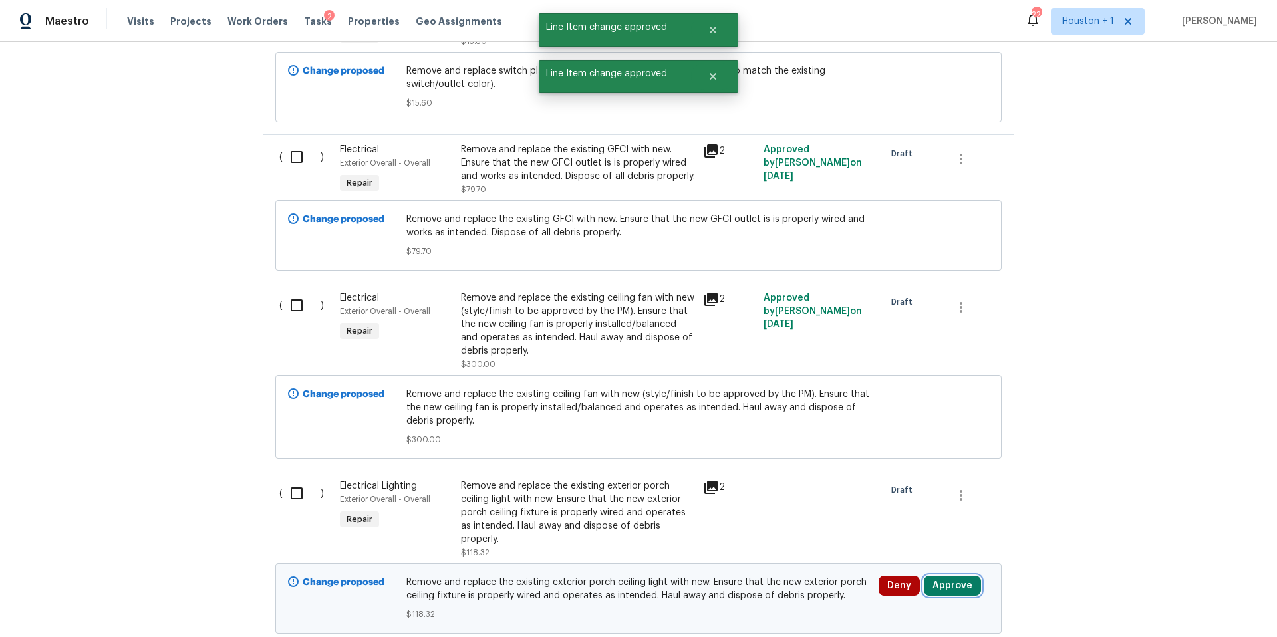
click at [941, 576] on button "Approve" at bounding box center [952, 586] width 57 height 20
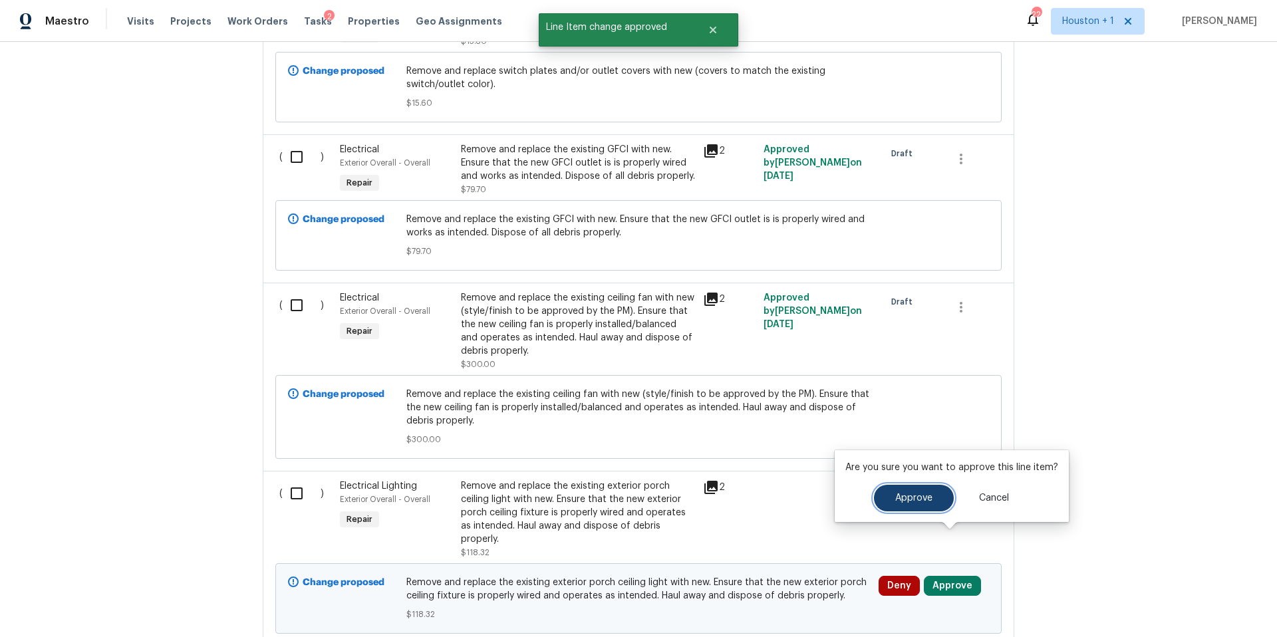
click at [891, 498] on button "Approve" at bounding box center [914, 498] width 80 height 27
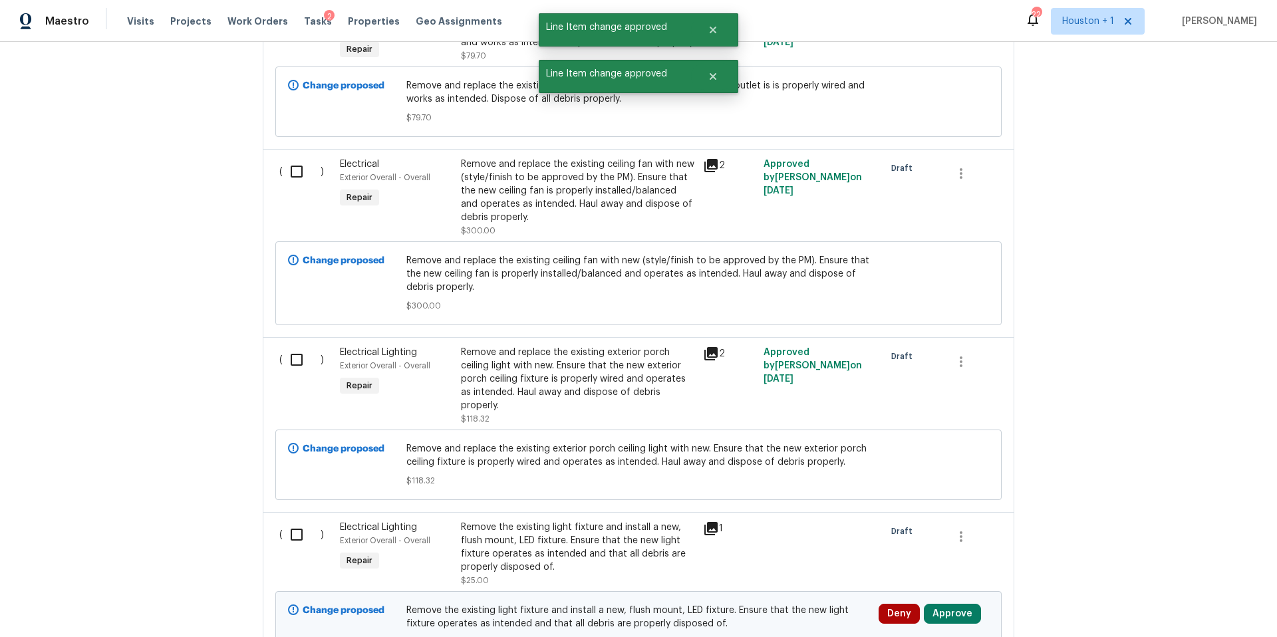
scroll to position [5603, 0]
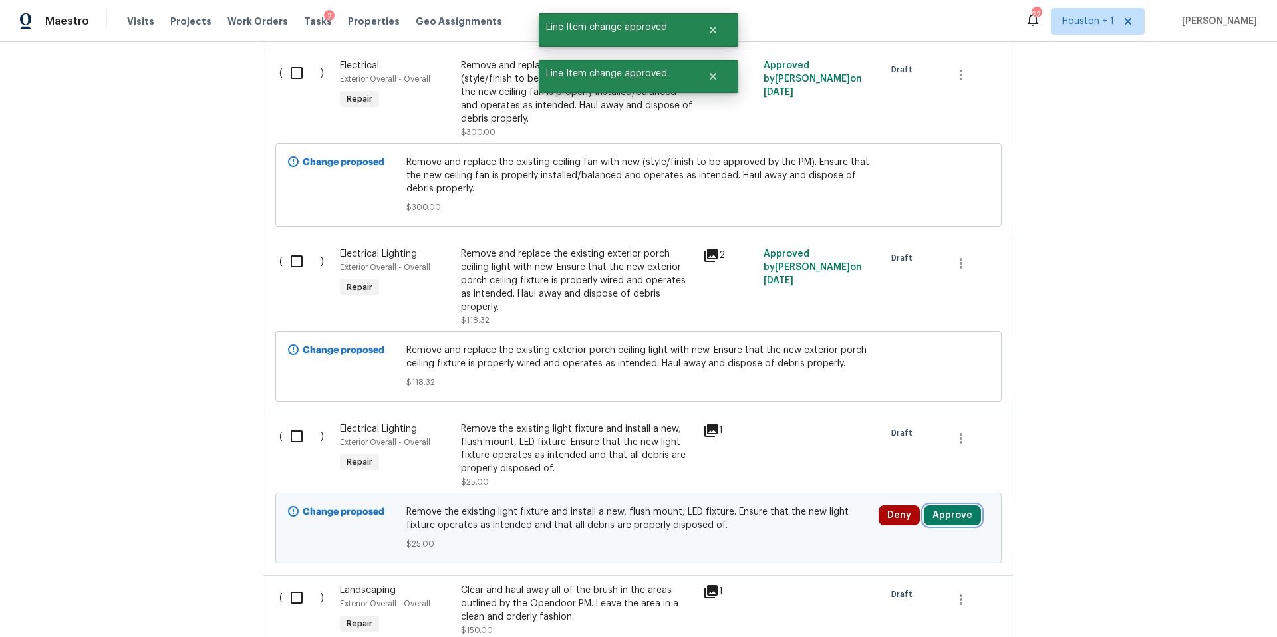
click at [947, 506] on button "Approve" at bounding box center [952, 516] width 57 height 20
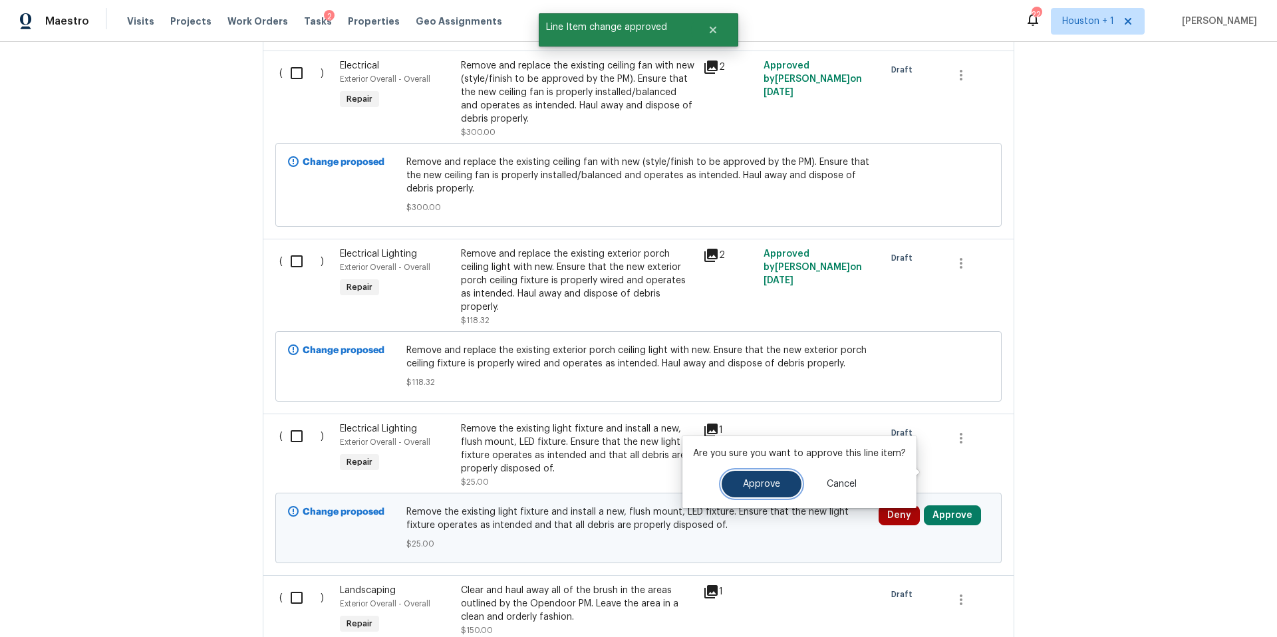
click at [746, 482] on span "Approve" at bounding box center [761, 485] width 37 height 10
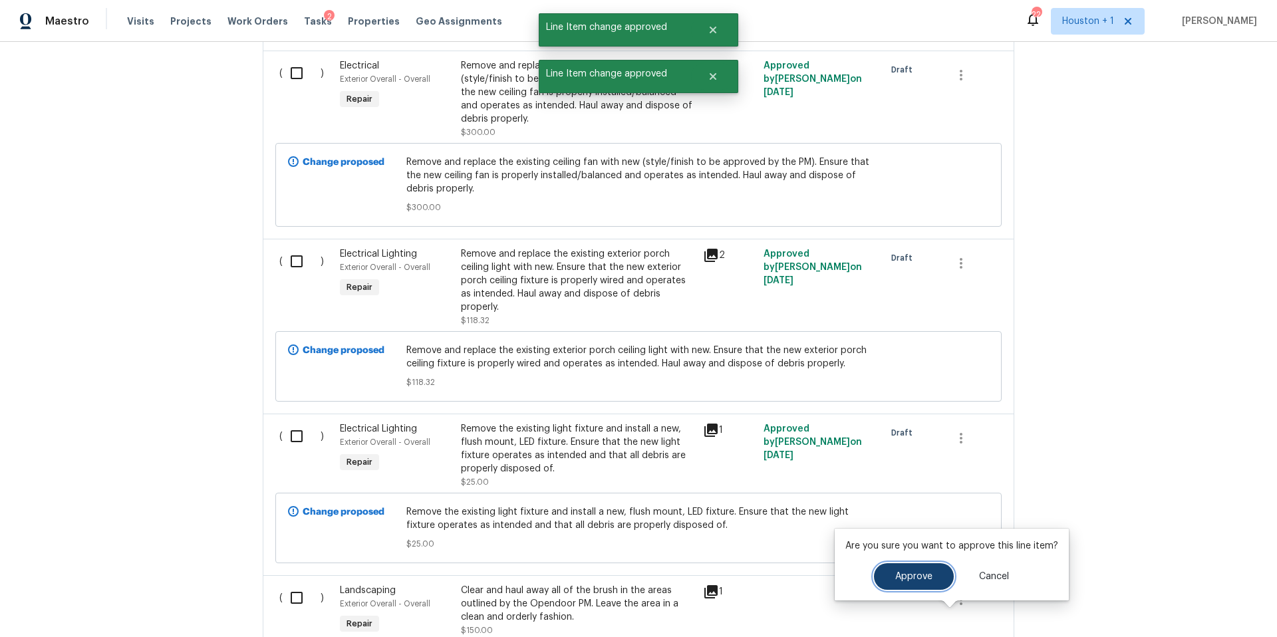
click at [903, 576] on span "Approve" at bounding box center [913, 577] width 37 height 10
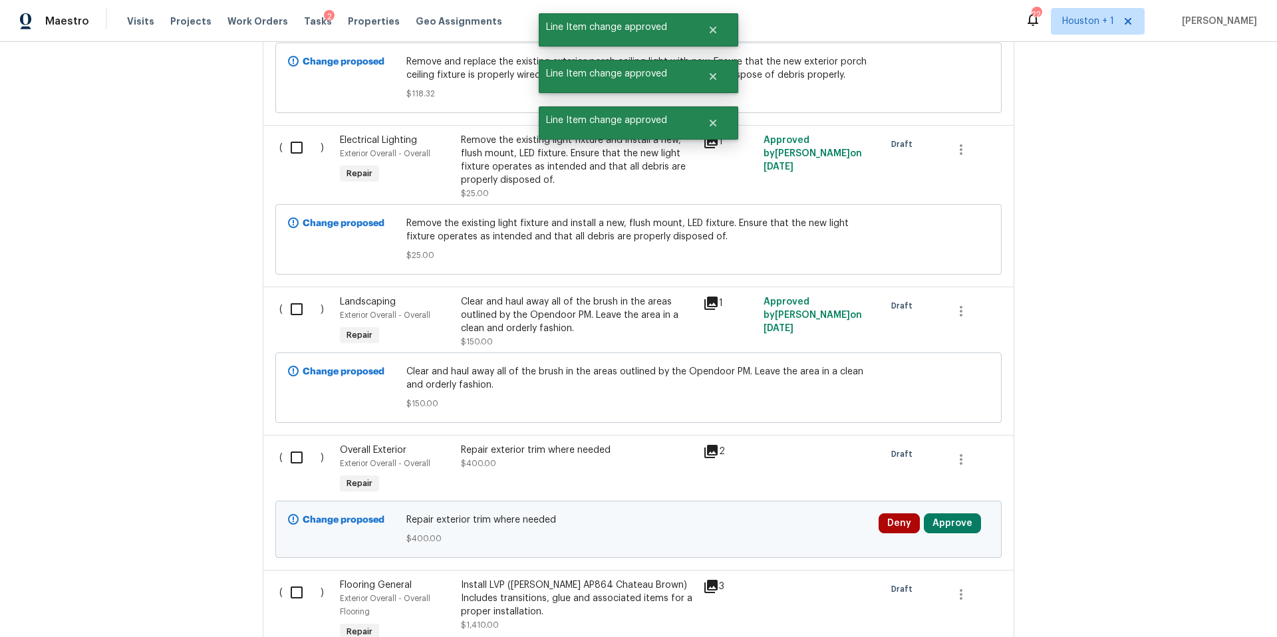
scroll to position [5915, 0]
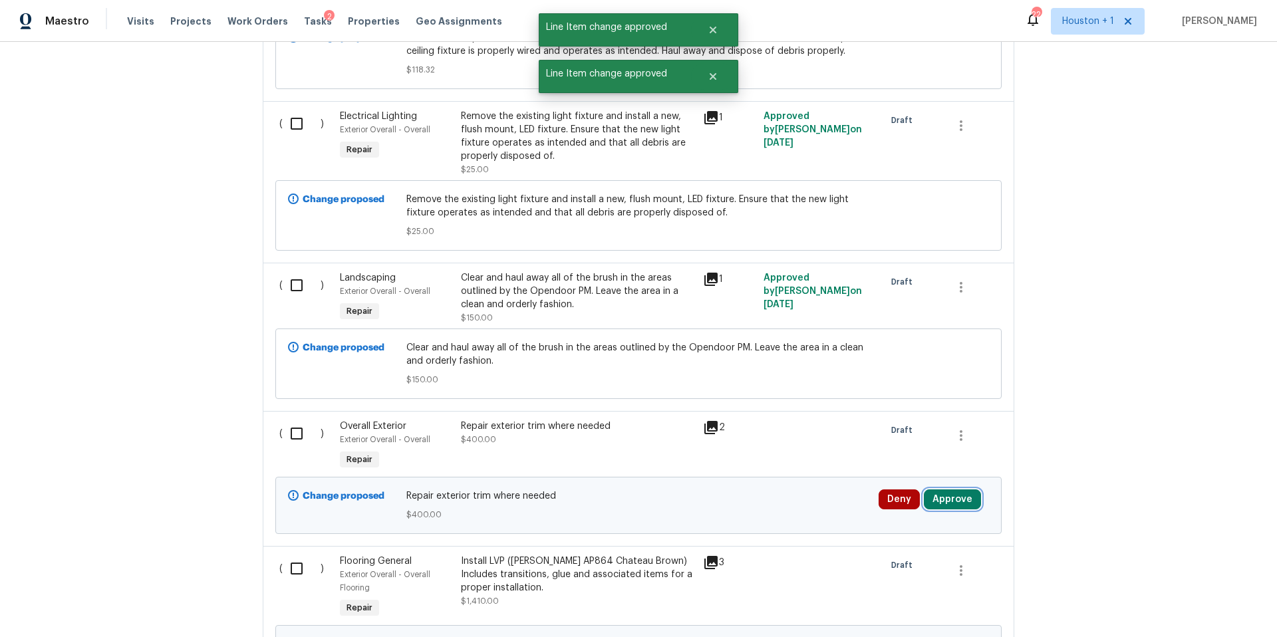
click at [955, 490] on button "Approve" at bounding box center [952, 500] width 57 height 20
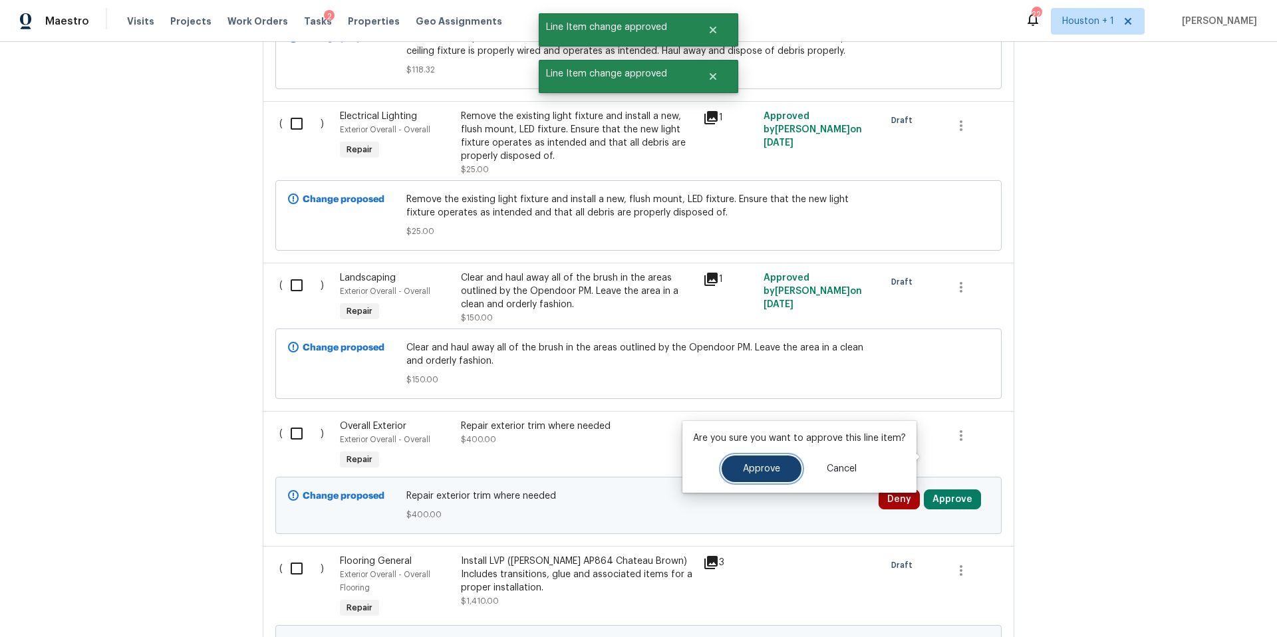
click at [754, 466] on span "Approve" at bounding box center [761, 469] width 37 height 10
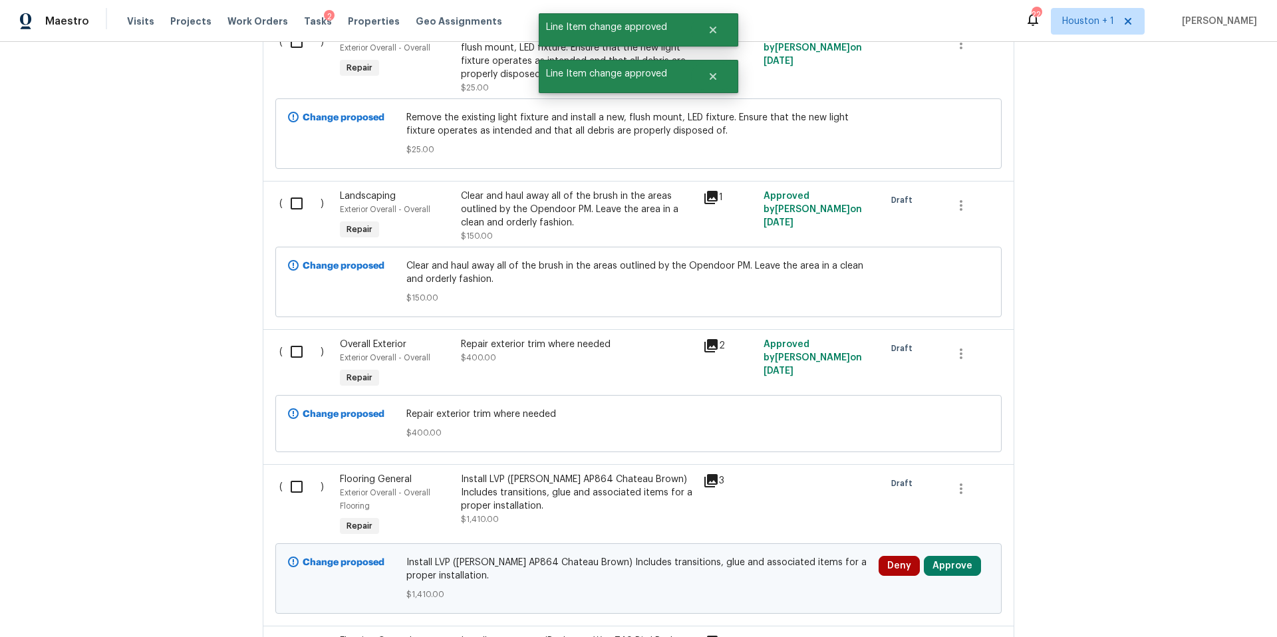
scroll to position [6075, 0]
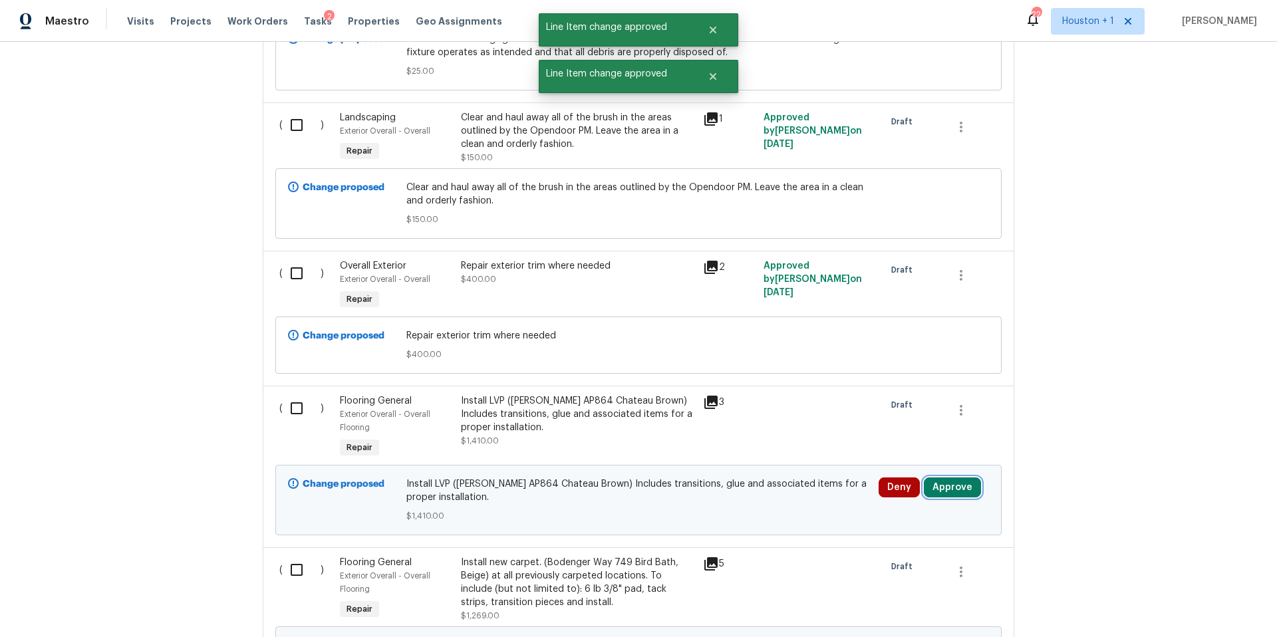
click at [944, 478] on button "Approve" at bounding box center [952, 488] width 57 height 20
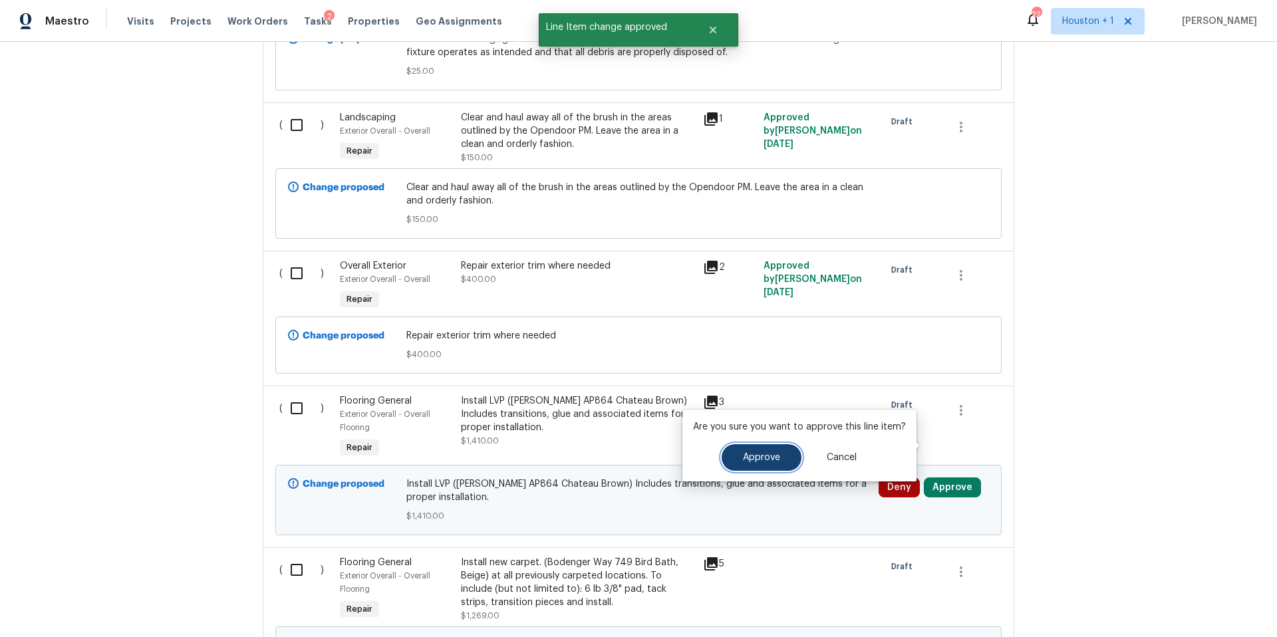
click at [771, 459] on span "Approve" at bounding box center [761, 458] width 37 height 10
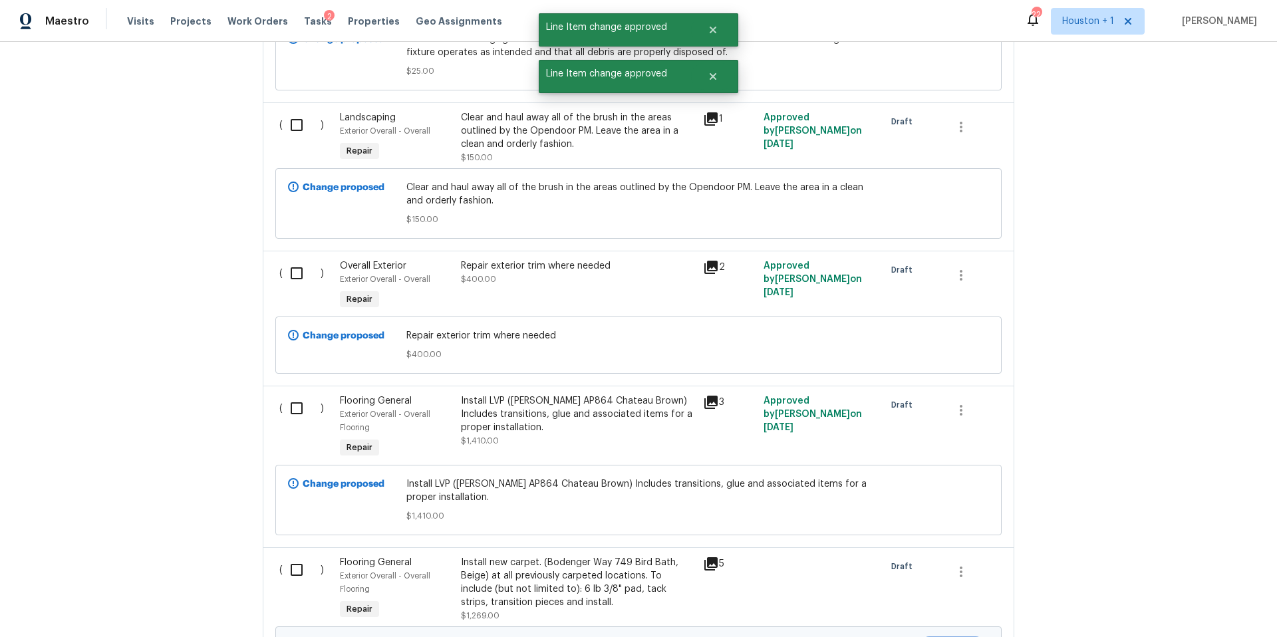
click at [949, 637] on button "Approve" at bounding box center [952, 649] width 57 height 20
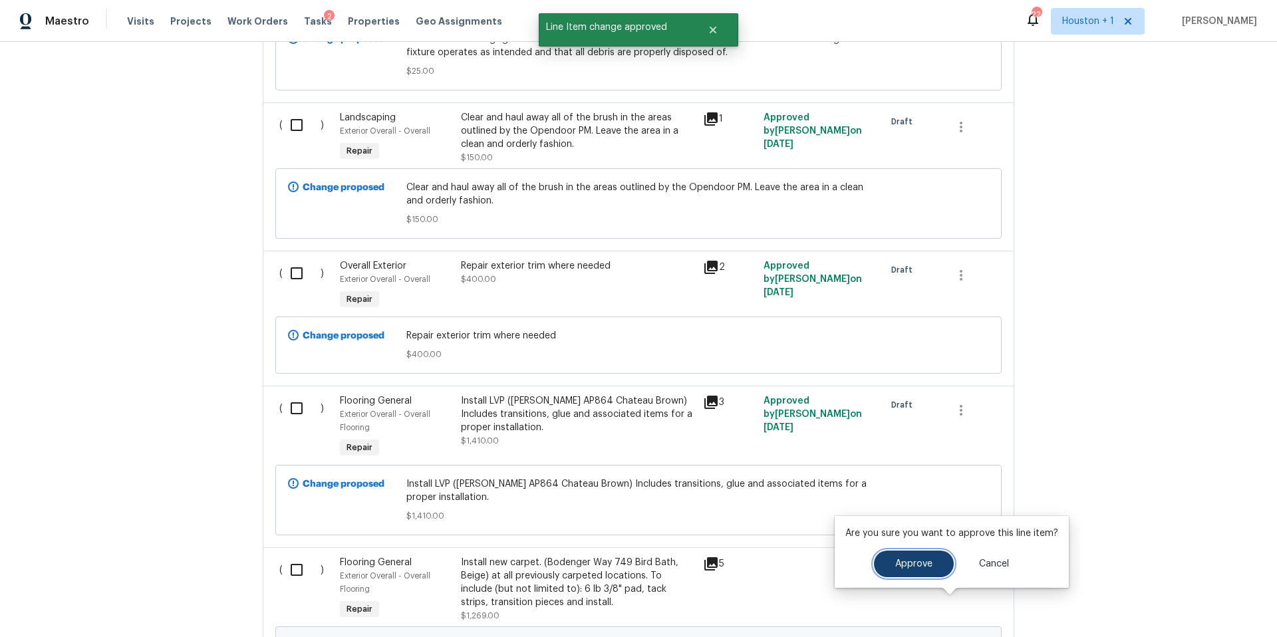
click at [914, 567] on span "Approve" at bounding box center [913, 564] width 37 height 10
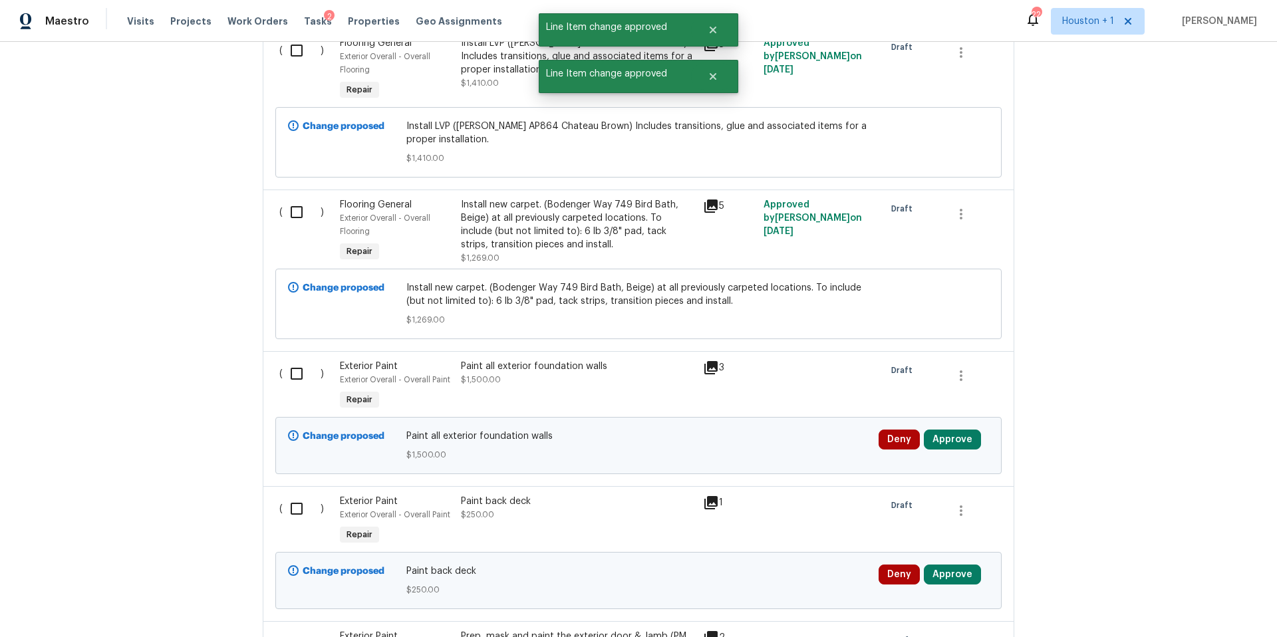
scroll to position [6470, 0]
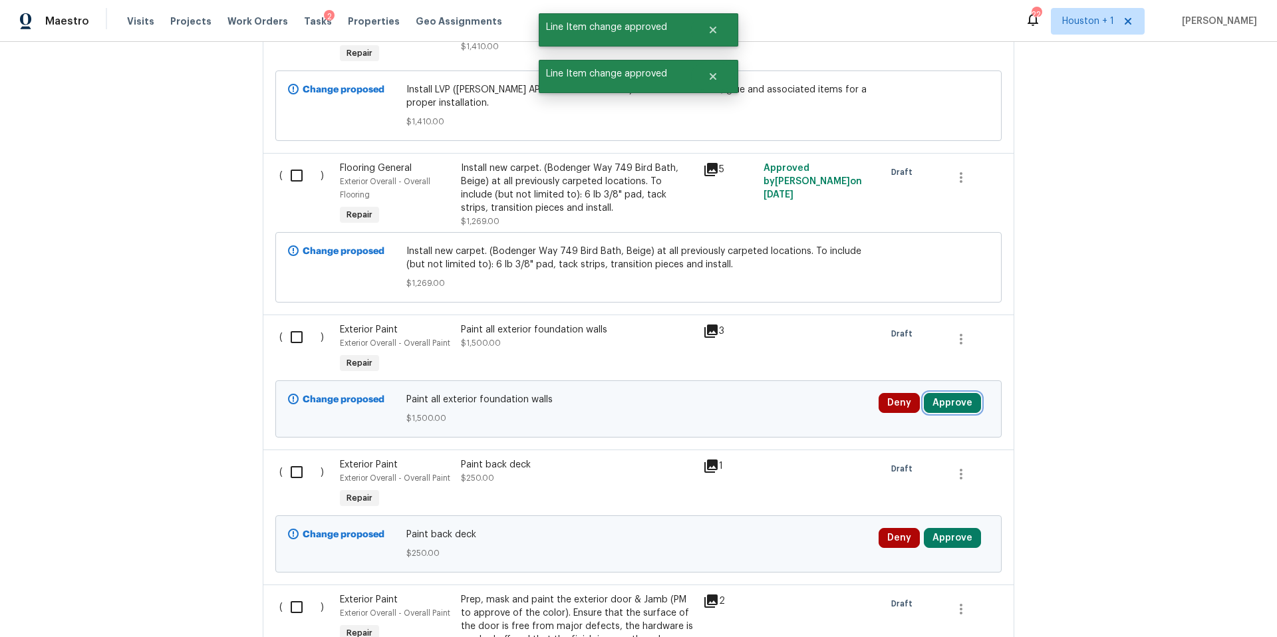
click at [949, 393] on button "Approve" at bounding box center [952, 403] width 57 height 20
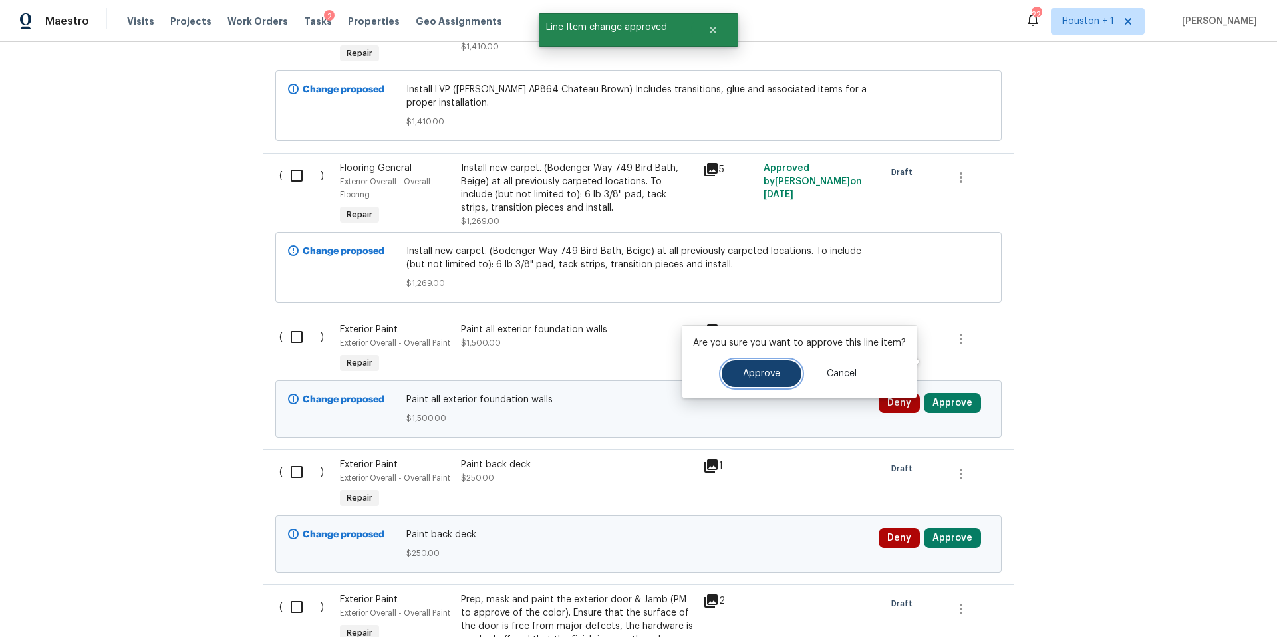
click at [772, 373] on span "Approve" at bounding box center [761, 374] width 37 height 10
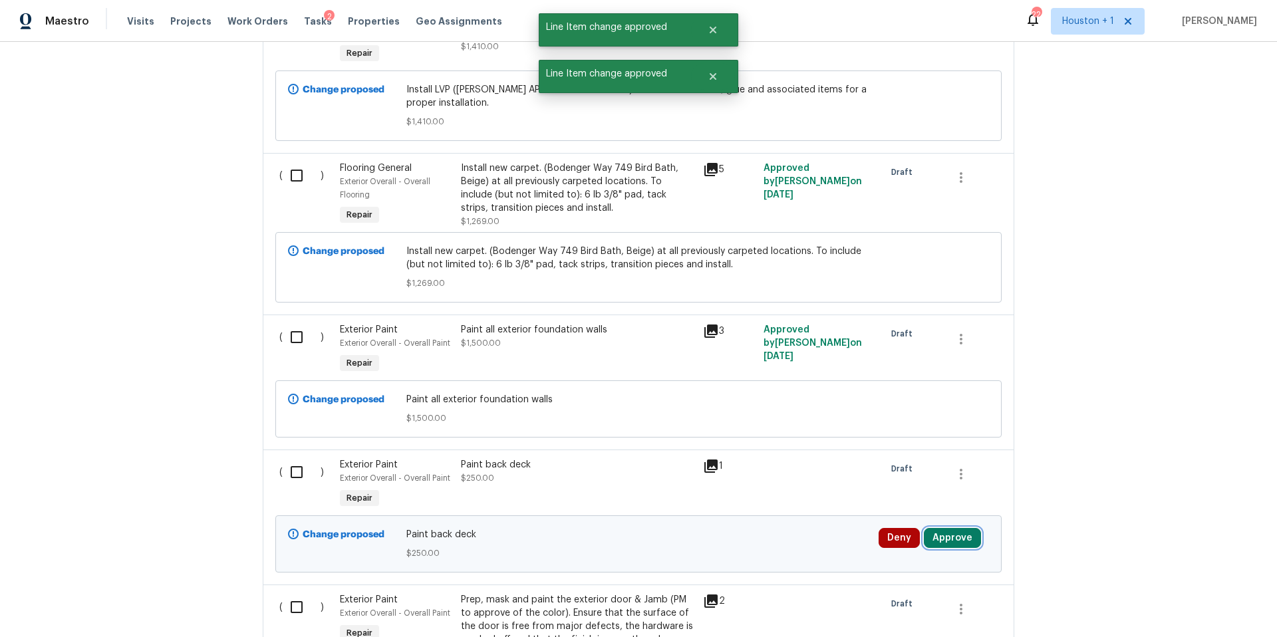
click at [951, 528] on button "Approve" at bounding box center [952, 538] width 57 height 20
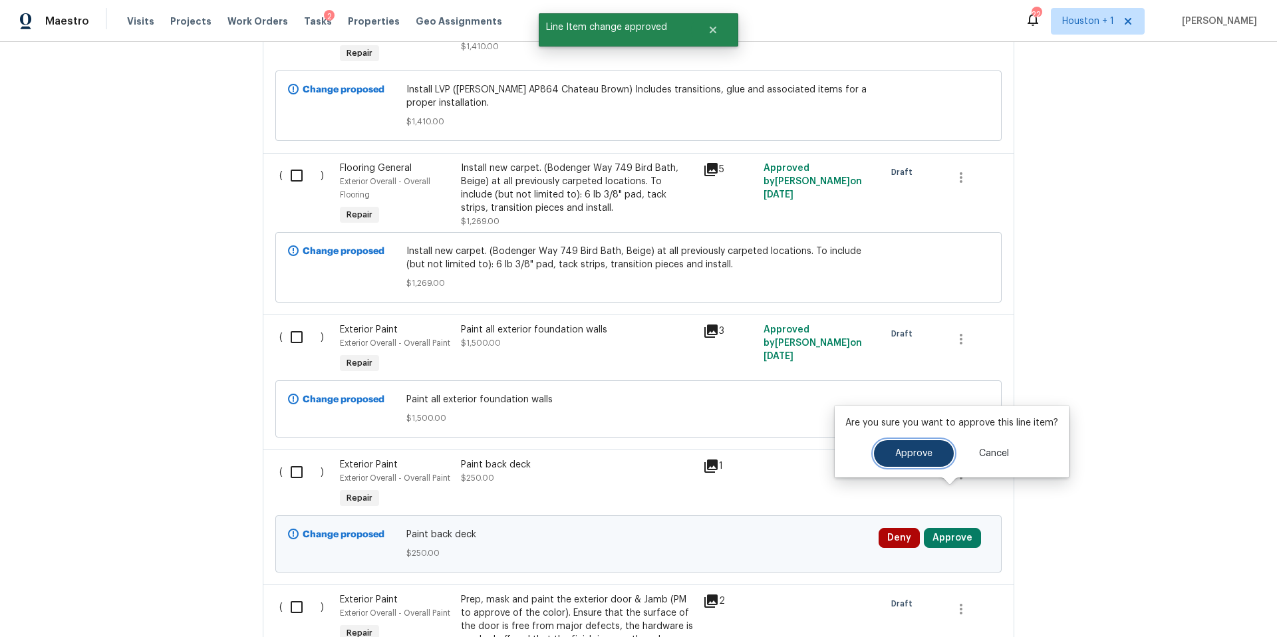
click at [919, 453] on span "Approve" at bounding box center [913, 454] width 37 height 10
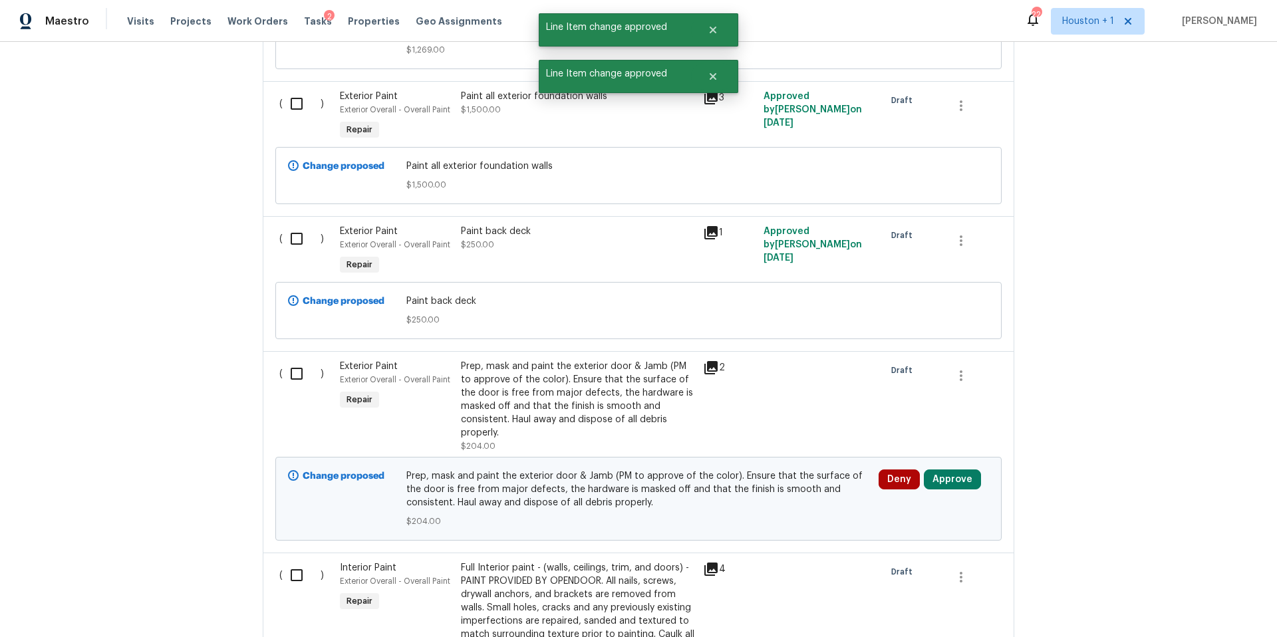
scroll to position [6731, 0]
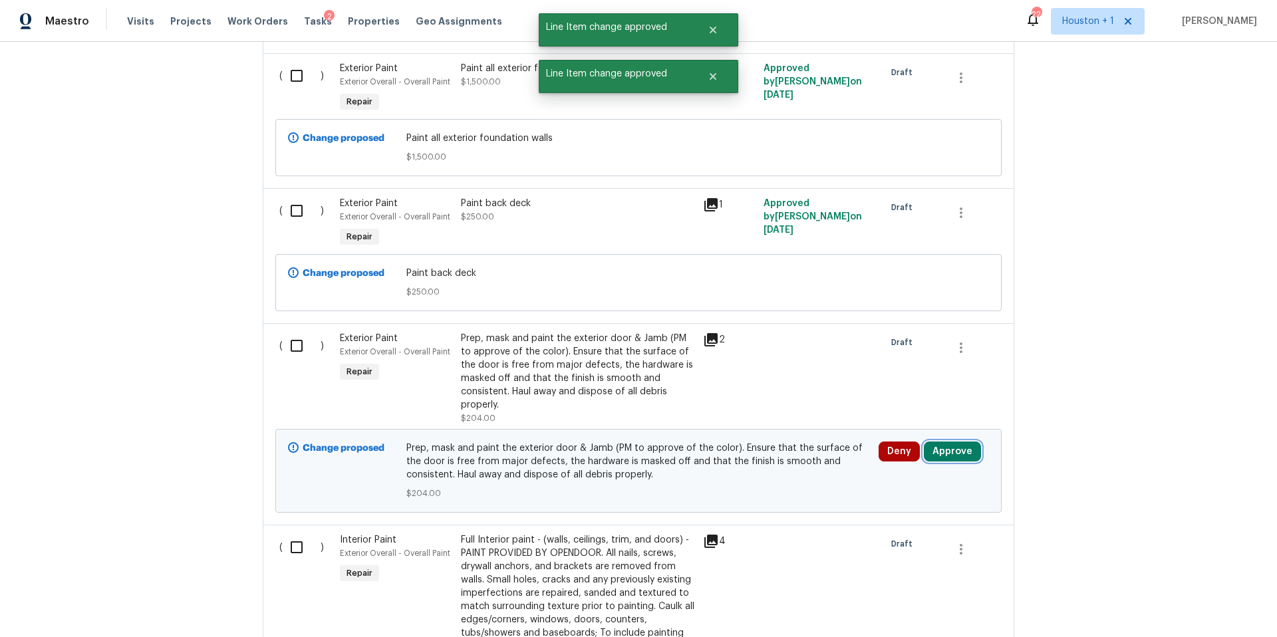
click at [955, 442] on button "Approve" at bounding box center [952, 452] width 57 height 20
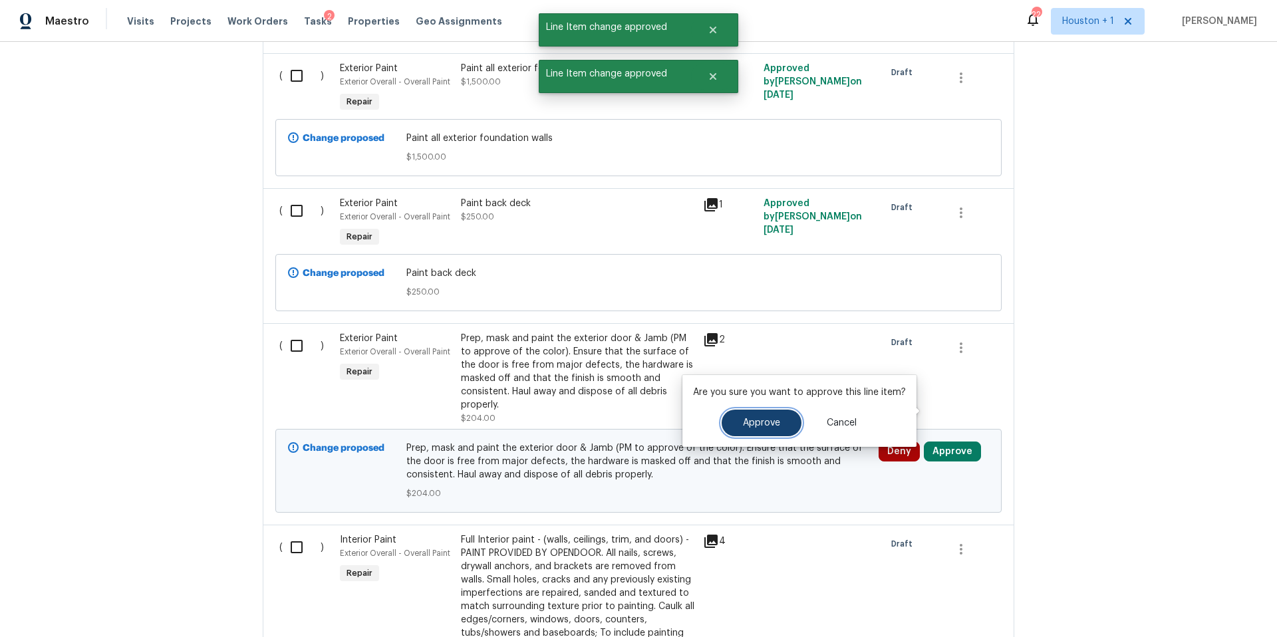
click at [762, 426] on span "Approve" at bounding box center [761, 423] width 37 height 10
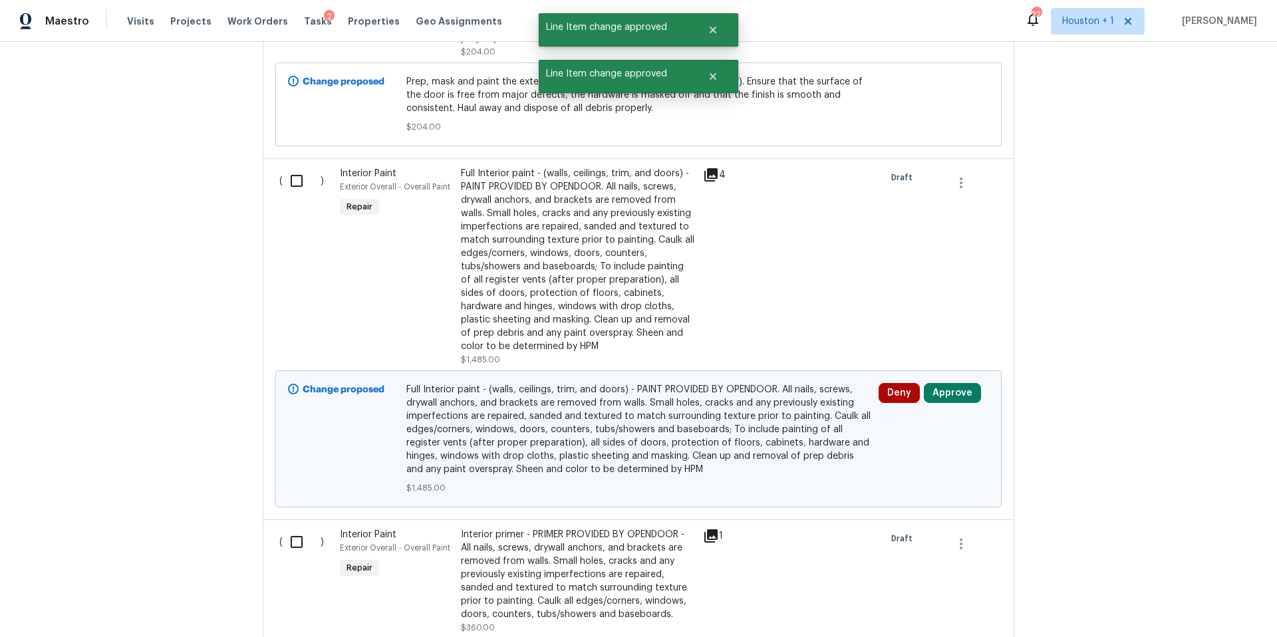
scroll to position [7186, 0]
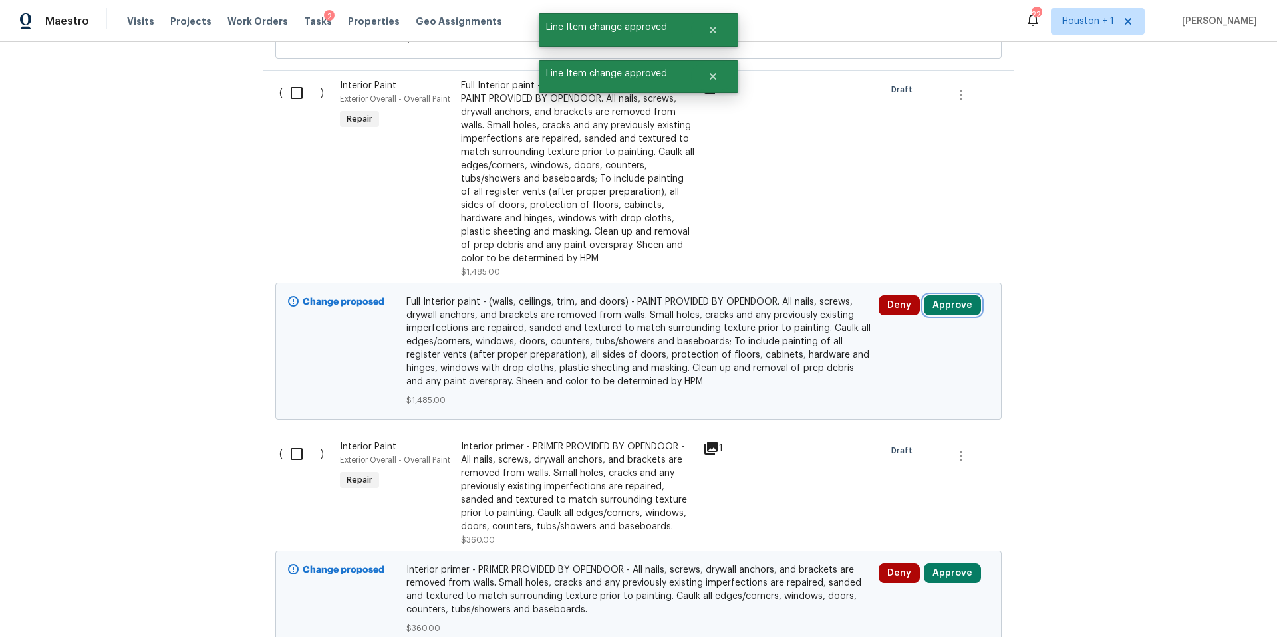
click at [953, 295] on button "Approve" at bounding box center [952, 305] width 57 height 20
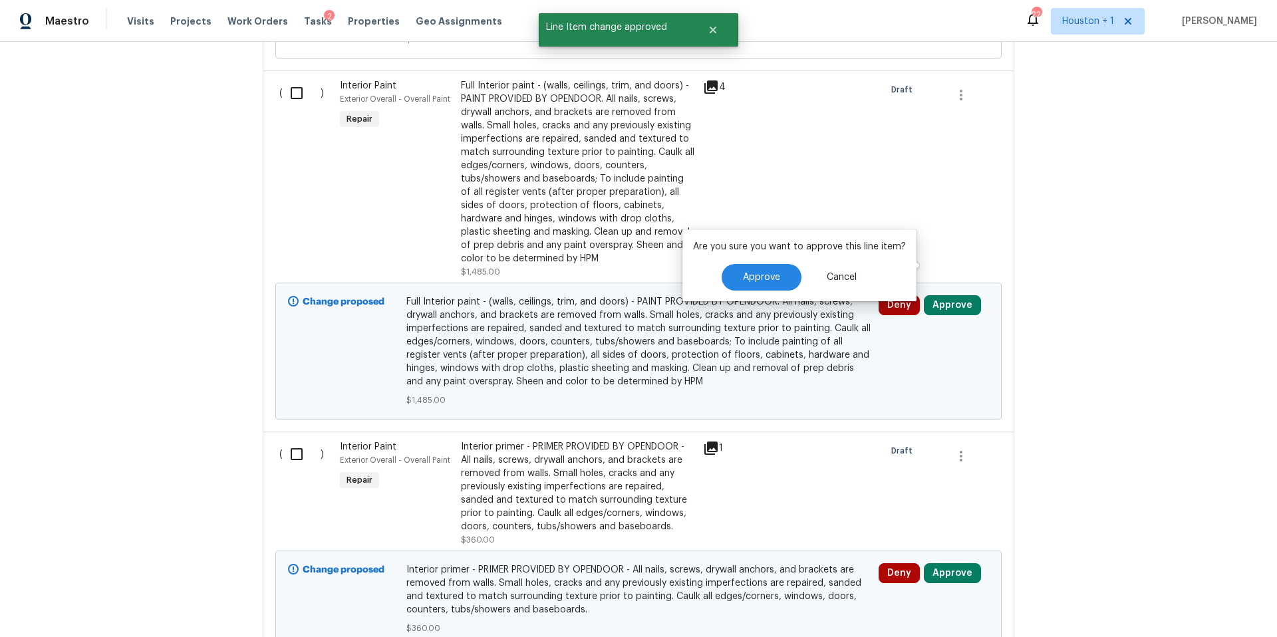
click at [763, 295] on div "Are you sure you want to approve this line item? Approve Cancel" at bounding box center [800, 266] width 234 height 72
click at [758, 282] on span "Approve" at bounding box center [761, 278] width 37 height 10
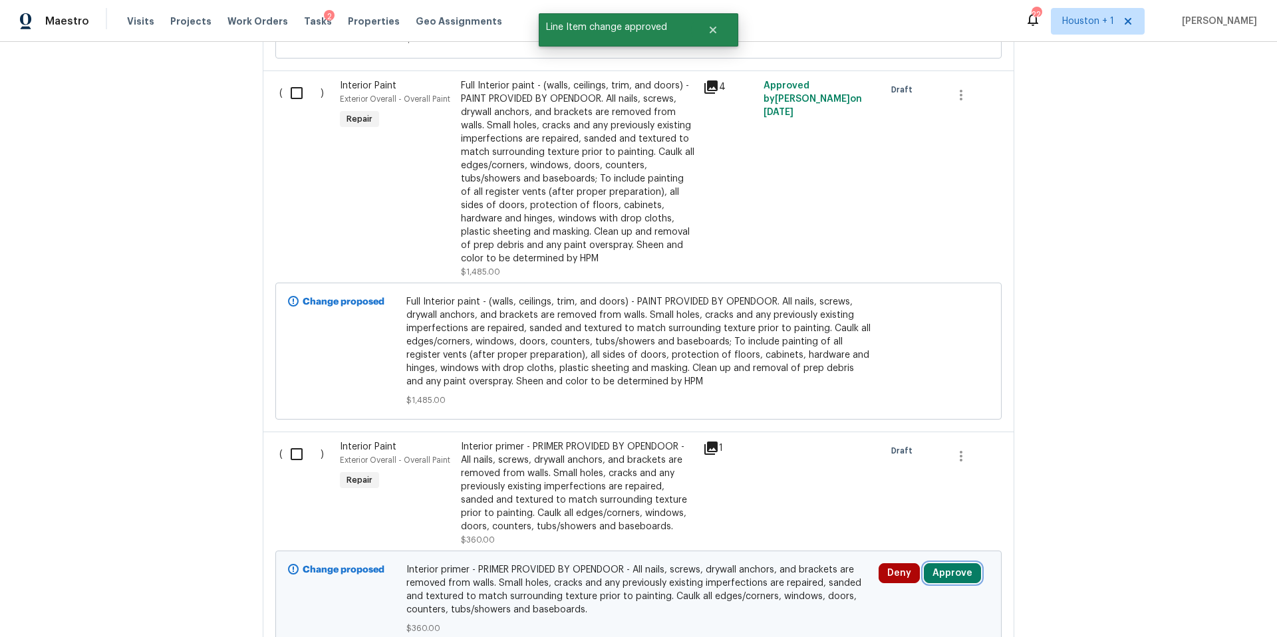
click at [949, 563] on button "Approve" at bounding box center [952, 573] width 57 height 20
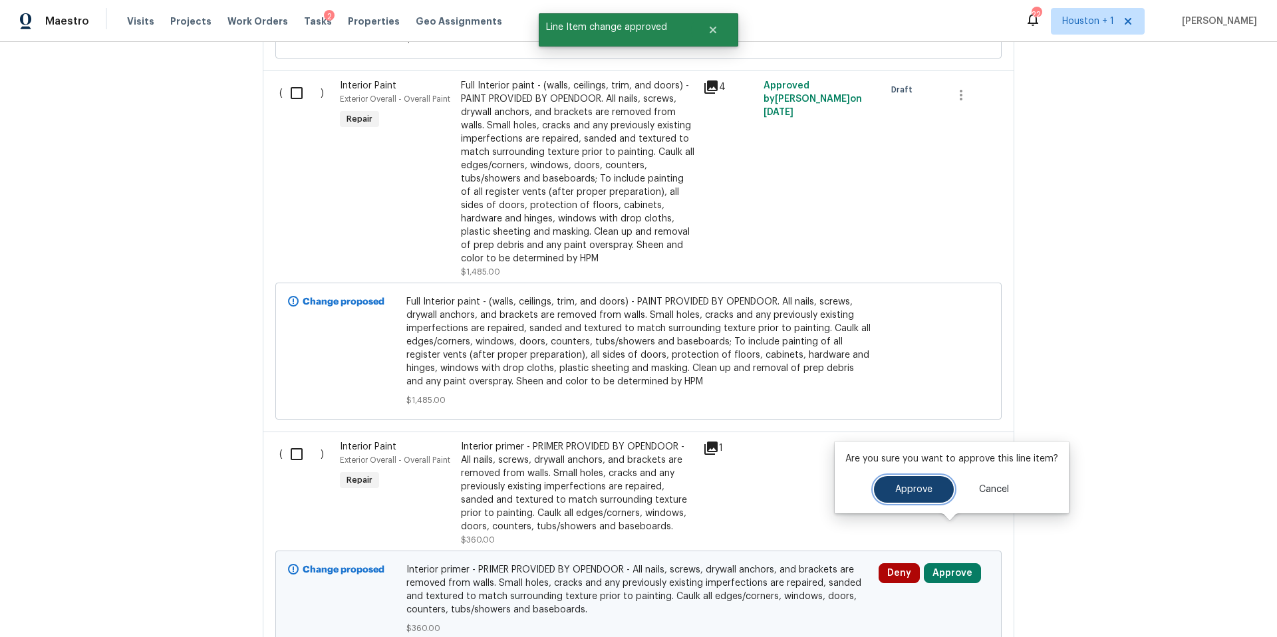
click at [911, 496] on button "Approve" at bounding box center [914, 489] width 80 height 27
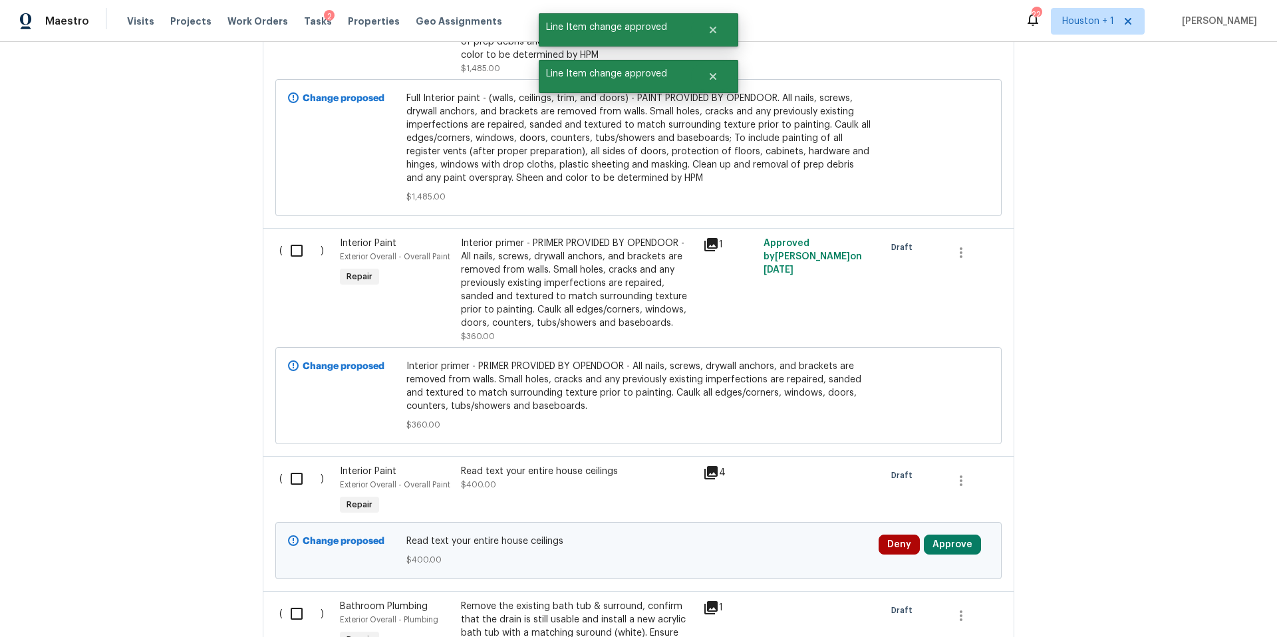
scroll to position [7421, 0]
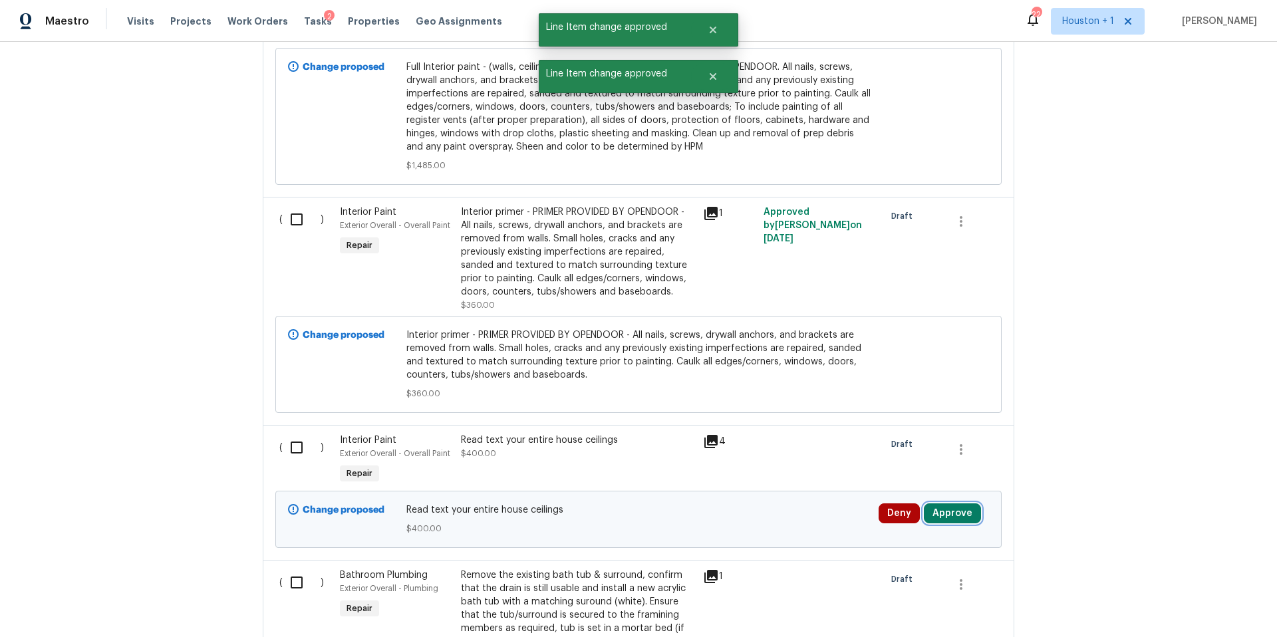
click at [943, 504] on button "Approve" at bounding box center [952, 514] width 57 height 20
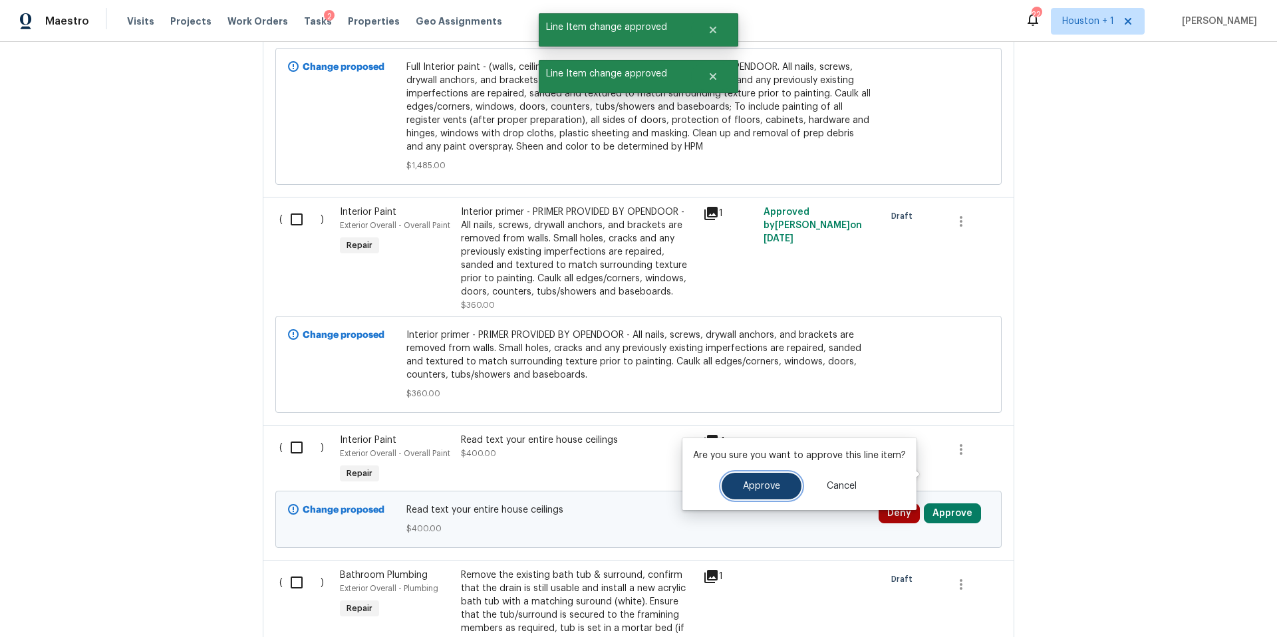
click at [769, 484] on span "Approve" at bounding box center [761, 487] width 37 height 10
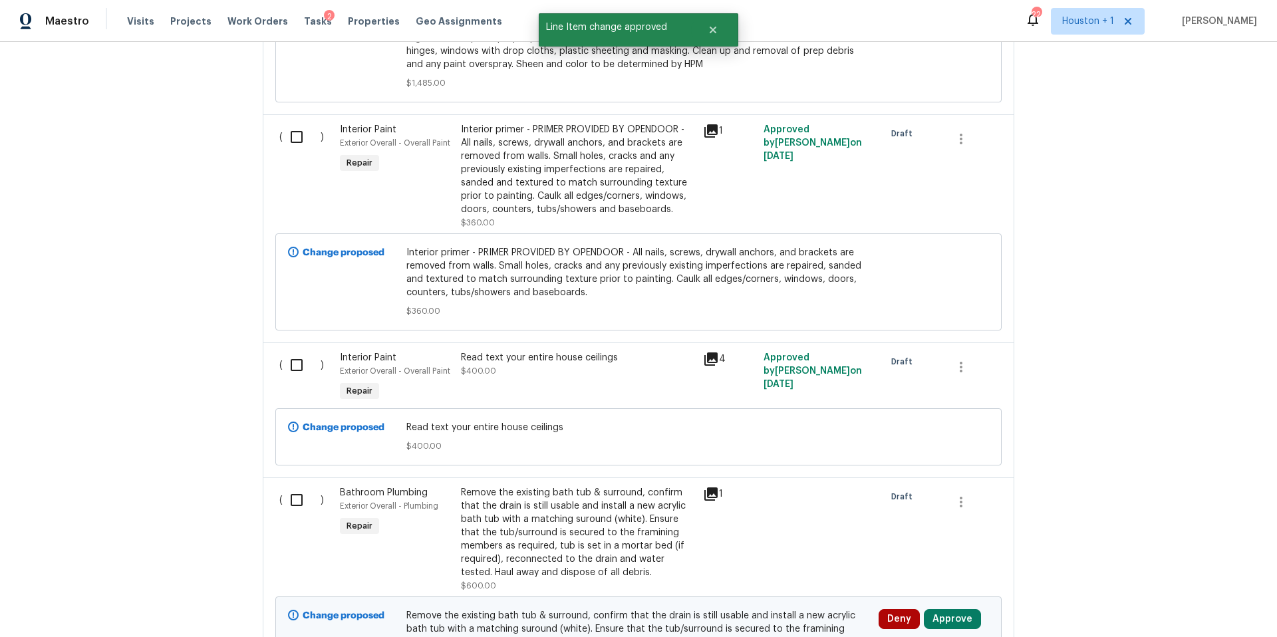
scroll to position [7514, 0]
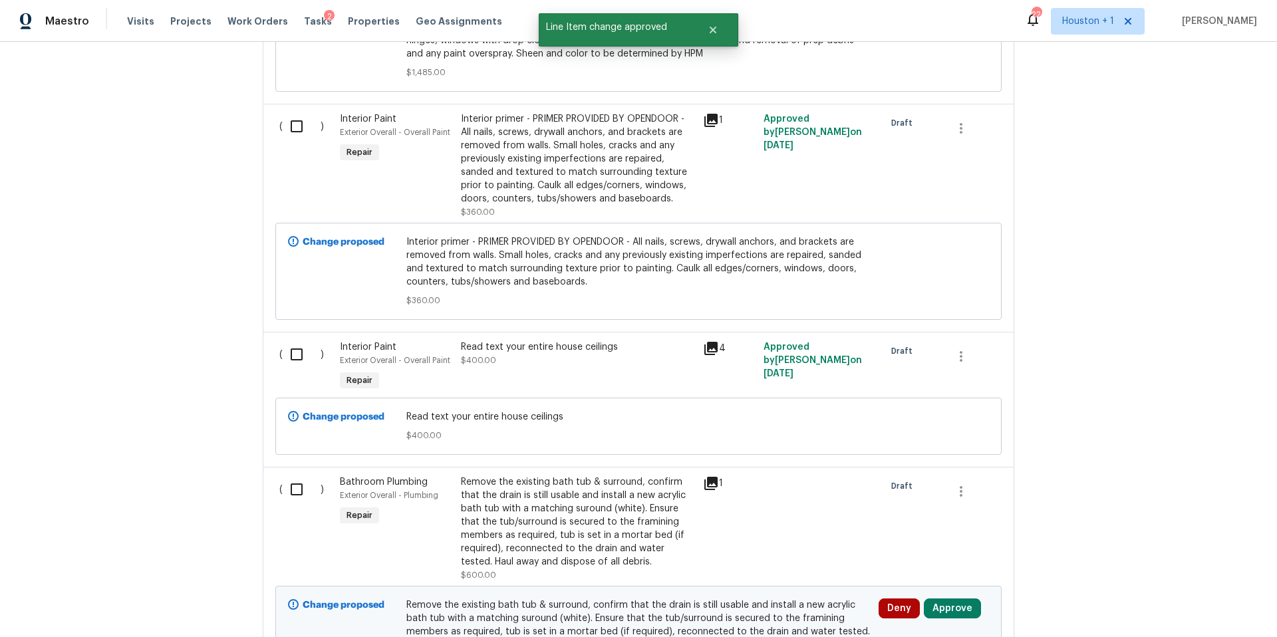
click at [588, 341] on div "Read text your entire house ceilings" at bounding box center [578, 347] width 234 height 13
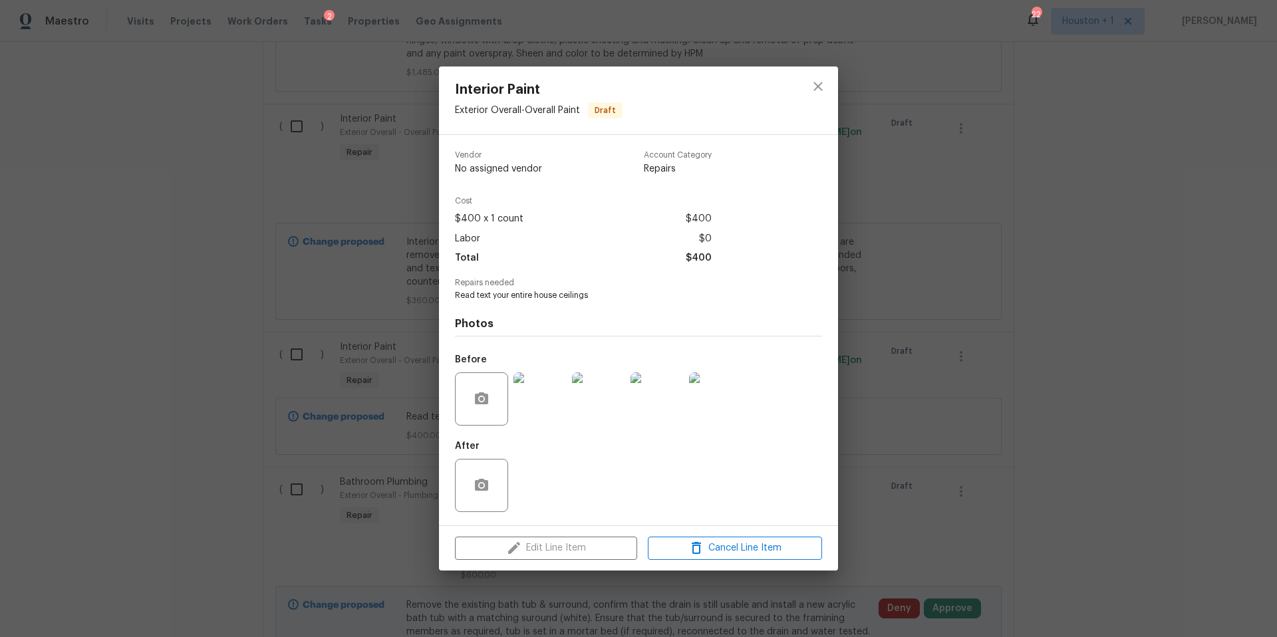
click at [545, 410] on img at bounding box center [540, 399] width 53 height 53
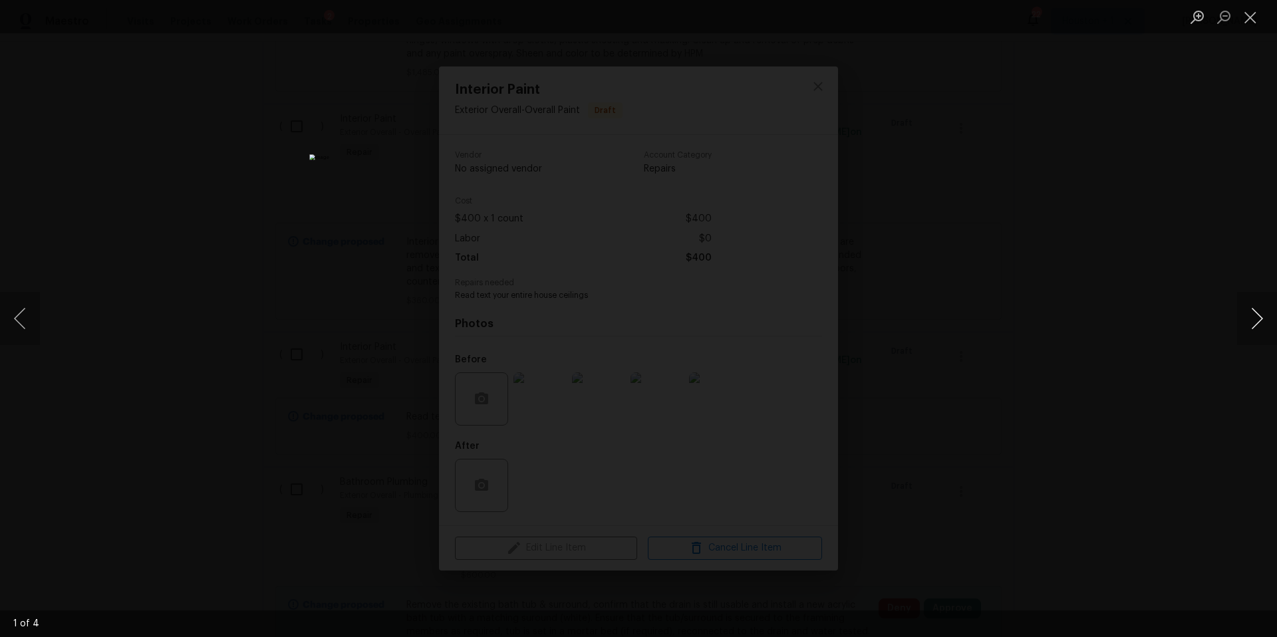
click at [1255, 332] on button "Next image" at bounding box center [1257, 318] width 40 height 53
click at [1257, 13] on button "Close lightbox" at bounding box center [1250, 16] width 27 height 23
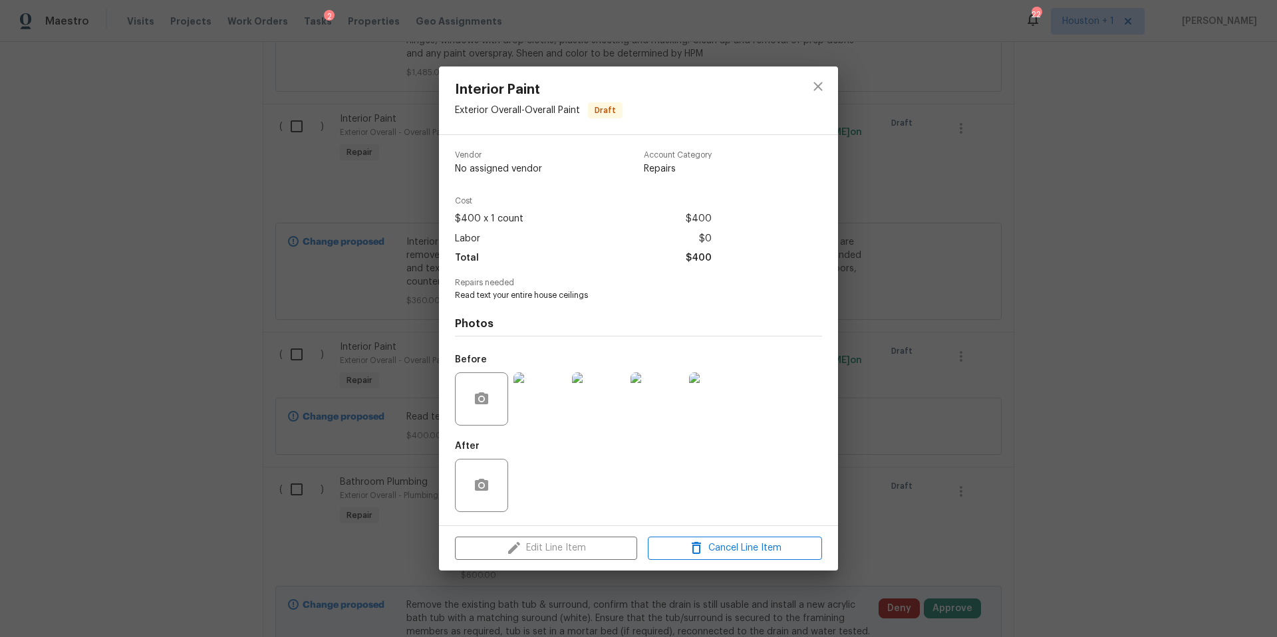
click at [1060, 349] on div "Interior Paint Exterior Overall - Overall Paint Draft Vendor No assigned vendor…" at bounding box center [638, 318] width 1277 height 637
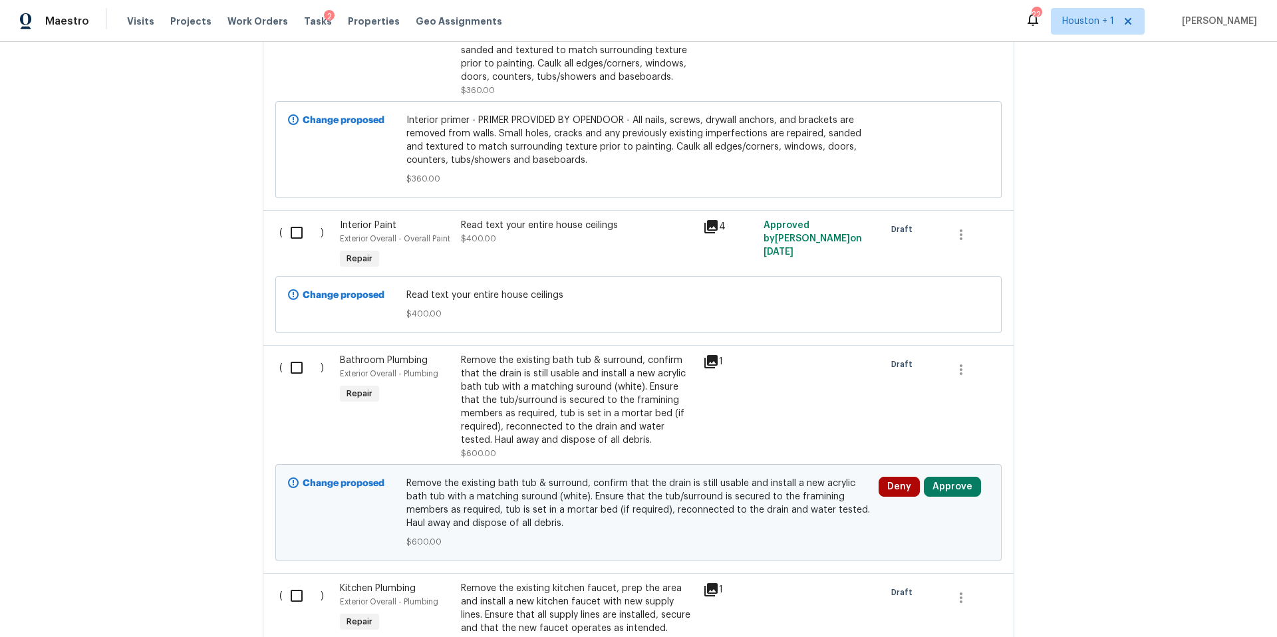
scroll to position [7703, 0]
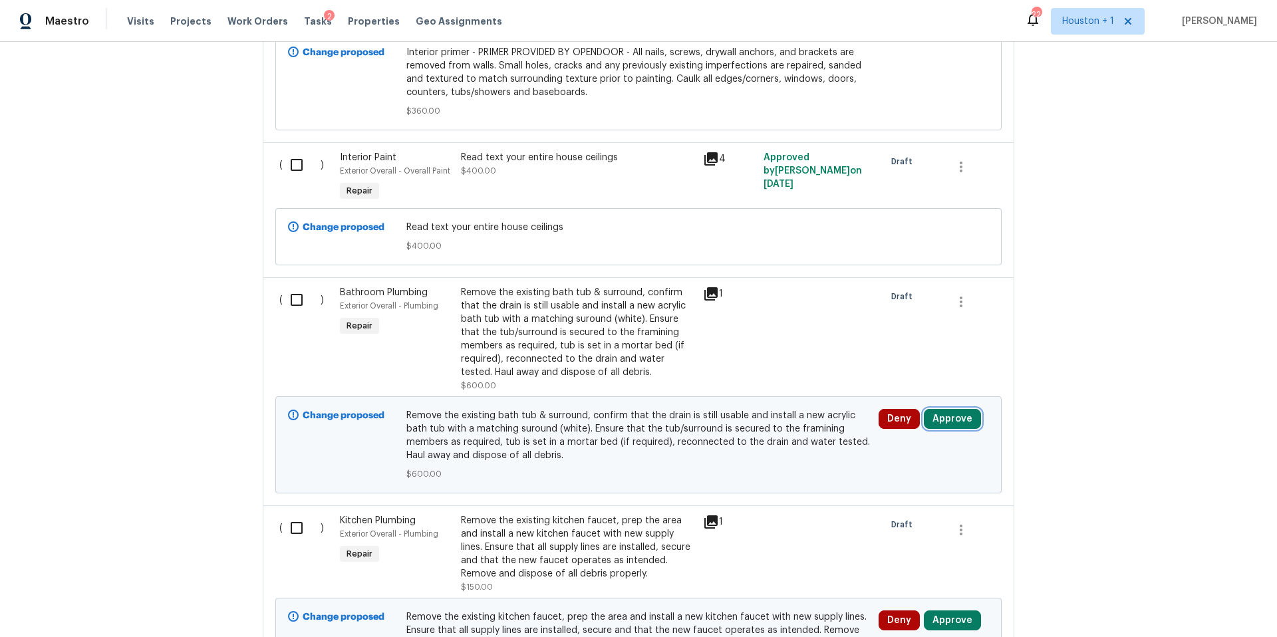
click at [948, 409] on button "Approve" at bounding box center [952, 419] width 57 height 20
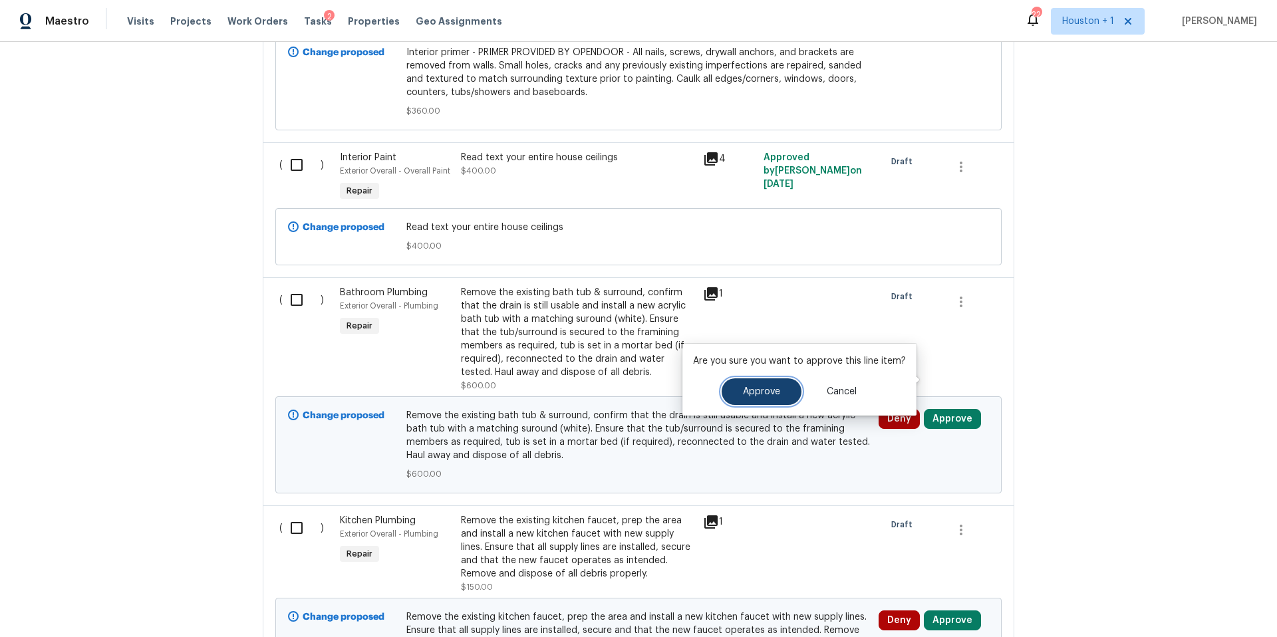
click at [762, 392] on span "Approve" at bounding box center [761, 392] width 37 height 10
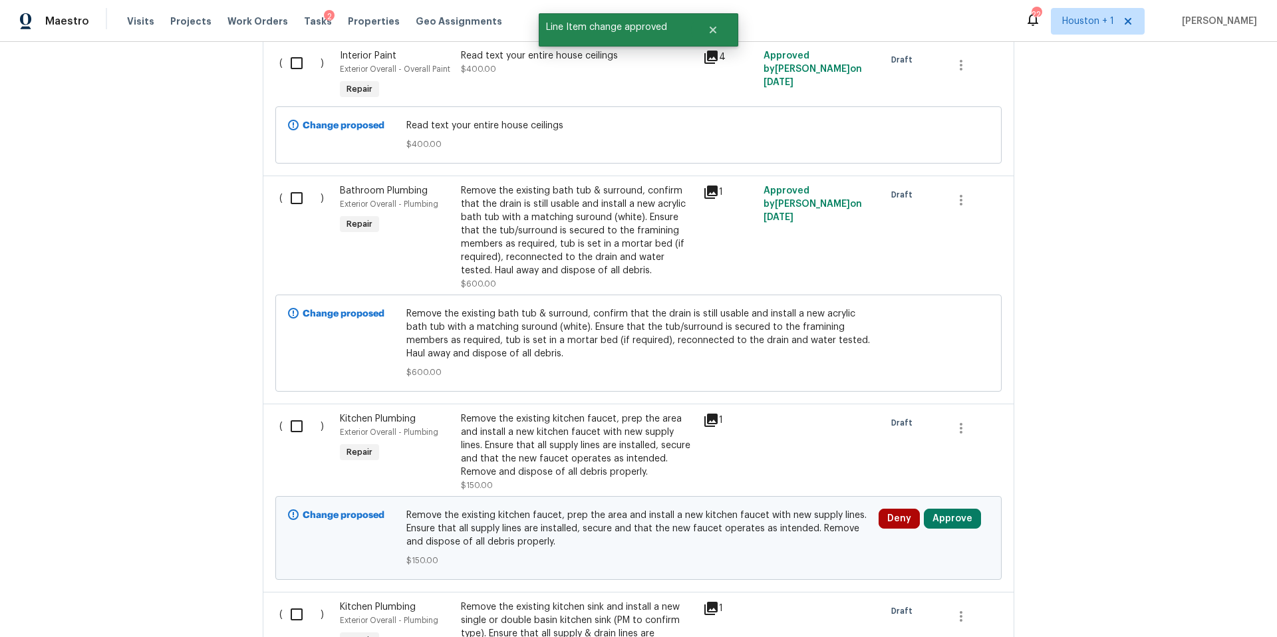
scroll to position [7870, 0]
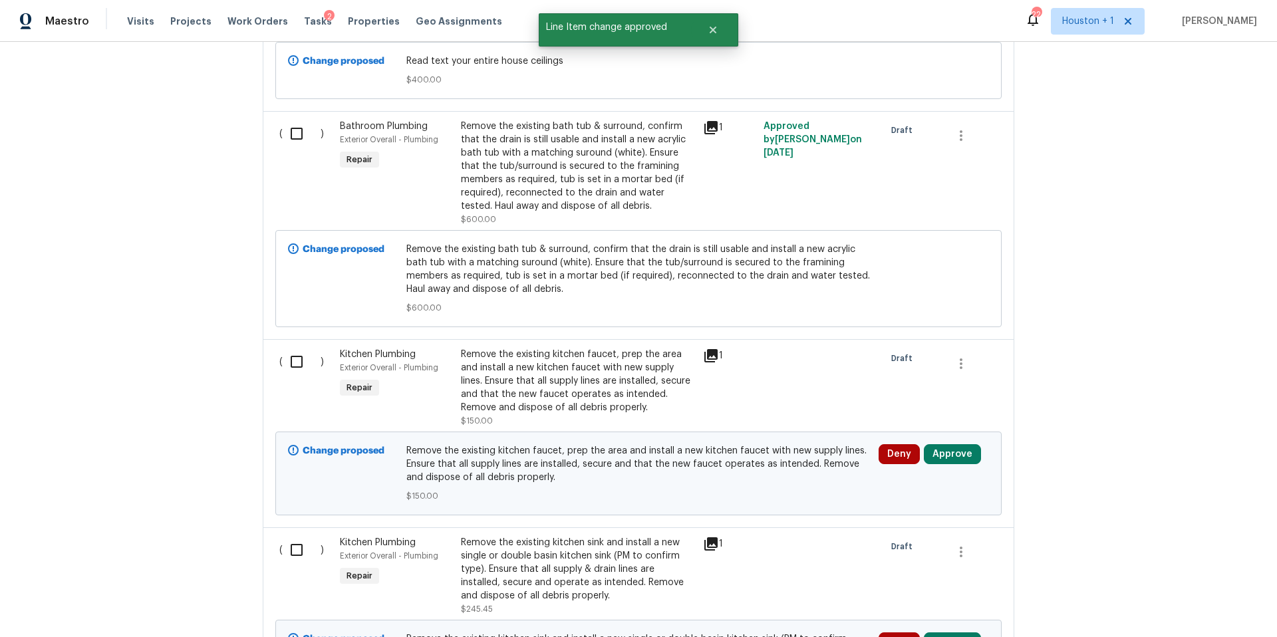
click at [947, 440] on div "Deny Approve" at bounding box center [934, 473] width 118 height 67
click at [949, 444] on button "Approve" at bounding box center [952, 454] width 57 height 20
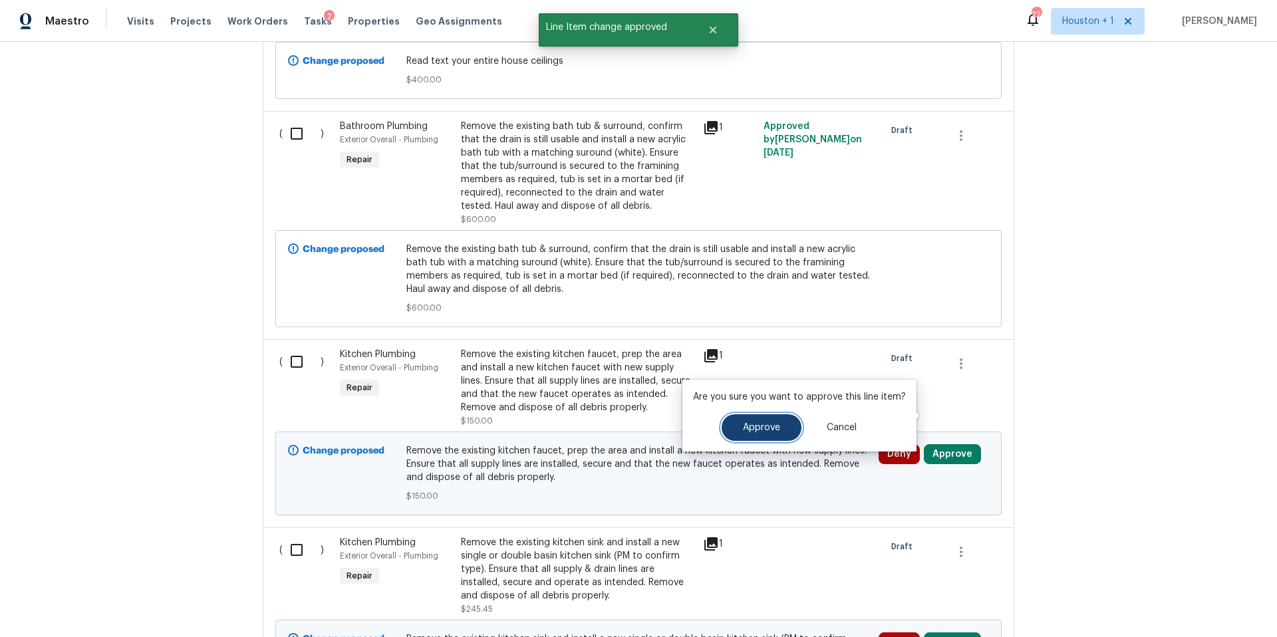
click at [750, 428] on span "Approve" at bounding box center [761, 428] width 37 height 10
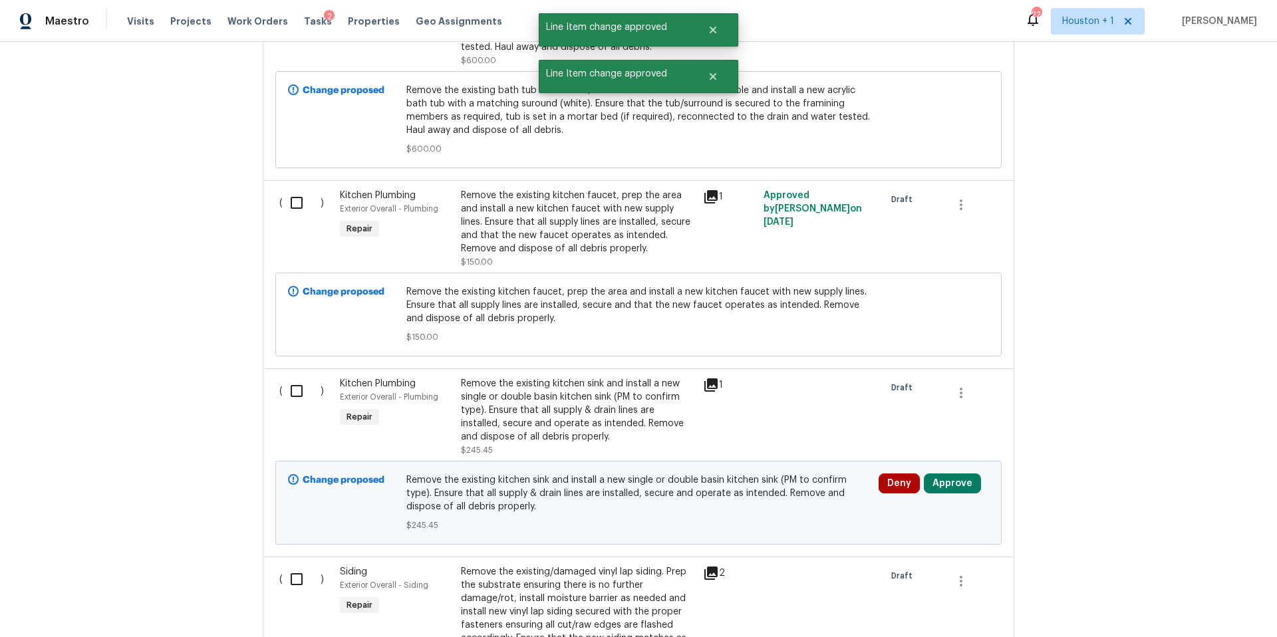
scroll to position [8042, 0]
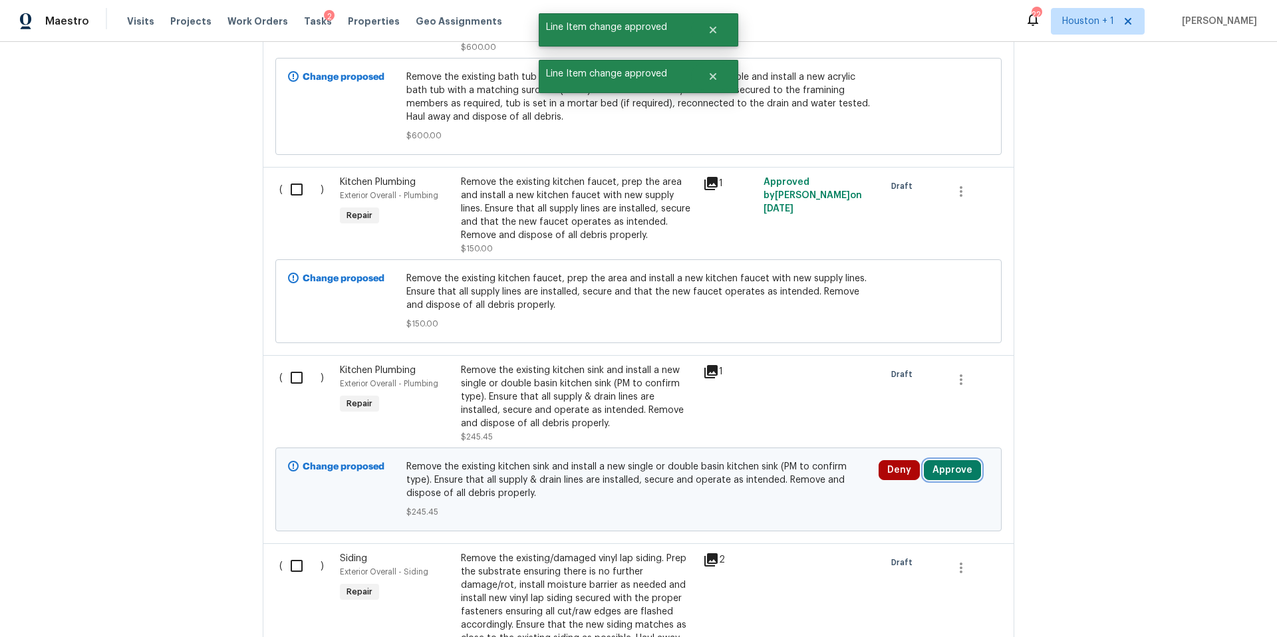
click at [945, 460] on button "Approve" at bounding box center [952, 470] width 57 height 20
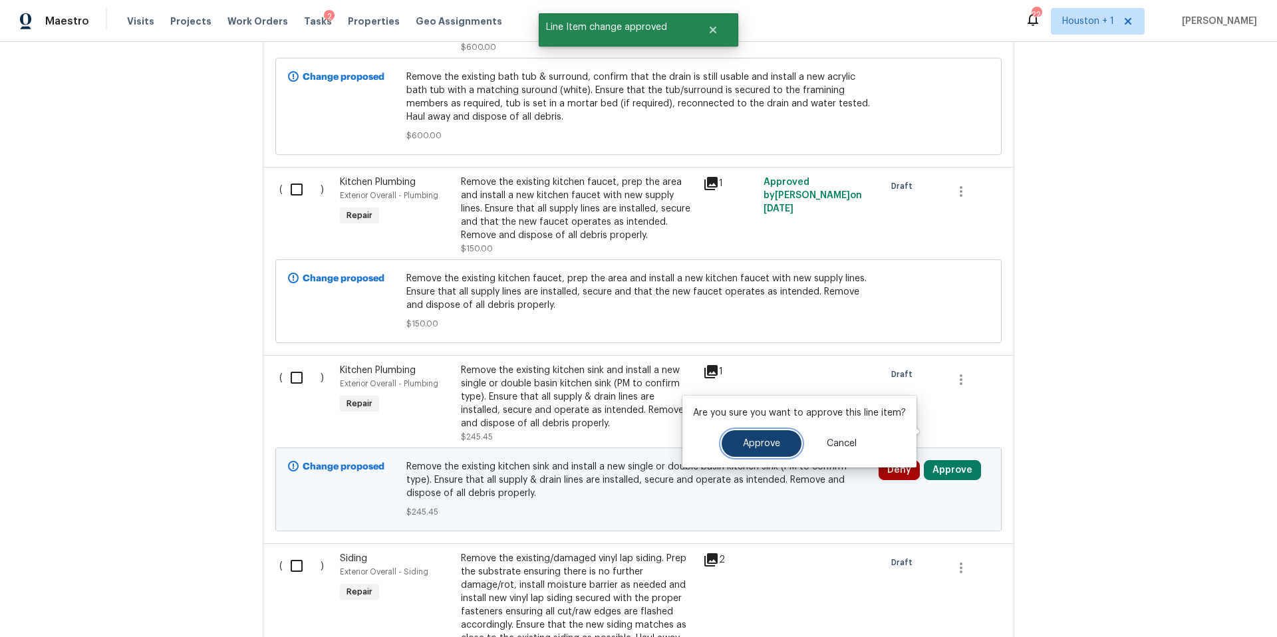
click at [765, 445] on span "Approve" at bounding box center [761, 444] width 37 height 10
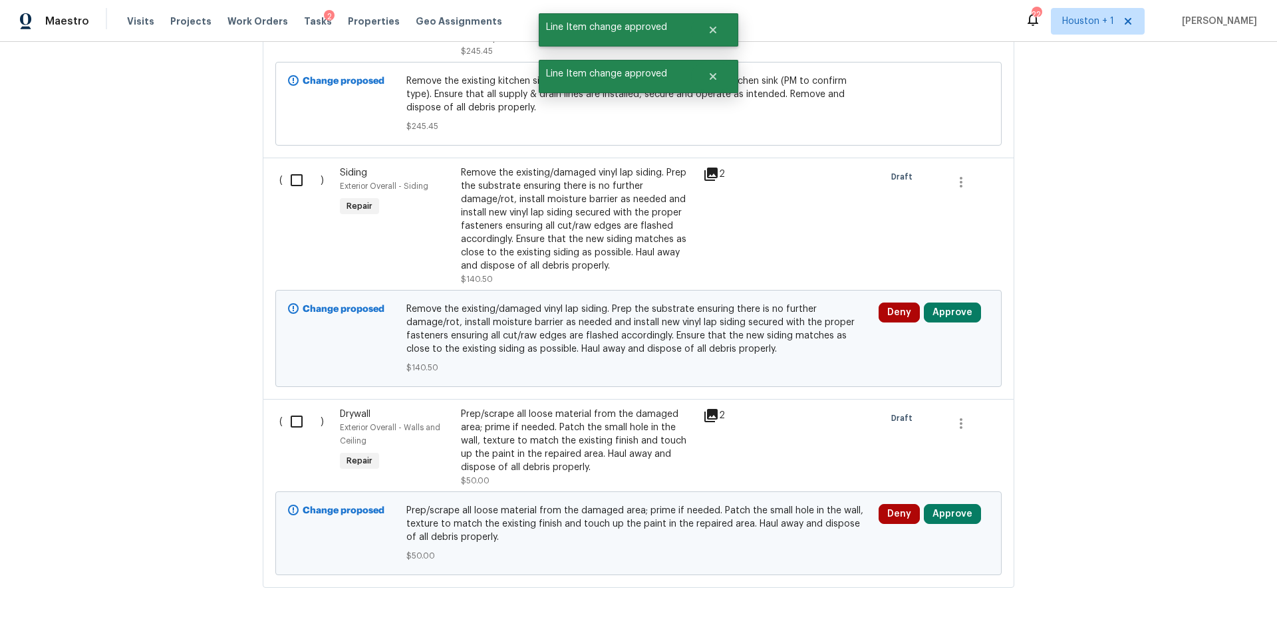
scroll to position [8431, 0]
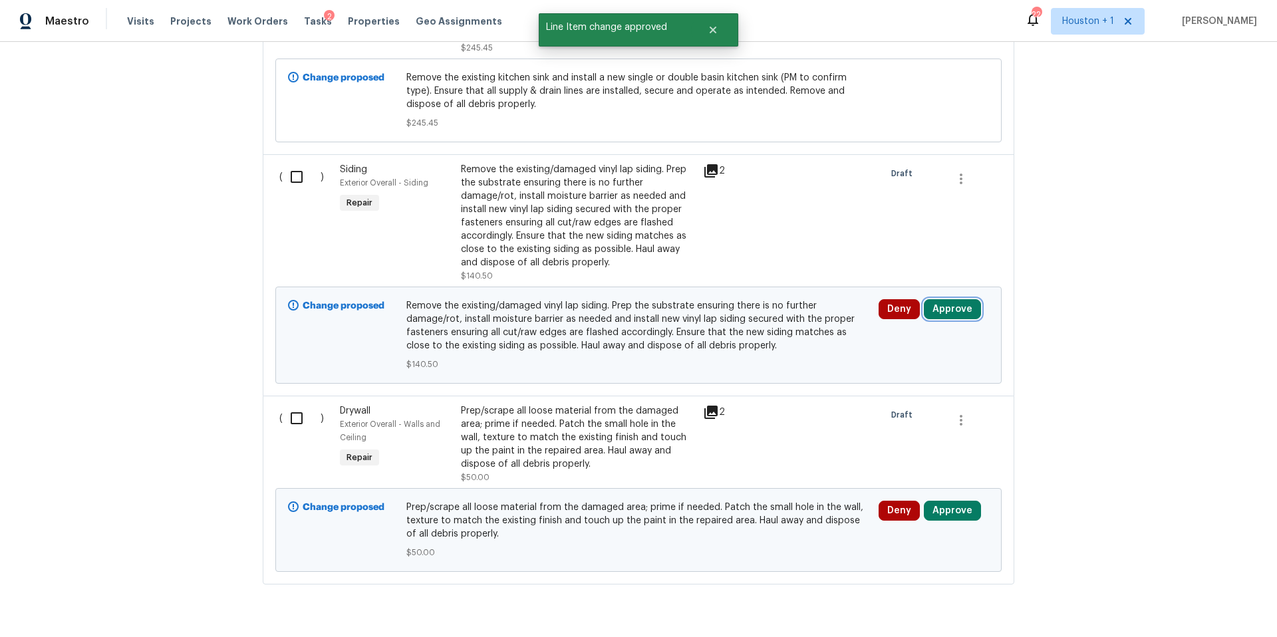
click at [957, 299] on button "Approve" at bounding box center [952, 309] width 57 height 20
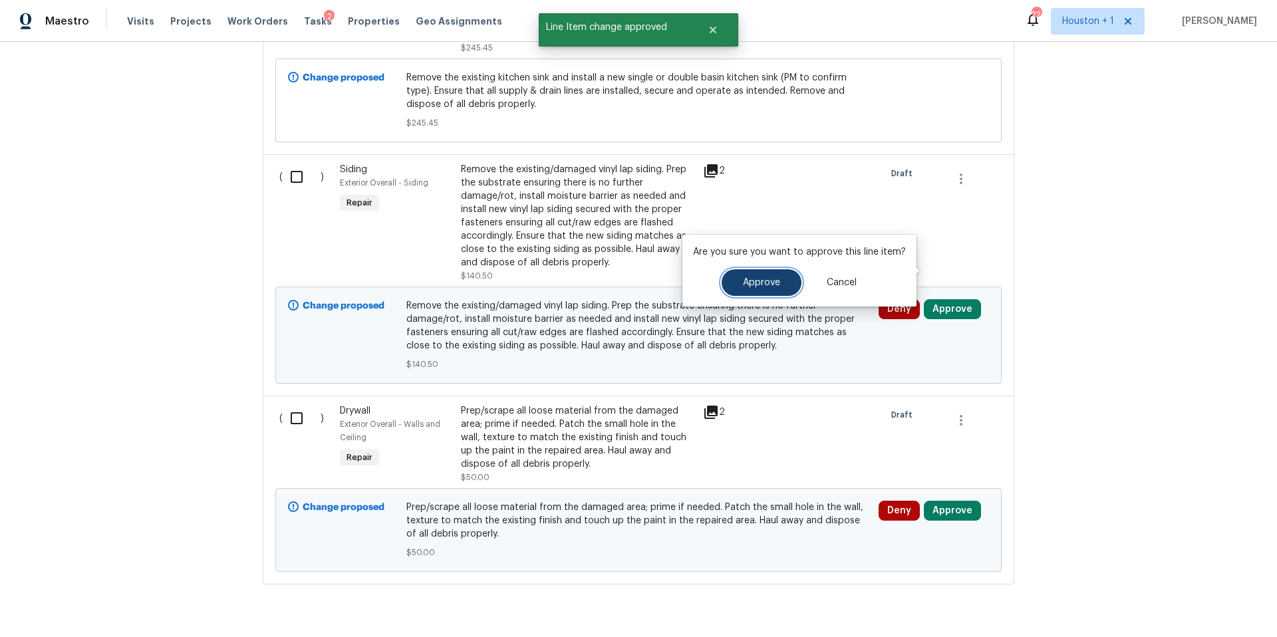
click at [757, 287] on button "Approve" at bounding box center [762, 282] width 80 height 27
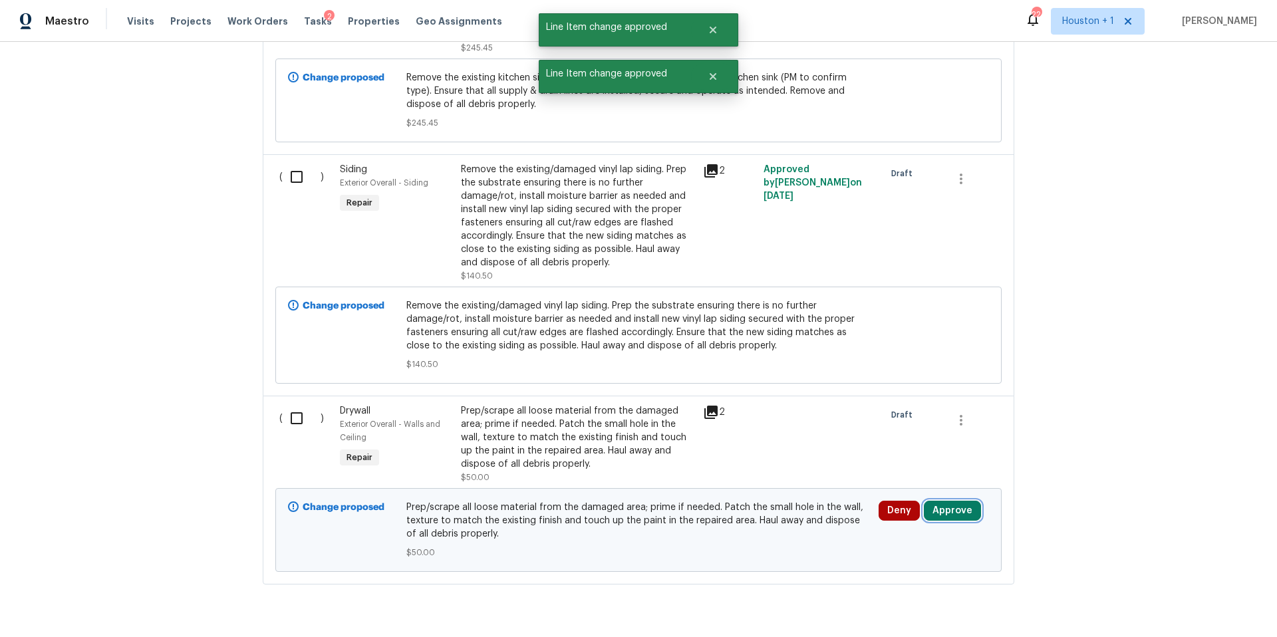
click at [932, 501] on button "Approve" at bounding box center [952, 511] width 57 height 20
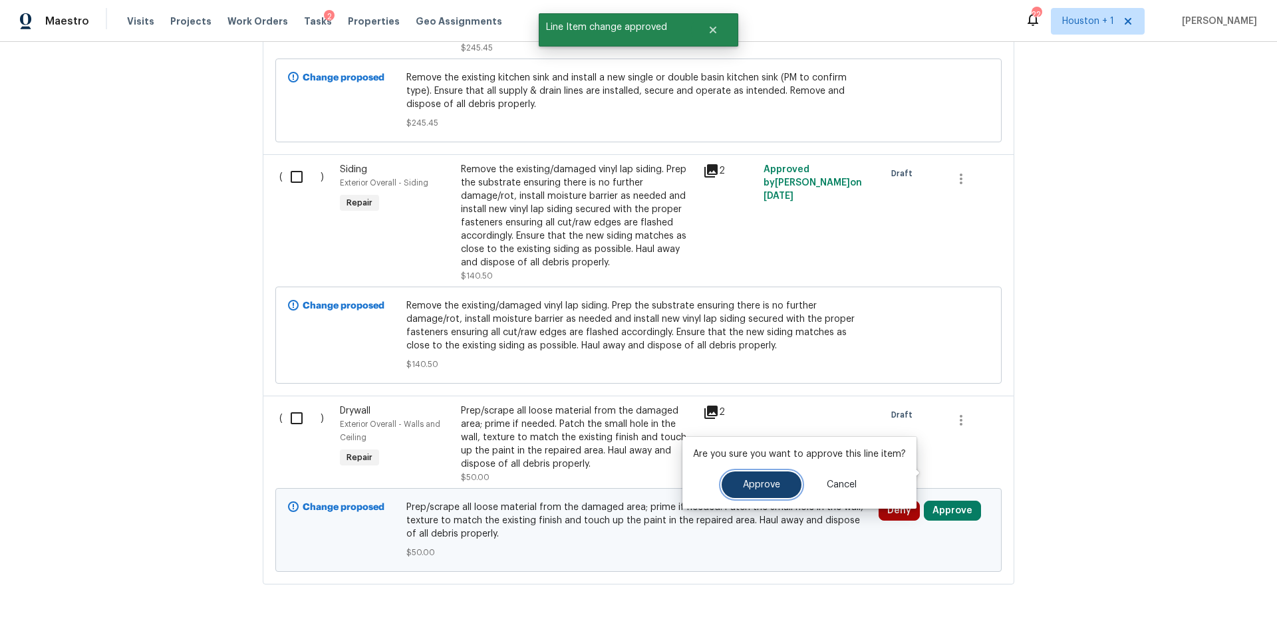
click at [782, 477] on button "Approve" at bounding box center [762, 485] width 80 height 27
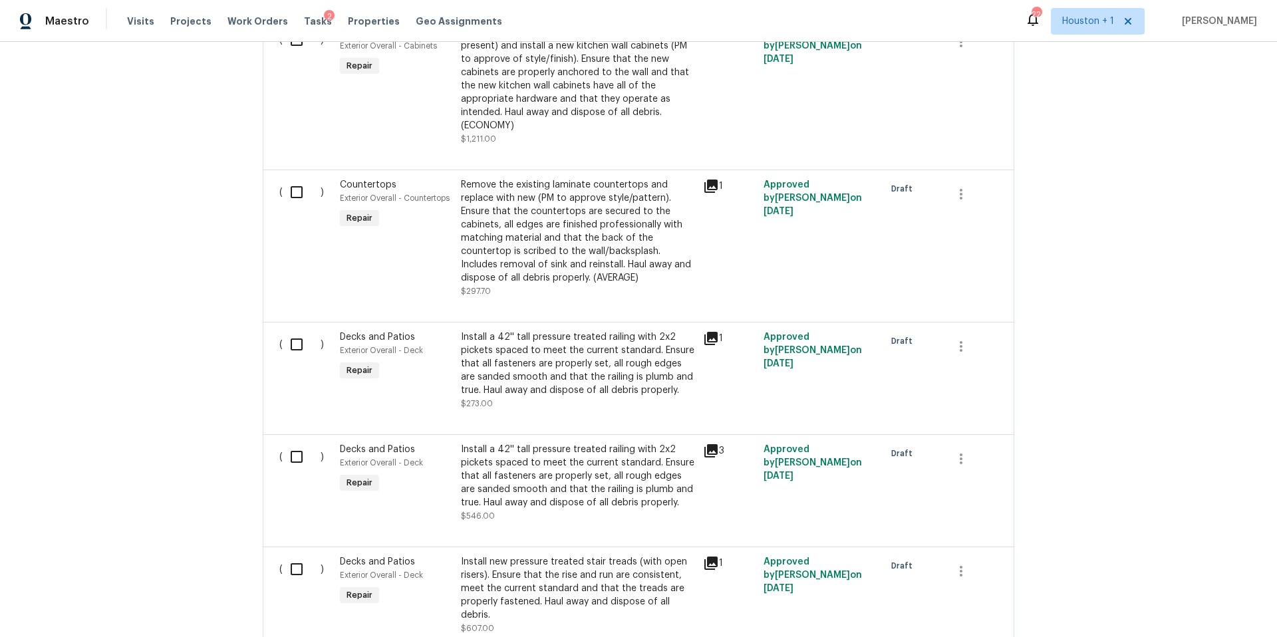
scroll to position [0, 0]
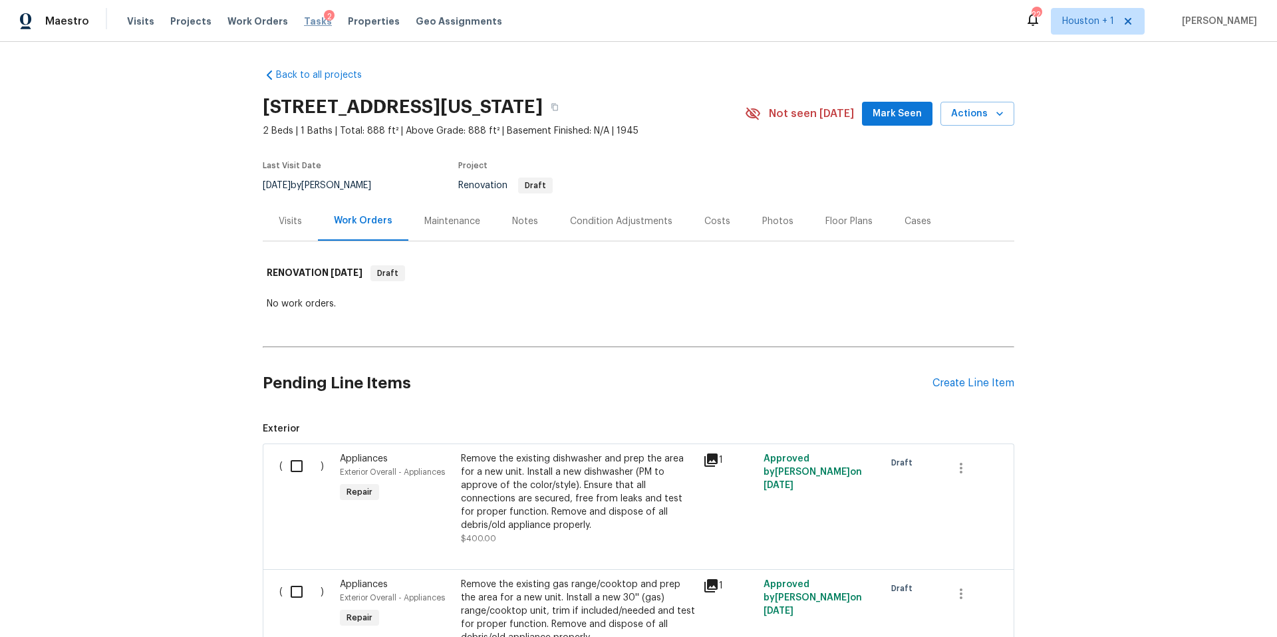
click at [304, 23] on span "Tasks" at bounding box center [318, 21] width 28 height 9
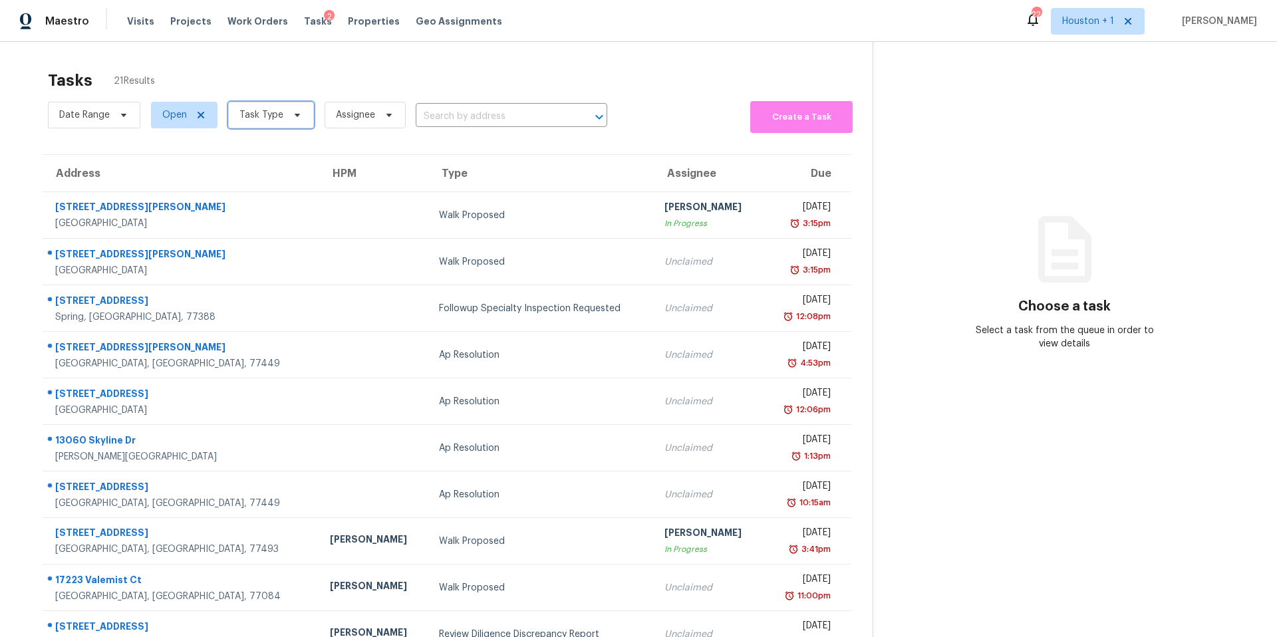
click at [271, 118] on span "Task Type" at bounding box center [261, 114] width 44 height 13
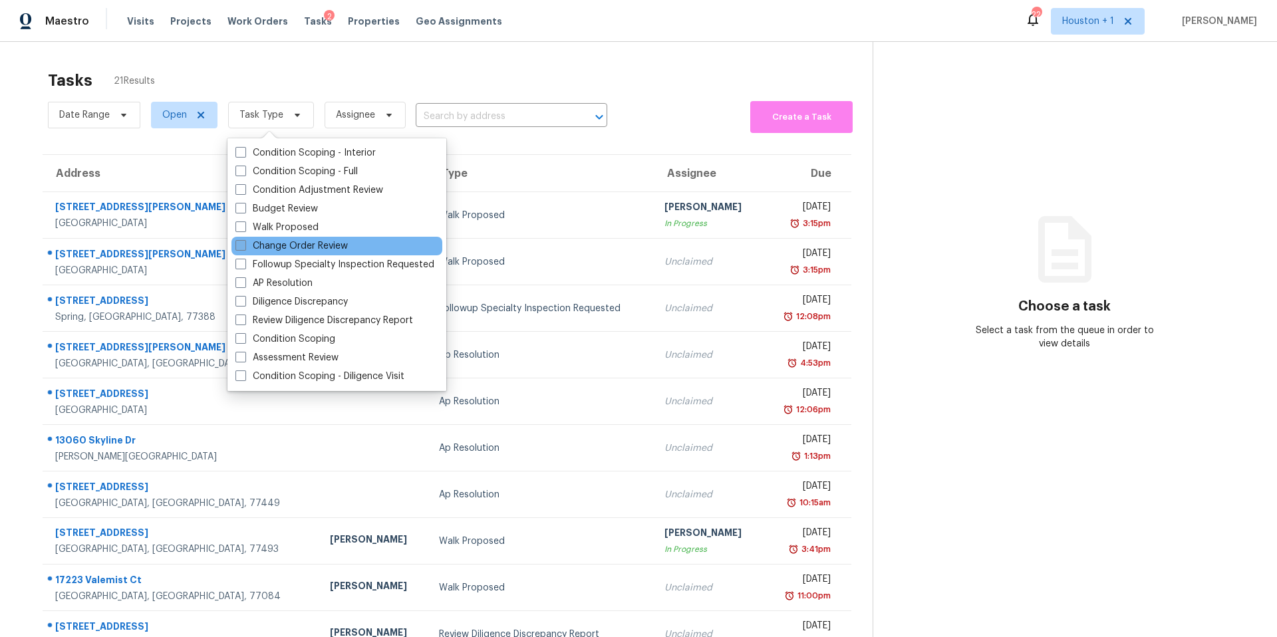
click at [268, 247] on label "Change Order Review" at bounding box center [291, 245] width 112 height 13
click at [244, 247] on input "Change Order Review" at bounding box center [239, 243] width 9 height 9
checkbox input "true"
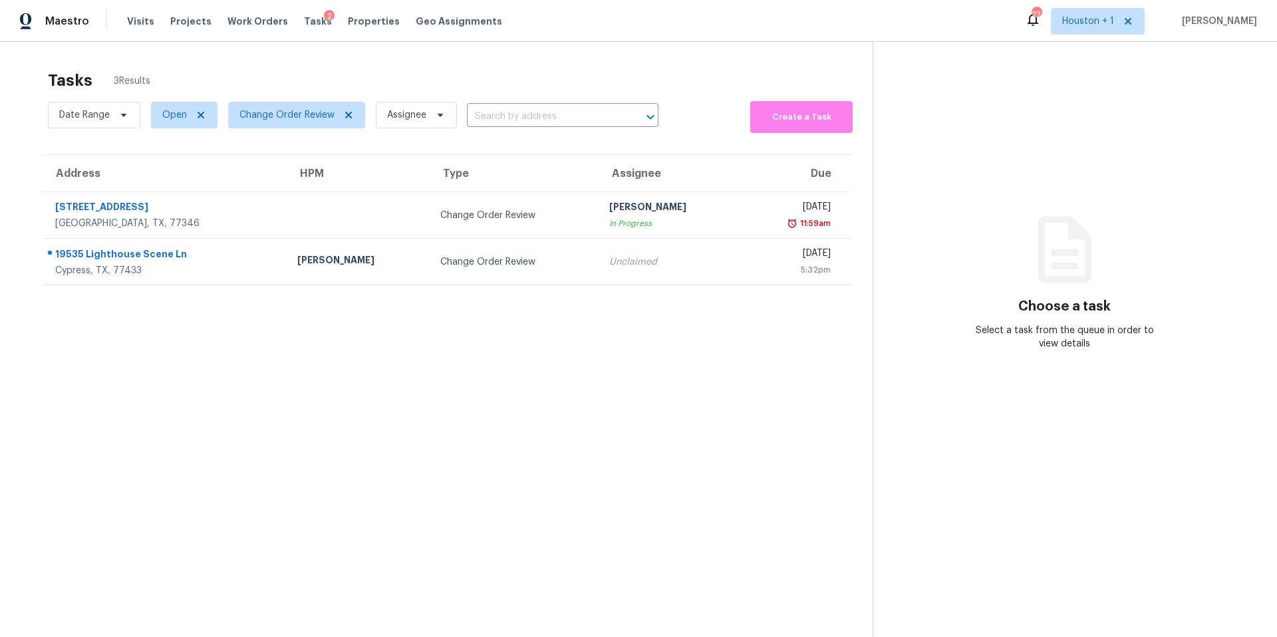
click at [397, 77] on div "Tasks 3 Results" at bounding box center [460, 80] width 825 height 35
click at [294, 125] on span "Change Order Review" at bounding box center [296, 115] width 137 height 27
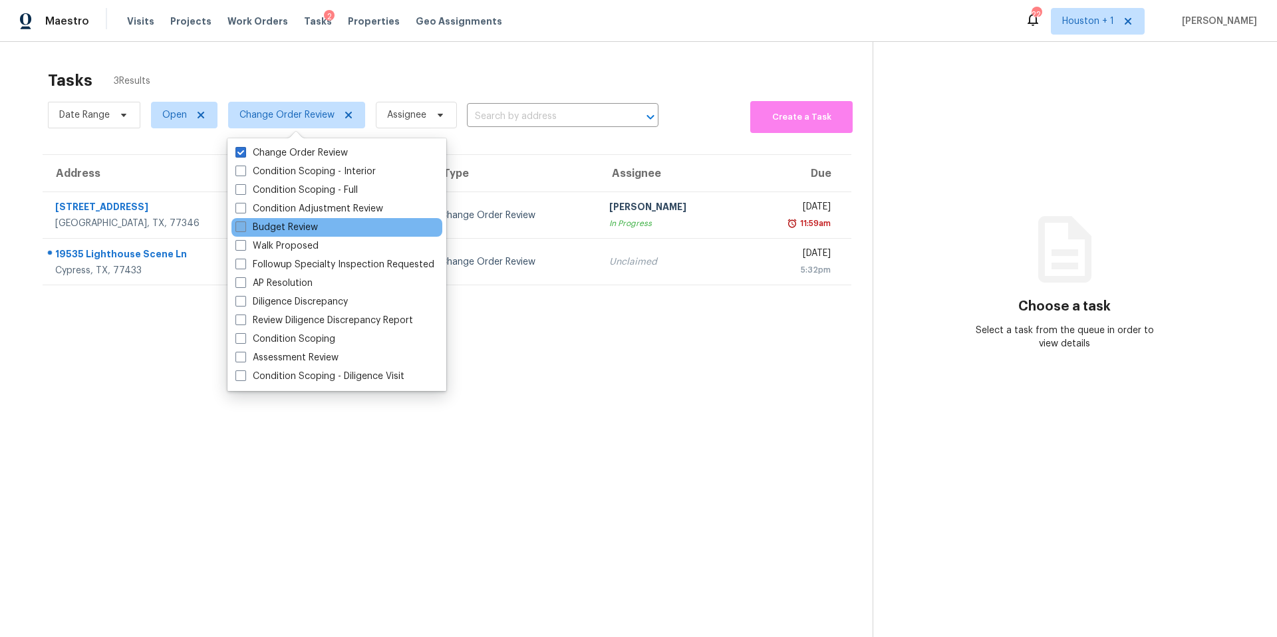
click at [275, 229] on label "Budget Review" at bounding box center [276, 227] width 82 height 13
click at [244, 229] on input "Budget Review" at bounding box center [239, 225] width 9 height 9
checkbox input "true"
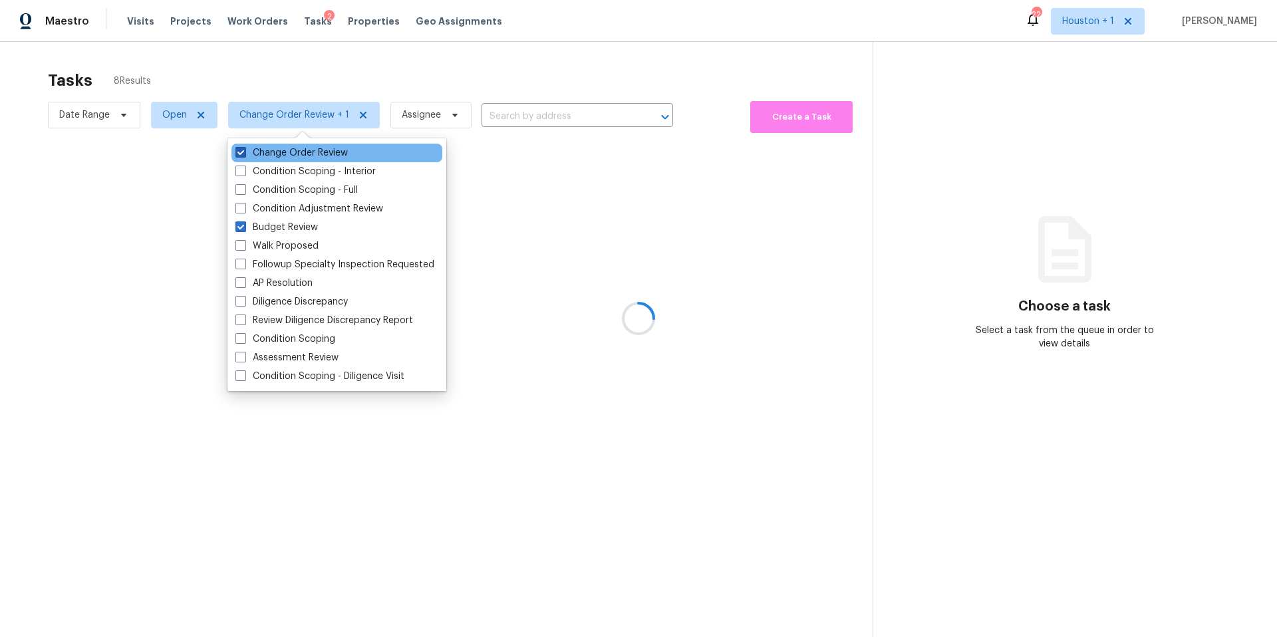
click at [267, 159] on label "Change Order Review" at bounding box center [291, 152] width 112 height 13
click at [244, 155] on input "Change Order Review" at bounding box center [239, 150] width 9 height 9
checkbox input "false"
click at [280, 86] on div at bounding box center [638, 318] width 1277 height 637
